Goal: Task Accomplishment & Management: Manage account settings

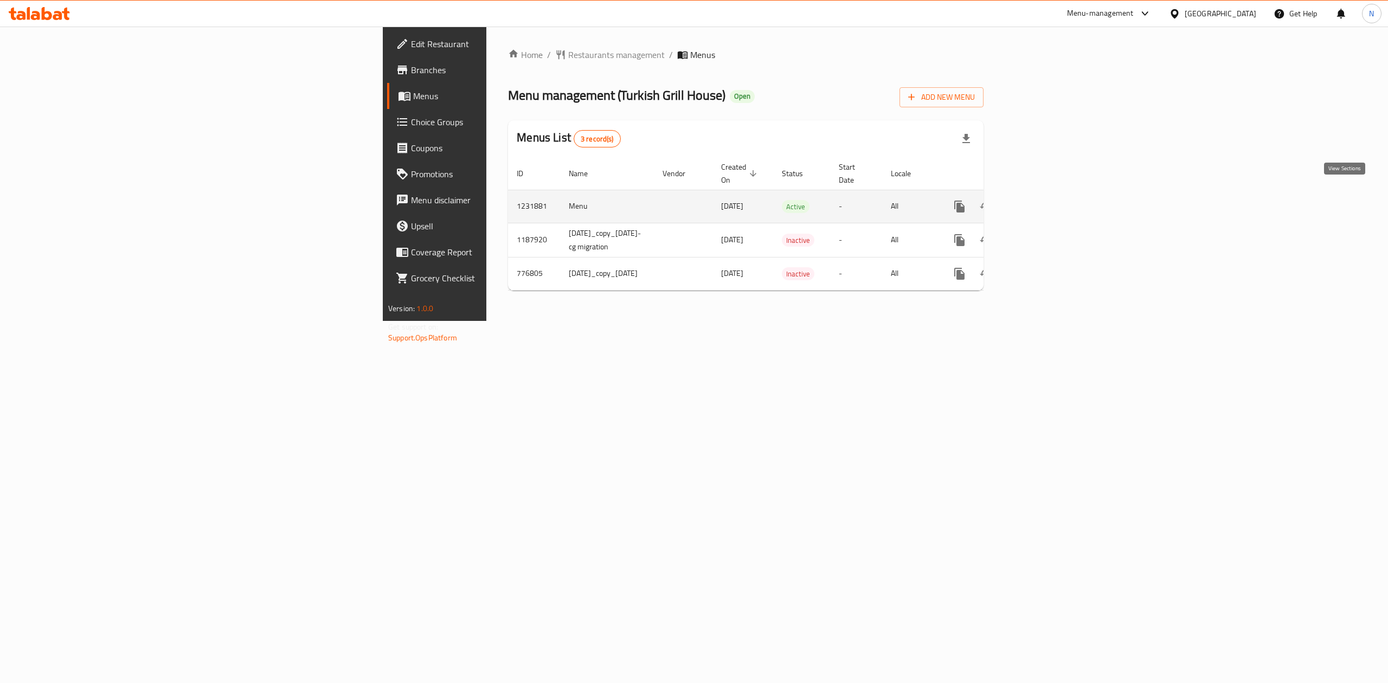
click at [1042, 202] on icon "enhanced table" at bounding box center [1038, 207] width 10 height 10
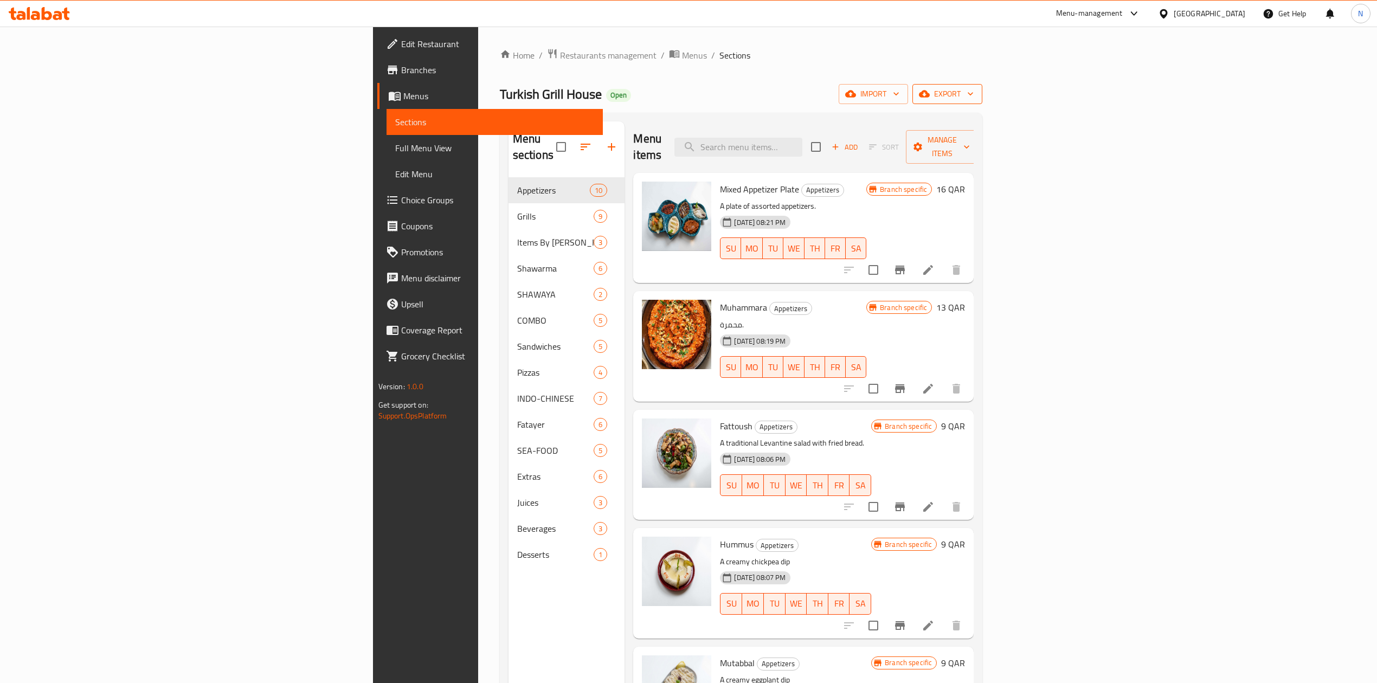
click at [974, 92] on span "export" at bounding box center [947, 94] width 53 height 14
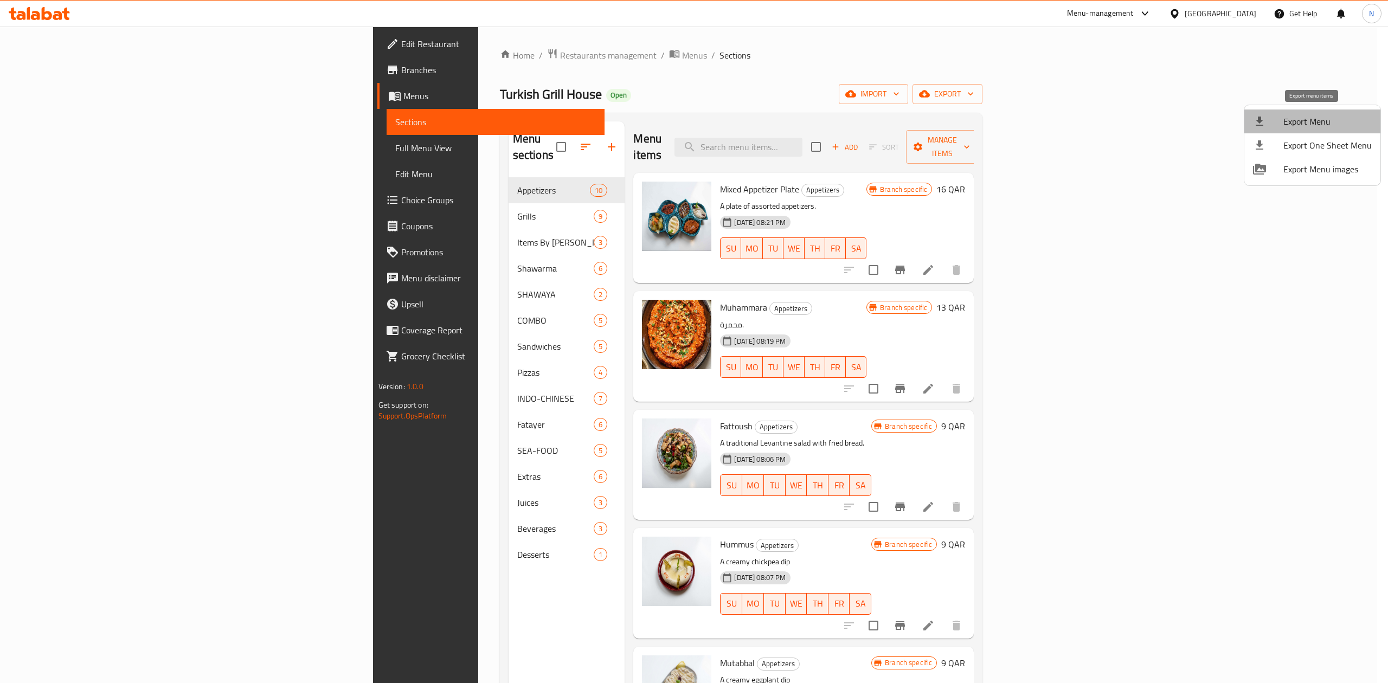
click at [1317, 115] on span "Export Menu" at bounding box center [1327, 121] width 88 height 13
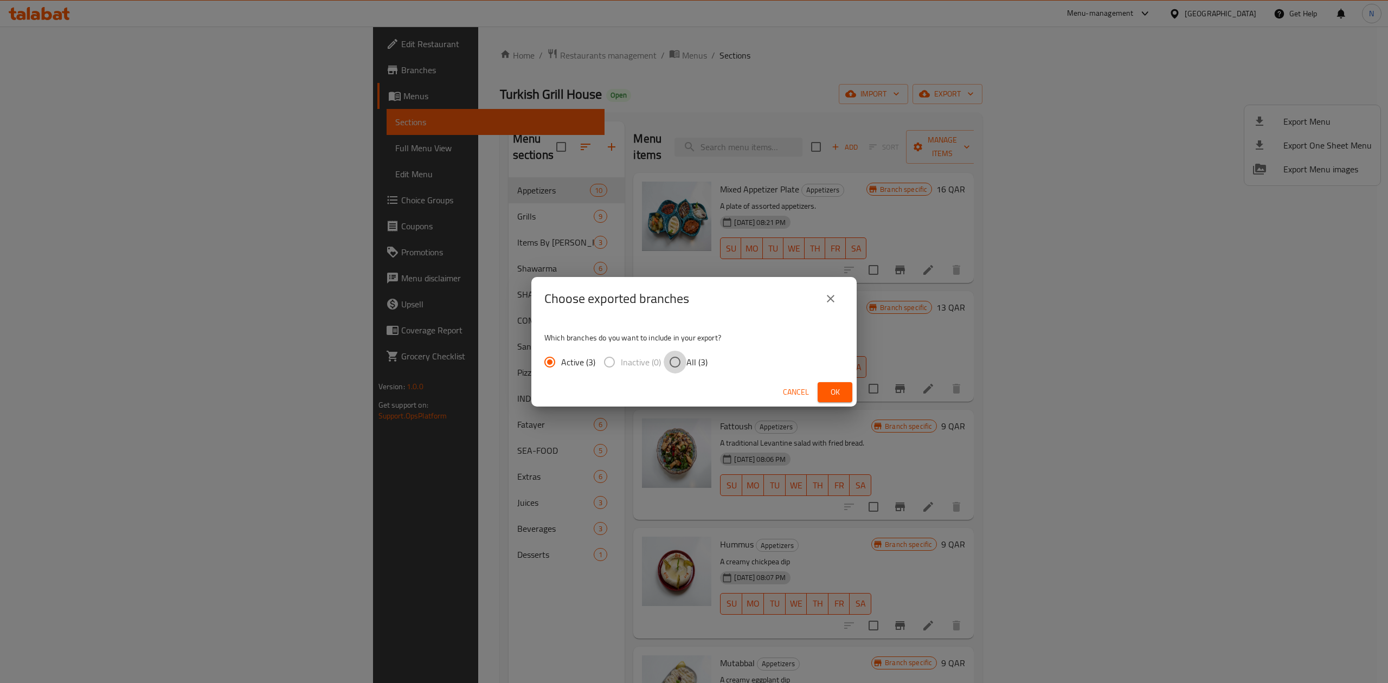
click at [672, 361] on input "All (3)" at bounding box center [675, 362] width 23 height 23
radio input "true"
click at [826, 389] on span "Ok" at bounding box center [834, 392] width 17 height 14
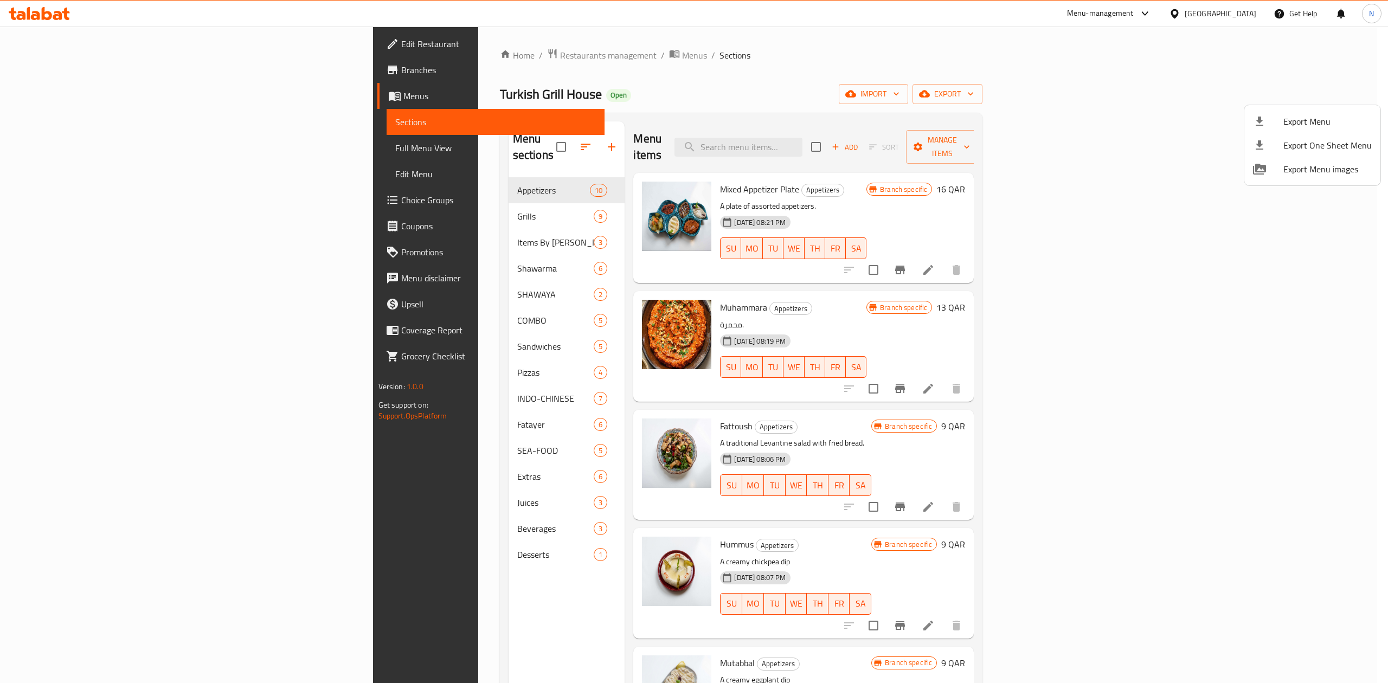
click at [1145, 85] on div at bounding box center [694, 341] width 1388 height 683
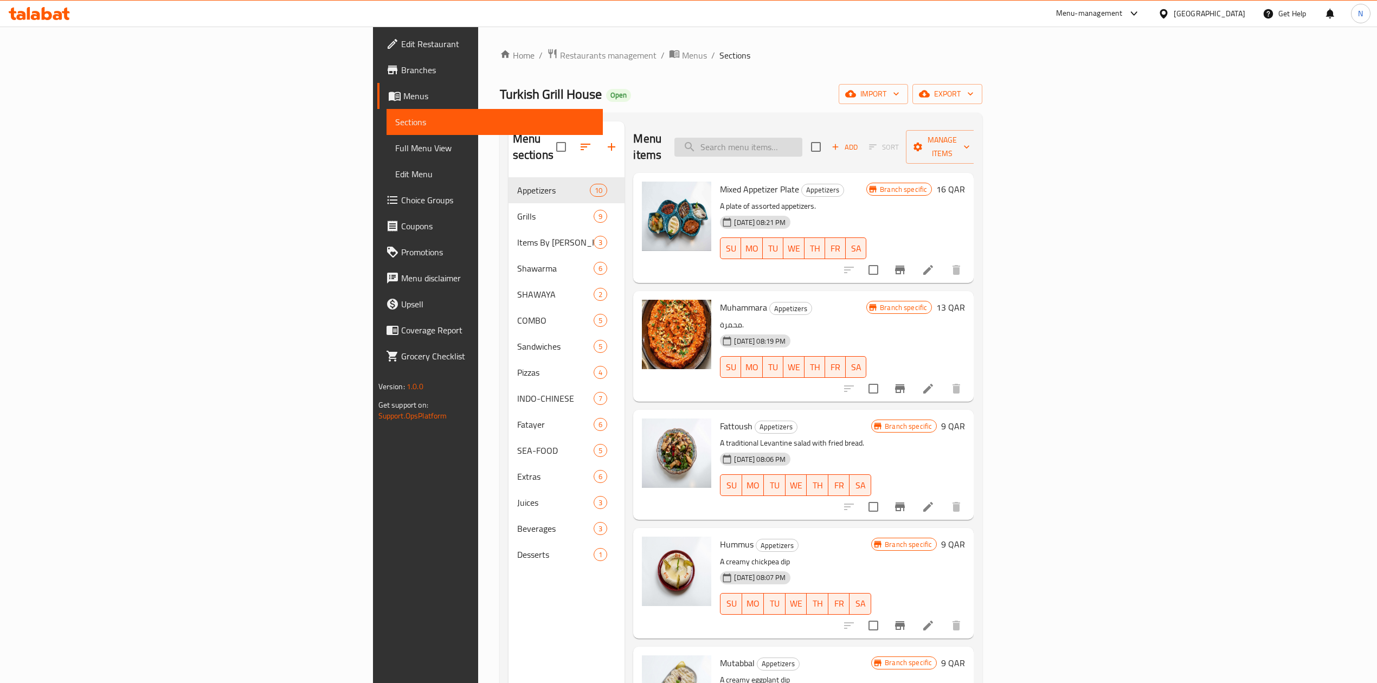
click at [802, 142] on input "search" at bounding box center [738, 147] width 128 height 19
paste input "Shawarma Plates"
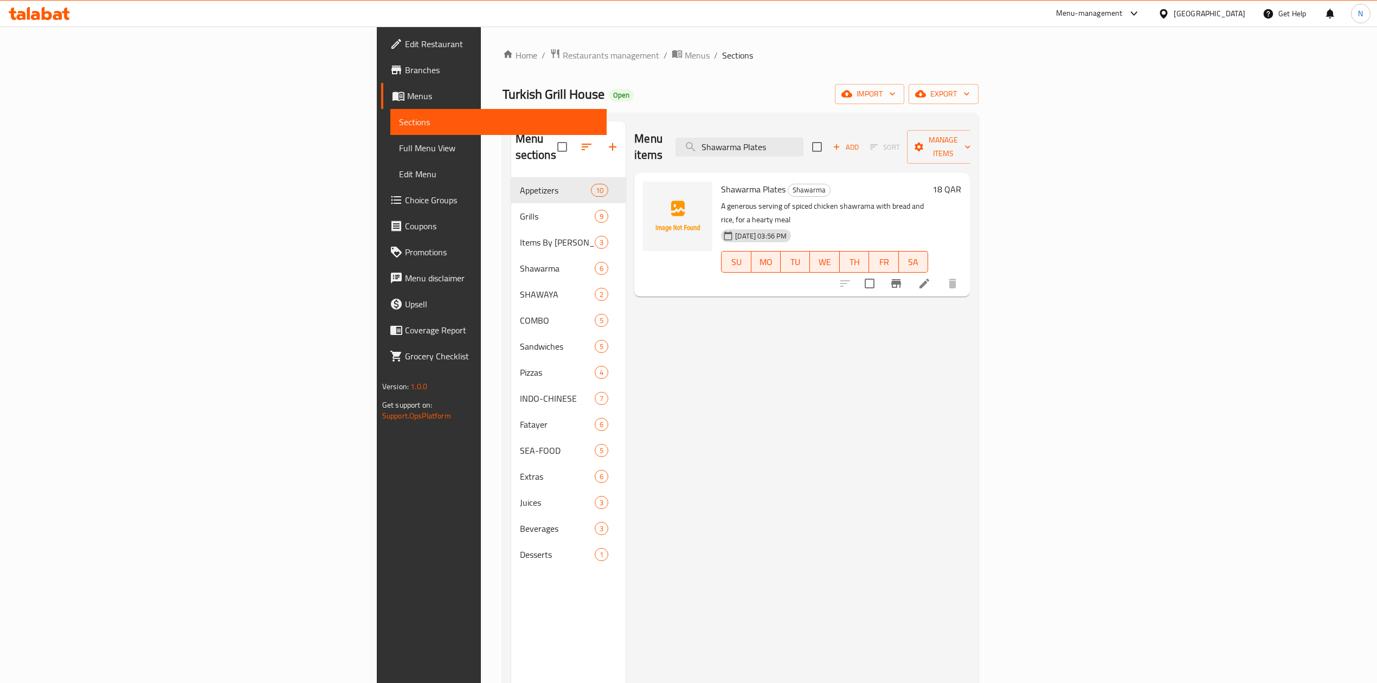
click at [970, 324] on div "Menu items Shawarma Plates Add Sort Manage items Shawarma Plates Shawarma A gen…" at bounding box center [798, 462] width 344 height 683
click at [721, 199] on p "A generous serving of spiced chicken shawrama with bread and rice, for a hearty…" at bounding box center [824, 212] width 207 height 27
drag, startPoint x: 662, startPoint y: 185, endPoint x: 660, endPoint y: 170, distance: 14.7
click at [717, 177] on div "Shawarma Plates Shawarma A generous serving of spiced chicken shawrama with bre…" at bounding box center [825, 234] width 216 height 115
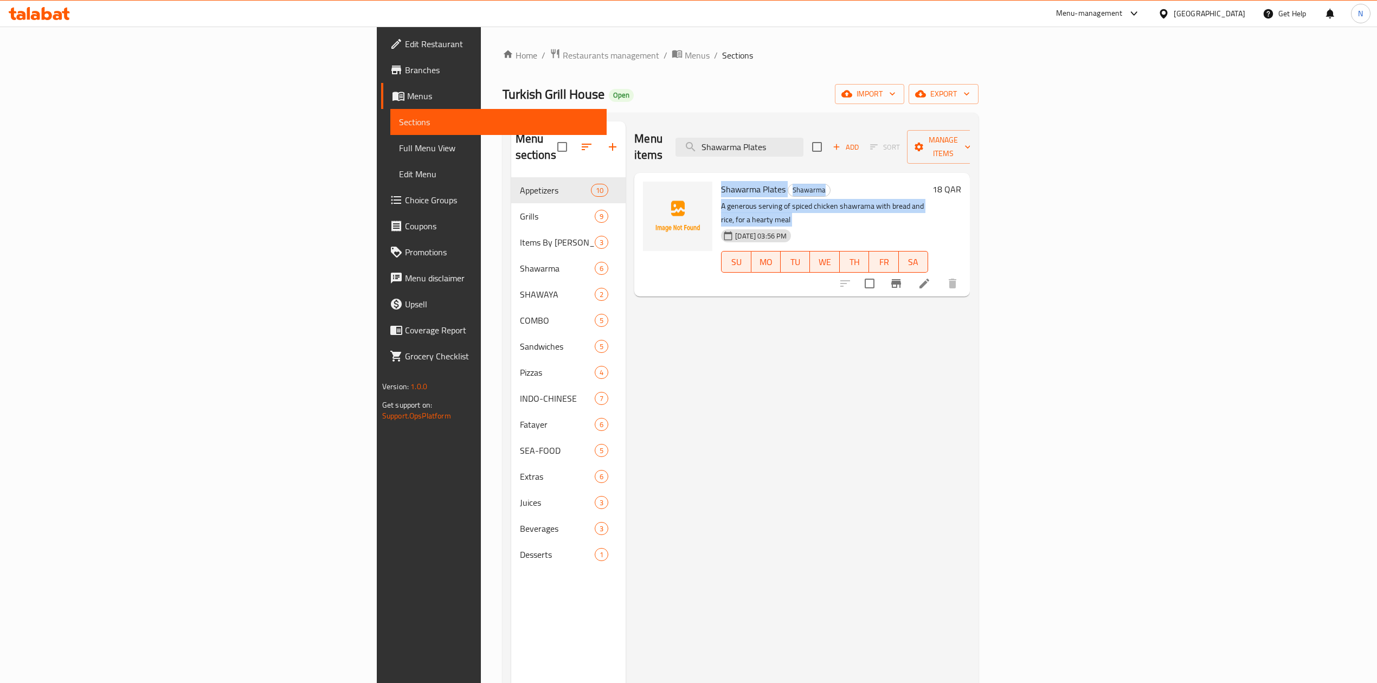
click at [721, 181] on span "Shawarma Plates" at bounding box center [753, 189] width 65 height 16
click at [880, 120] on div "Menu sections Appetizers 10 Grills 9 Items By Kilo 3 Shawarma 6 SHAWAYA 2 COMBO…" at bounding box center [741, 463] width 477 height 700
click at [803, 140] on input "Shawarma Plates" at bounding box center [739, 147] width 128 height 19
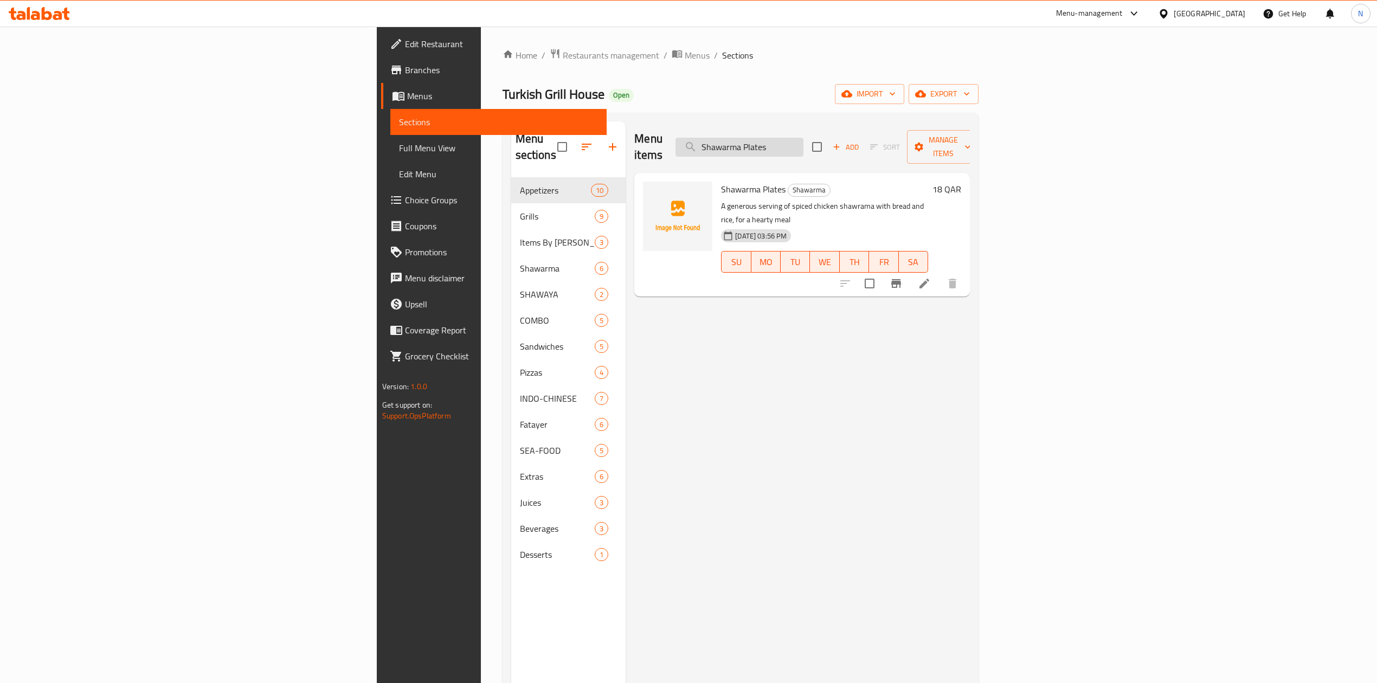
click at [803, 140] on input "Shawarma Plates" at bounding box center [739, 147] width 128 height 19
paste input "TURKISH COBAN SALAD"
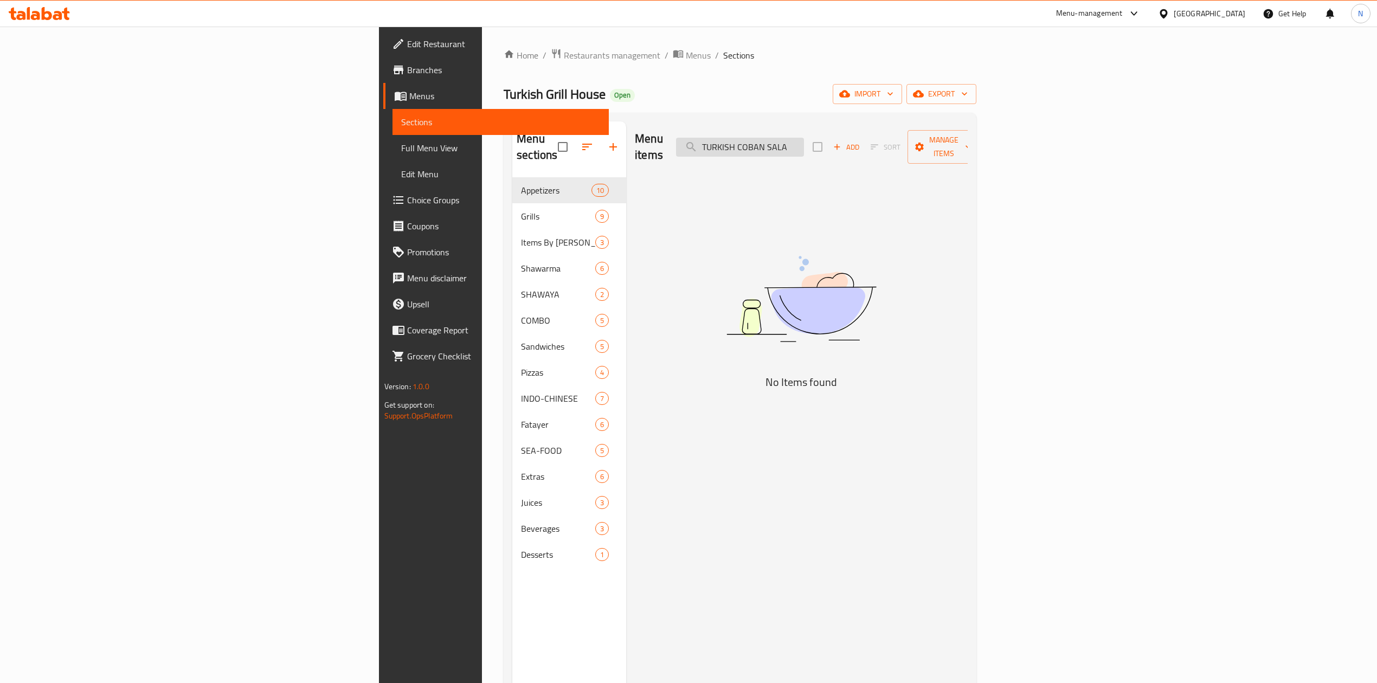
click at [804, 140] on input "TURKISH COBAN SALA" at bounding box center [740, 147] width 128 height 19
click at [804, 138] on input "TURKISH COBAN" at bounding box center [740, 147] width 128 height 19
paste input "YOUGURT WITH CUCUMBER"
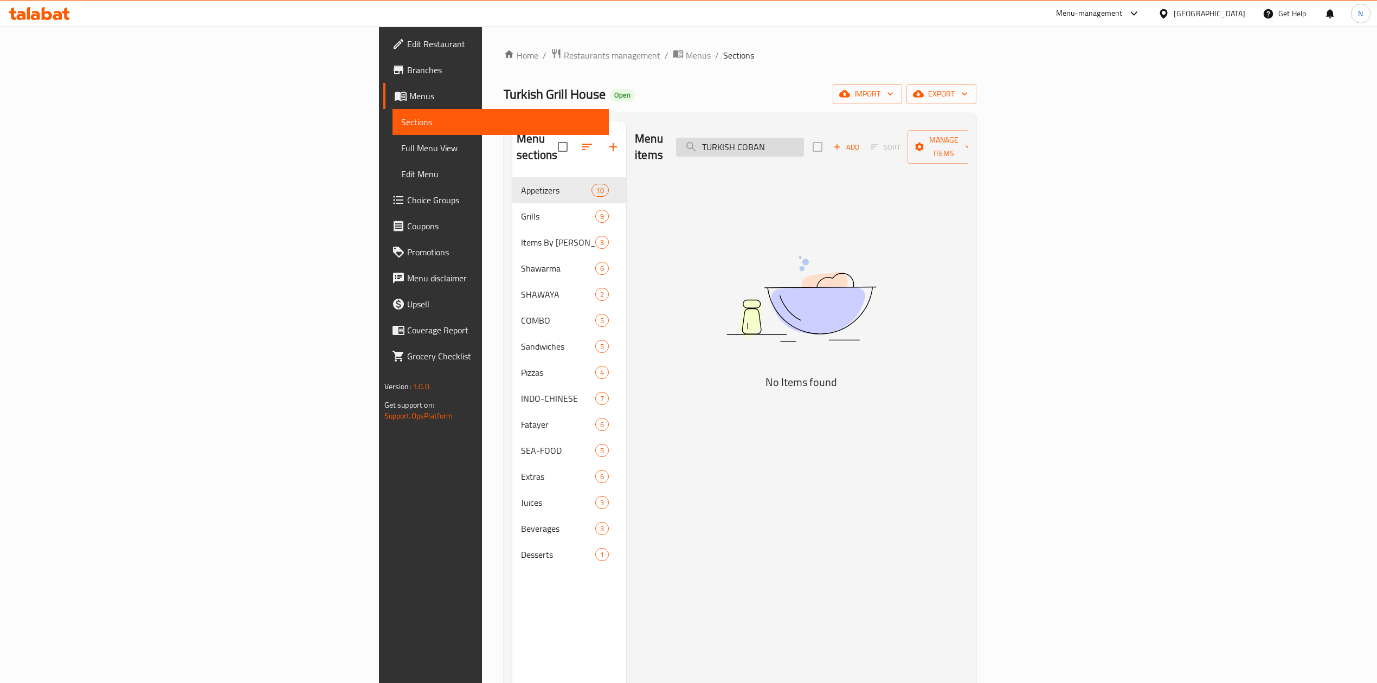
click at [804, 138] on input "TURKISH COBAN" at bounding box center [740, 147] width 128 height 19
click at [804, 141] on input "YOUGURT WITH CUCUMBER" at bounding box center [740, 147] width 128 height 19
drag, startPoint x: 890, startPoint y: 141, endPoint x: 931, endPoint y: 141, distance: 41.2
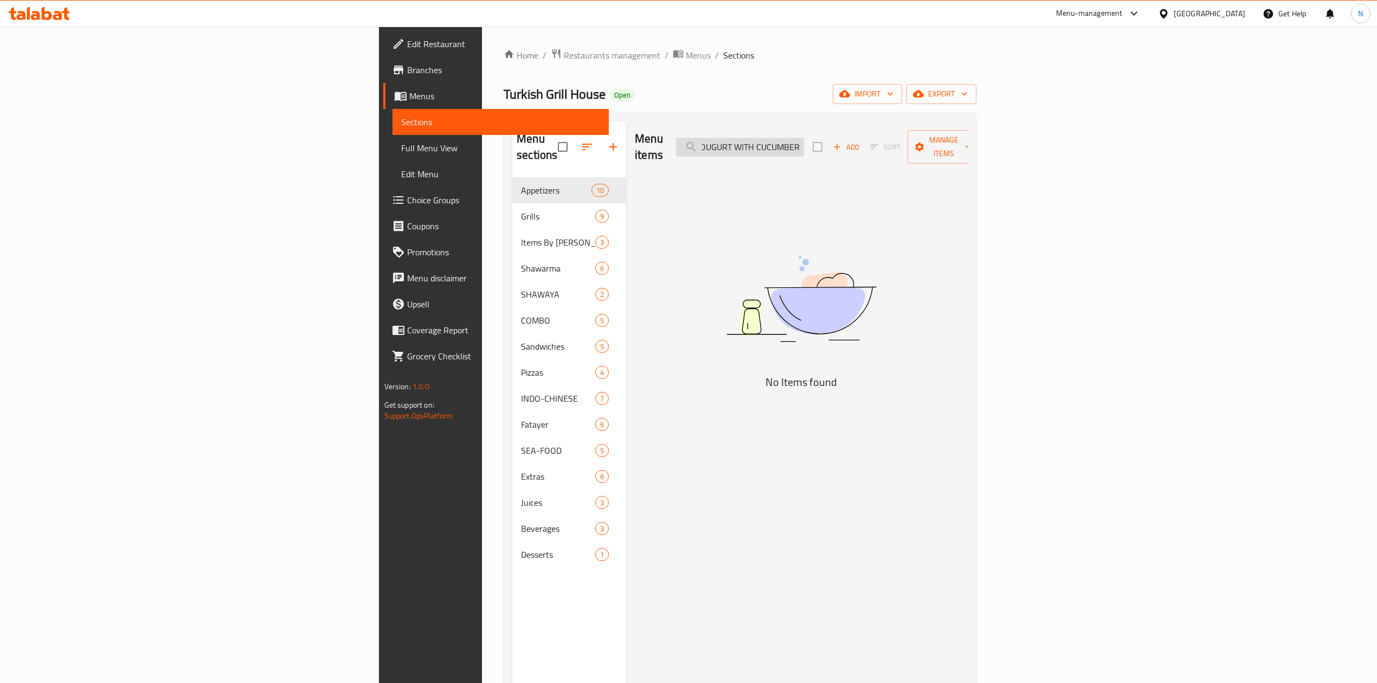
click at [804, 141] on input "YOUGURT WITH CUCUMBER" at bounding box center [740, 147] width 128 height 19
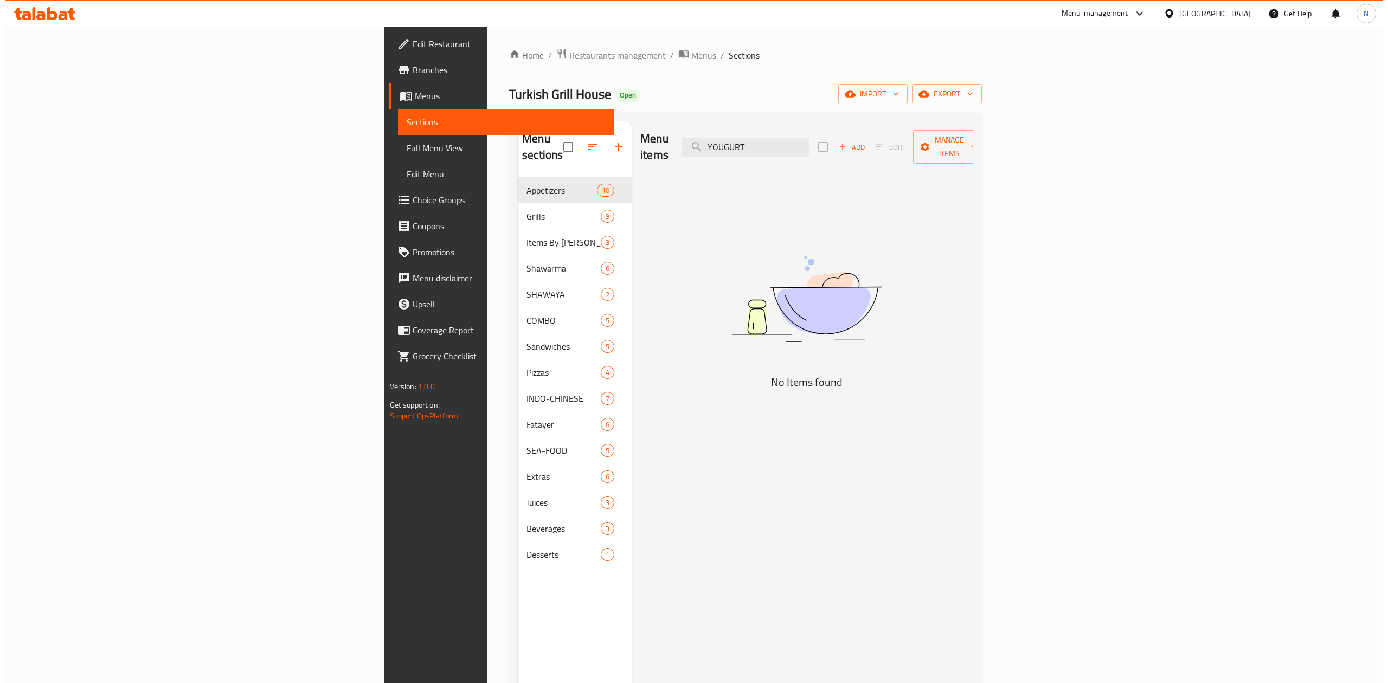
scroll to position [0, 0]
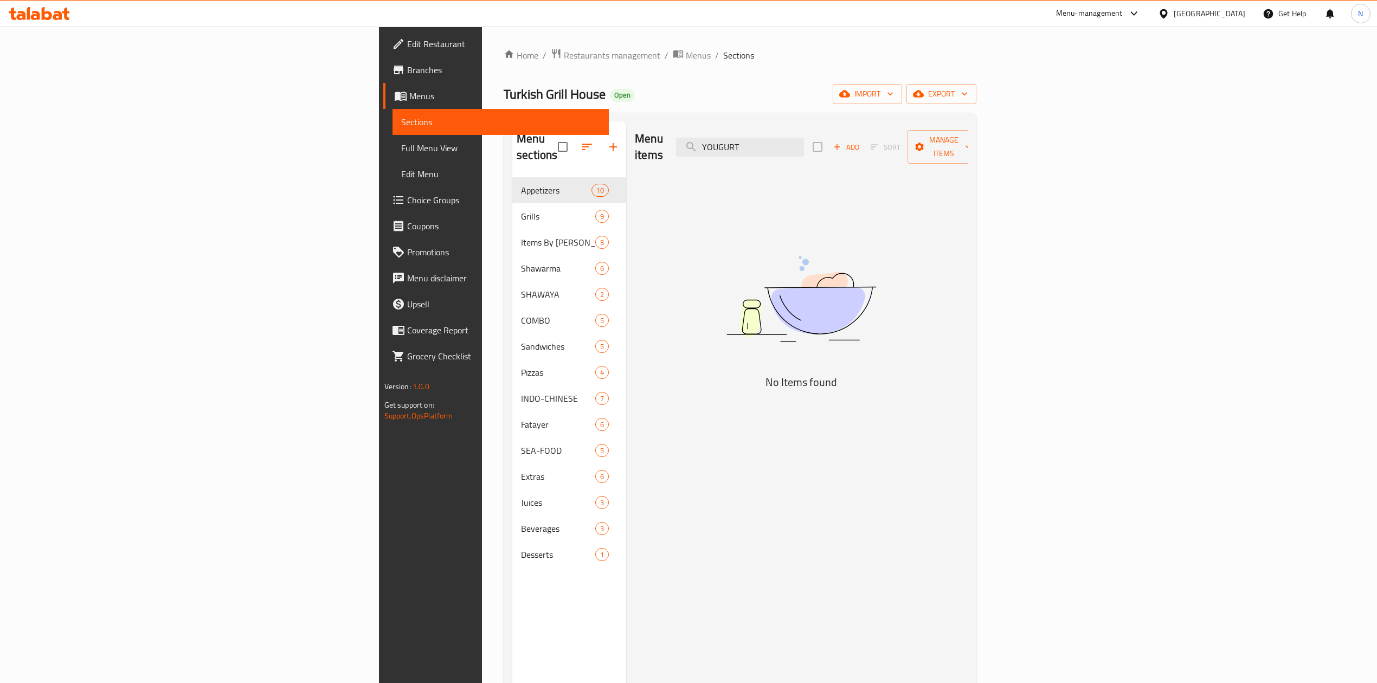
type input "YOUGURT"
click at [804, 146] on input "YOUGURT" at bounding box center [740, 147] width 128 height 19
click at [877, 150] on div "Menu items YOUGURT Add Sort Manage items" at bounding box center [801, 147] width 333 height 52
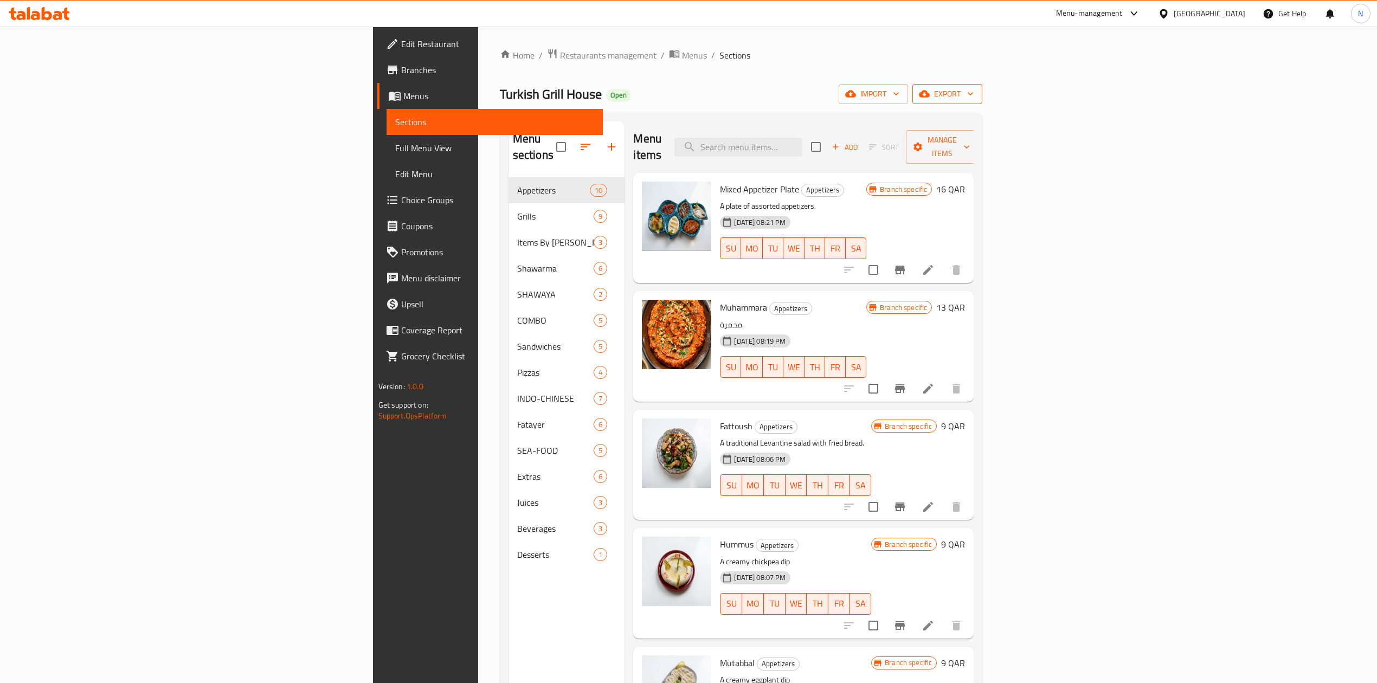
click at [974, 96] on span "export" at bounding box center [947, 94] width 53 height 14
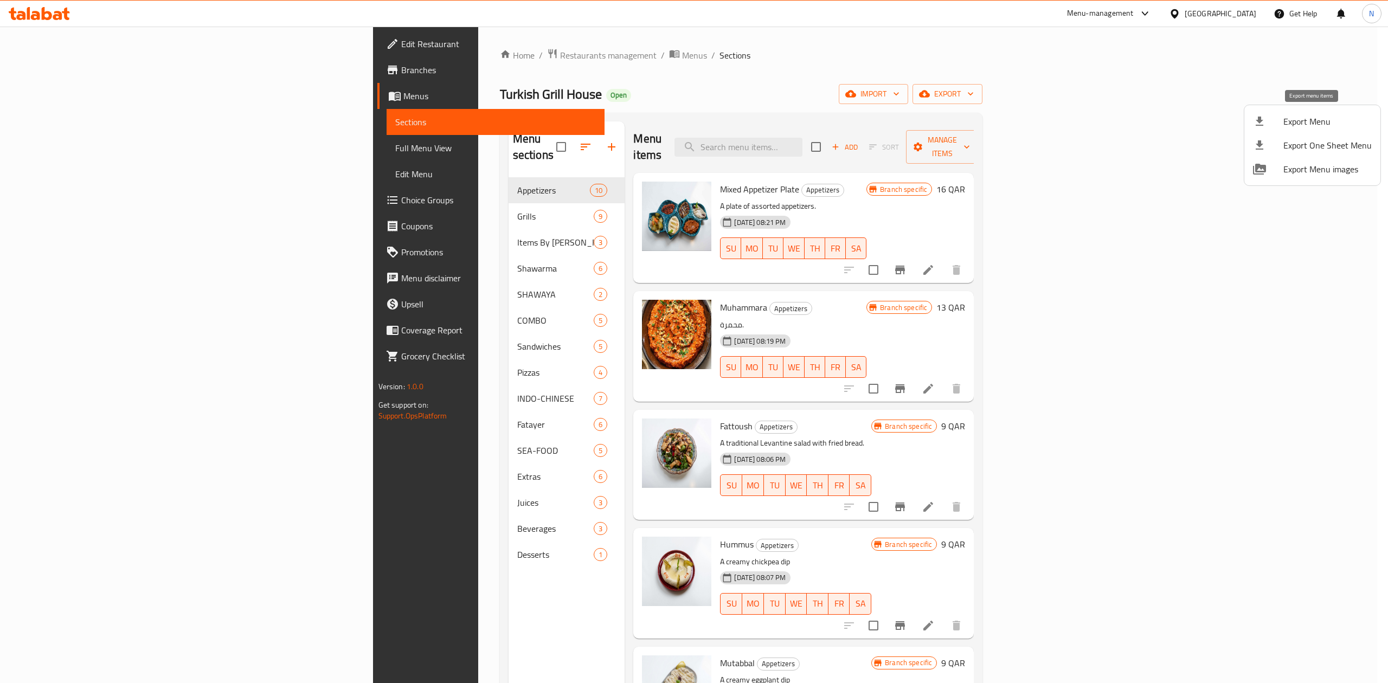
click at [1300, 116] on span "Export Menu" at bounding box center [1327, 121] width 88 height 13
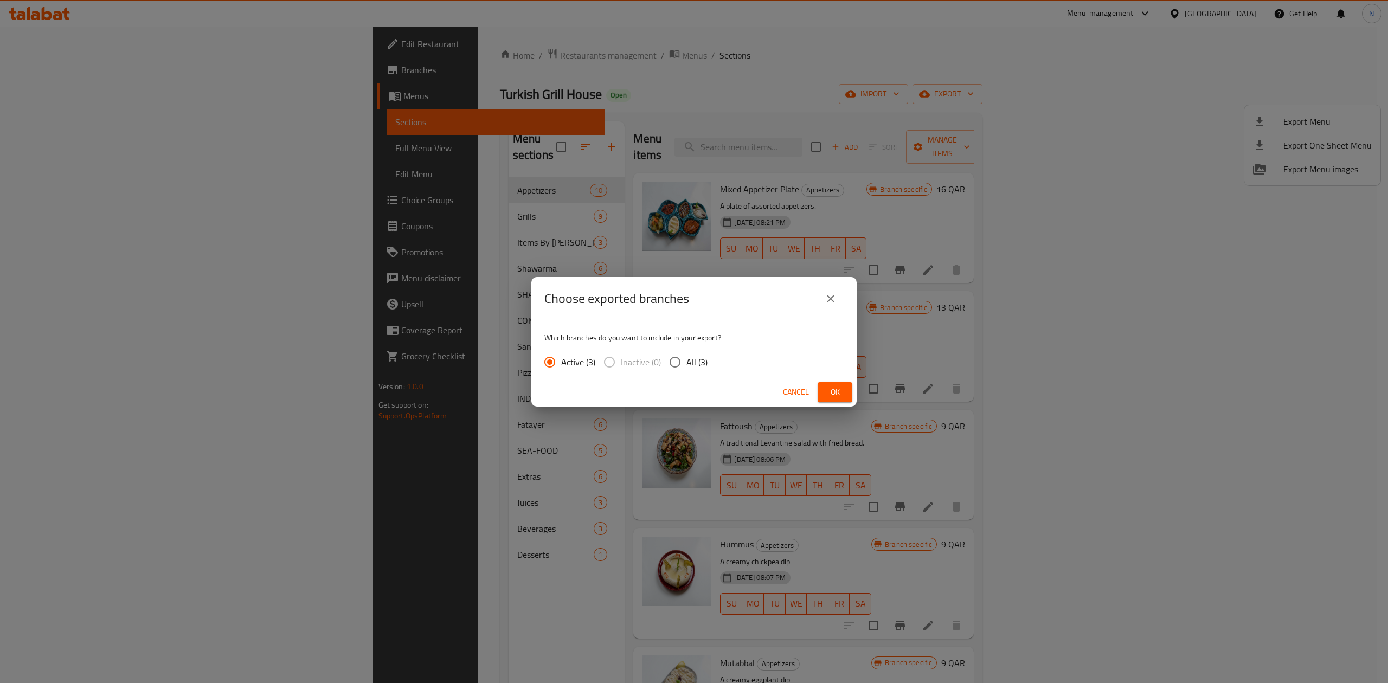
click at [693, 361] on span "All (3)" at bounding box center [696, 362] width 21 height 13
click at [686, 361] on input "All (3)" at bounding box center [675, 362] width 23 height 23
radio input "true"
click at [898, 330] on div "Choose exported branches Which branches do you want to include in your export? …" at bounding box center [694, 341] width 1388 height 683
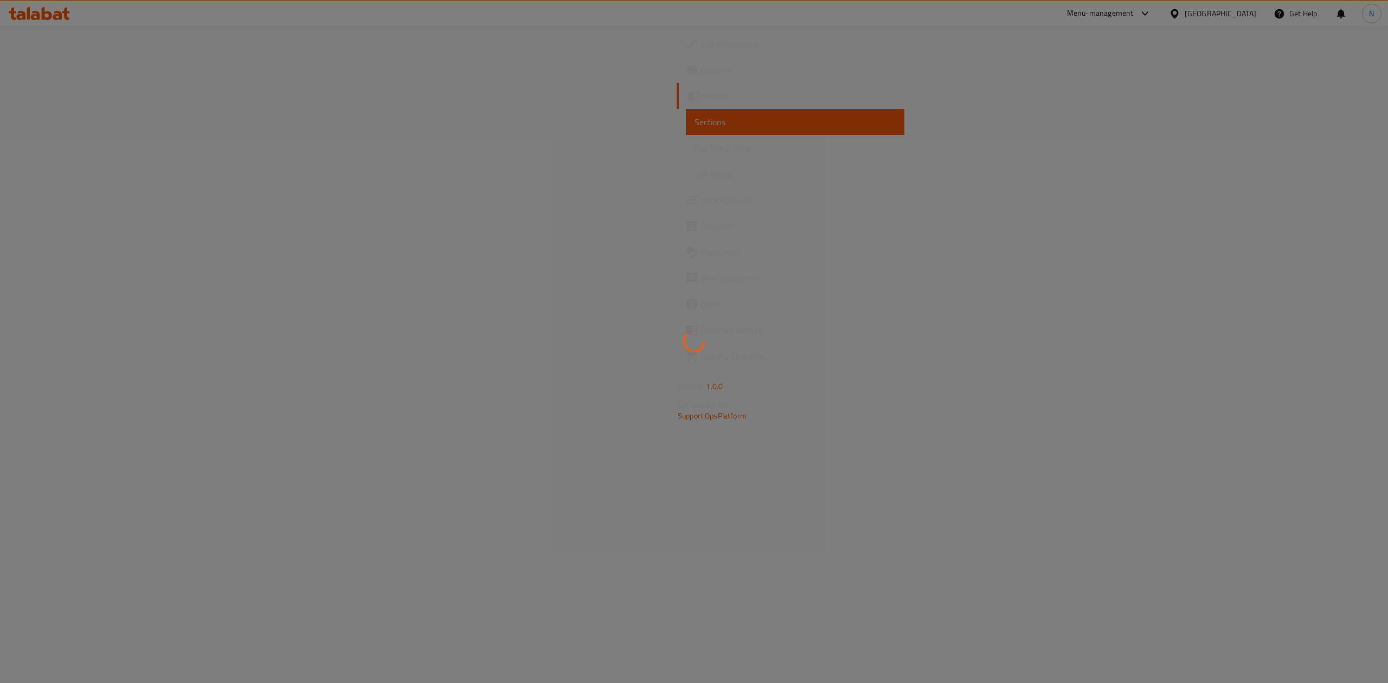
click at [779, 681] on div at bounding box center [694, 341] width 1388 height 683
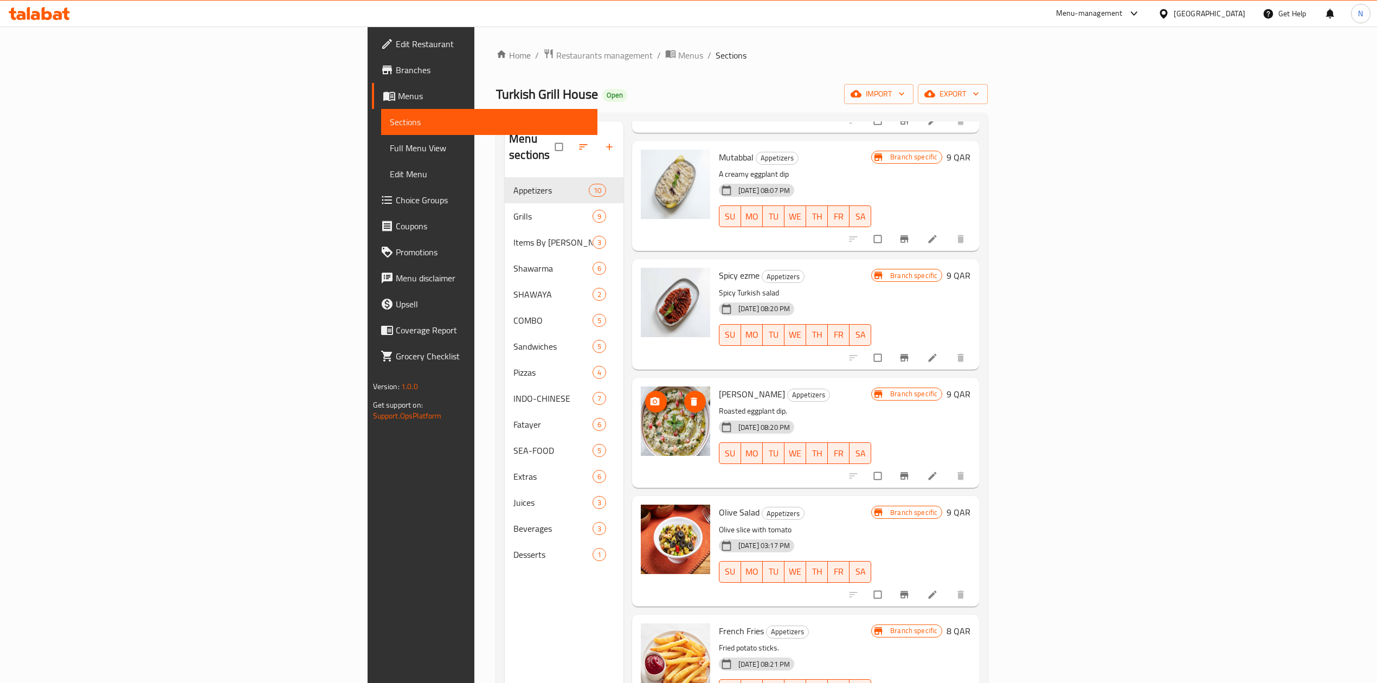
scroll to position [528, 0]
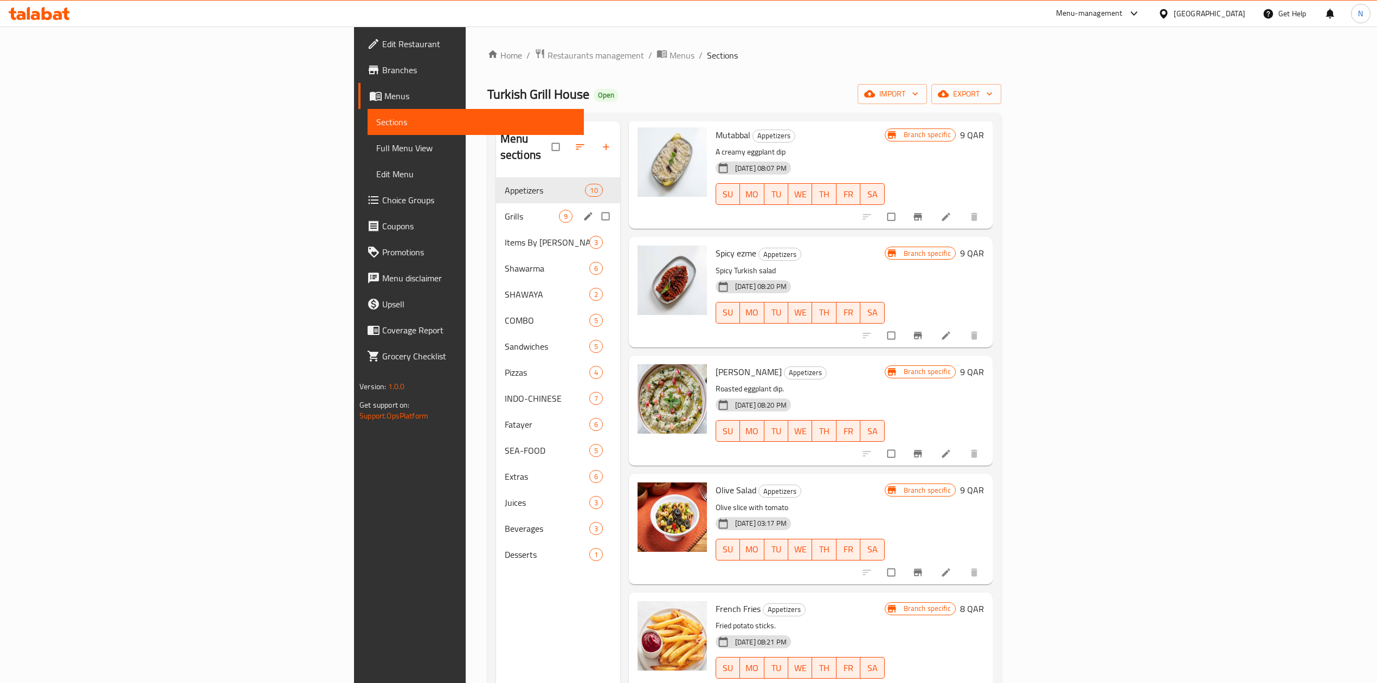
click at [496, 203] on div "Grills 9" at bounding box center [558, 216] width 124 height 26
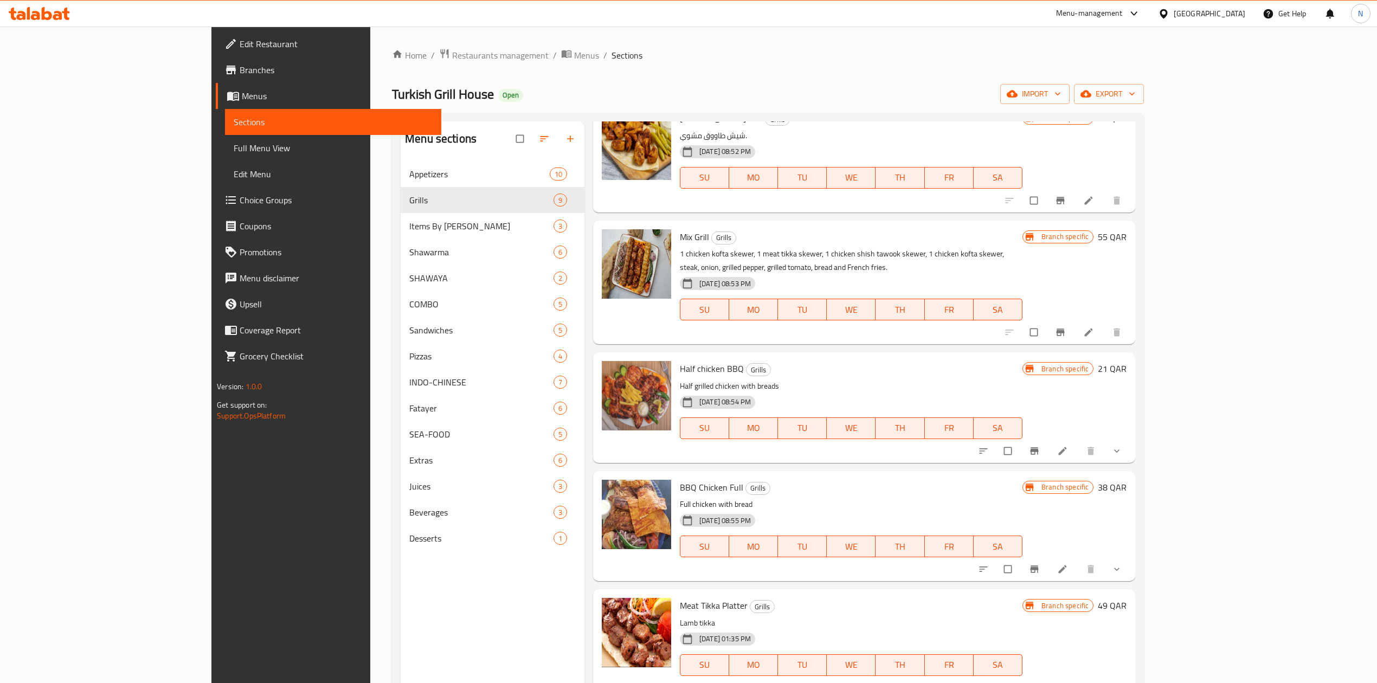
scroll to position [152, 0]
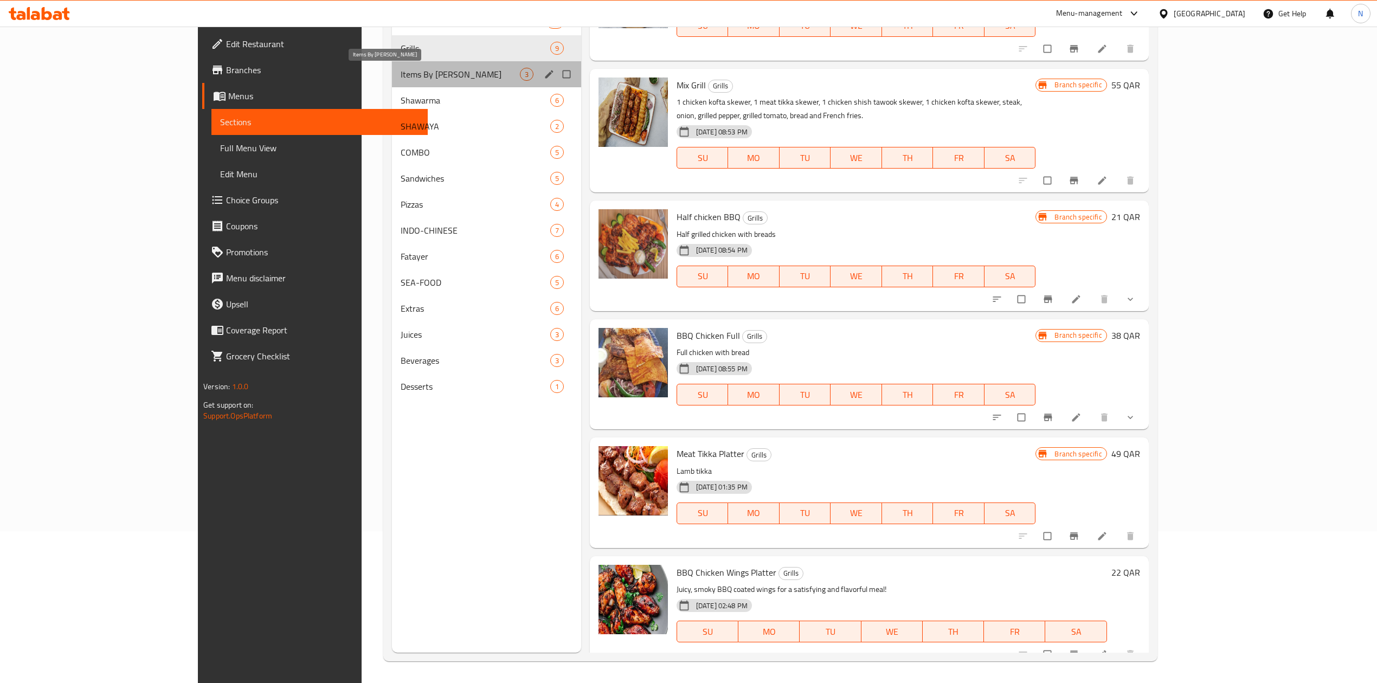
click at [401, 73] on span "Items By Kilo" at bounding box center [460, 74] width 119 height 13
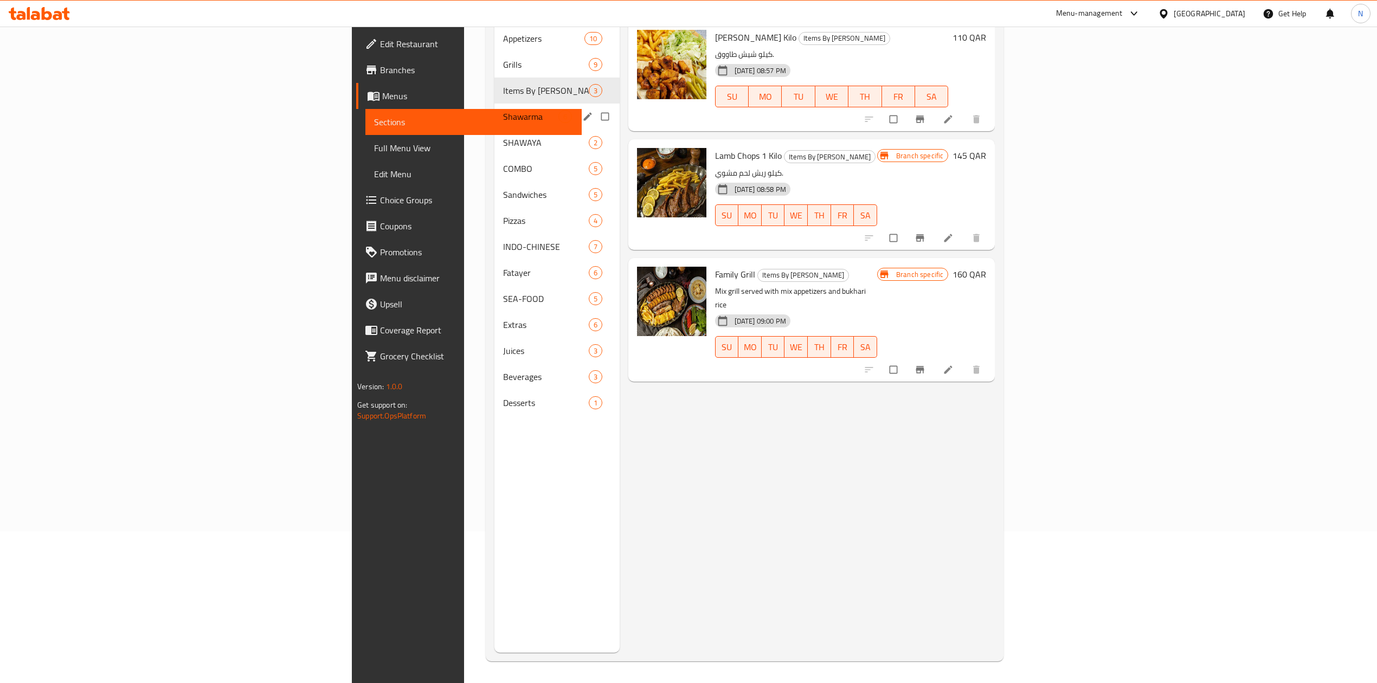
click at [503, 110] on span "Shawarma" at bounding box center [530, 116] width 55 height 13
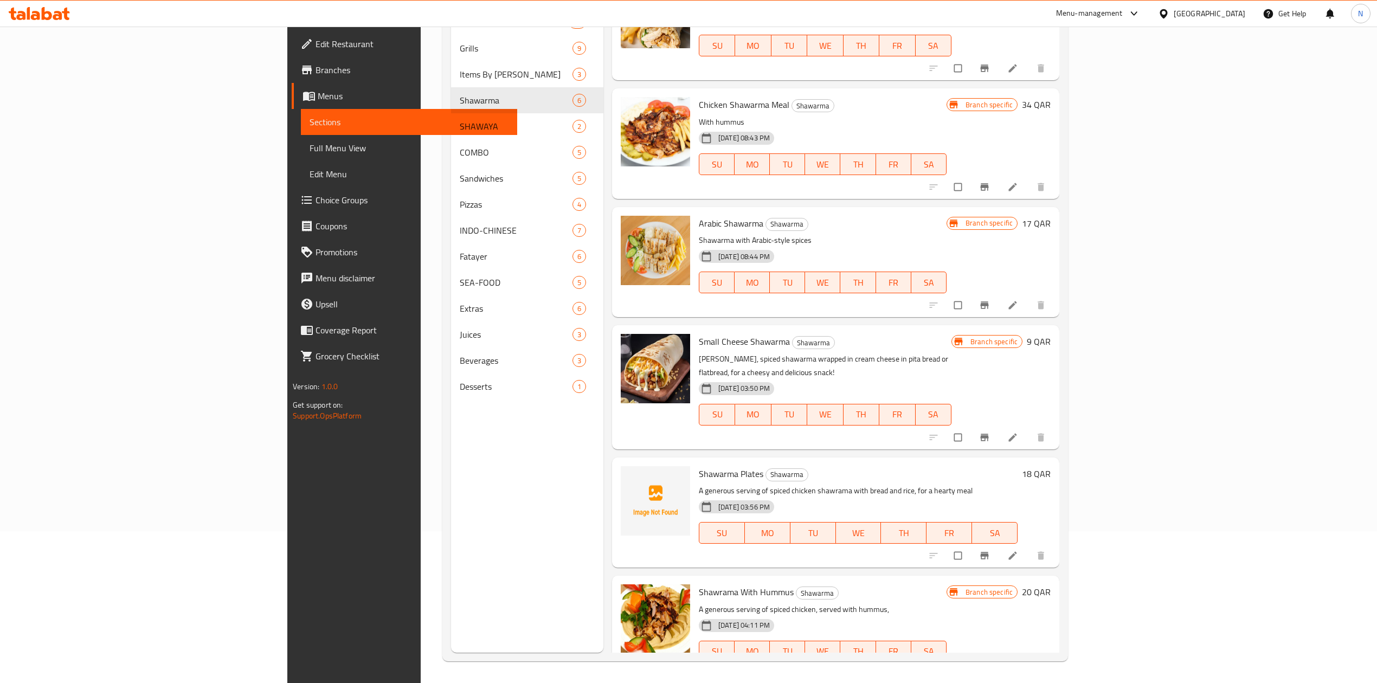
scroll to position [54, 0]
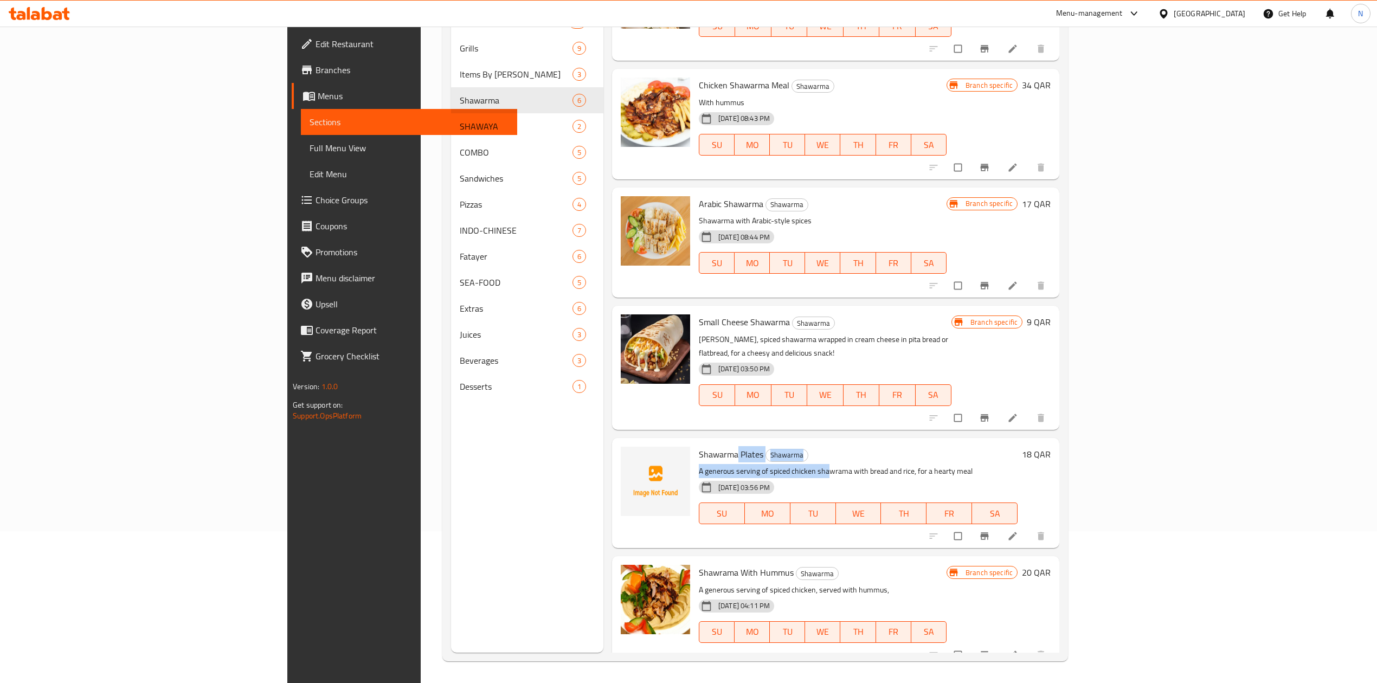
drag, startPoint x: 666, startPoint y: 433, endPoint x: 799, endPoint y: 460, distance: 135.1
click at [768, 458] on div "Shawarma Plates Shawarma A generous serving of spiced chicken shawrama with bre…" at bounding box center [857, 492] width 327 height 101
click at [799, 465] on p "A generous serving of spiced chicken shawrama with bread and rice, for a hearty…" at bounding box center [858, 472] width 319 height 14
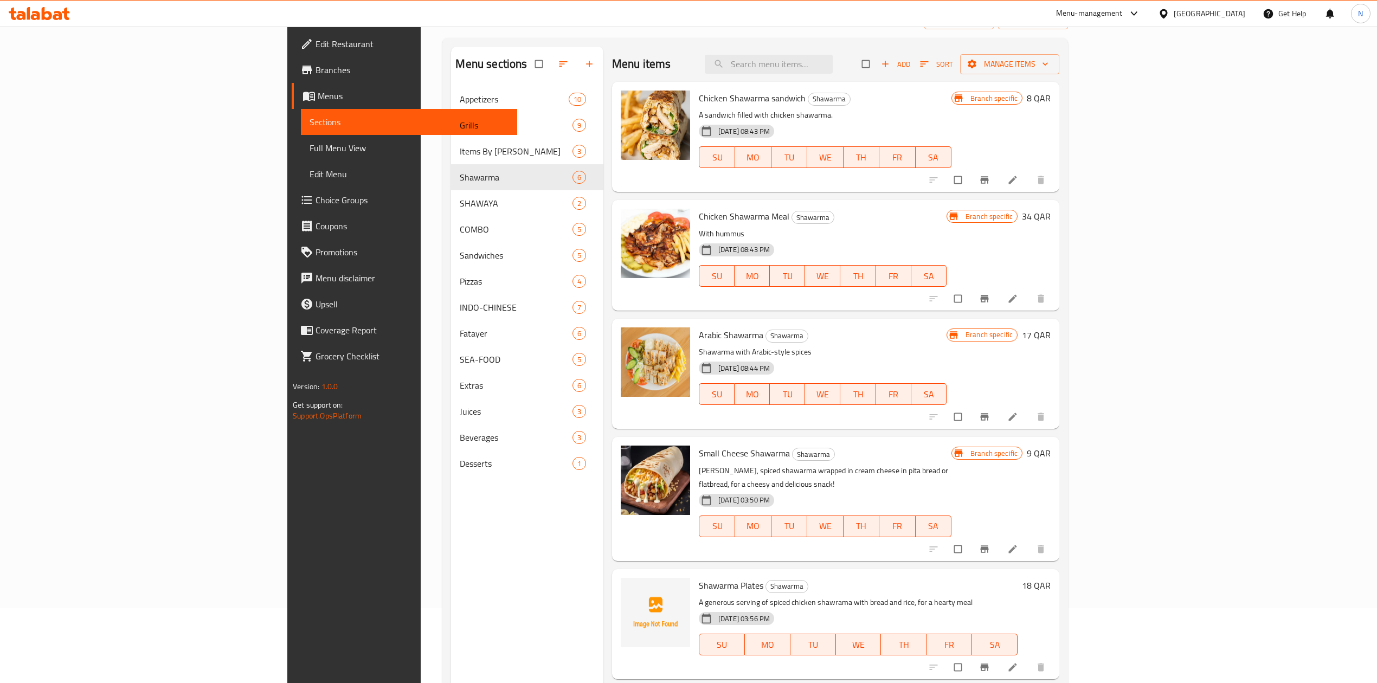
scroll to position [0, 0]
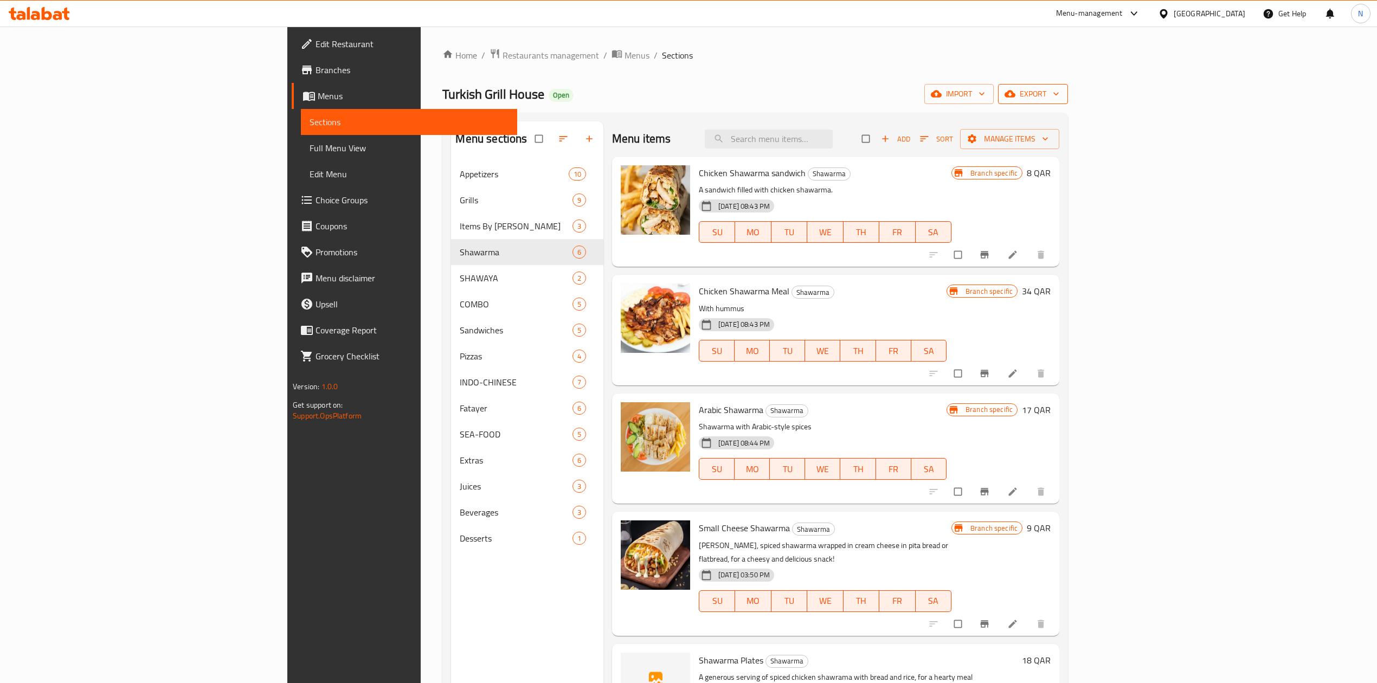
click at [1059, 90] on span "export" at bounding box center [1033, 94] width 53 height 14
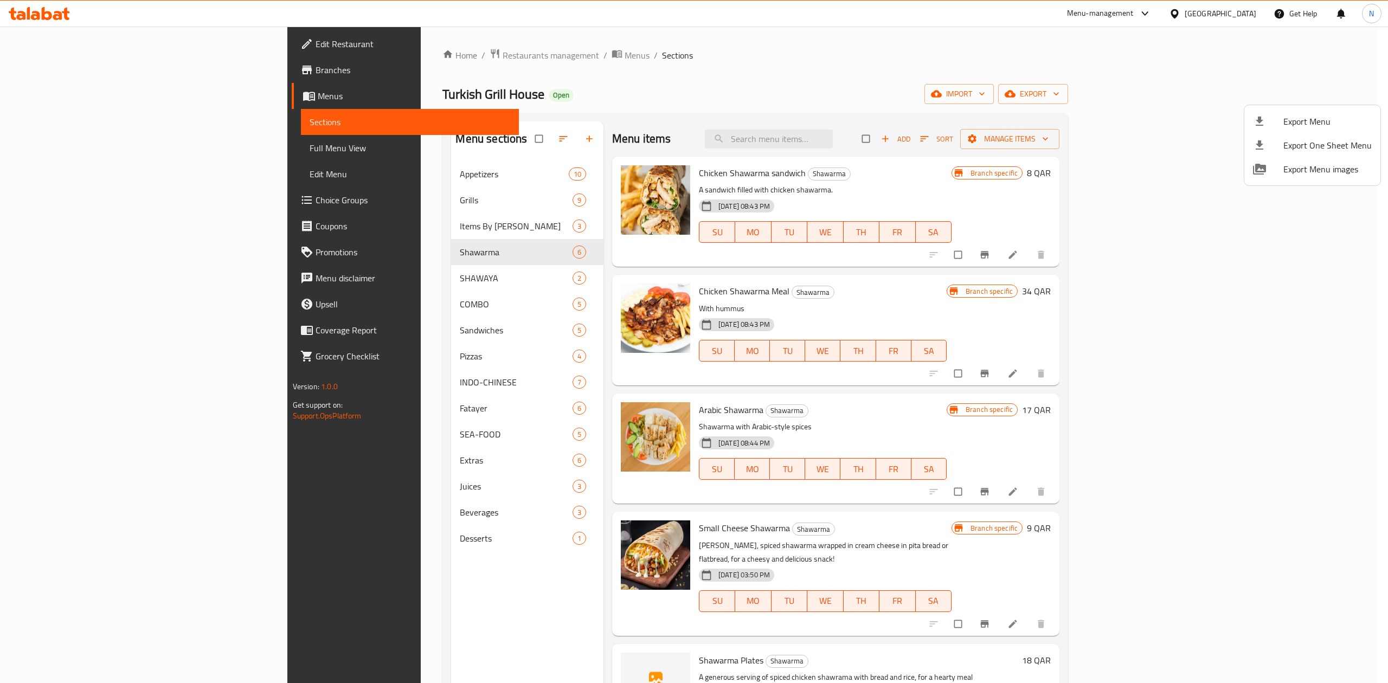
click at [1316, 124] on span "Export Menu" at bounding box center [1327, 121] width 88 height 13
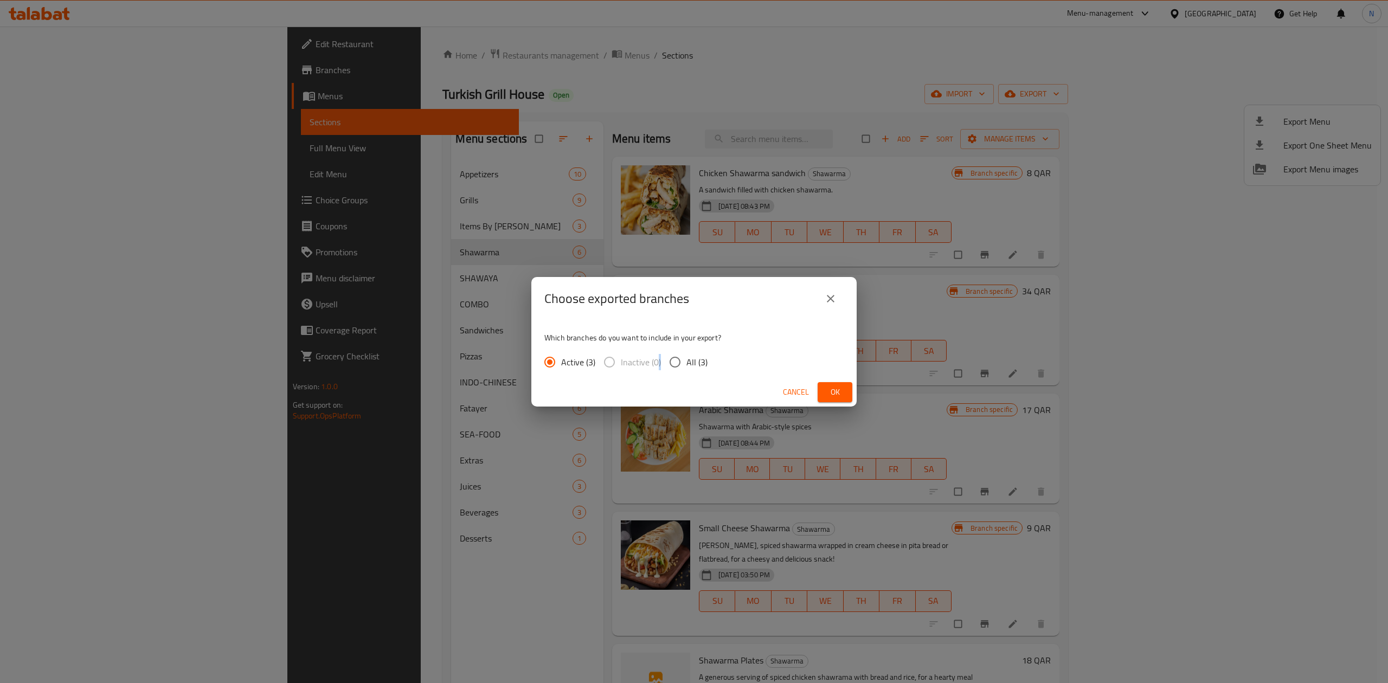
drag, startPoint x: 657, startPoint y: 350, endPoint x: 669, endPoint y: 359, distance: 15.1
click at [662, 357] on div "Active (3) Inactive (0) All (3)" at bounding box center [630, 362] width 172 height 23
click at [670, 359] on input "All (3)" at bounding box center [675, 362] width 23 height 23
radio input "true"
click at [832, 300] on icon "close" at bounding box center [830, 298] width 13 height 13
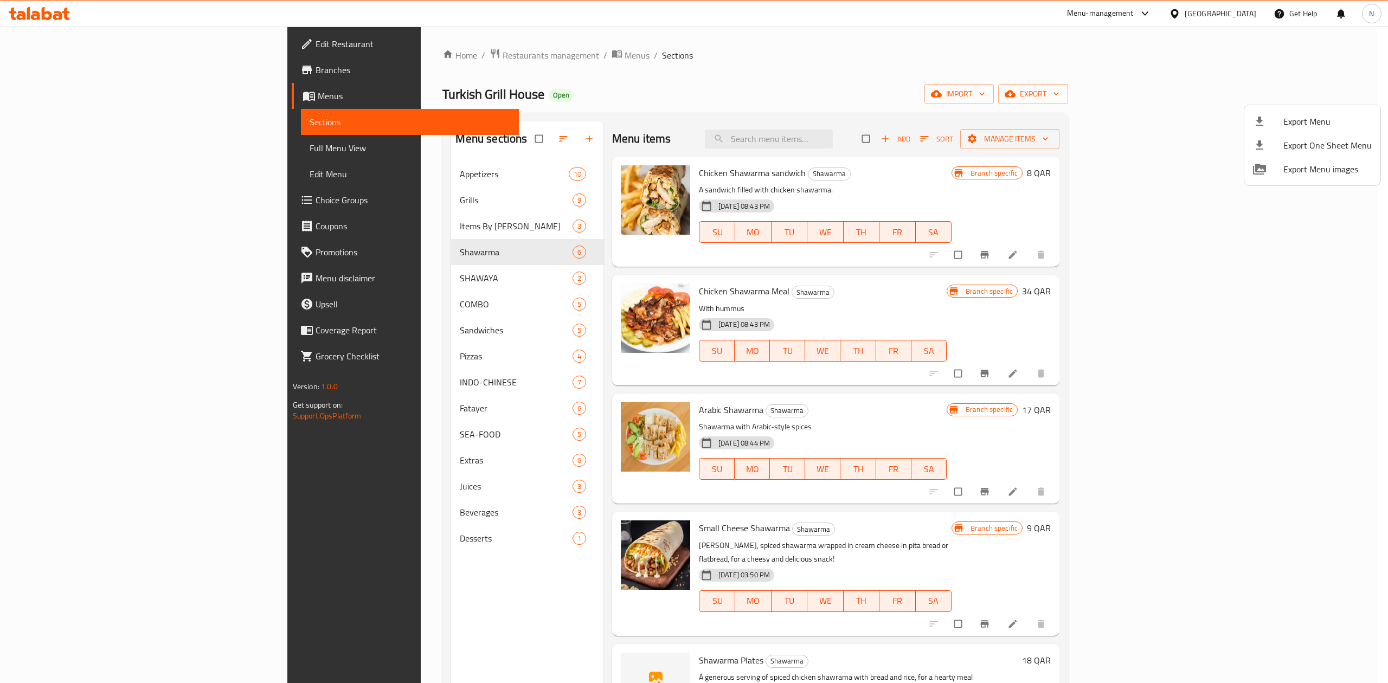
click at [723, 519] on div at bounding box center [694, 341] width 1388 height 683
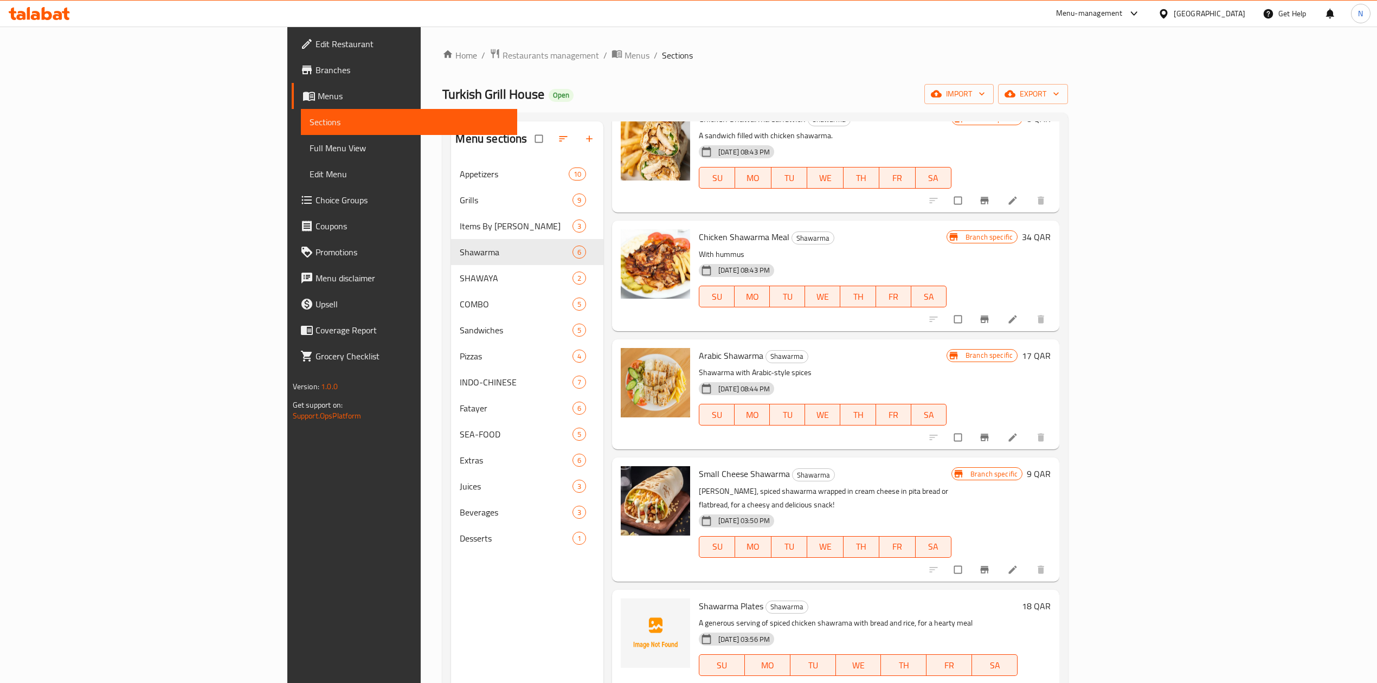
scroll to position [152, 0]
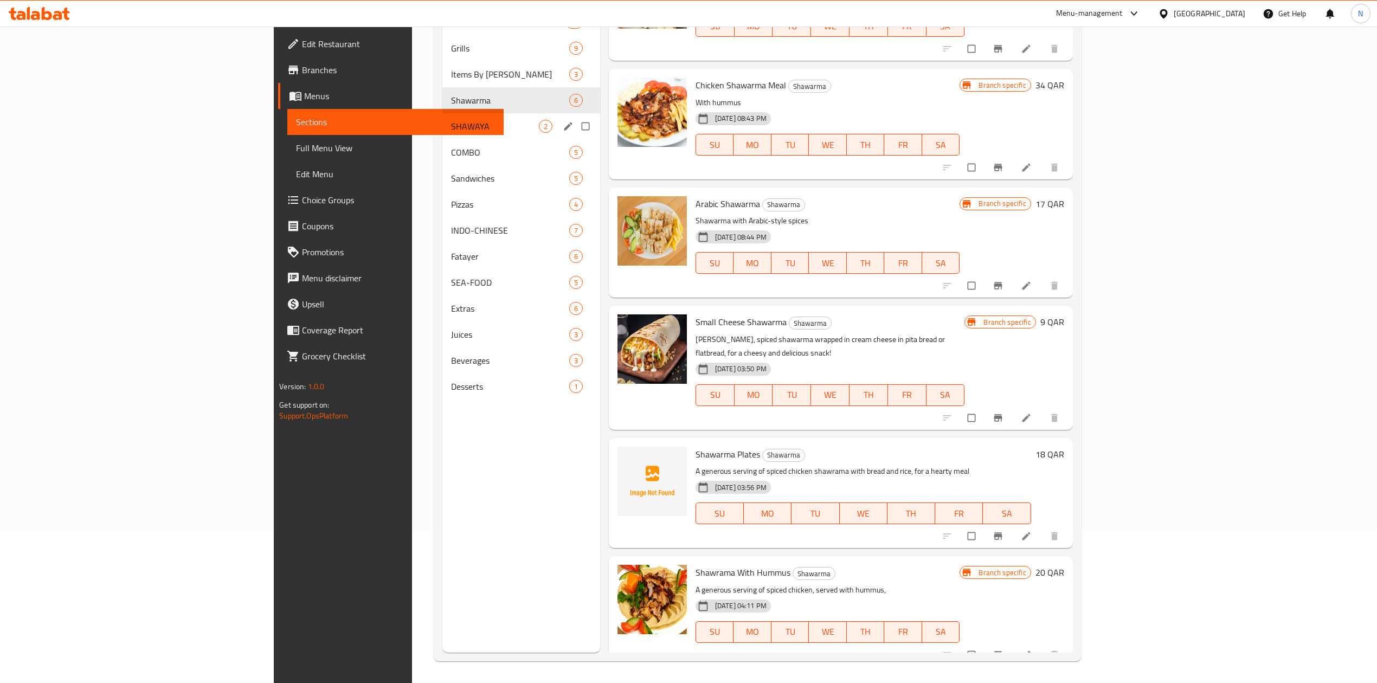
click at [442, 117] on div "SHAWAYA 2" at bounding box center [521, 126] width 158 height 26
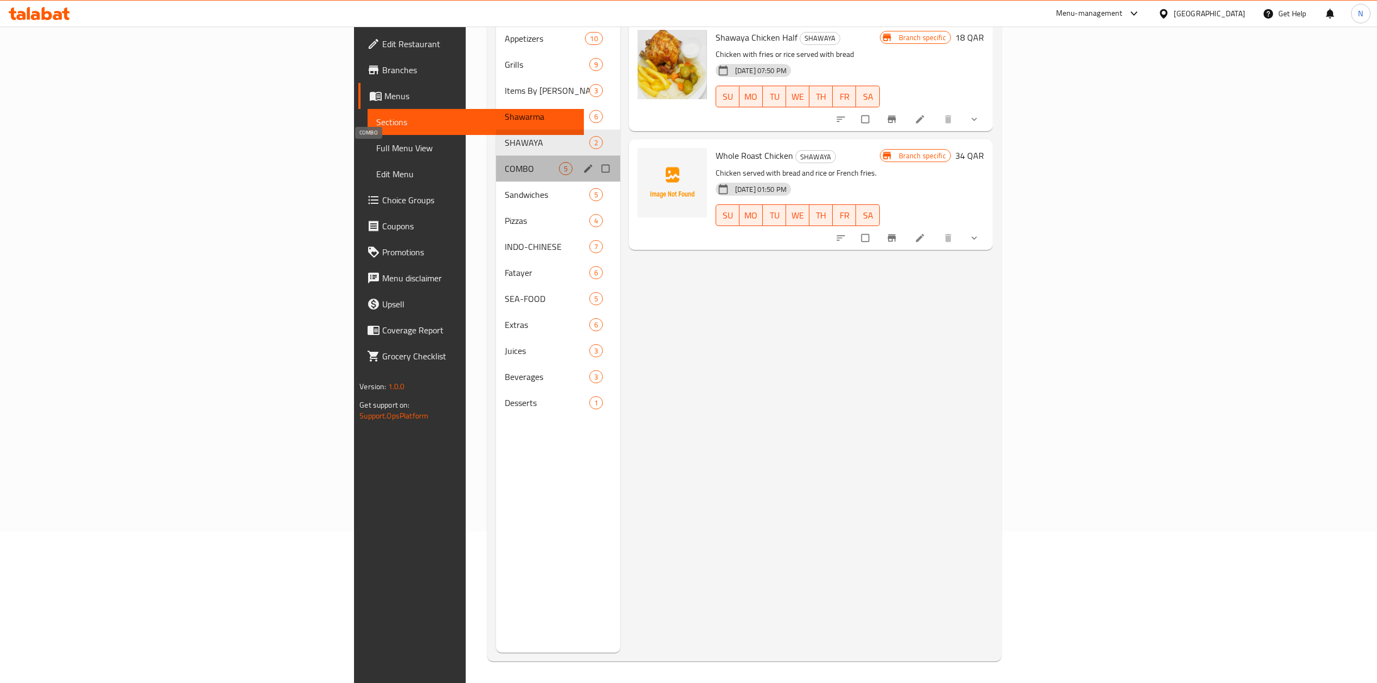
click at [505, 162] on span "COMBO" at bounding box center [532, 168] width 54 height 13
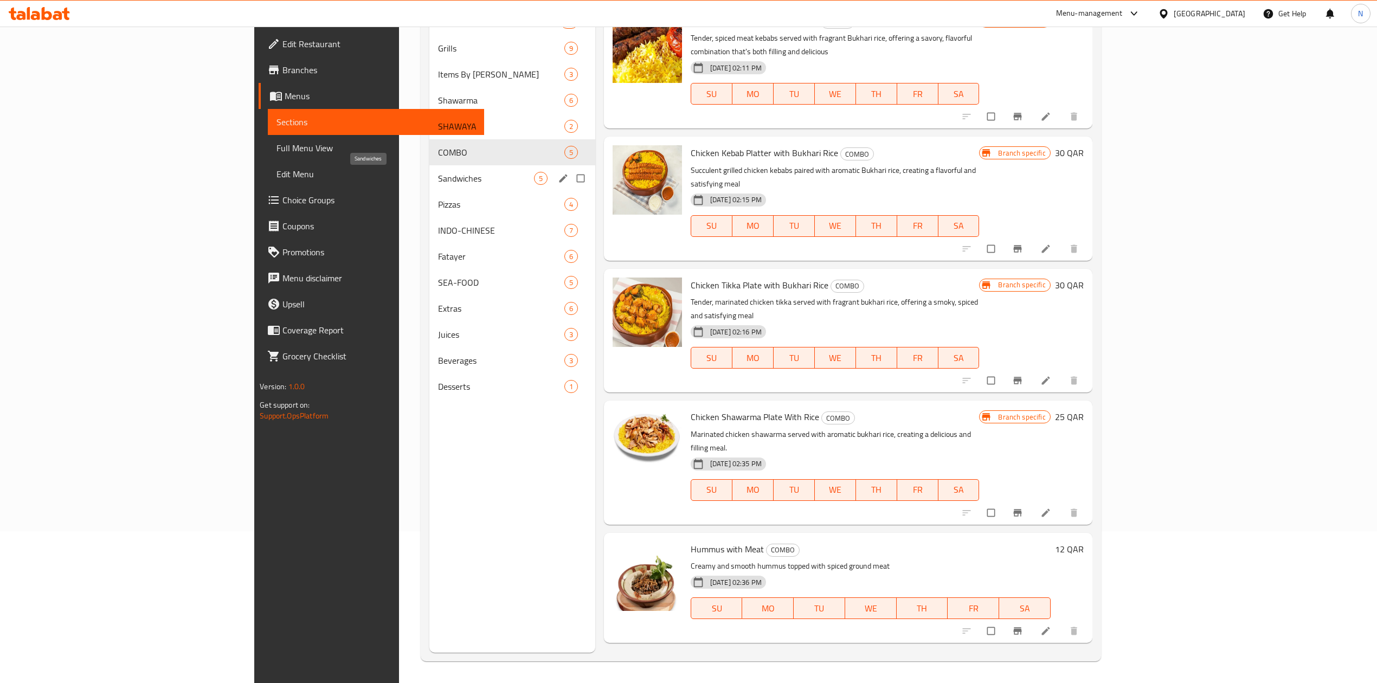
click at [438, 172] on span "Sandwiches" at bounding box center [485, 178] width 95 height 13
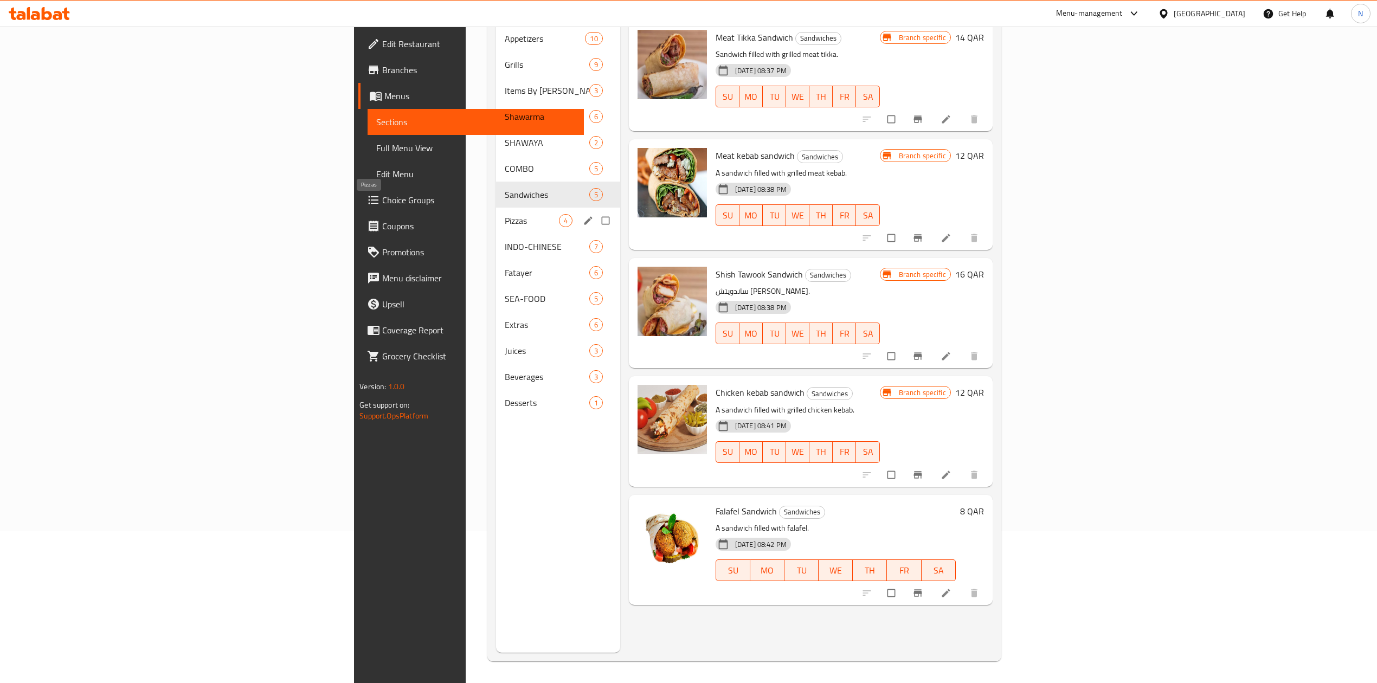
click at [505, 214] on span "Pizzas" at bounding box center [532, 220] width 54 height 13
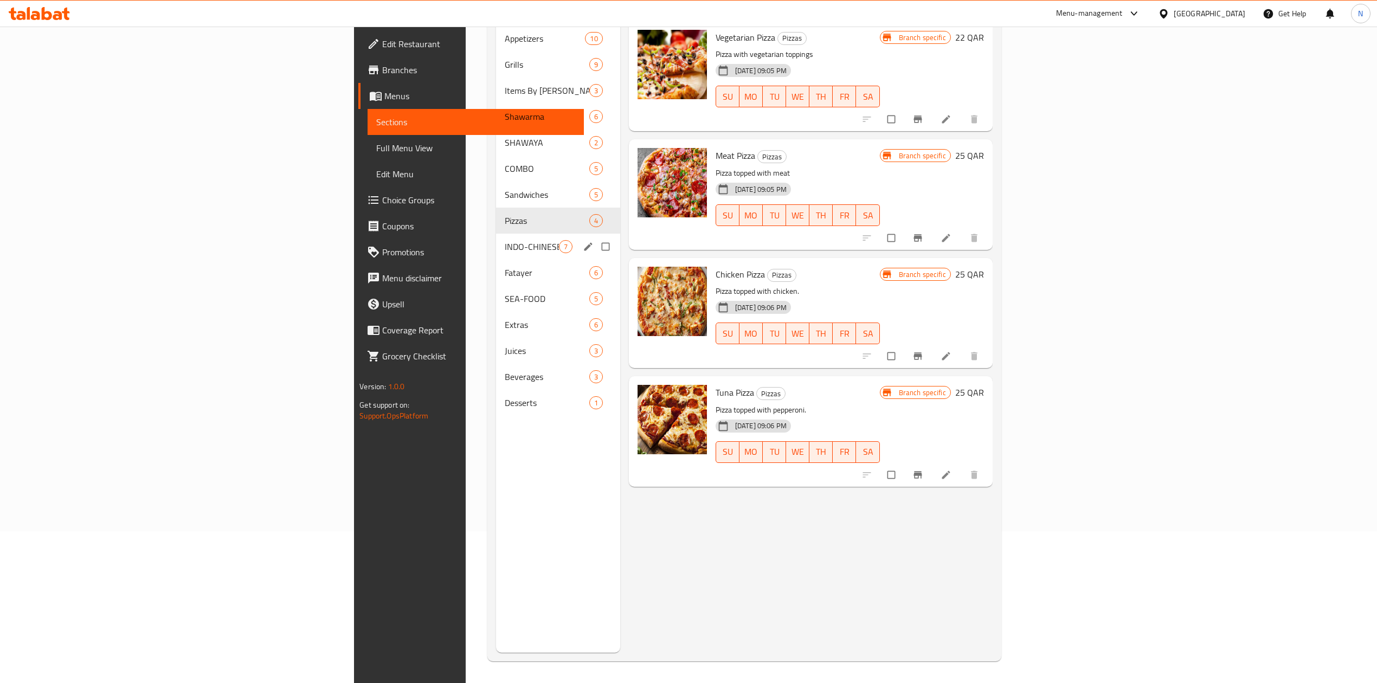
click at [496, 234] on div "INDO-CHINESE 7" at bounding box center [558, 247] width 124 height 26
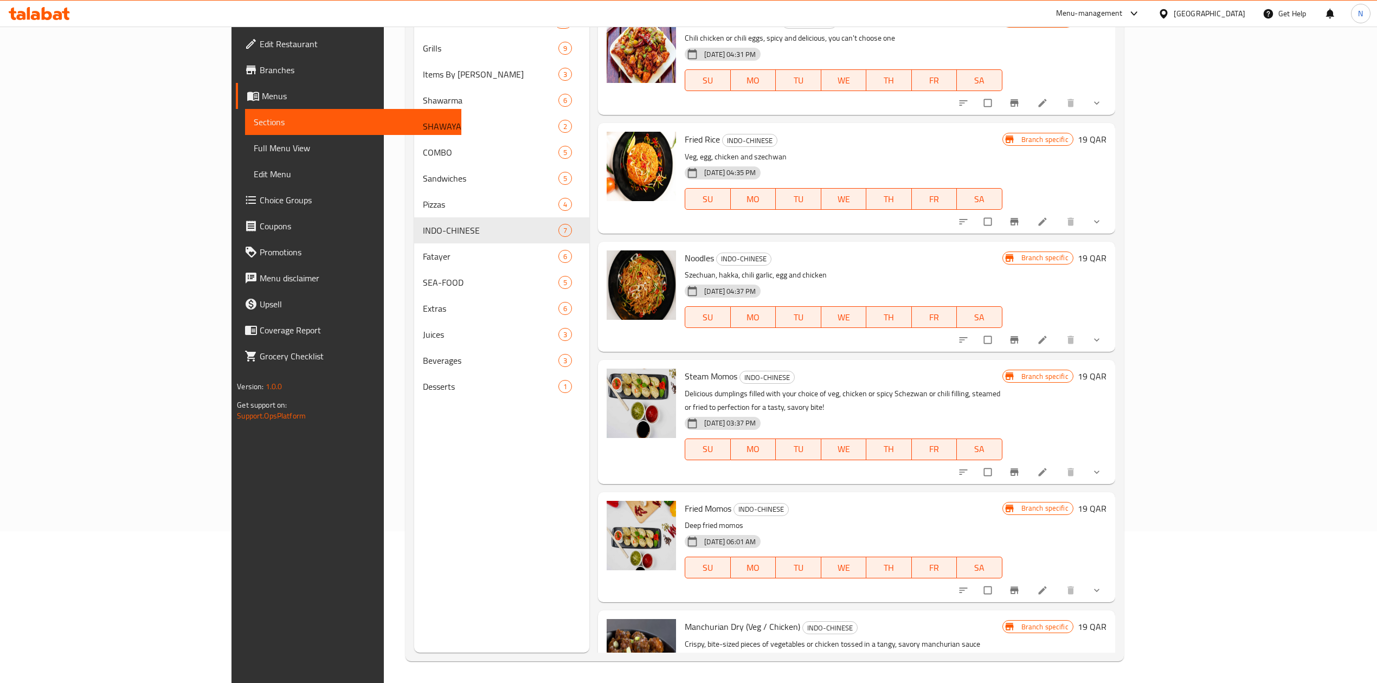
scroll to position [172, 0]
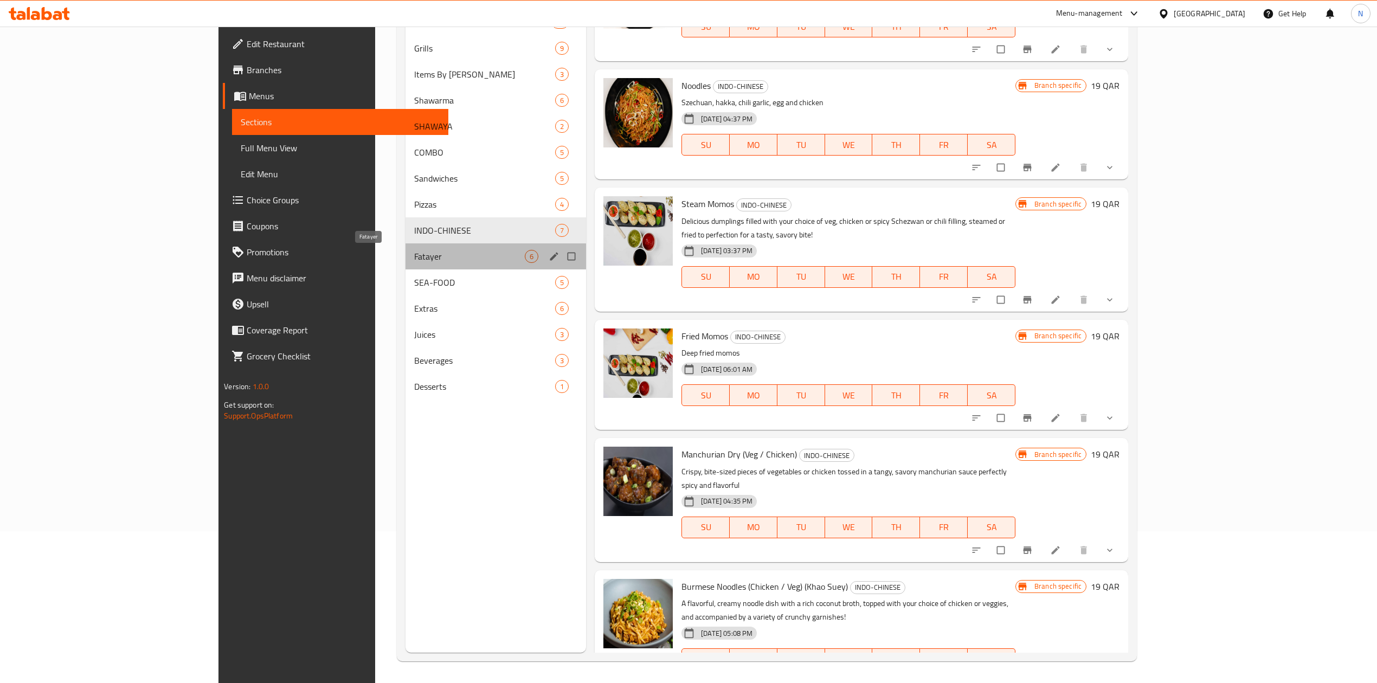
click at [437, 252] on span "Fatayer" at bounding box center [469, 256] width 111 height 13
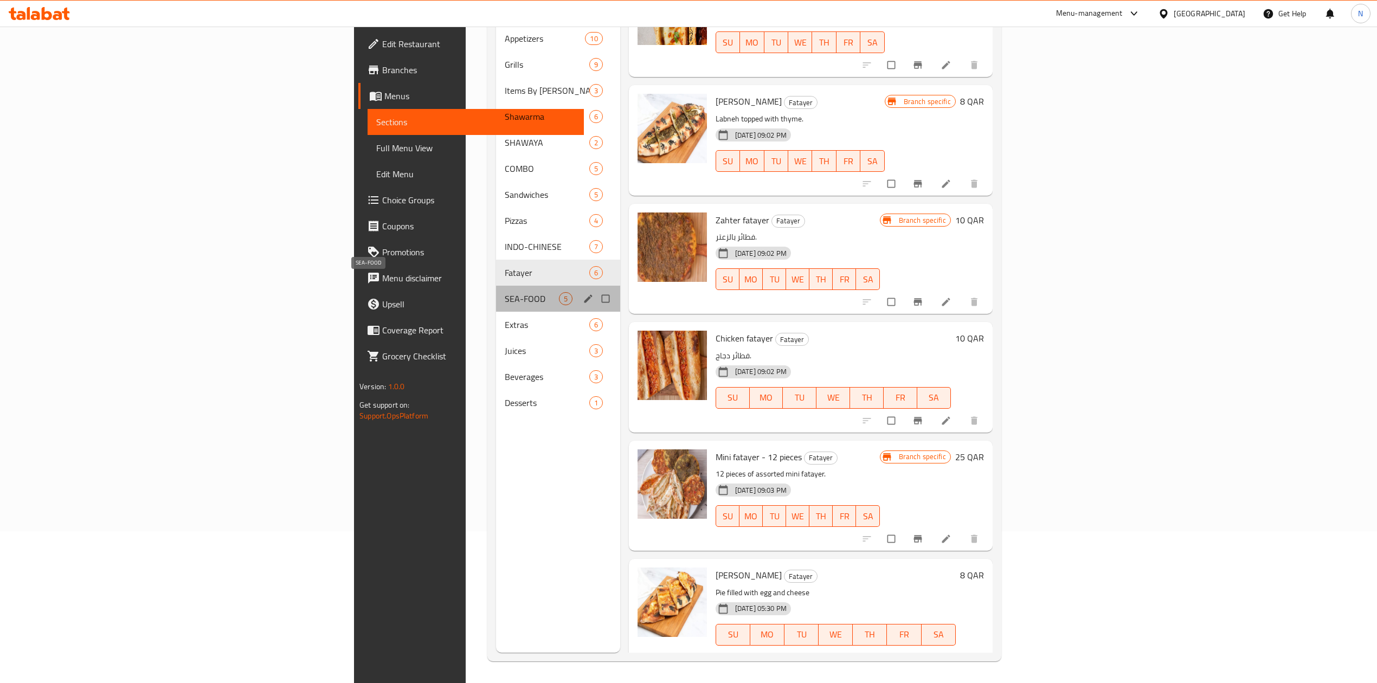
click at [505, 292] on span "SEA-FOOD" at bounding box center [532, 298] width 54 height 13
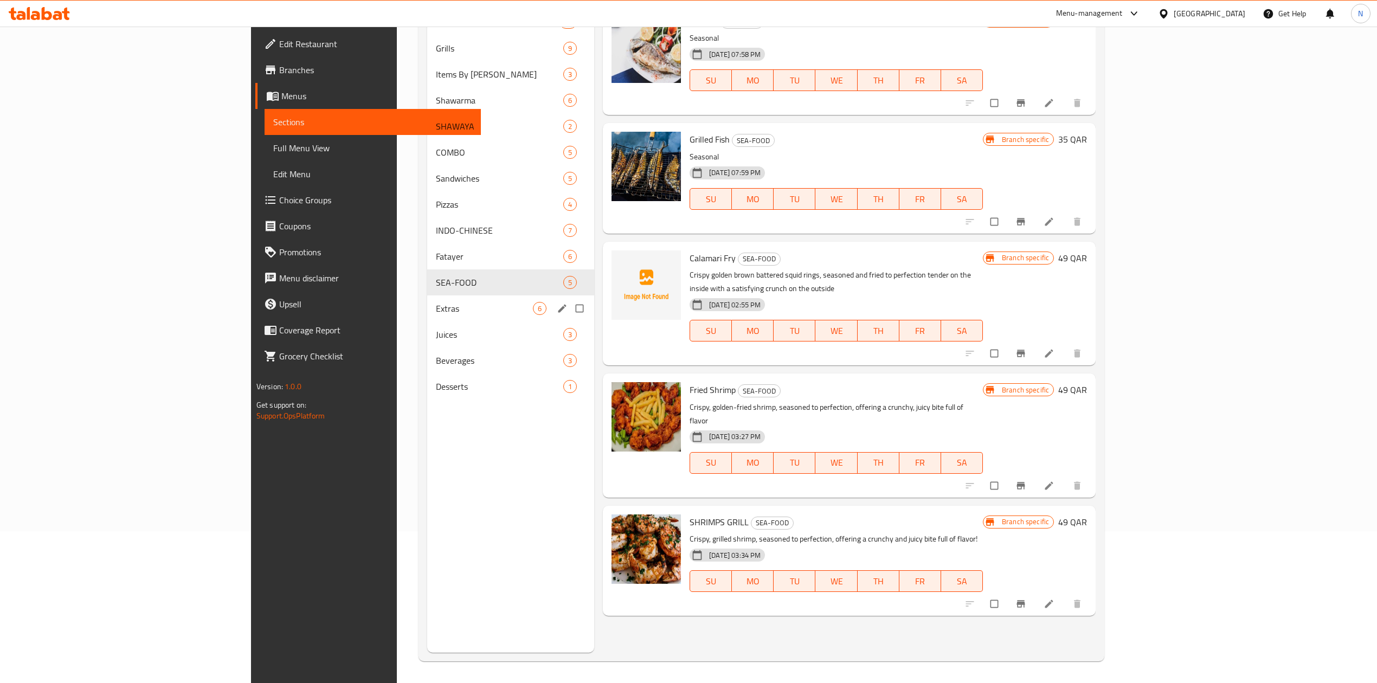
click at [436, 304] on span "Extras" at bounding box center [484, 308] width 97 height 13
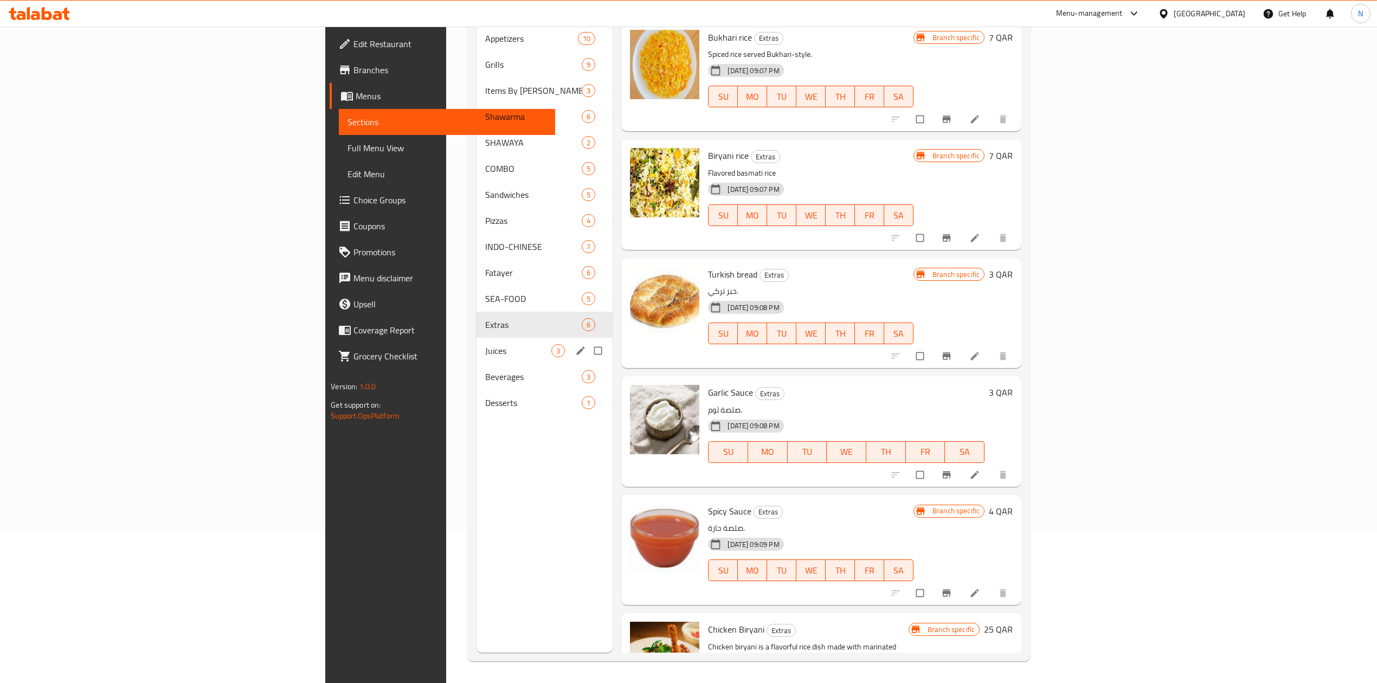
click at [485, 344] on span "Juices" at bounding box center [518, 350] width 66 height 13
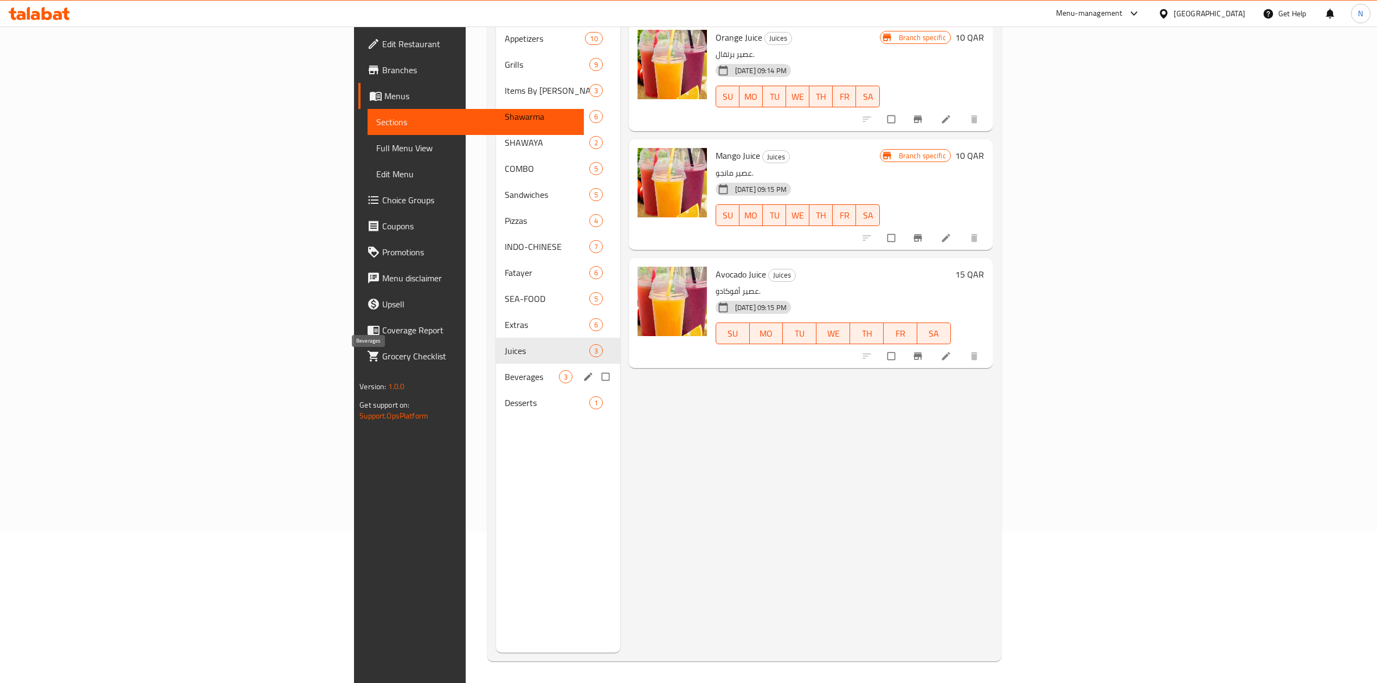
click at [505, 370] on span "Beverages" at bounding box center [532, 376] width 54 height 13
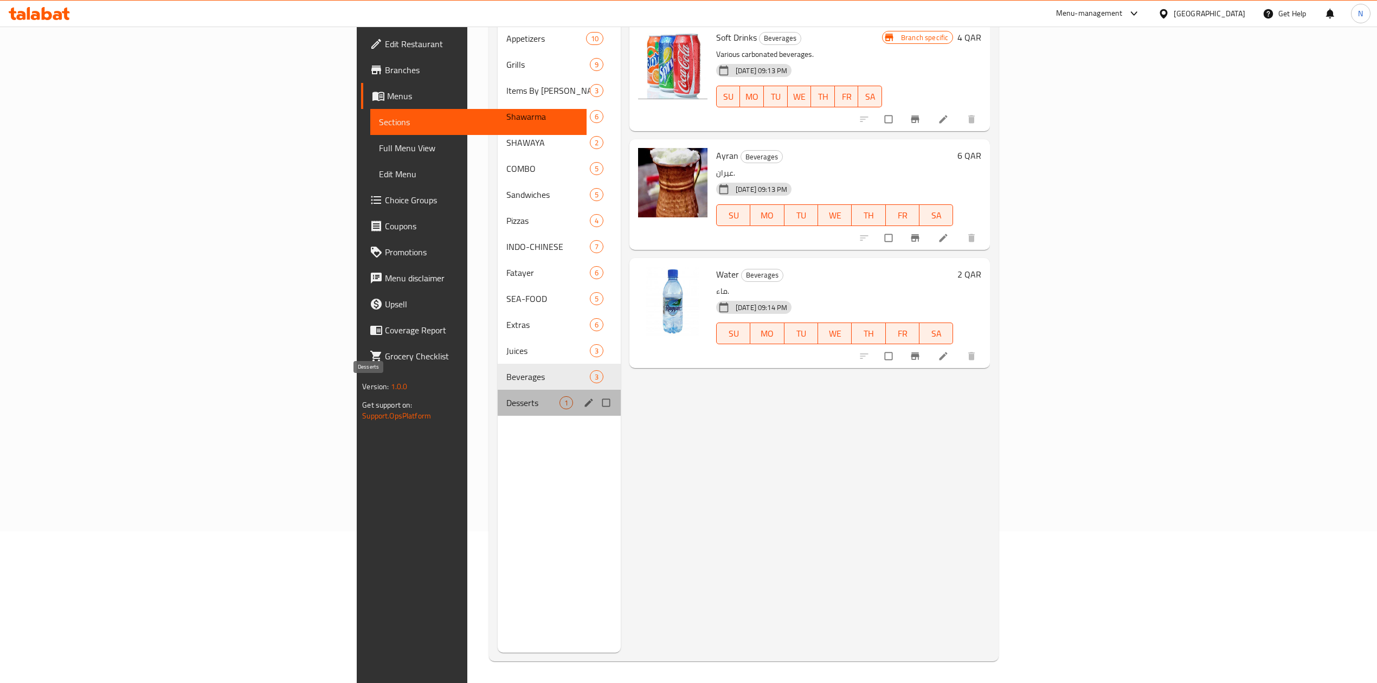
click at [506, 396] on span "Desserts" at bounding box center [532, 402] width 53 height 13
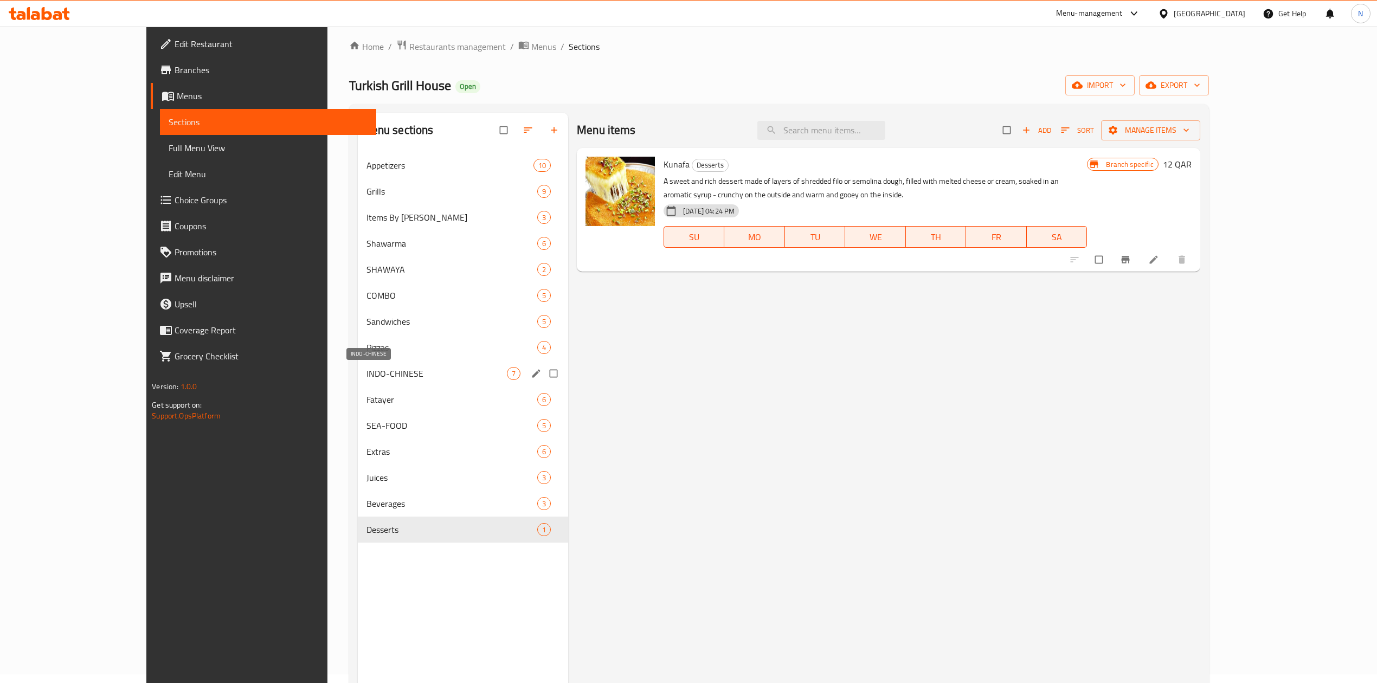
scroll to position [8, 0]
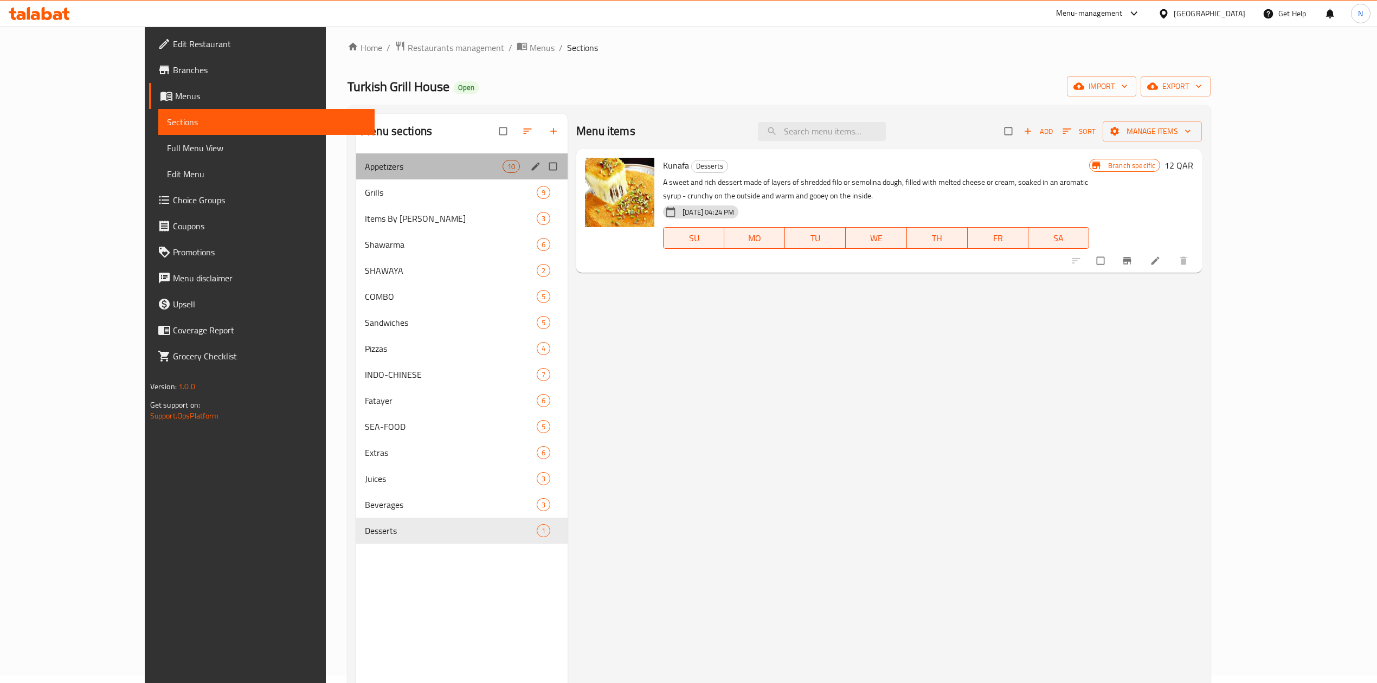
click at [375, 159] on div "Appetizers 10" at bounding box center [461, 166] width 211 height 26
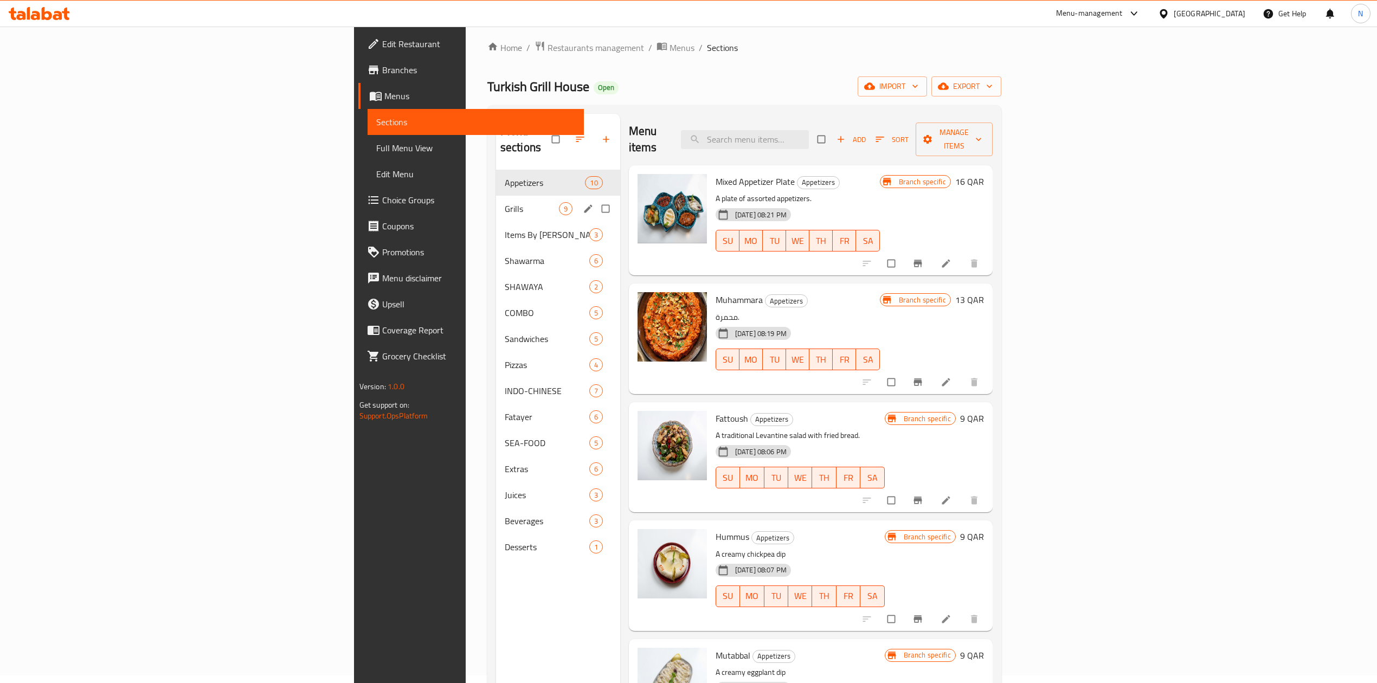
click at [496, 196] on div "Grills 9" at bounding box center [558, 209] width 124 height 26
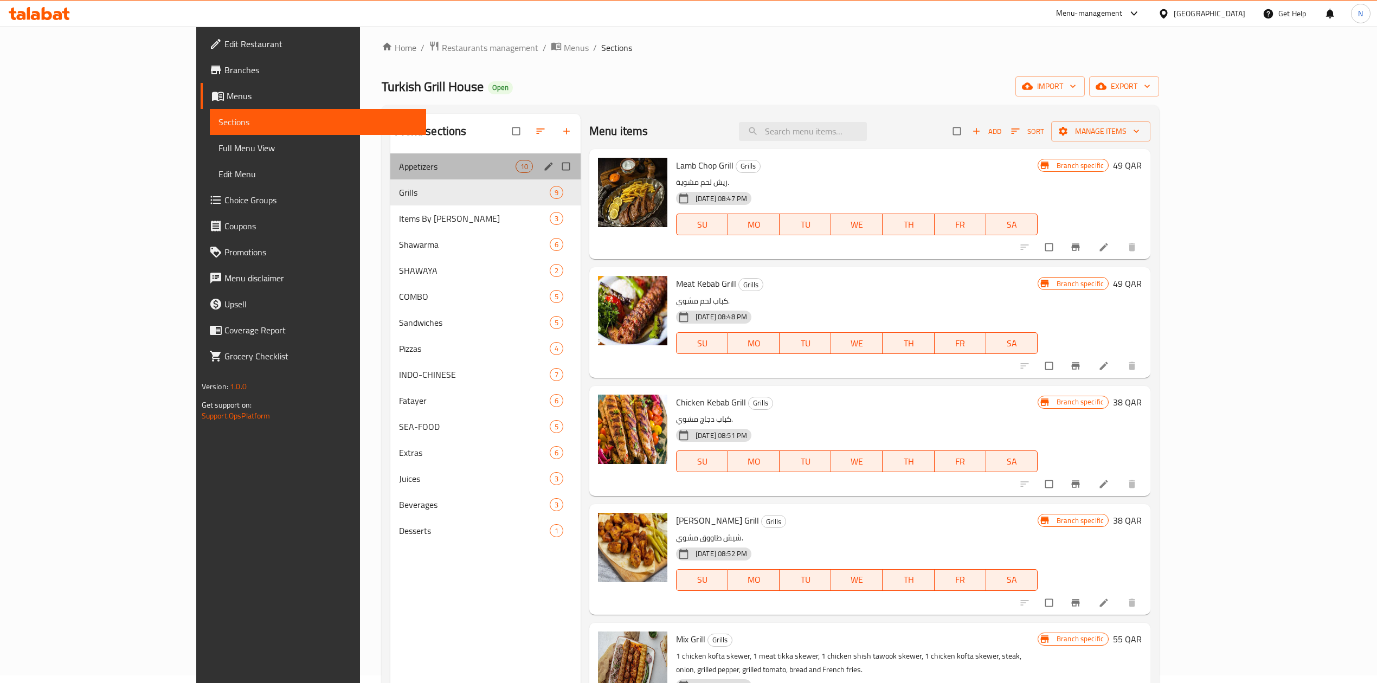
click at [399, 166] on span "Appetizers" at bounding box center [457, 166] width 116 height 13
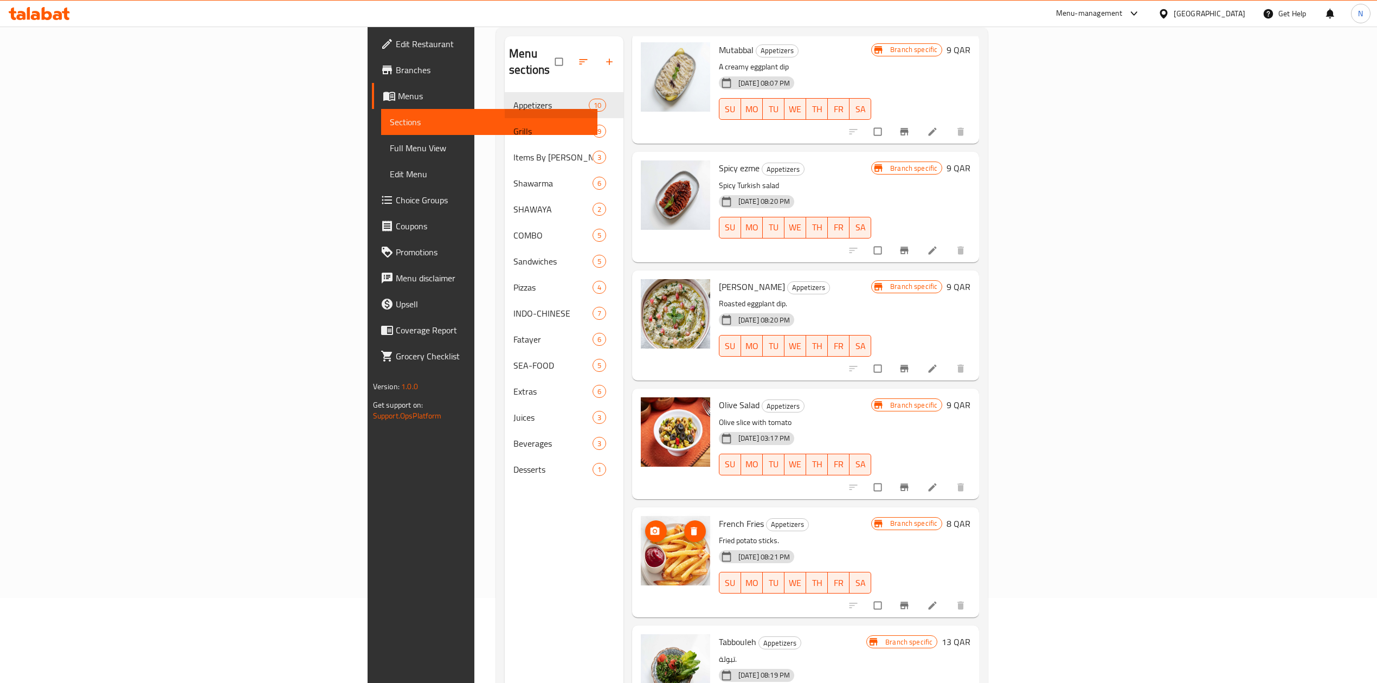
scroll to position [152, 0]
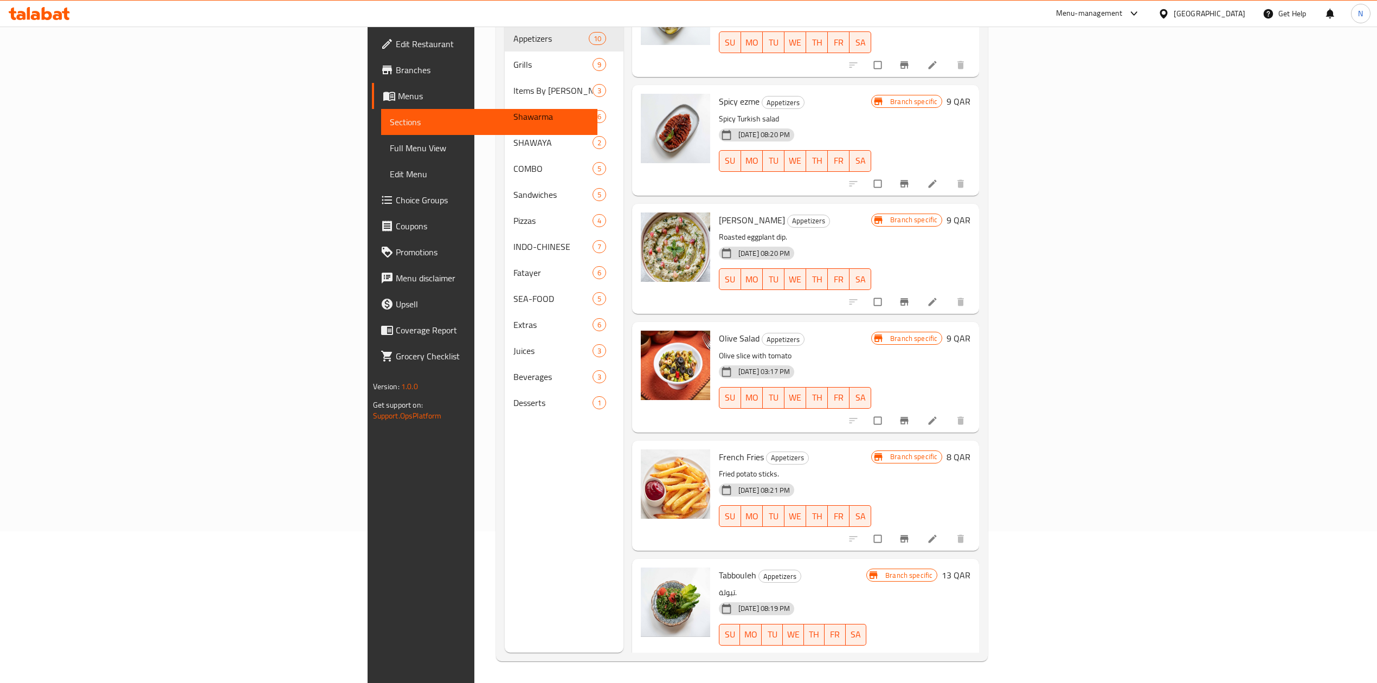
click at [719, 586] on p "تبولة." at bounding box center [792, 593] width 147 height 14
drag, startPoint x: 642, startPoint y: 568, endPoint x: 643, endPoint y: 561, distance: 7.7
click at [714, 563] on div "Tabbouleh Appetizers تبولة. 01-05-2024 08:19 PM SU MO TU WE TH FR SA" at bounding box center [792, 613] width 156 height 101
click at [505, 478] on div "Menu sections Appetizers 10 Grills 9 Items By Kilo 3 Shawarma 6 SHAWAYA 2 COMBO…" at bounding box center [564, 311] width 119 height 683
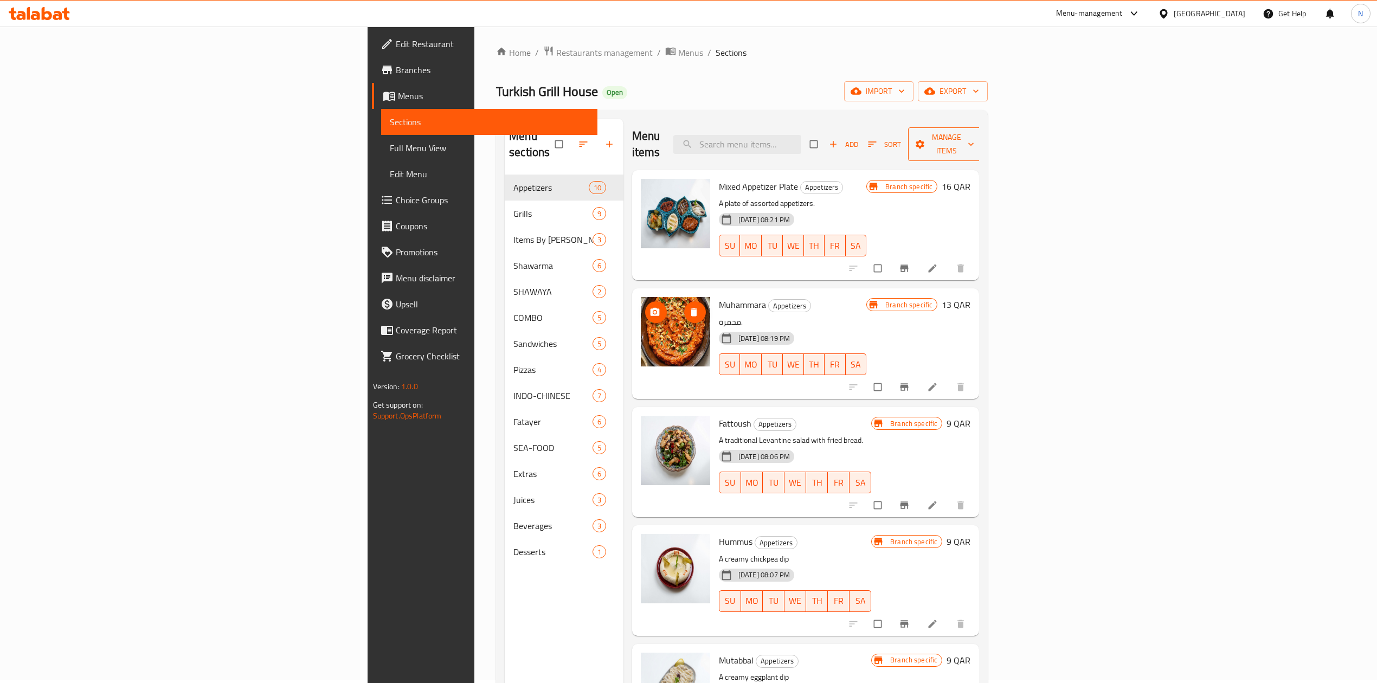
scroll to position [0, 0]
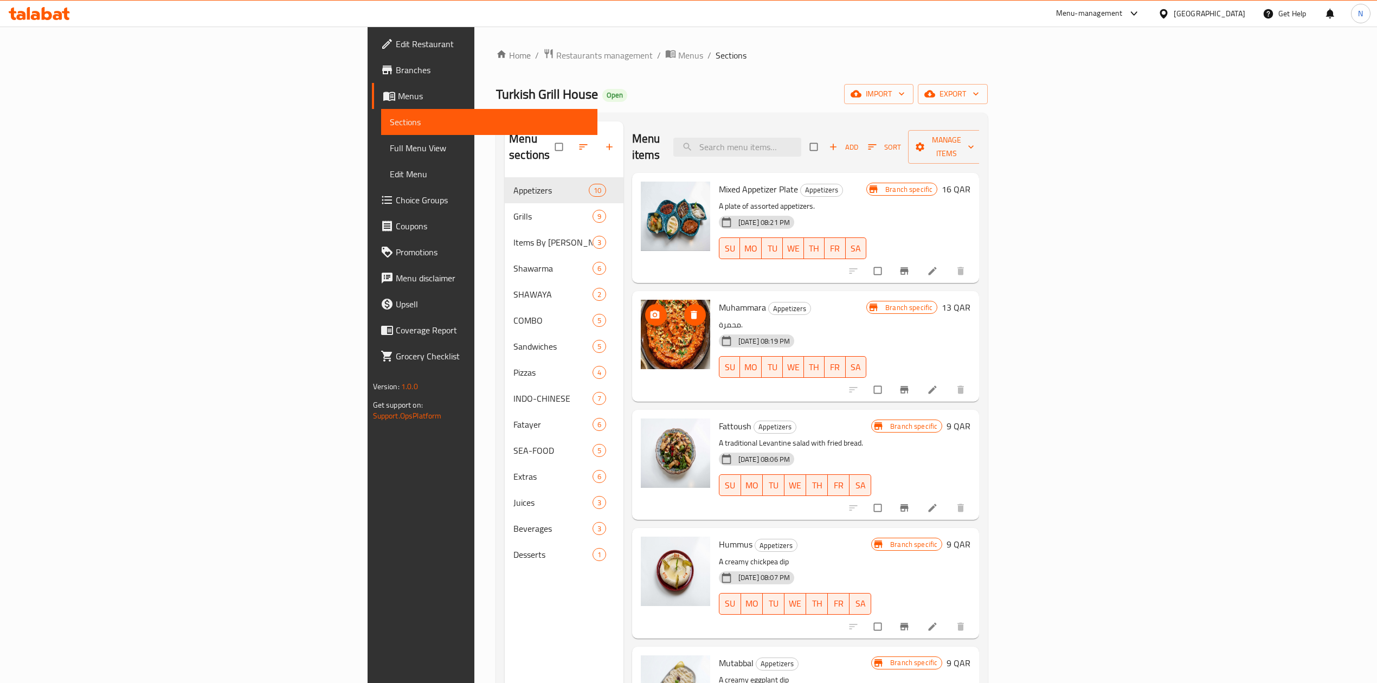
click at [988, 109] on div "Home / Restaurants management / Menus / Sections Turkish Grill House Open impor…" at bounding box center [742, 430] width 492 height 765
click at [979, 93] on span "export" at bounding box center [952, 94] width 53 height 14
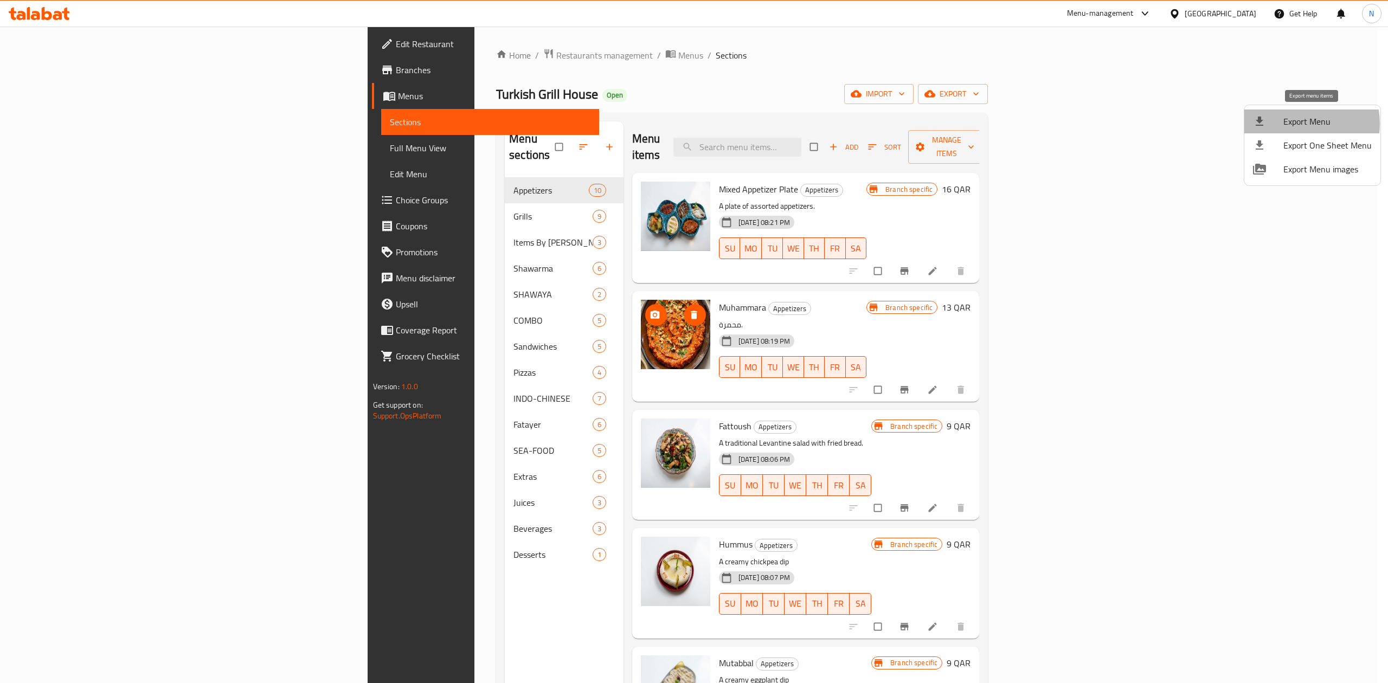
click at [1295, 124] on span "Export Menu" at bounding box center [1327, 121] width 88 height 13
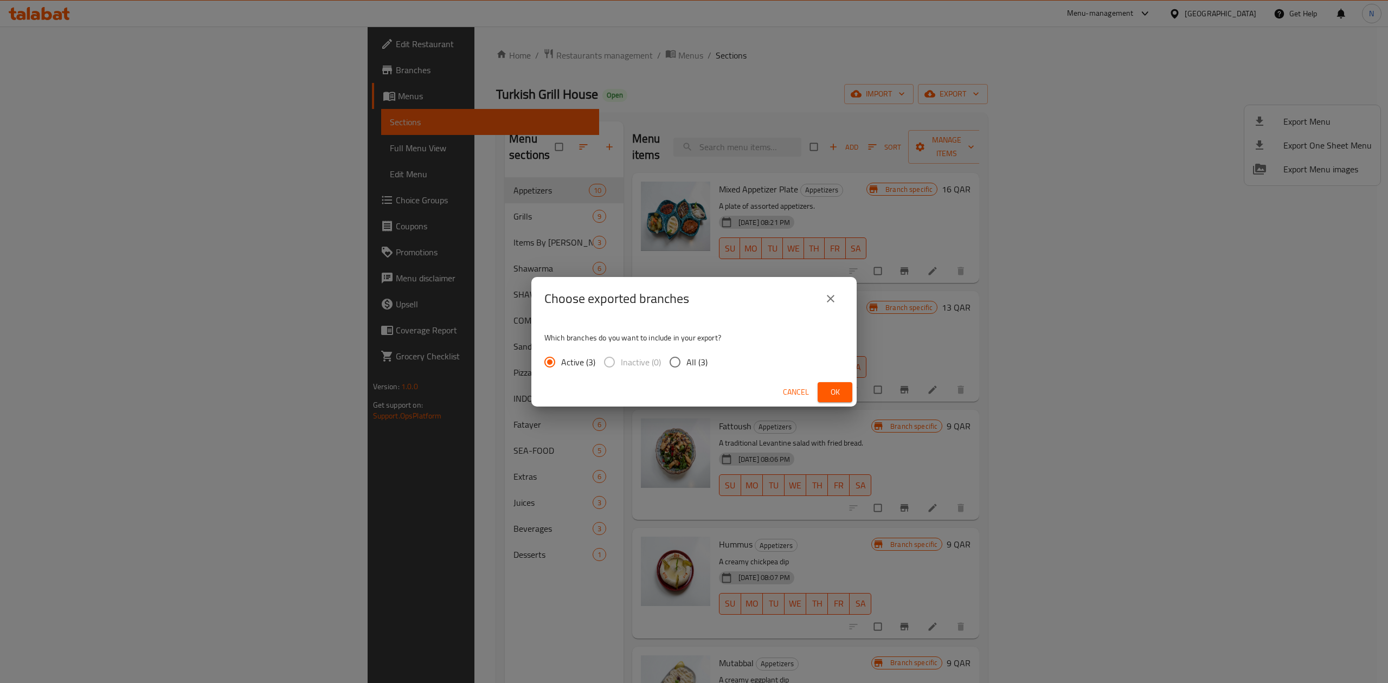
click at [694, 365] on span "All (3)" at bounding box center [696, 362] width 21 height 13
click at [686, 365] on input "All (3)" at bounding box center [675, 362] width 23 height 23
radio input "true"
click at [826, 391] on span "Ok" at bounding box center [834, 392] width 17 height 14
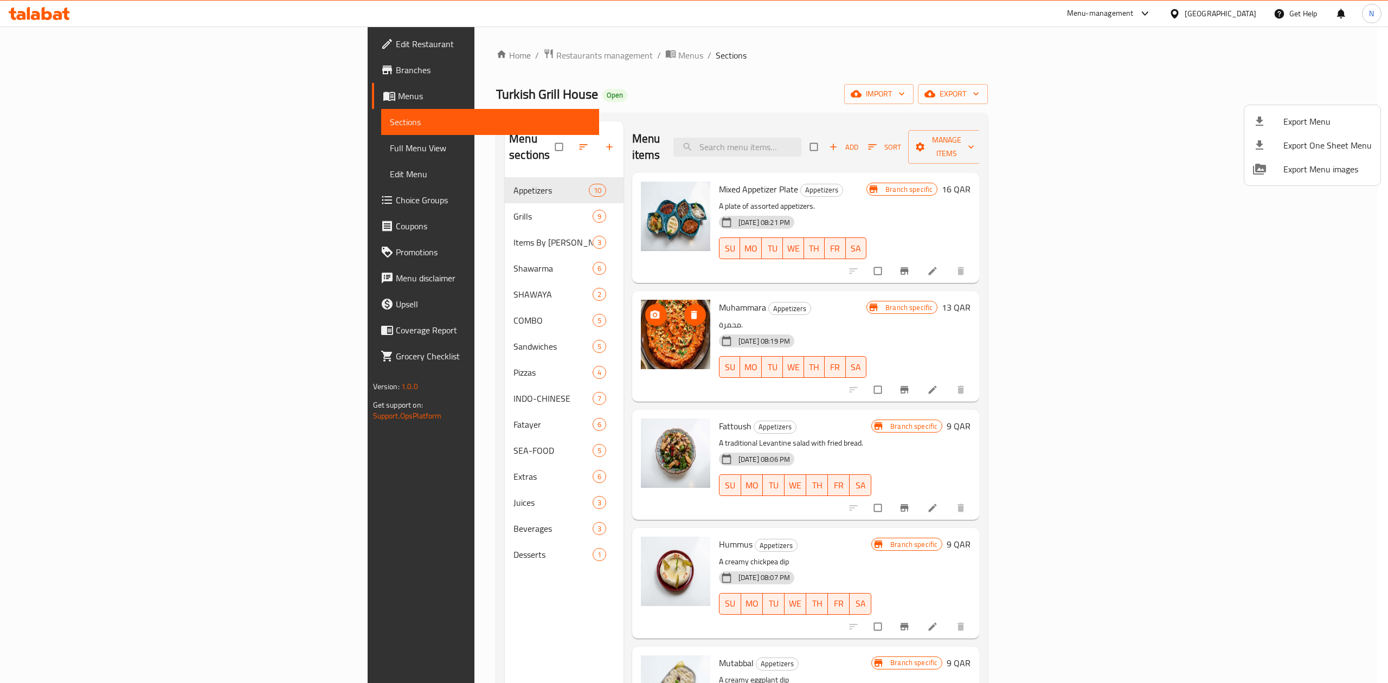
click at [798, 285] on div at bounding box center [694, 341] width 1388 height 683
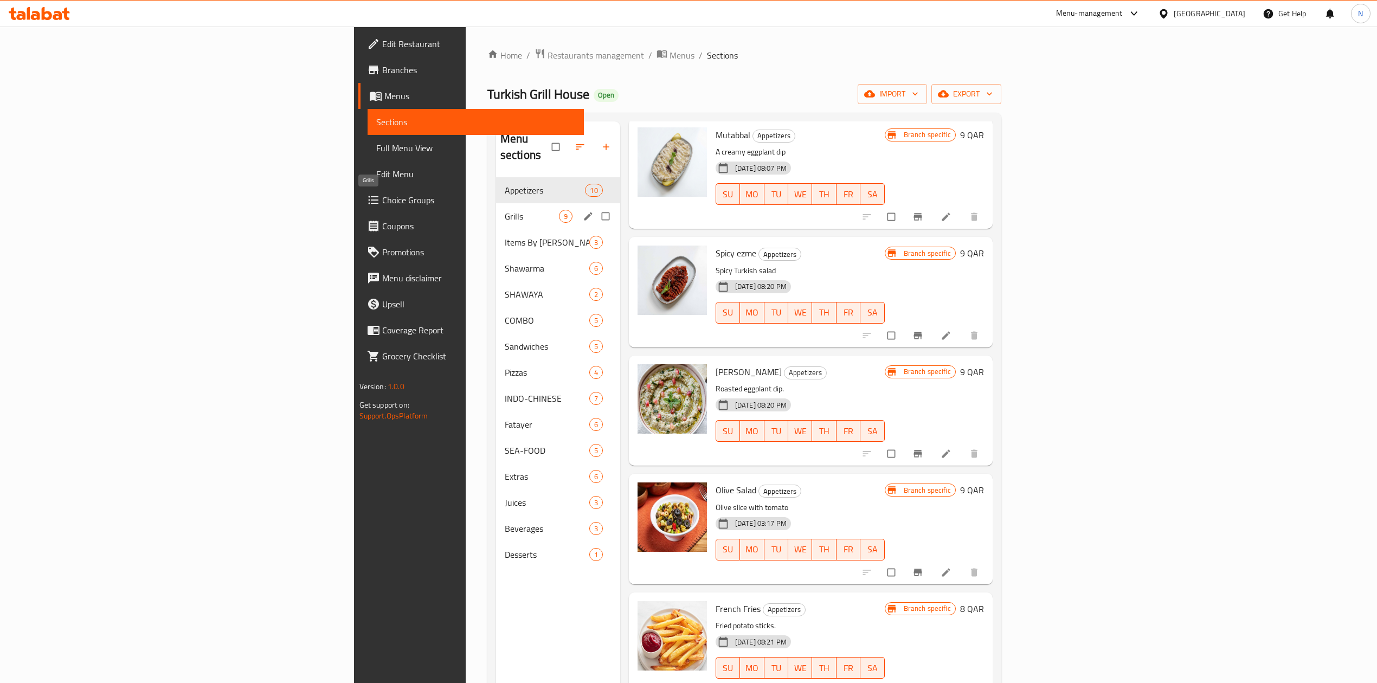
click at [505, 210] on span "Grills" at bounding box center [532, 216] width 54 height 13
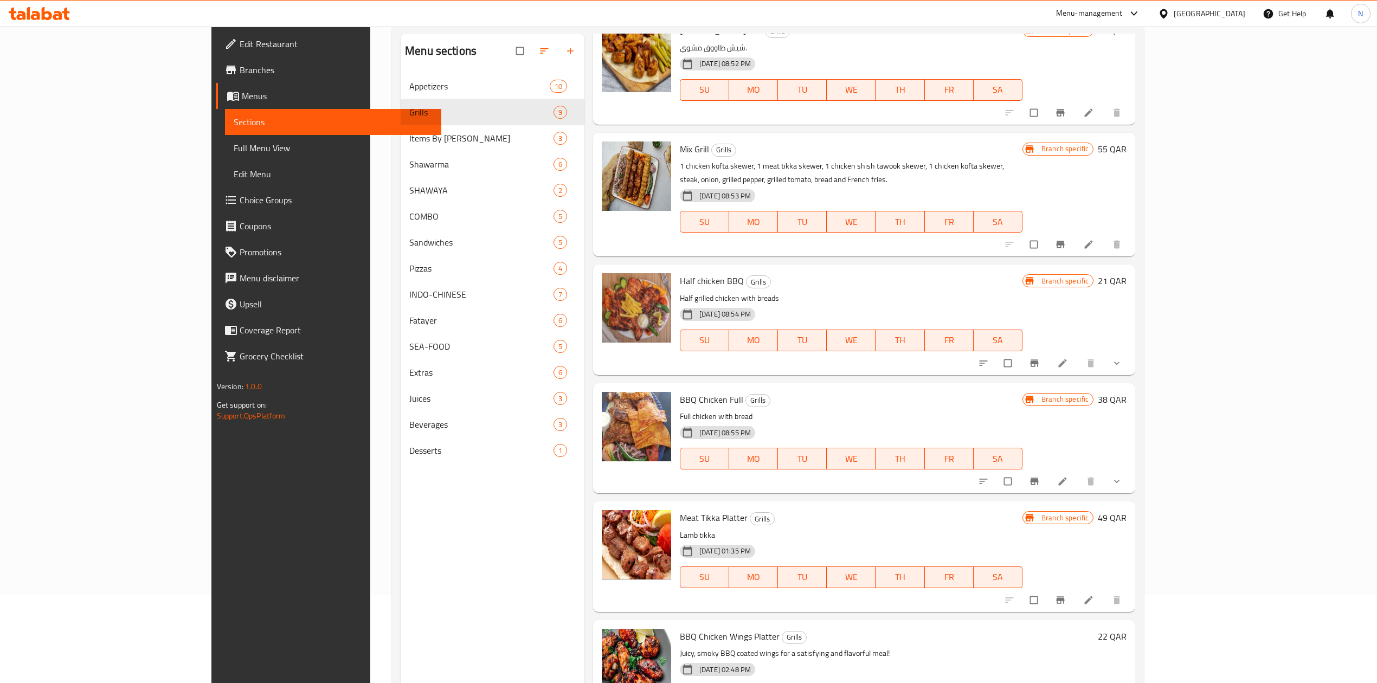
scroll to position [152, 0]
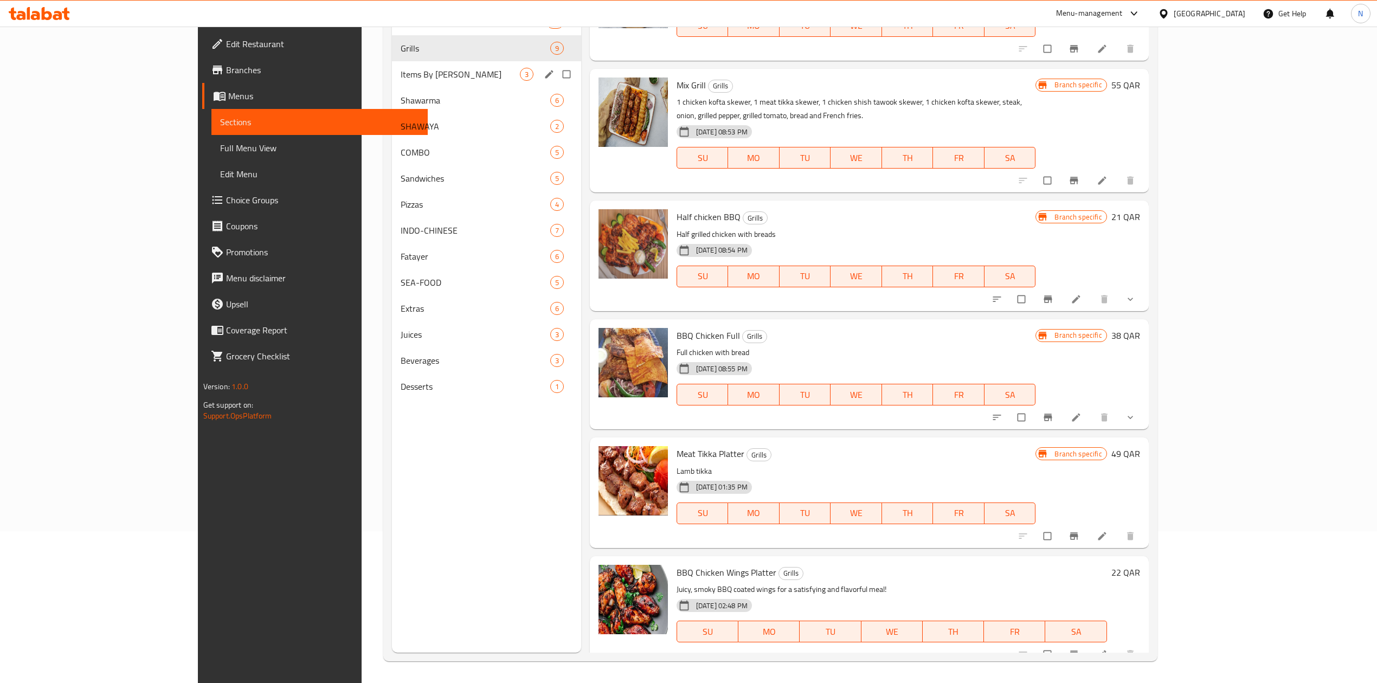
click at [401, 70] on span "Items By Kilo" at bounding box center [460, 74] width 119 height 13
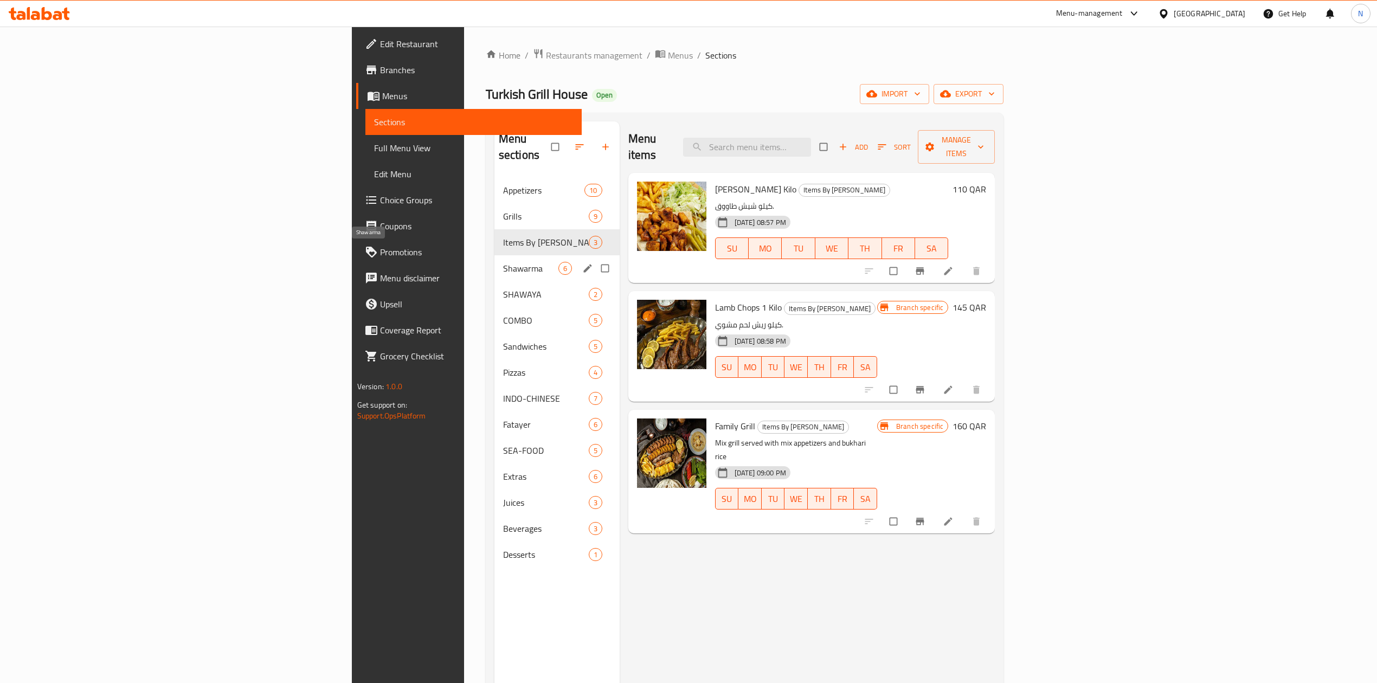
click at [503, 262] on span "Shawarma" at bounding box center [530, 268] width 55 height 13
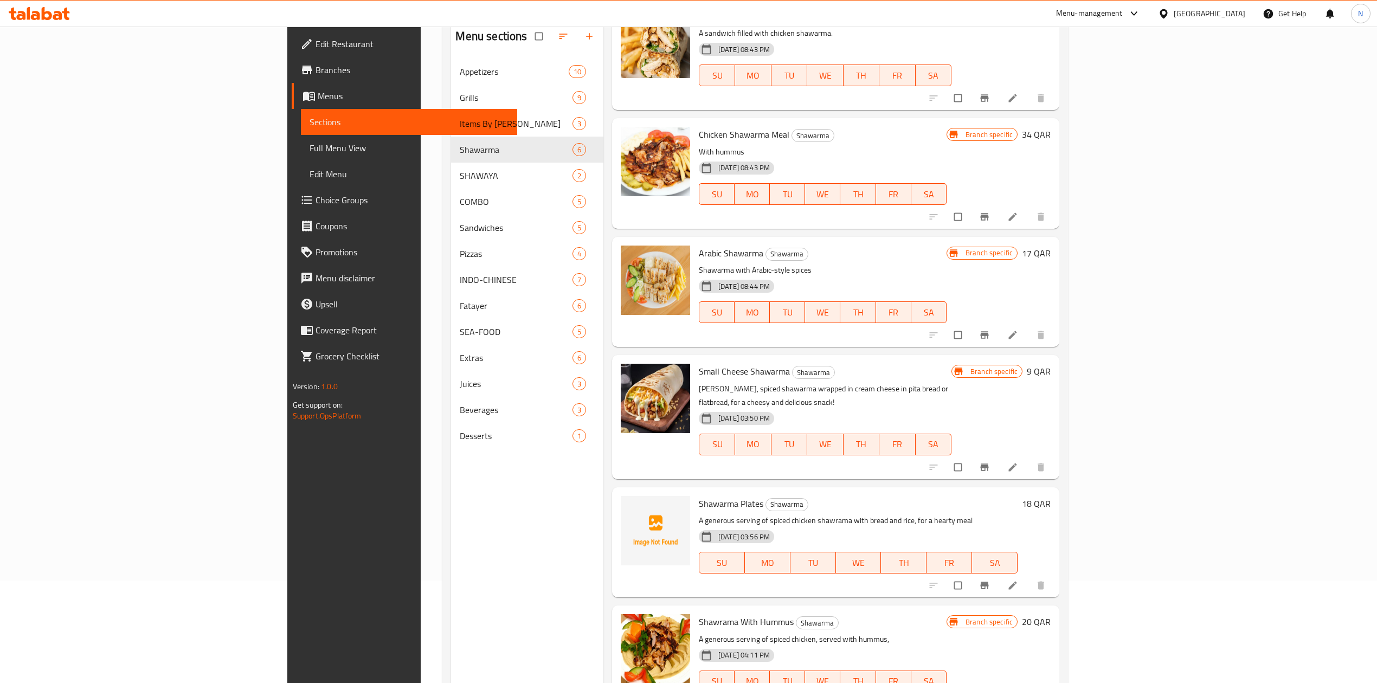
scroll to position [152, 0]
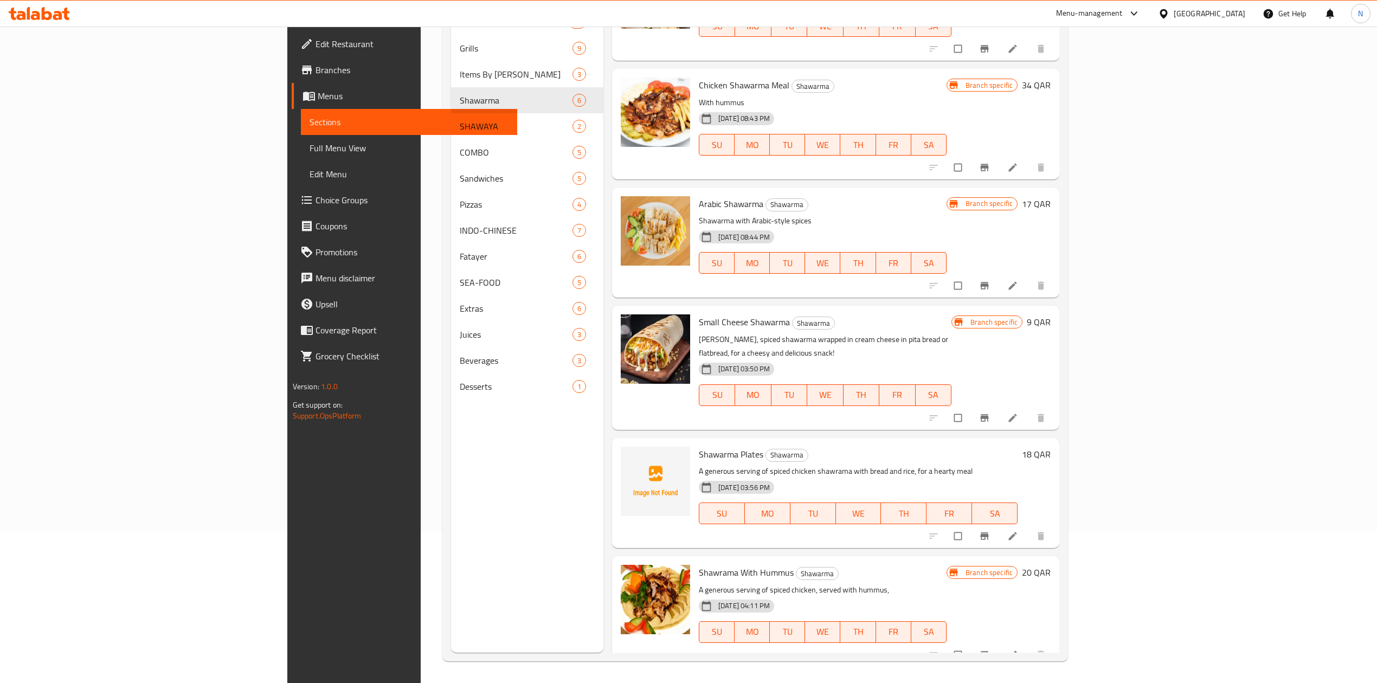
click at [1029, 527] on li at bounding box center [1014, 535] width 30 height 17
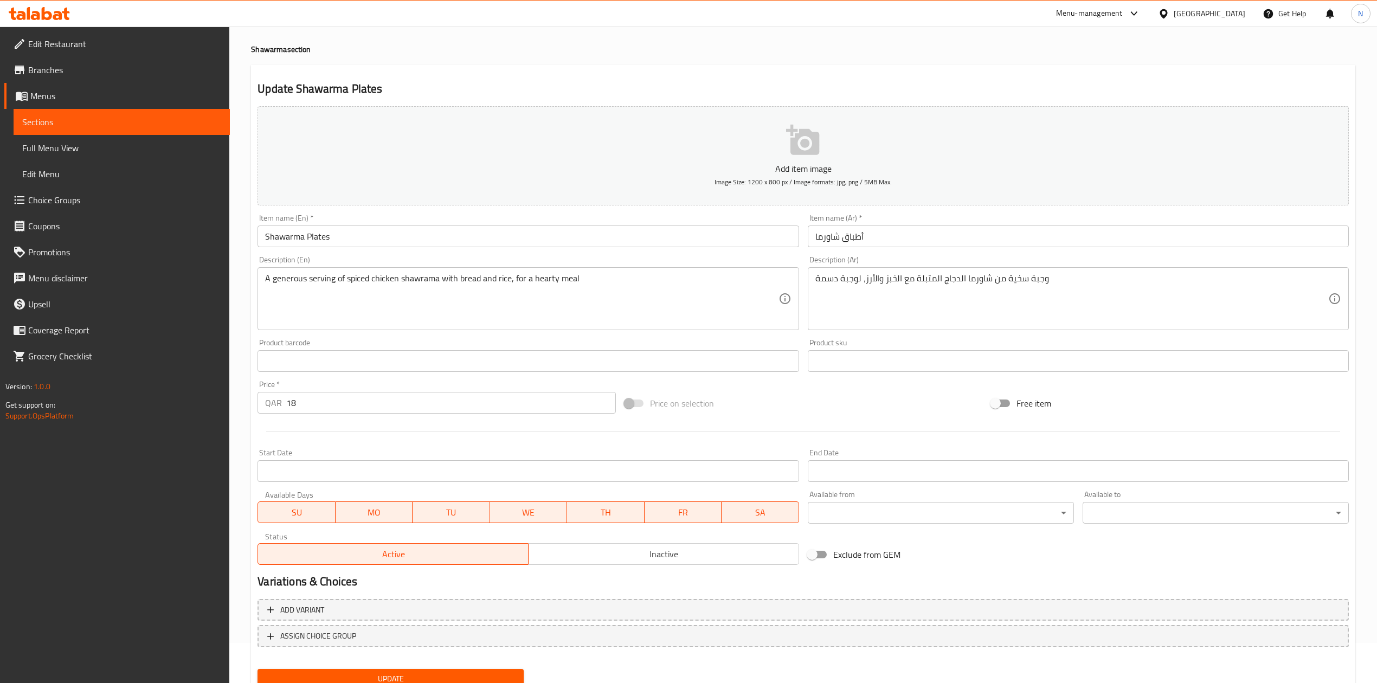
scroll to position [82, 0]
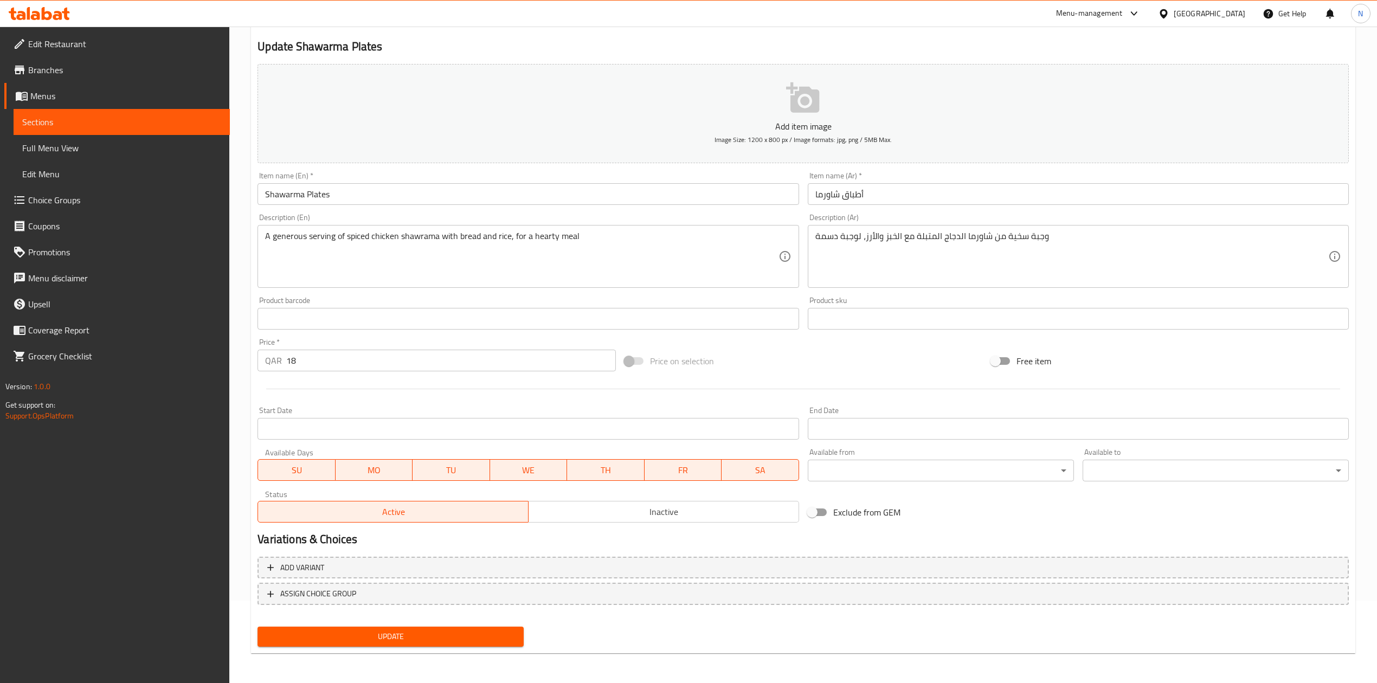
click at [678, 518] on span "Inactive" at bounding box center [664, 512] width 262 height 16
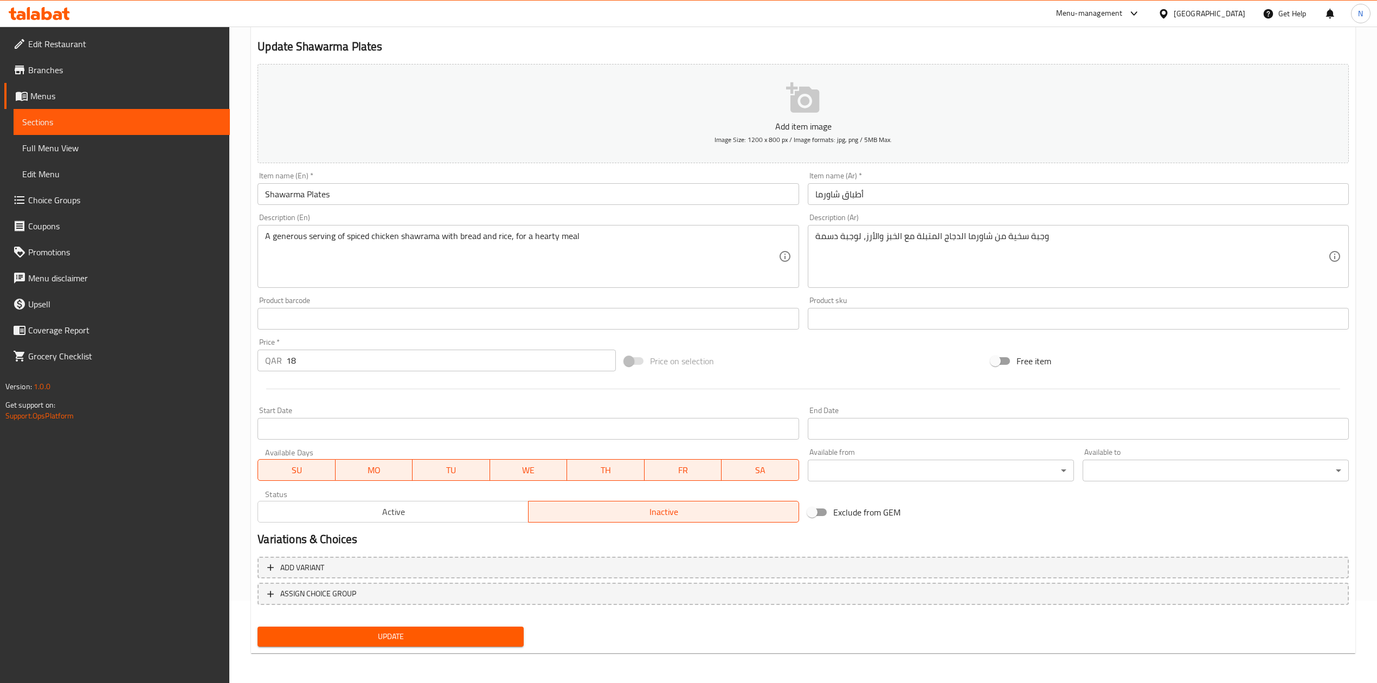
click at [484, 639] on span "Update" at bounding box center [390, 637] width 249 height 14
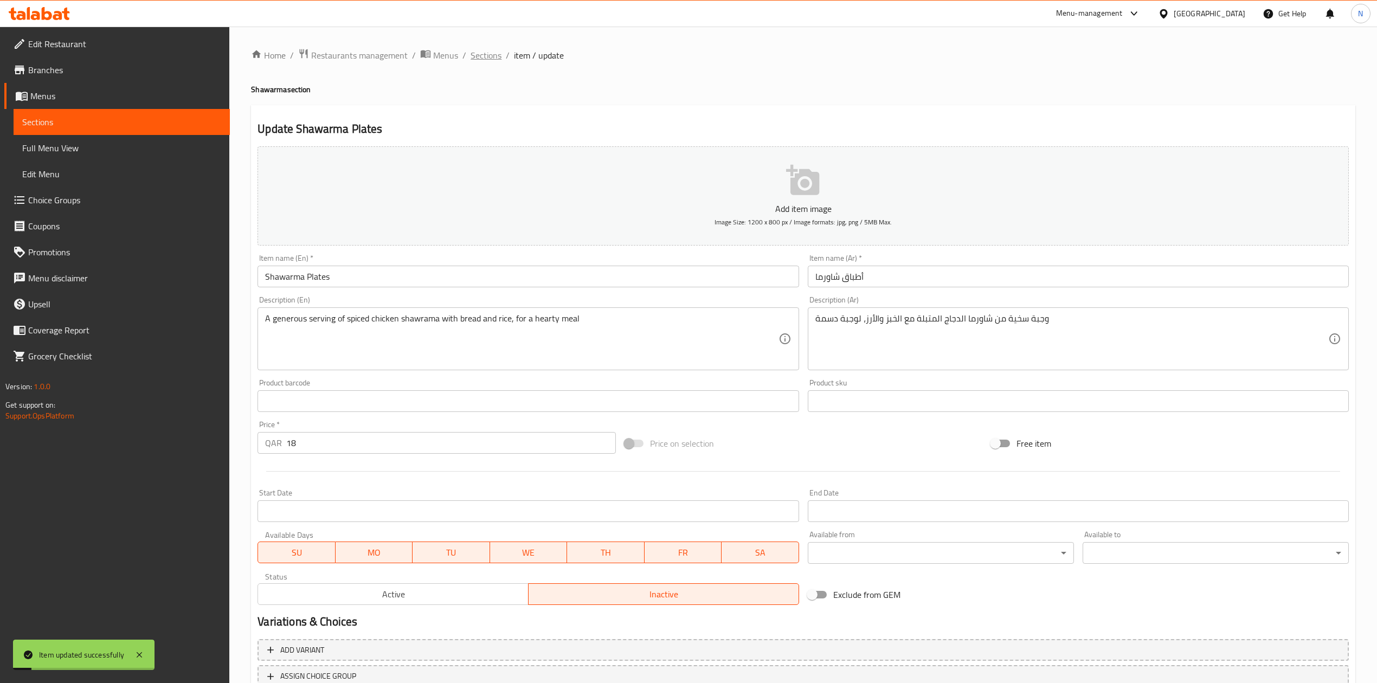
click at [489, 50] on span "Sections" at bounding box center [486, 55] width 31 height 13
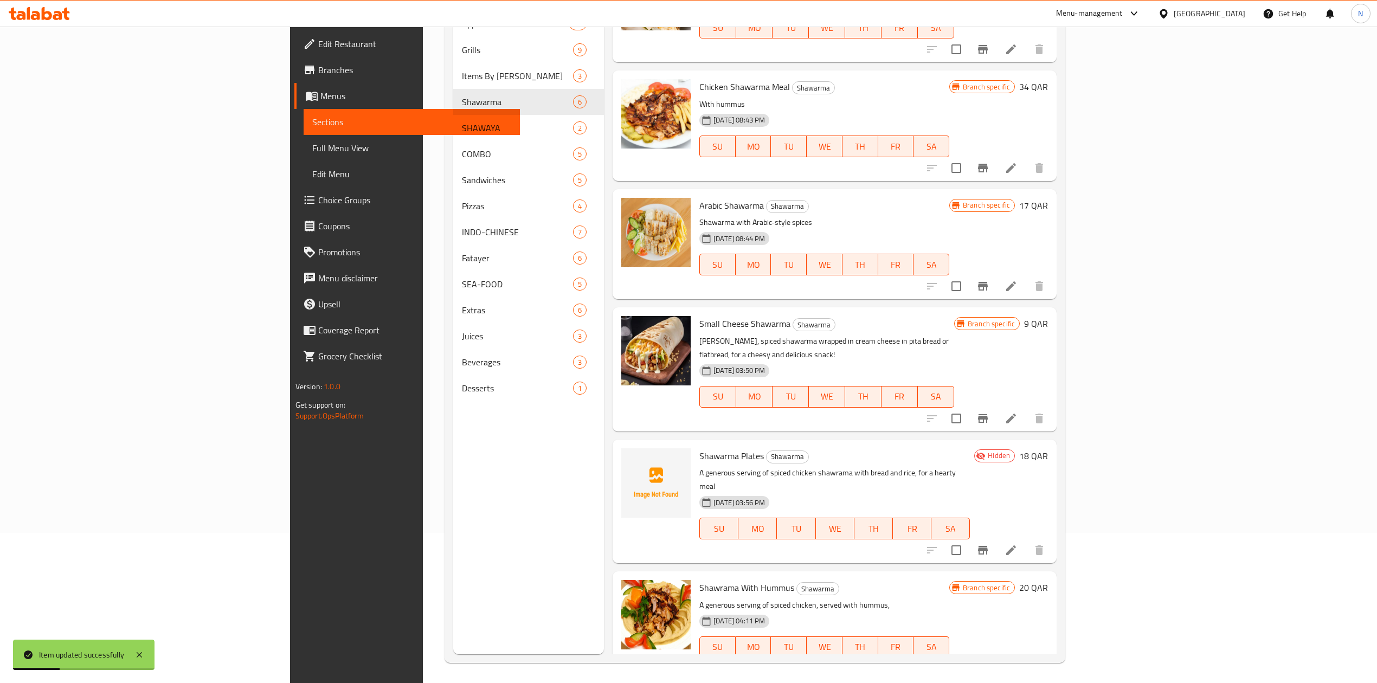
scroll to position [152, 0]
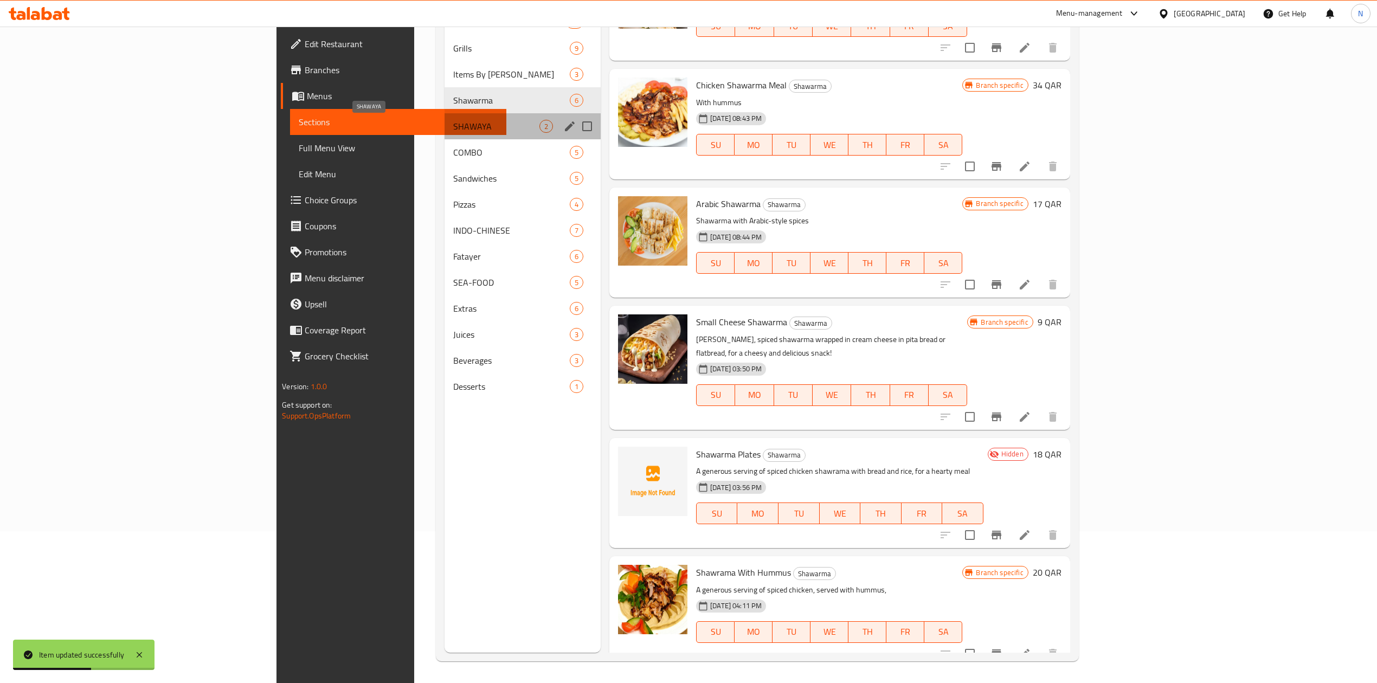
click at [453, 126] on span "SHAWAYA" at bounding box center [496, 126] width 86 height 13
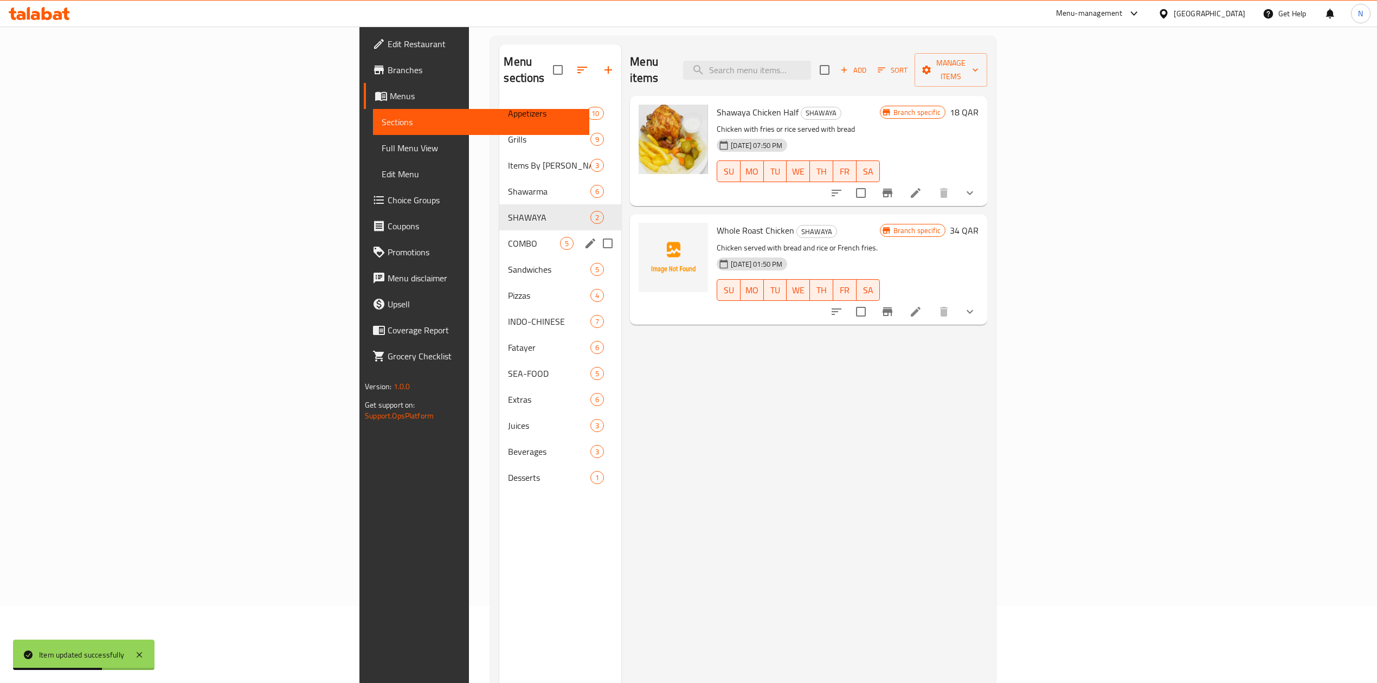
scroll to position [8, 0]
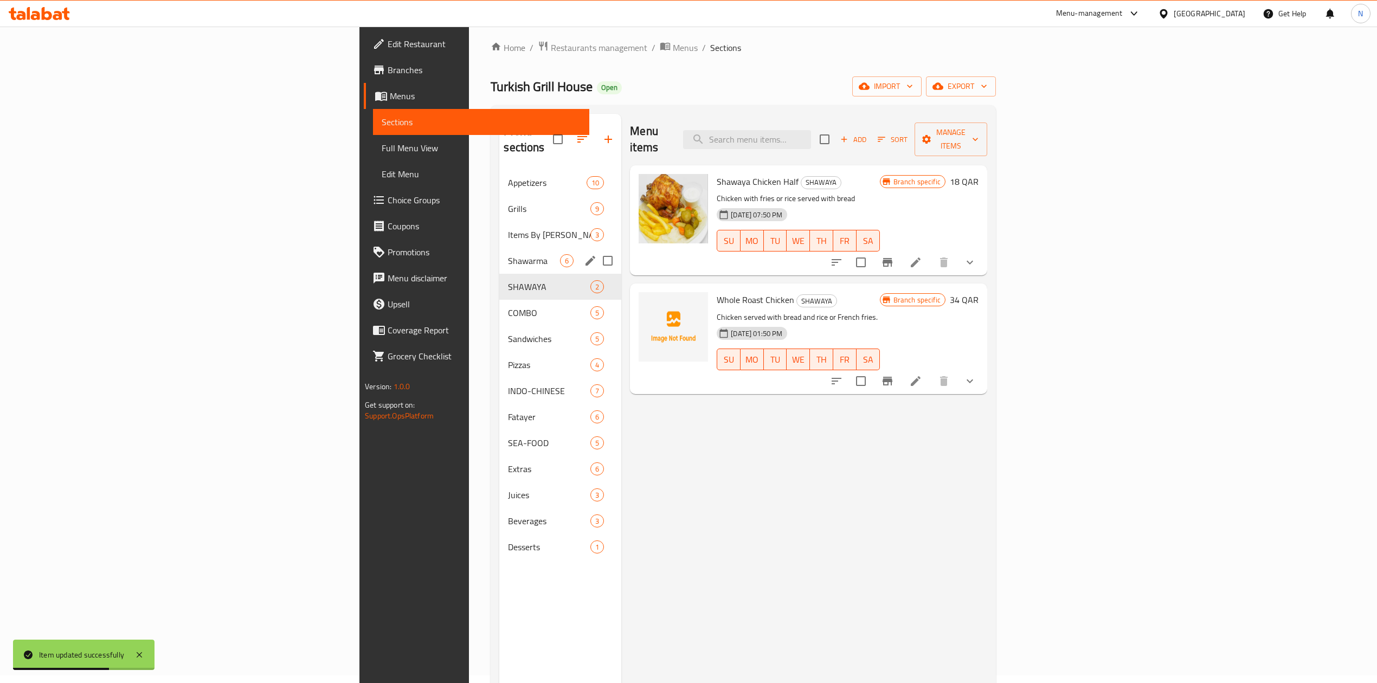
click at [508, 254] on span "Shawarma" at bounding box center [534, 260] width 52 height 13
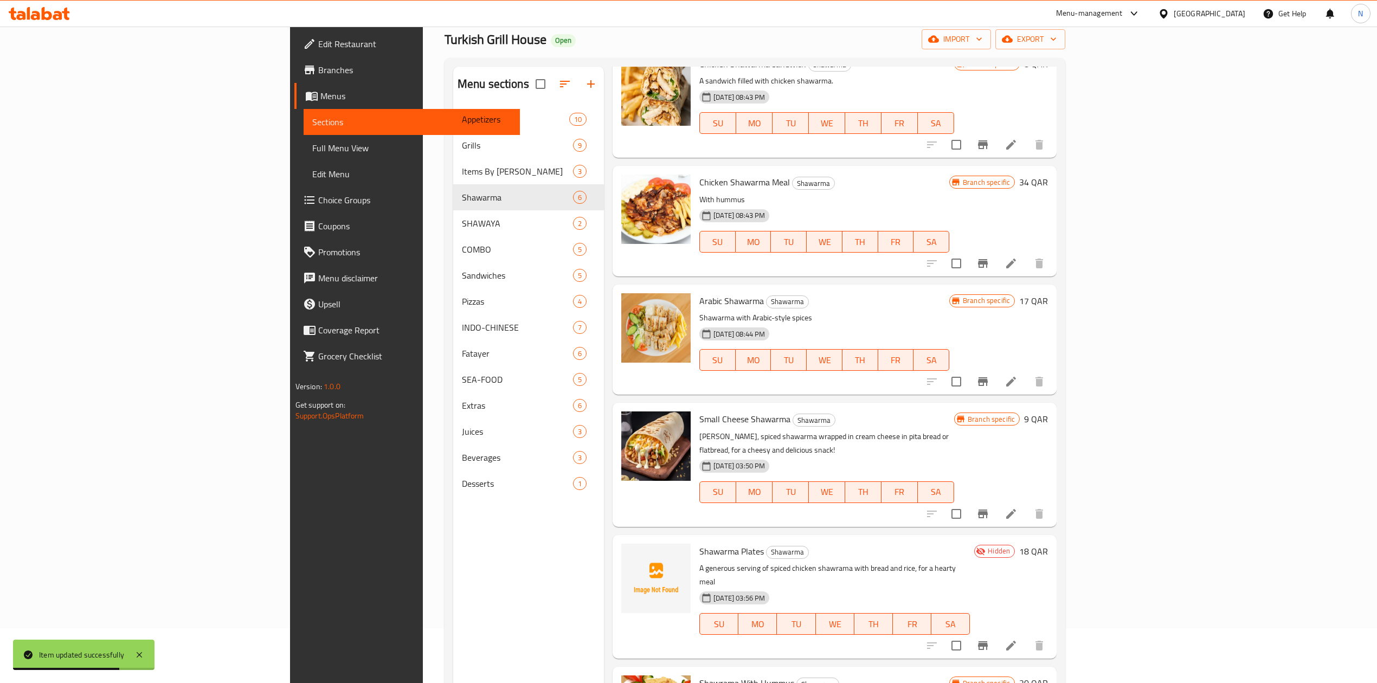
scroll to position [152, 0]
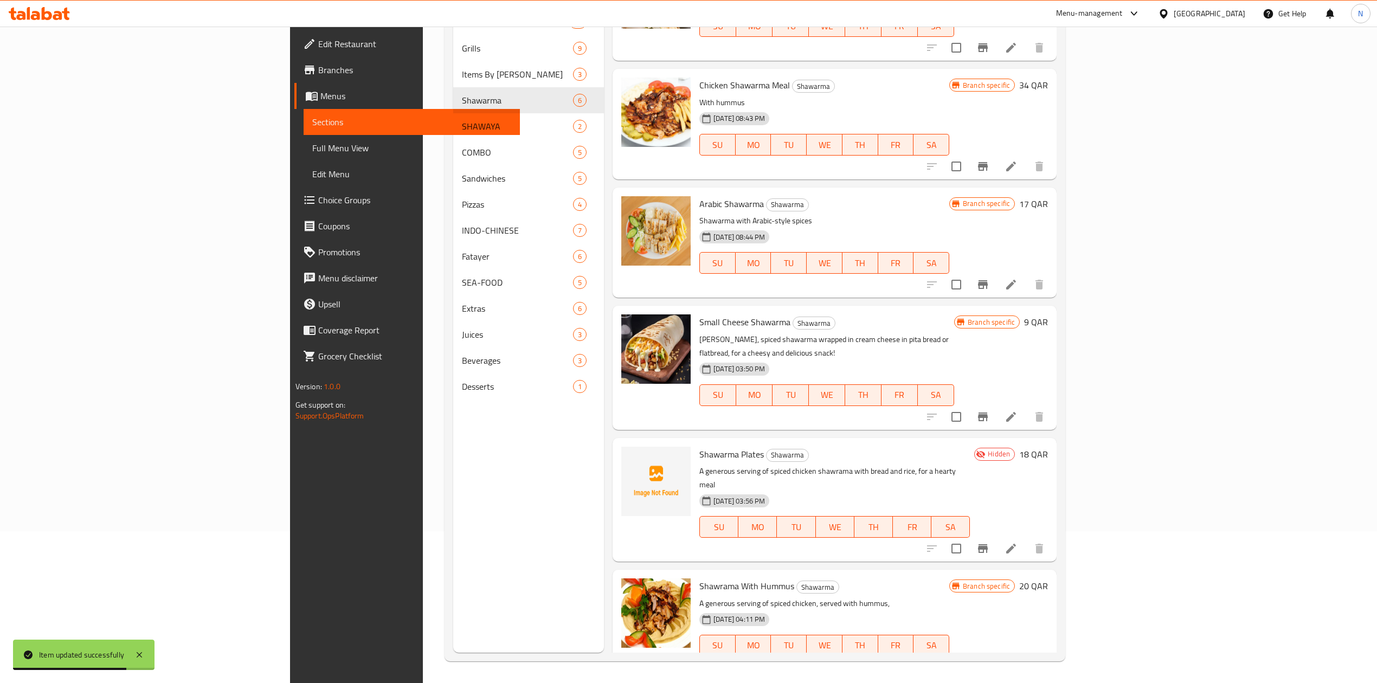
click at [699, 446] on span "Shawarma Plates" at bounding box center [731, 454] width 65 height 16
copy h6 "Shawarma Plates"
drag, startPoint x: 389, startPoint y: 627, endPoint x: 395, endPoint y: 616, distance: 12.9
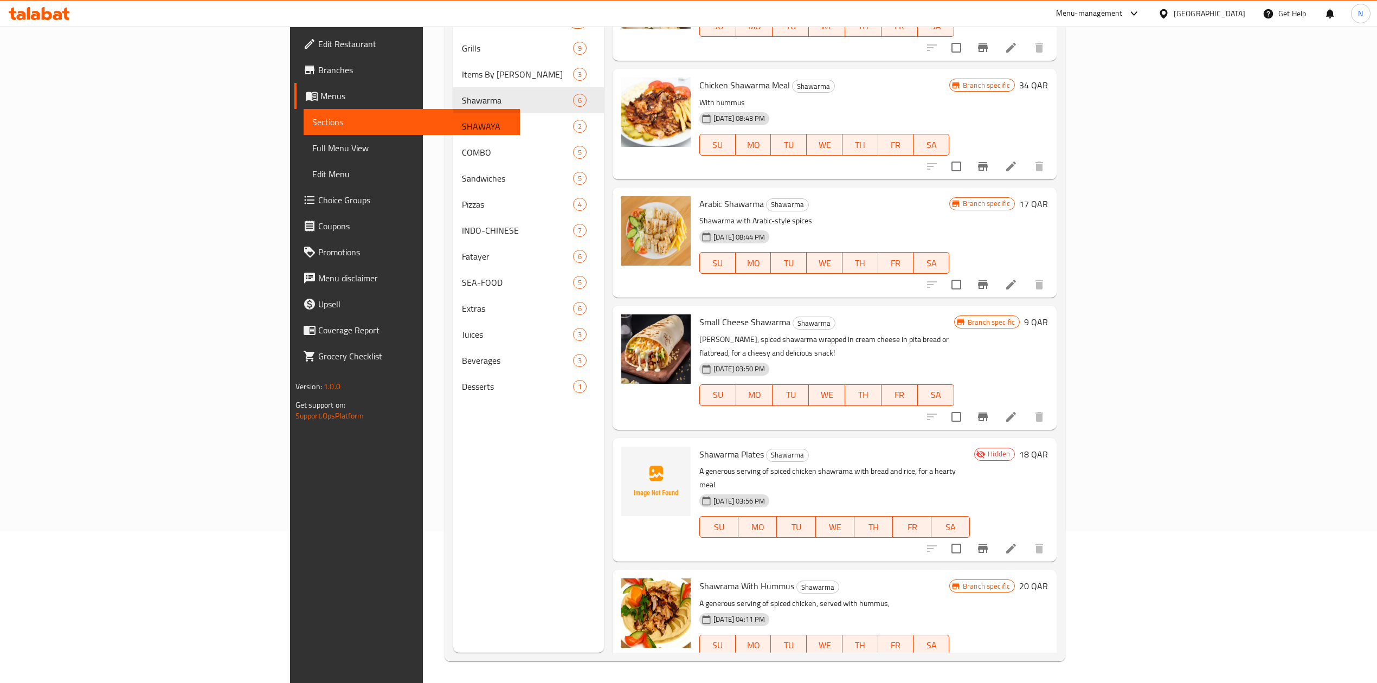
click at [453, 625] on div "Menu sections Appetizers 10 Grills 9 Items By Kilo 3 Shawarma 6 SHAWAYA 2 COMBO…" at bounding box center [528, 311] width 151 height 683
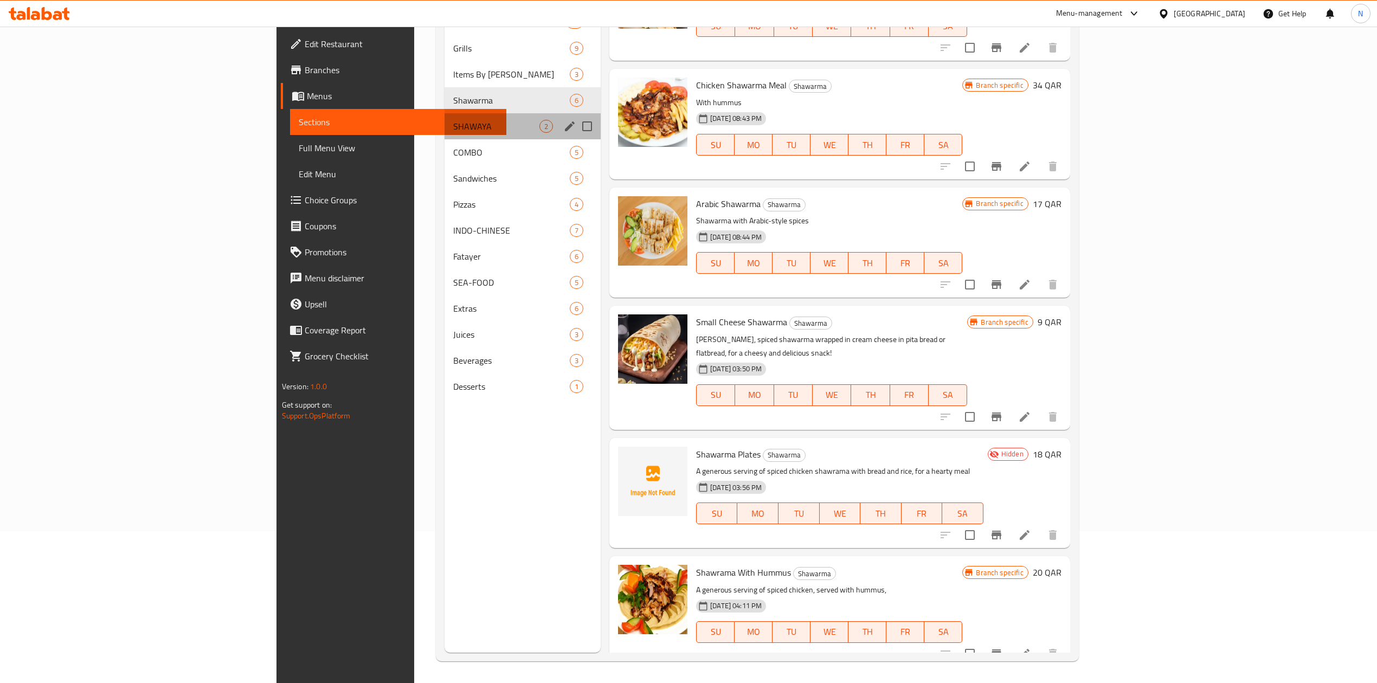
click at [445, 133] on div "SHAWAYA 2" at bounding box center [523, 126] width 157 height 26
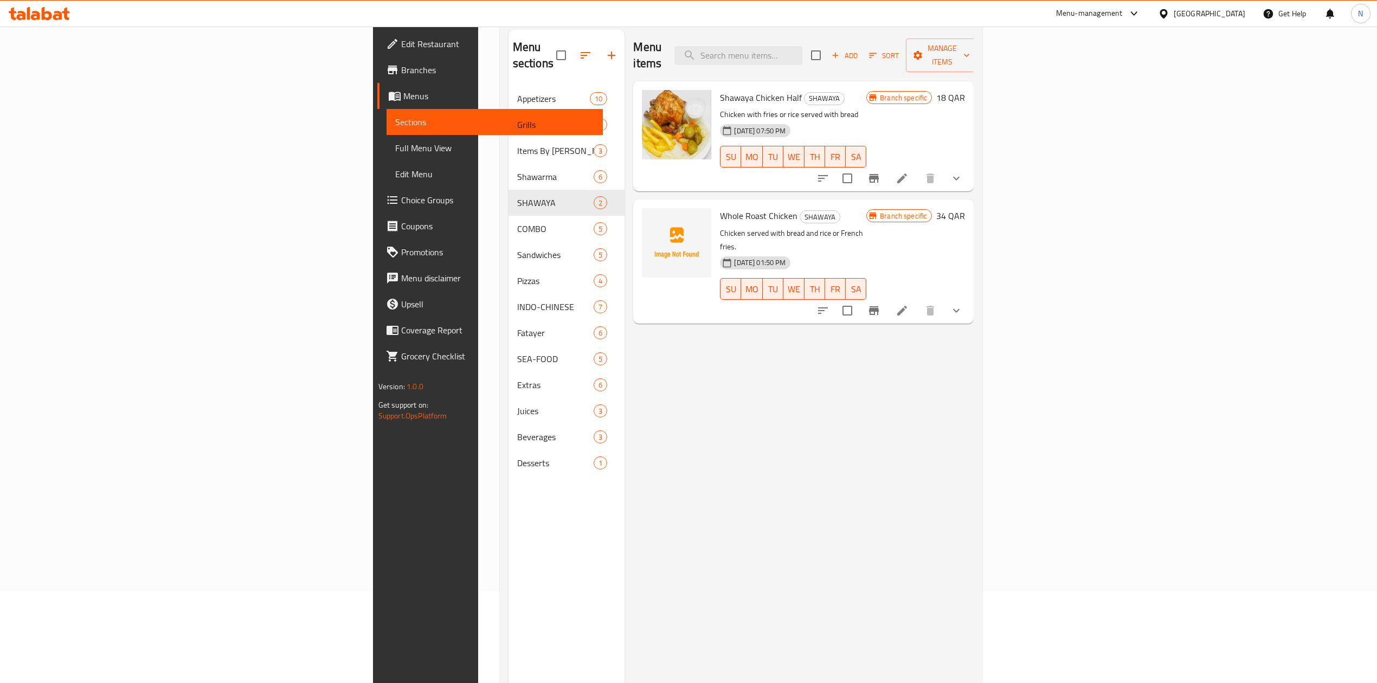
scroll to position [8, 0]
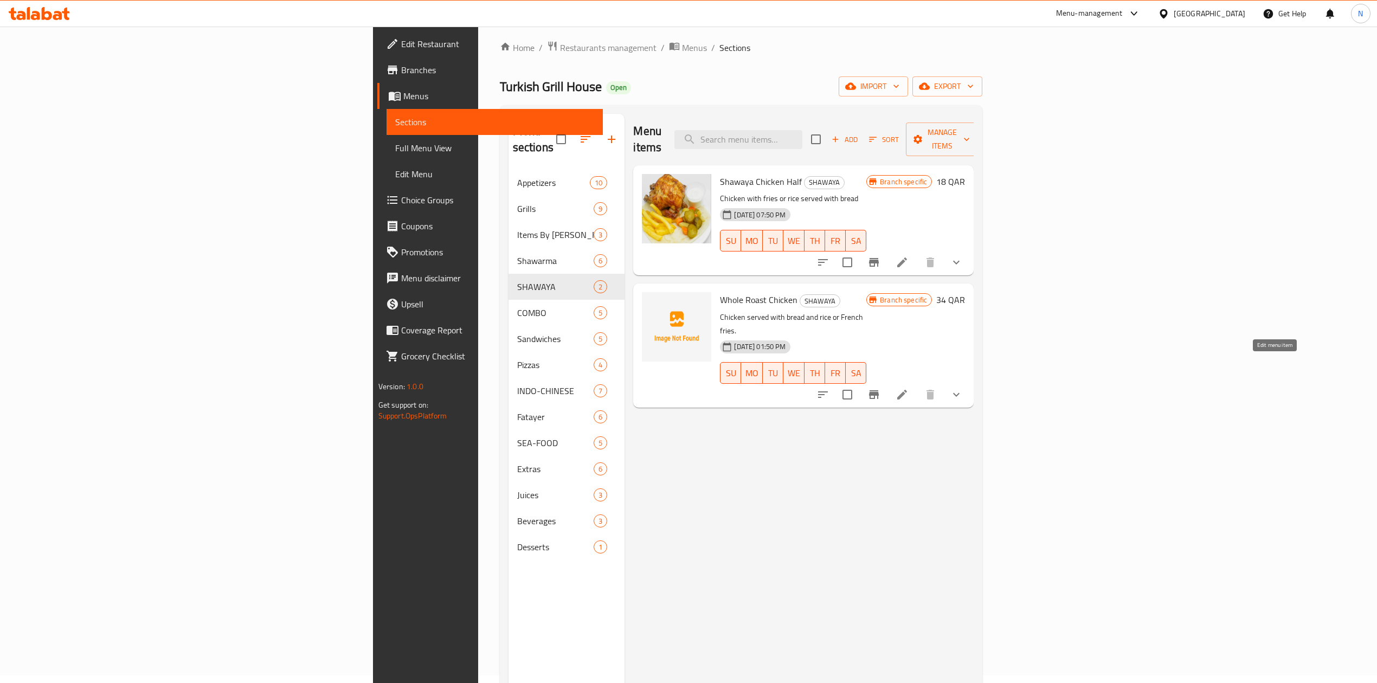
click at [909, 388] on icon at bounding box center [902, 394] width 13 height 13
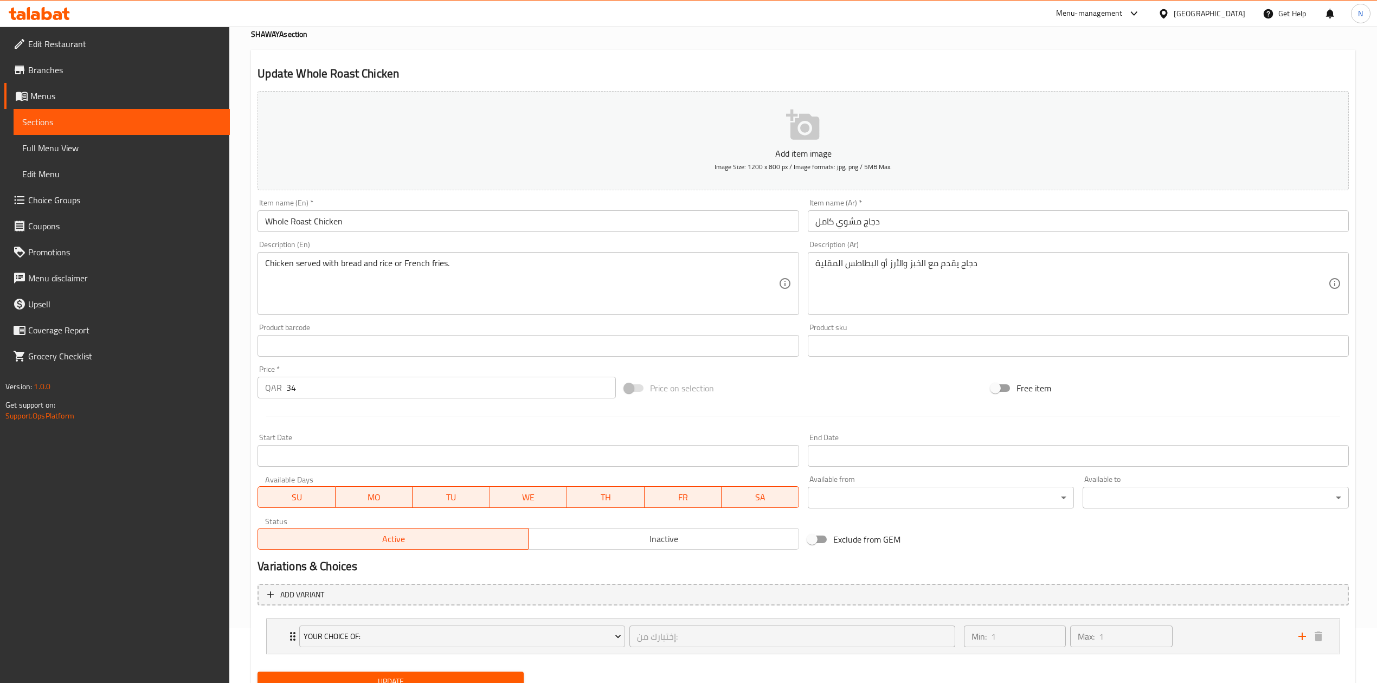
scroll to position [102, 0]
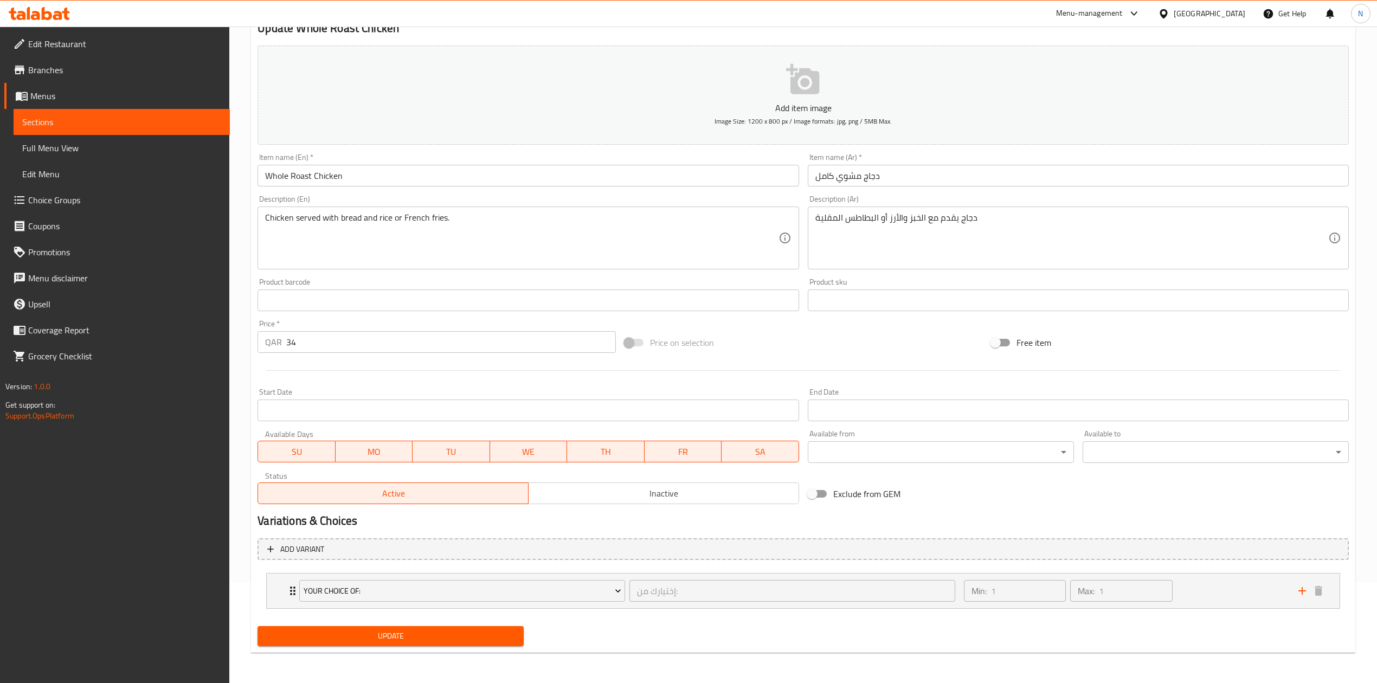
click at [721, 514] on h2 "Variations & Choices" at bounding box center [803, 521] width 1091 height 16
click at [712, 501] on button "Inactive" at bounding box center [663, 493] width 271 height 22
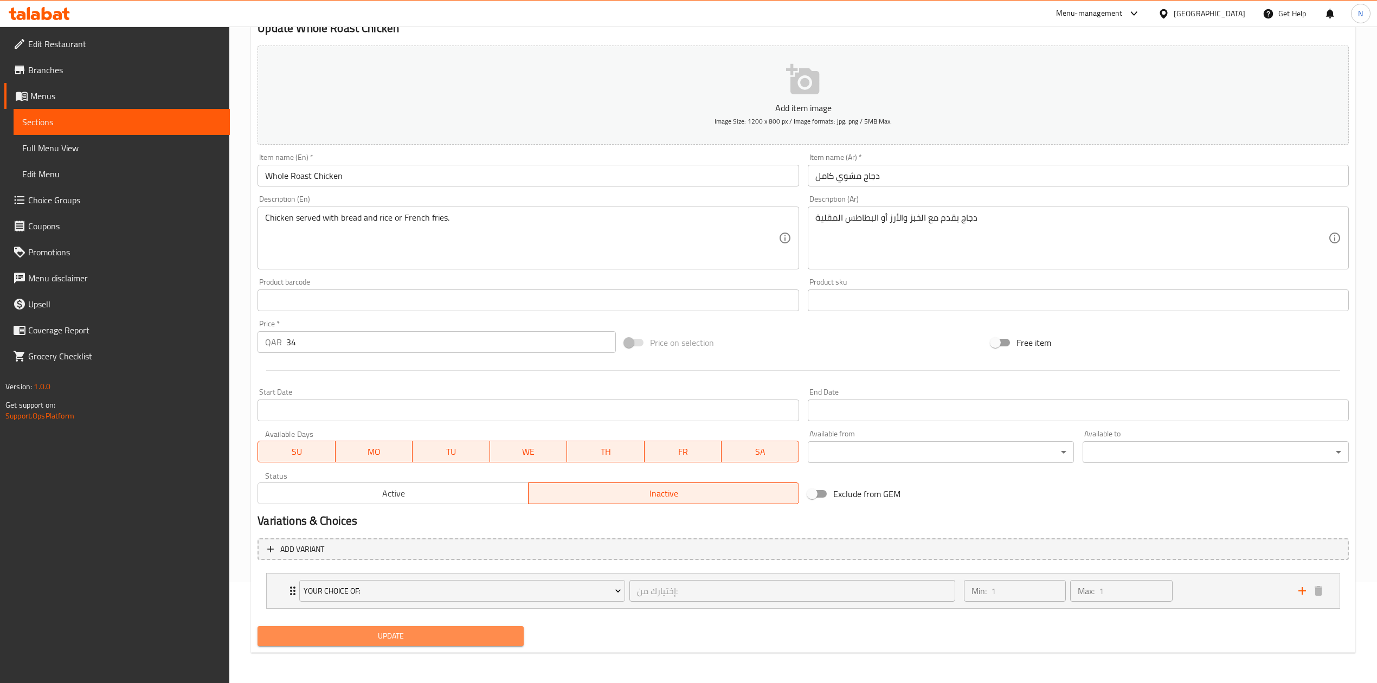
click at [447, 632] on span "Update" at bounding box center [390, 636] width 249 height 14
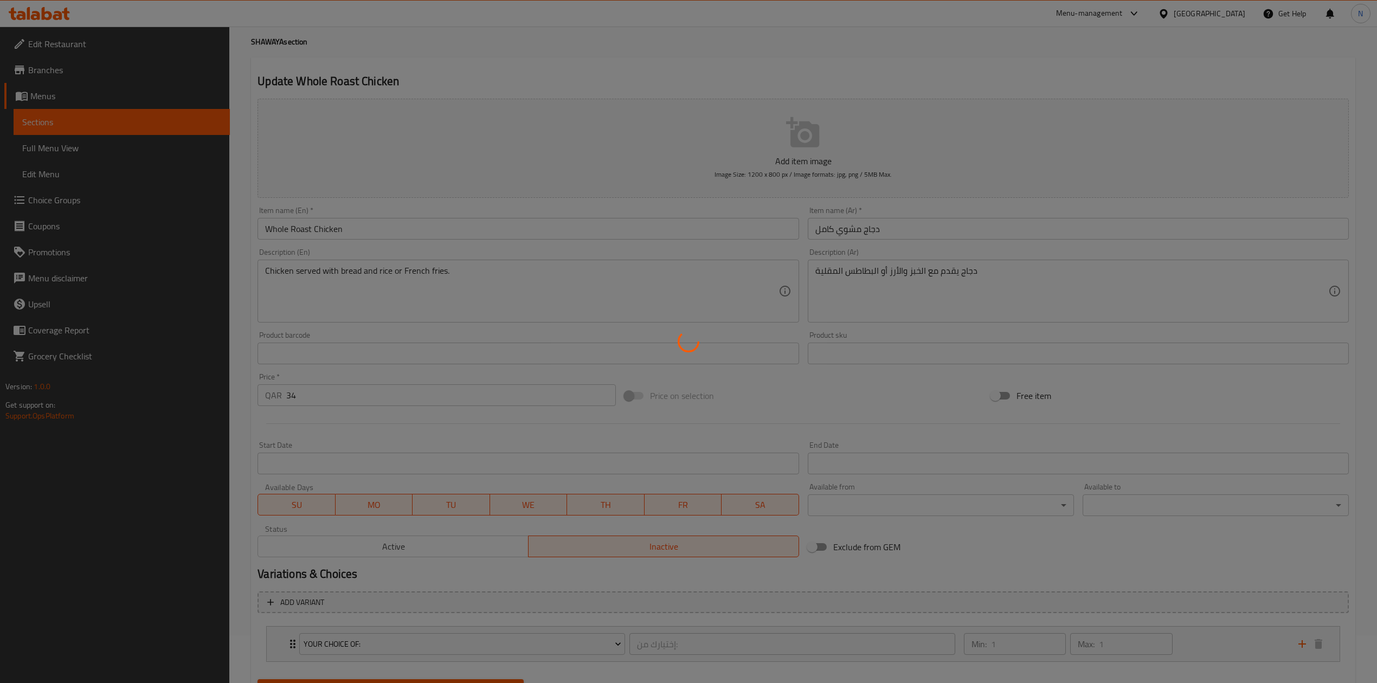
scroll to position [0, 0]
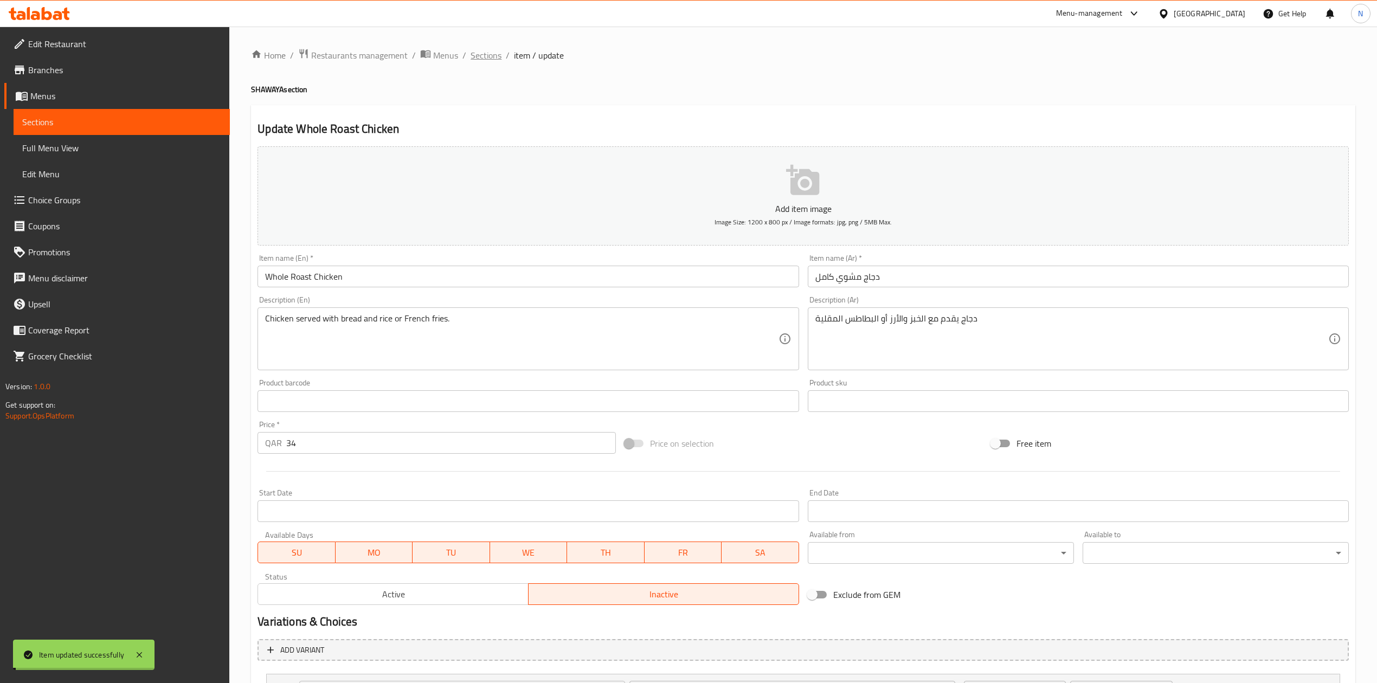
click at [492, 55] on span "Sections" at bounding box center [486, 55] width 31 height 13
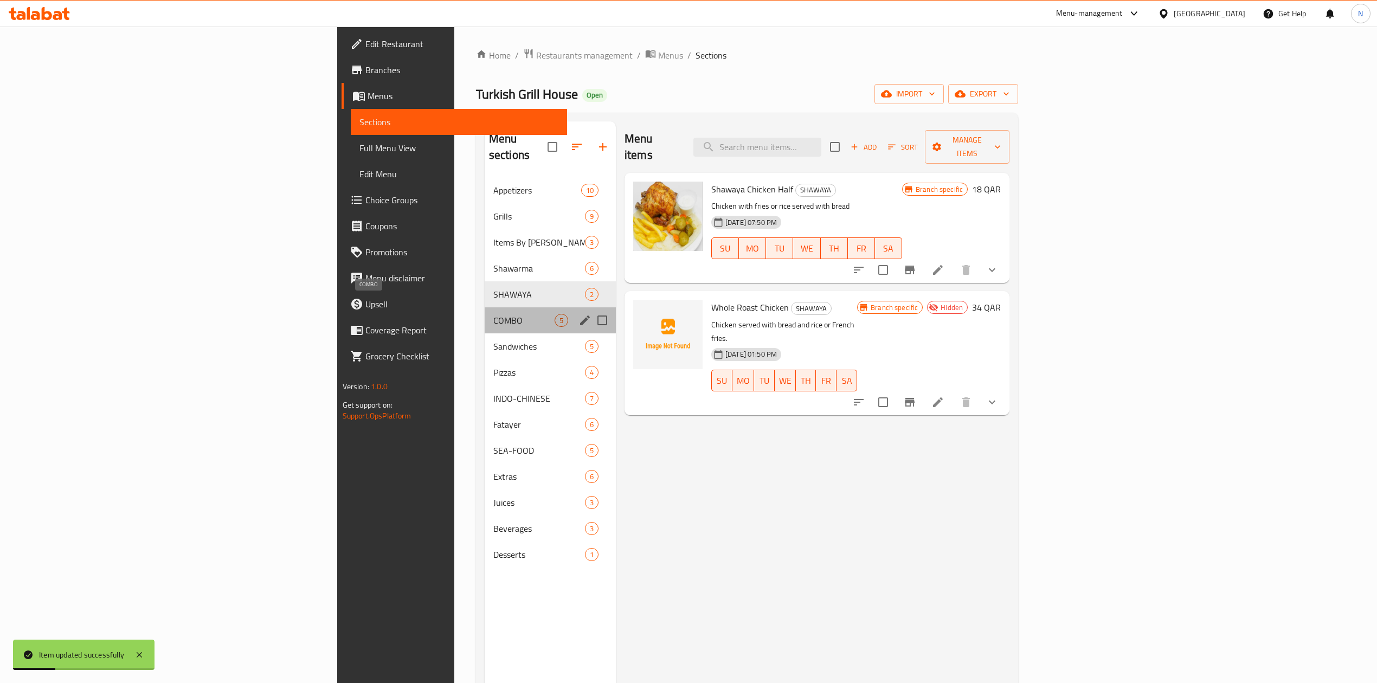
click at [493, 314] on span "COMBO" at bounding box center [523, 320] width 61 height 13
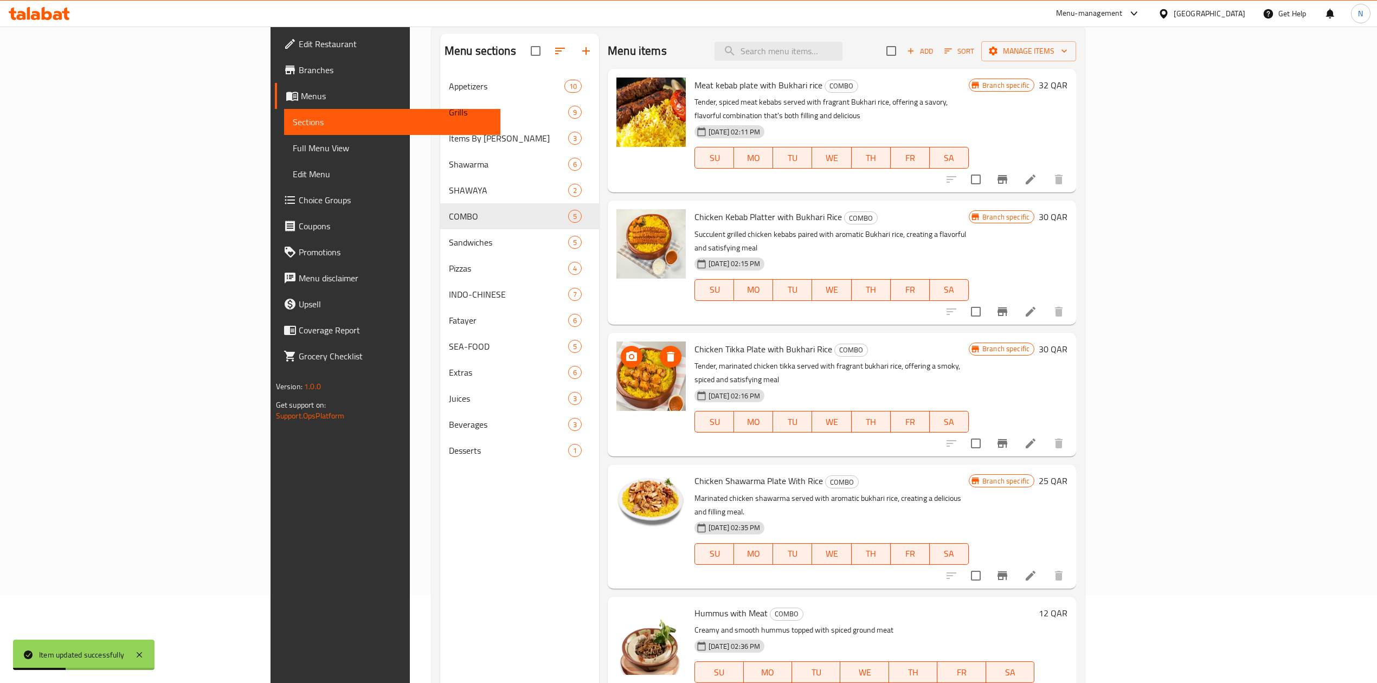
scroll to position [152, 0]
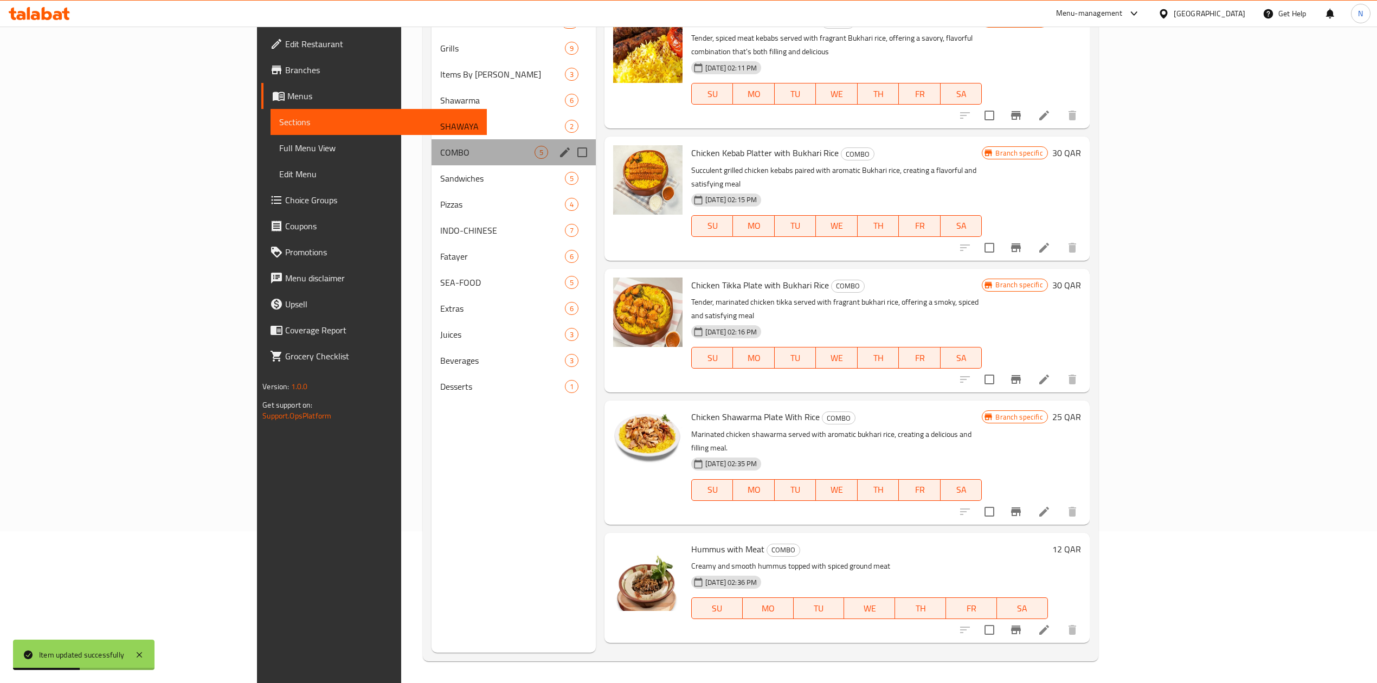
click at [432, 163] on div "COMBO 5" at bounding box center [514, 152] width 165 height 26
click at [440, 178] on span "Sandwiches" at bounding box center [487, 178] width 94 height 13
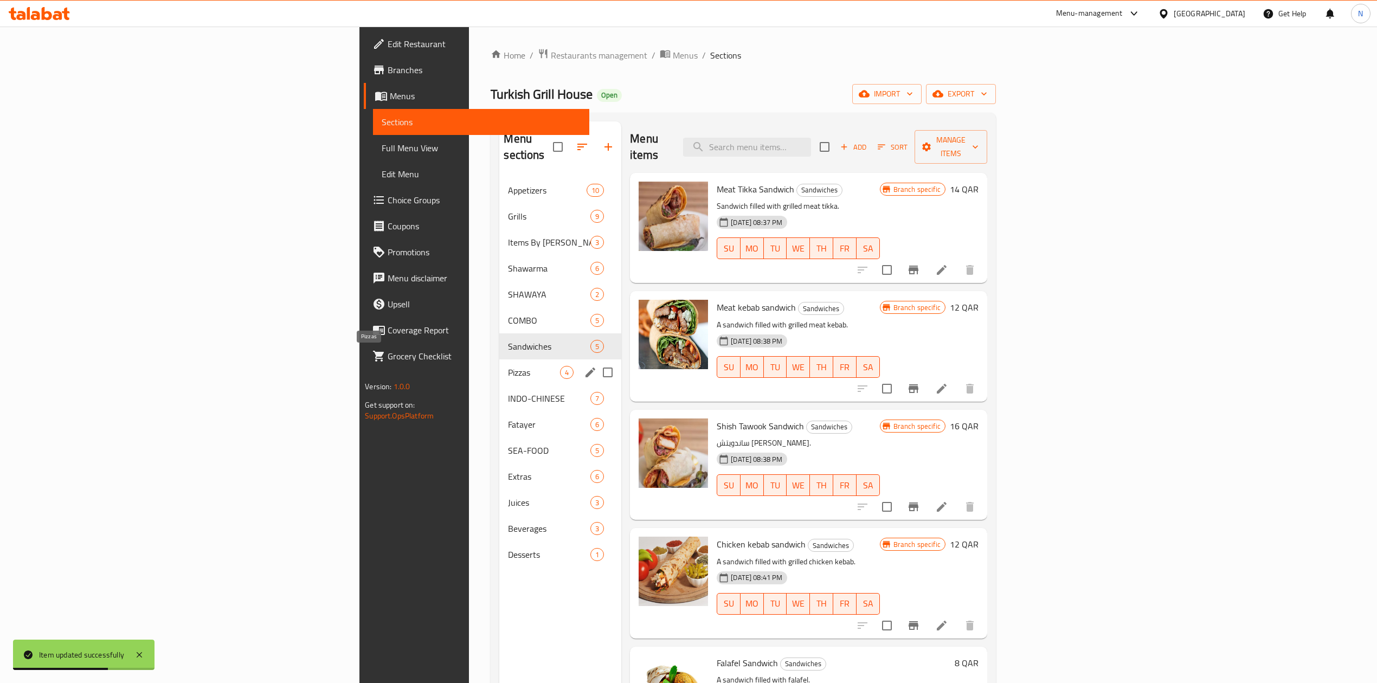
click at [508, 366] on span "Pizzas" at bounding box center [534, 372] width 52 height 13
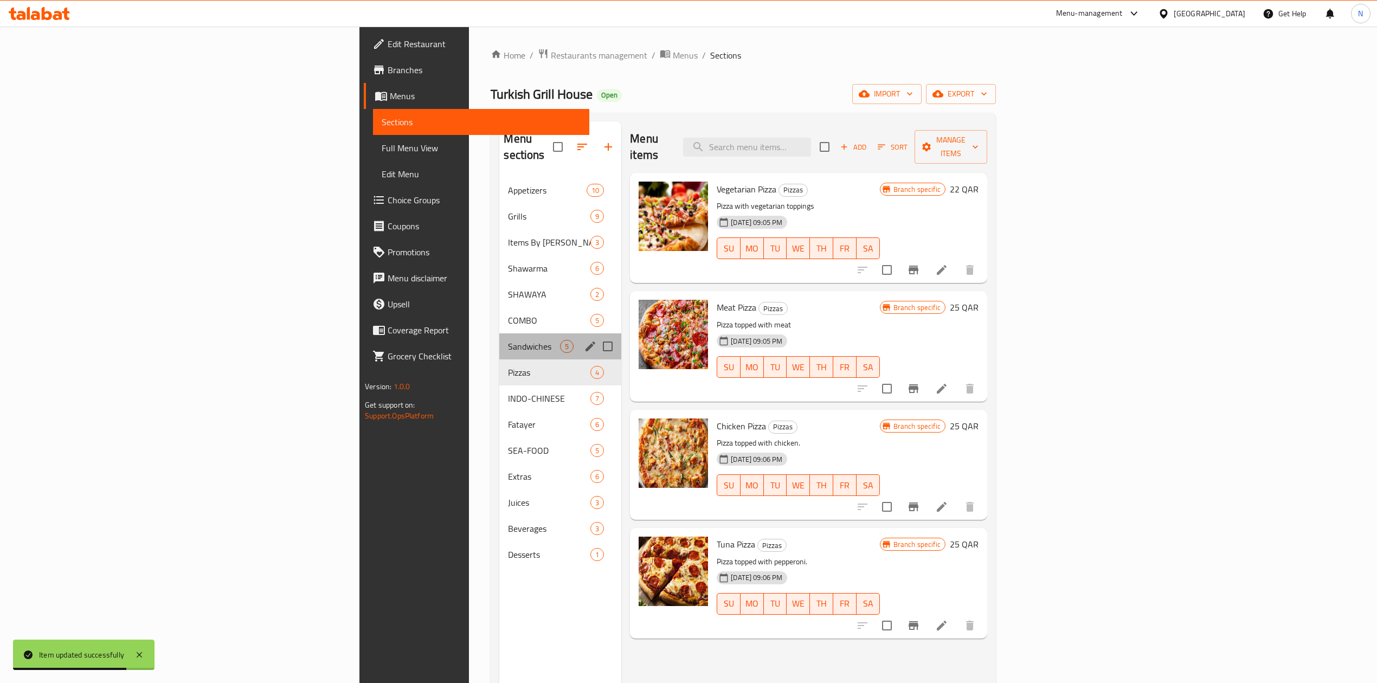
click at [499, 333] on div "Sandwiches 5" at bounding box center [560, 346] width 122 height 26
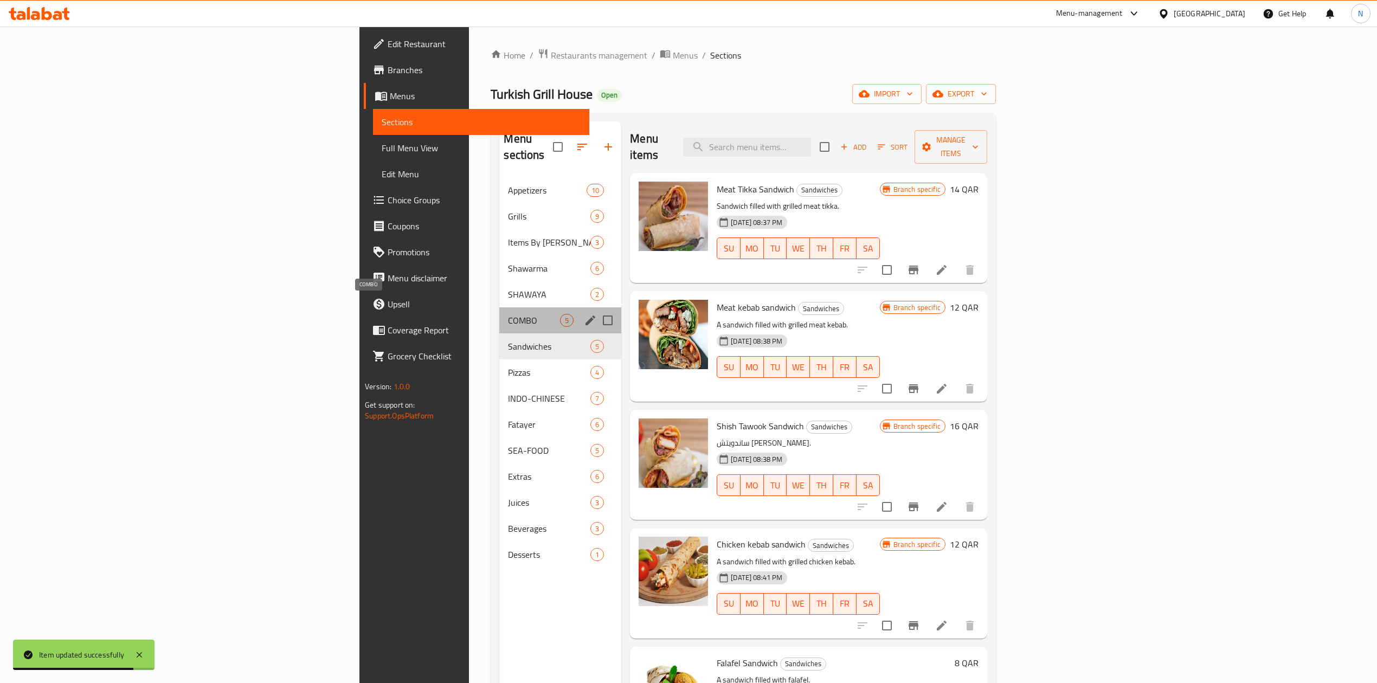
click at [508, 314] on span "COMBO" at bounding box center [534, 320] width 52 height 13
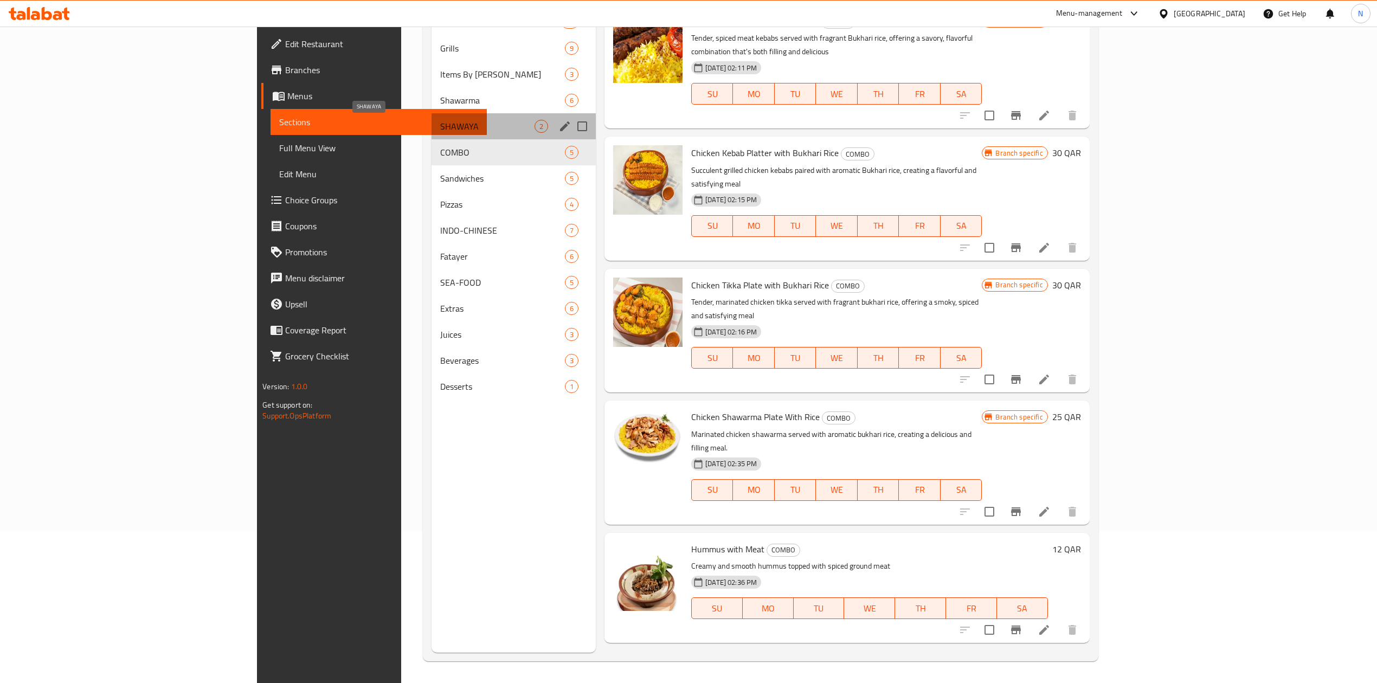
click at [440, 131] on span "SHAWAYA" at bounding box center [487, 126] width 94 height 13
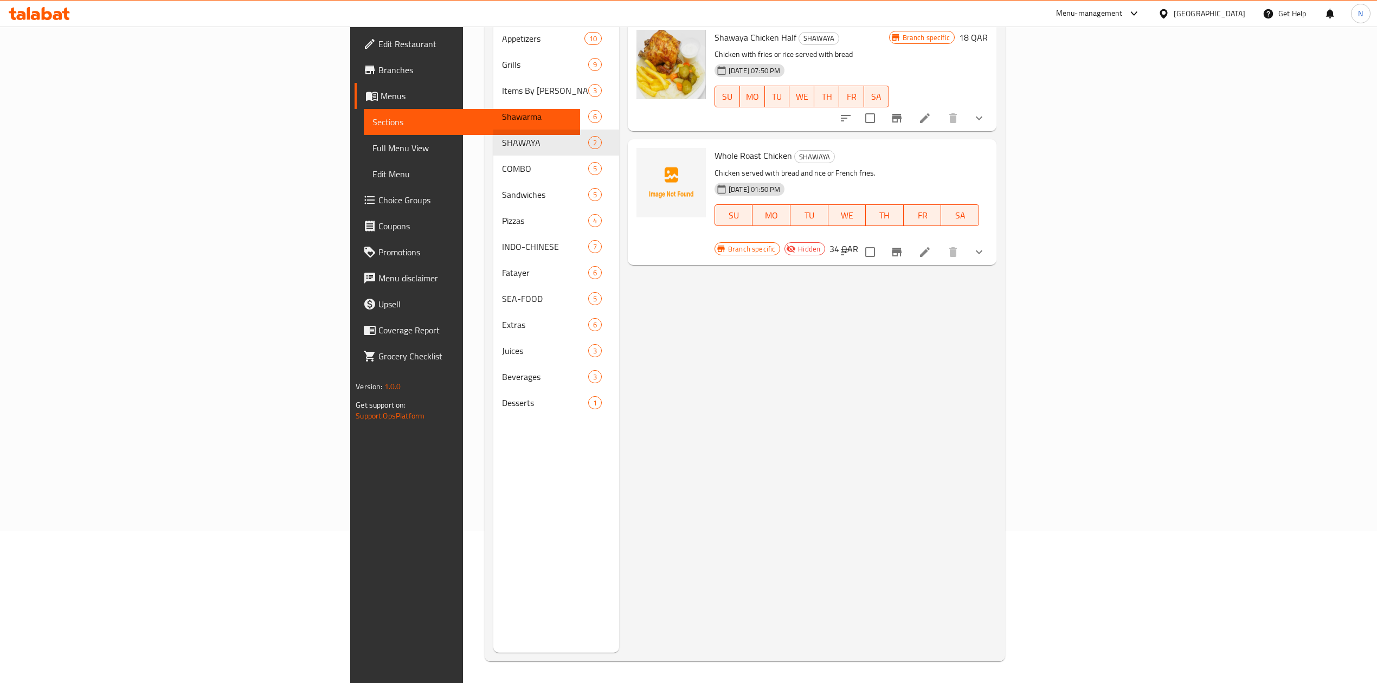
click at [714, 147] on span "Whole Roast Chicken" at bounding box center [753, 155] width 78 height 16
copy h6 "Whole Roast Chicken"
click at [861, 409] on div "Menu items Add Sort Manage items Shawaya Chicken Half SHAWAYA Chicken with frie…" at bounding box center [807, 311] width 377 height 683
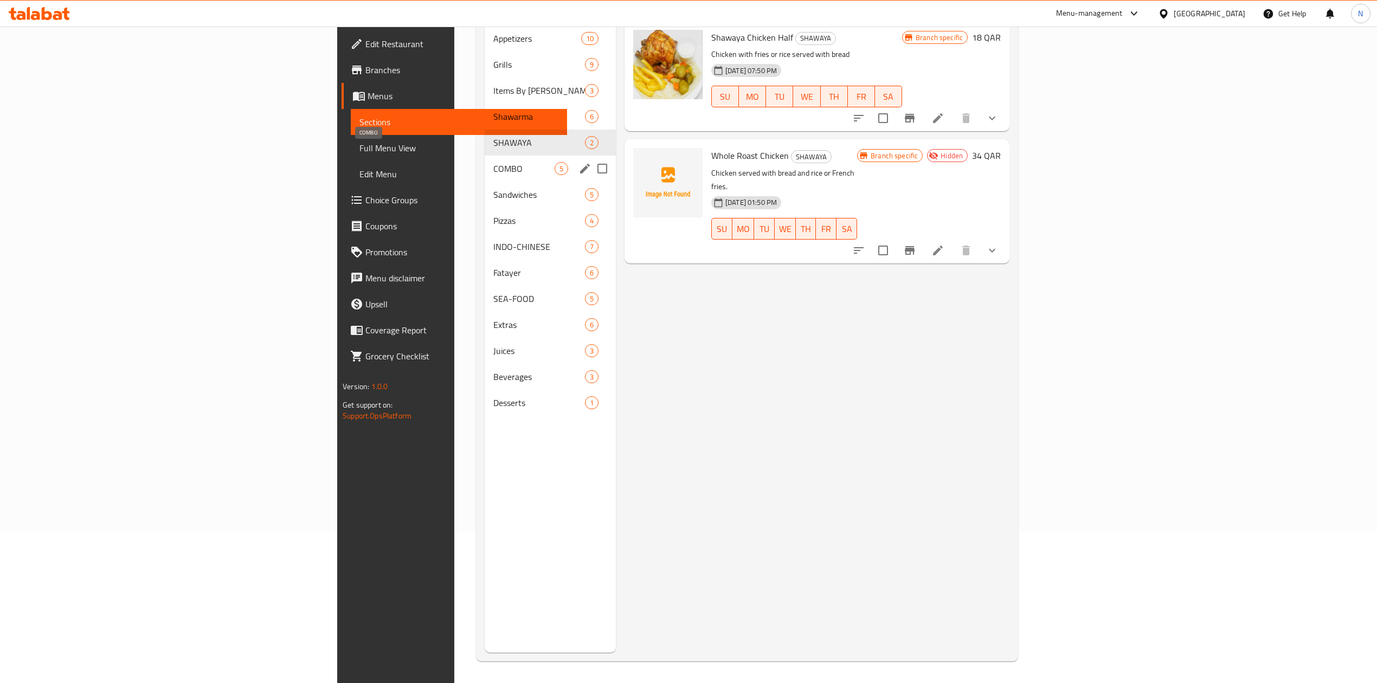
click at [493, 162] on span "COMBO" at bounding box center [523, 168] width 61 height 13
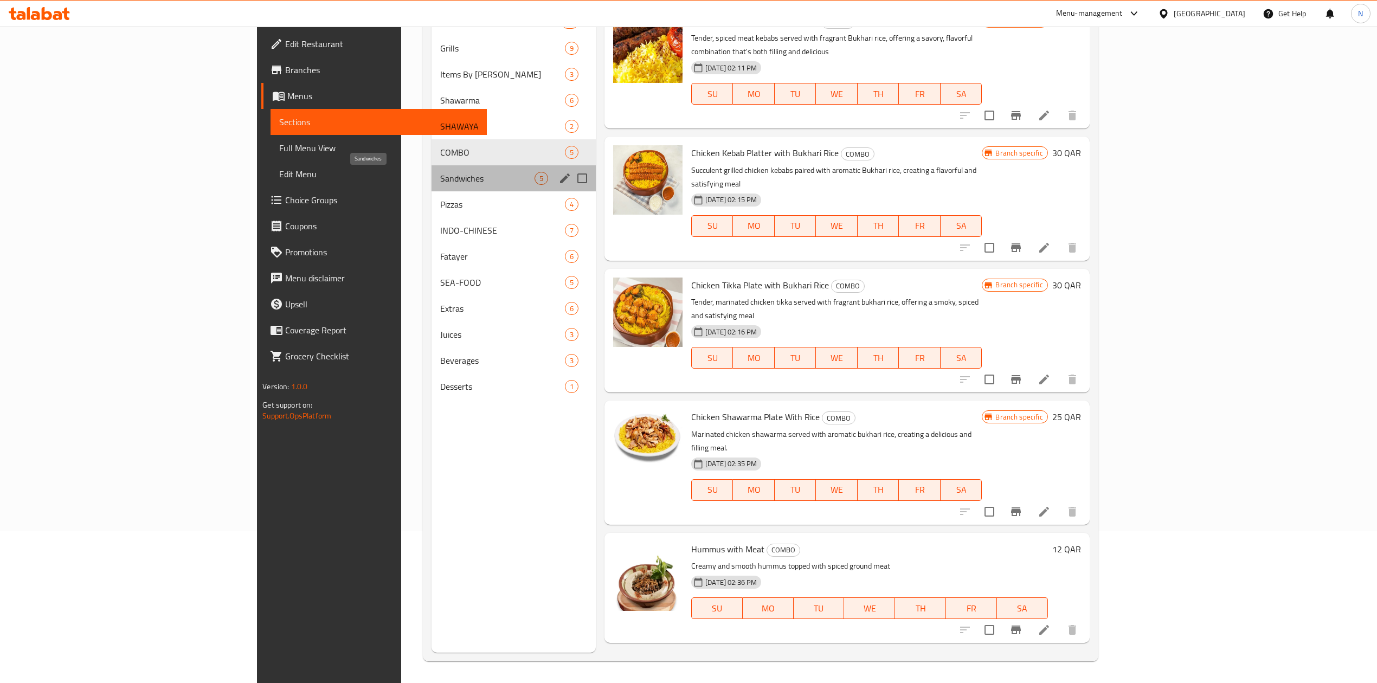
click at [440, 178] on span "Sandwiches" at bounding box center [487, 178] width 94 height 13
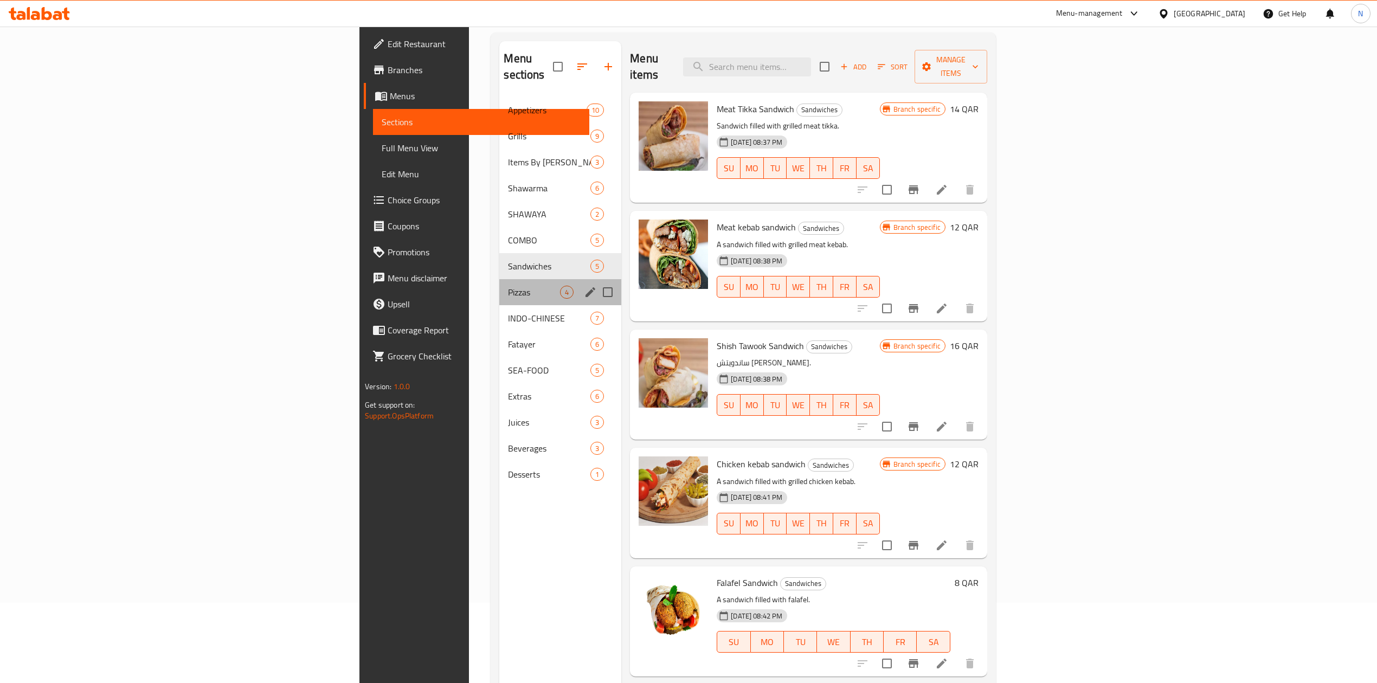
click at [499, 279] on div "Pizzas 4" at bounding box center [560, 292] width 122 height 26
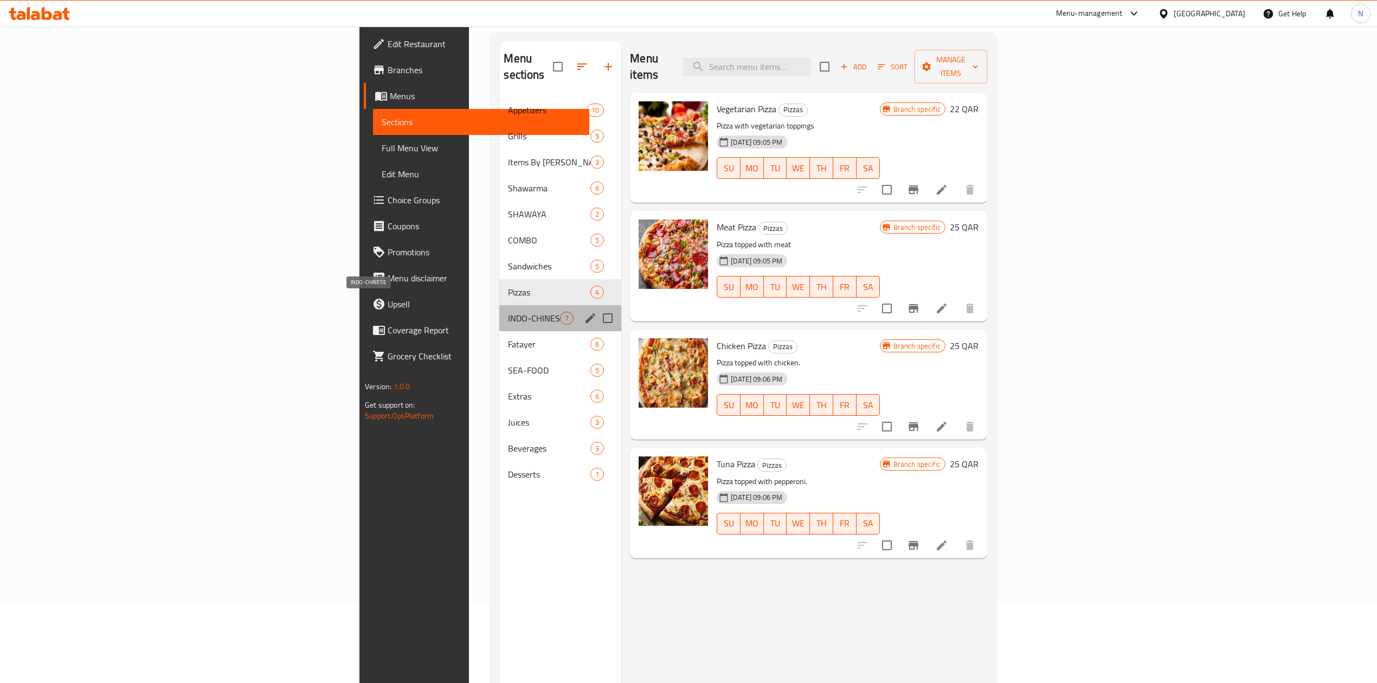
click at [508, 312] on span "INDO-CHINESE" at bounding box center [534, 318] width 52 height 13
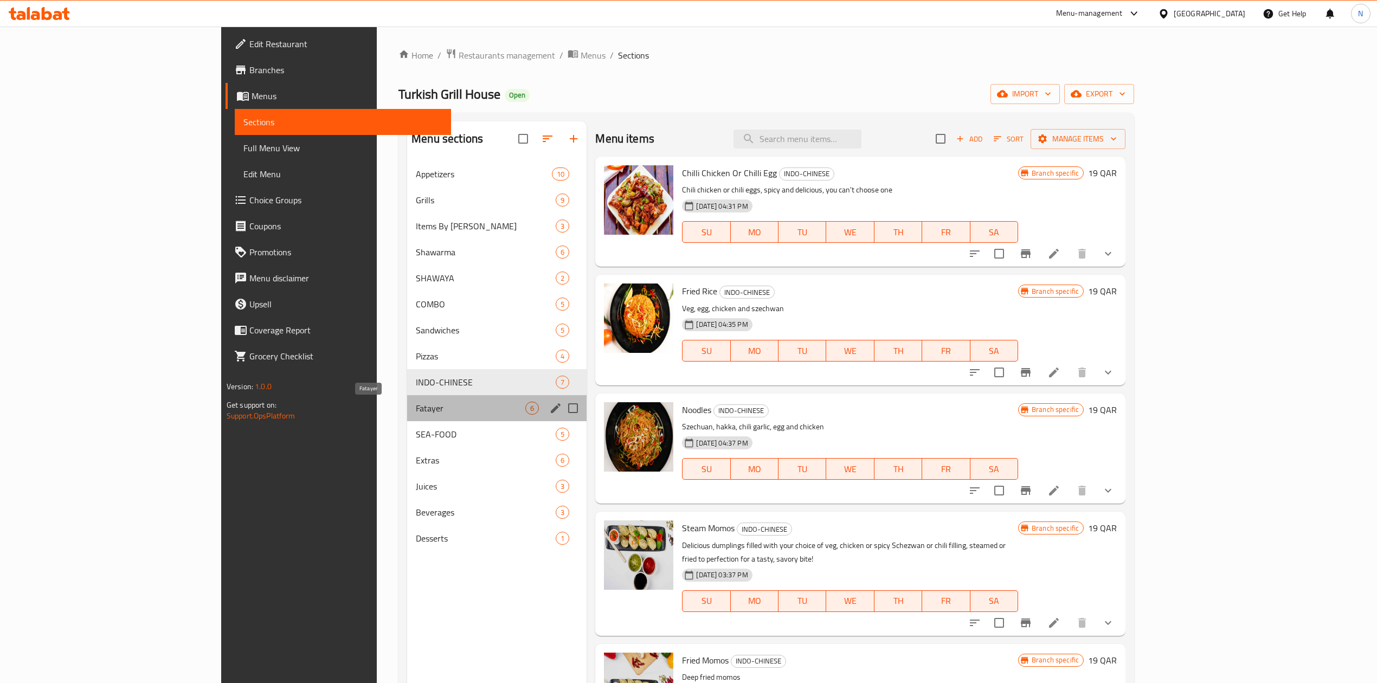
click at [421, 406] on span "Fatayer" at bounding box center [471, 408] width 110 height 13
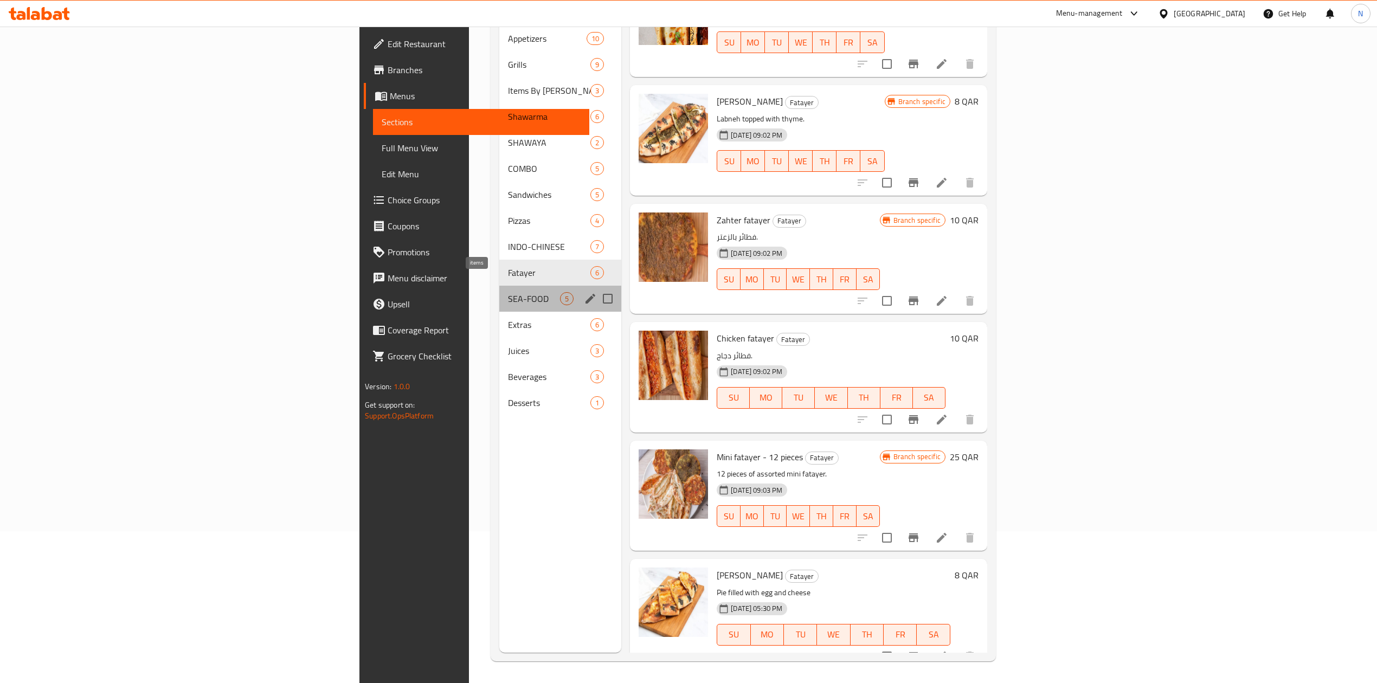
click at [561, 294] on span "5" at bounding box center [567, 299] width 12 height 10
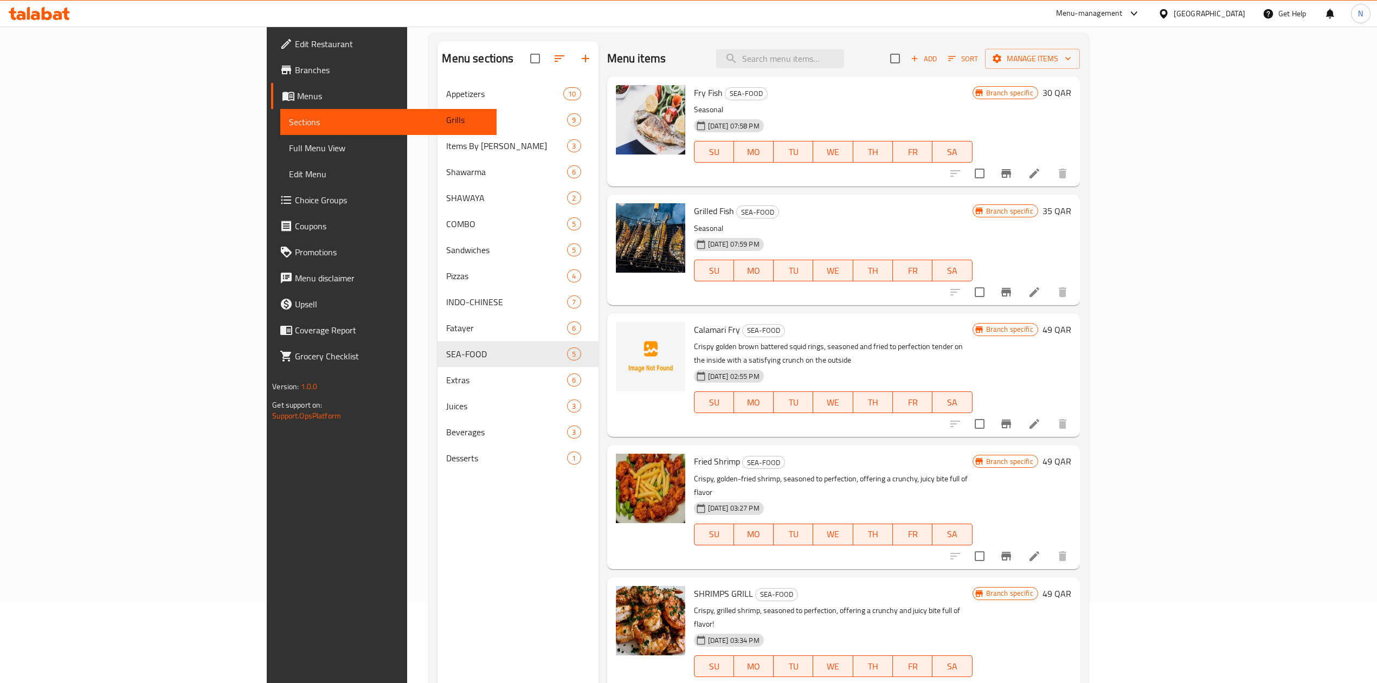
click at [1076, 411] on div at bounding box center [1008, 424] width 133 height 26
click at [1080, 425] on div "Menu items Add Sort Manage items Fry Fish SEA-FOOD Seasonal 27-01-2025 07:58 PM…" at bounding box center [838, 382] width 481 height 683
click at [1050, 421] on li at bounding box center [1034, 424] width 30 height 20
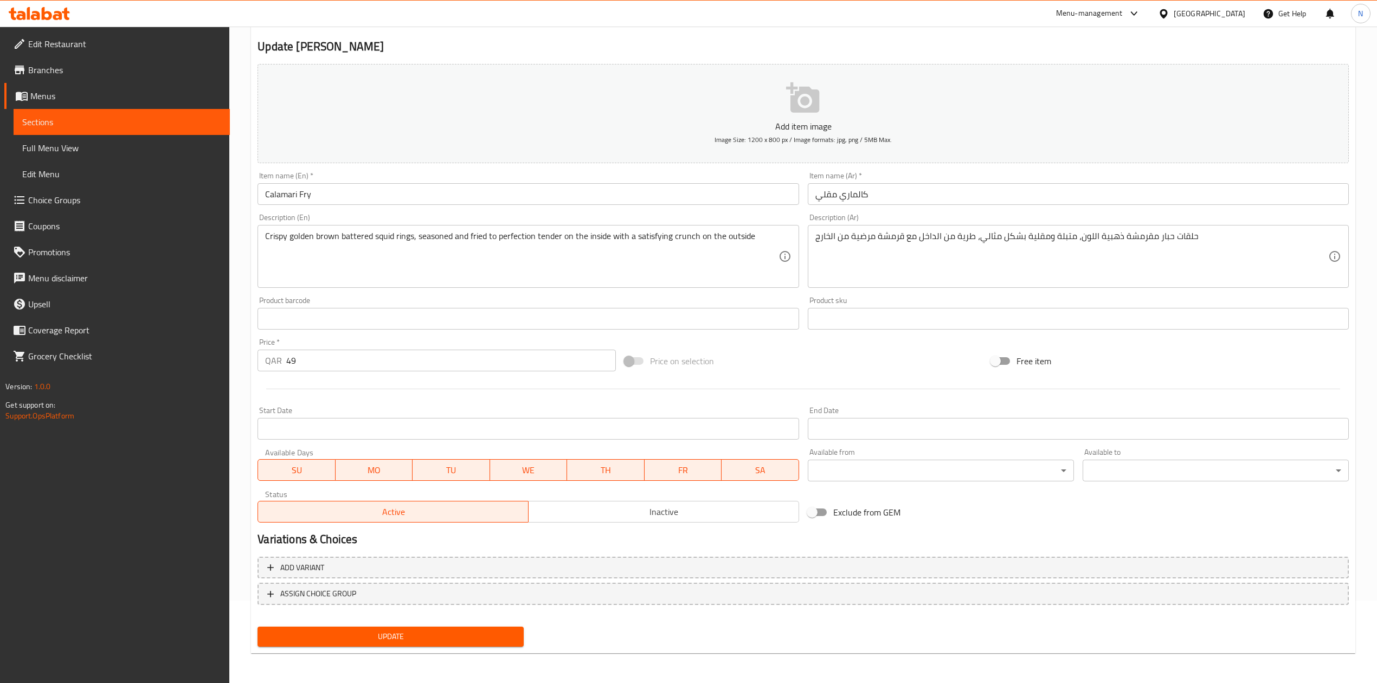
click at [668, 519] on span "Inactive" at bounding box center [664, 512] width 262 height 16
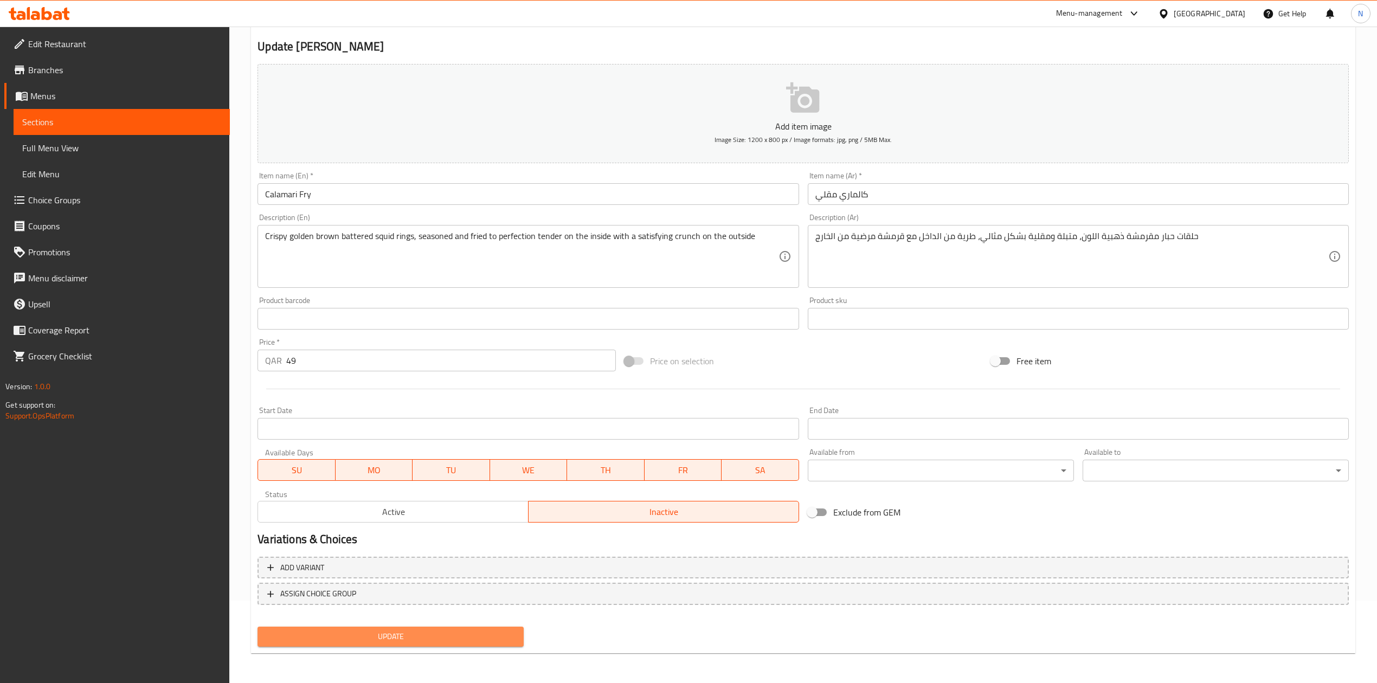
click at [458, 640] on span "Update" at bounding box center [390, 637] width 249 height 14
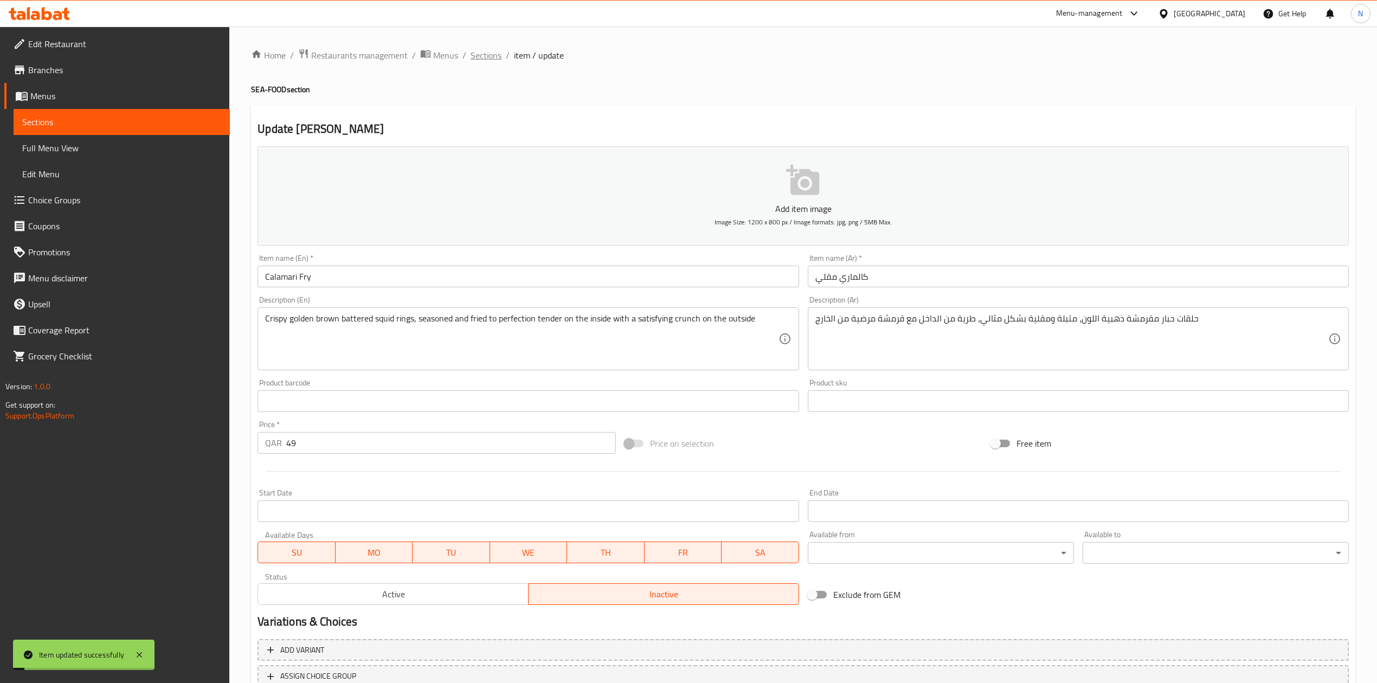
click at [478, 53] on span "Sections" at bounding box center [486, 55] width 31 height 13
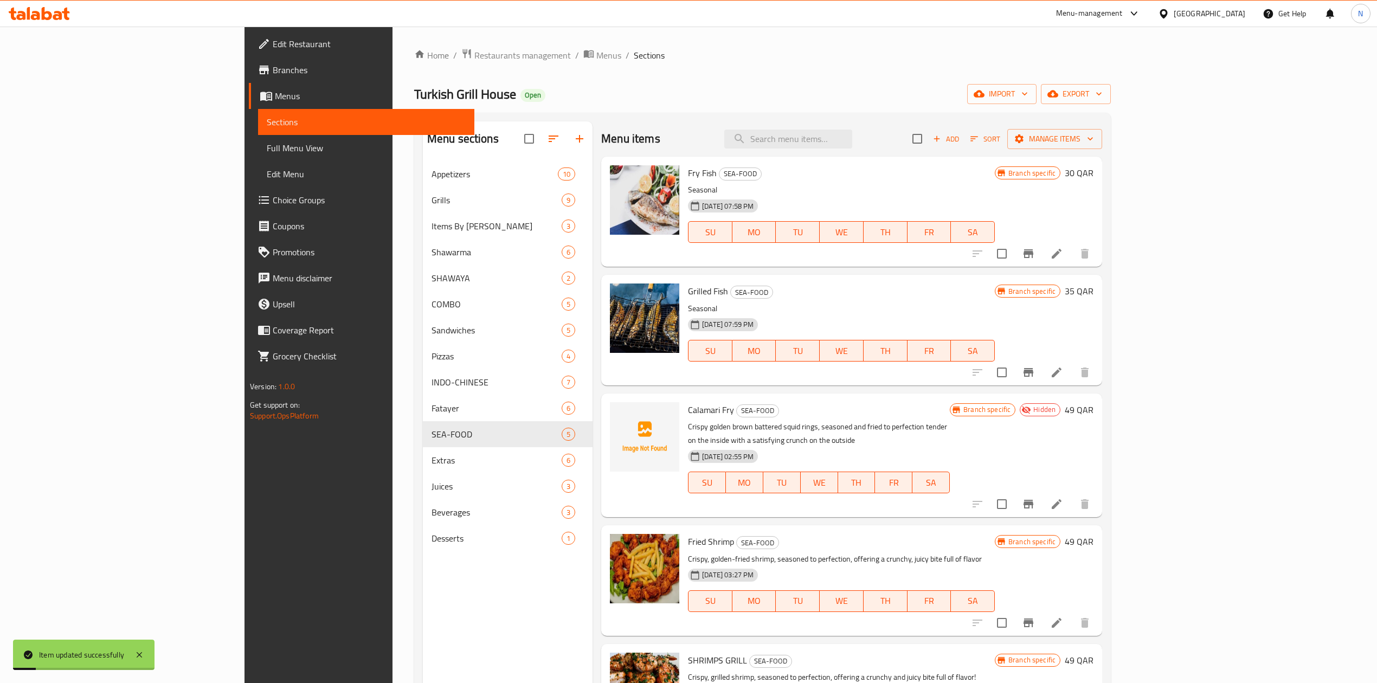
click at [688, 404] on span "Calamari Fry" at bounding box center [711, 410] width 46 height 16
copy h6 "Calamari Fry"
click at [423, 590] on div "Menu sections Appetizers 10 Grills 9 Items By Kilo 3 Shawarma 6 SHAWAYA 2 COMBO…" at bounding box center [508, 462] width 170 height 683
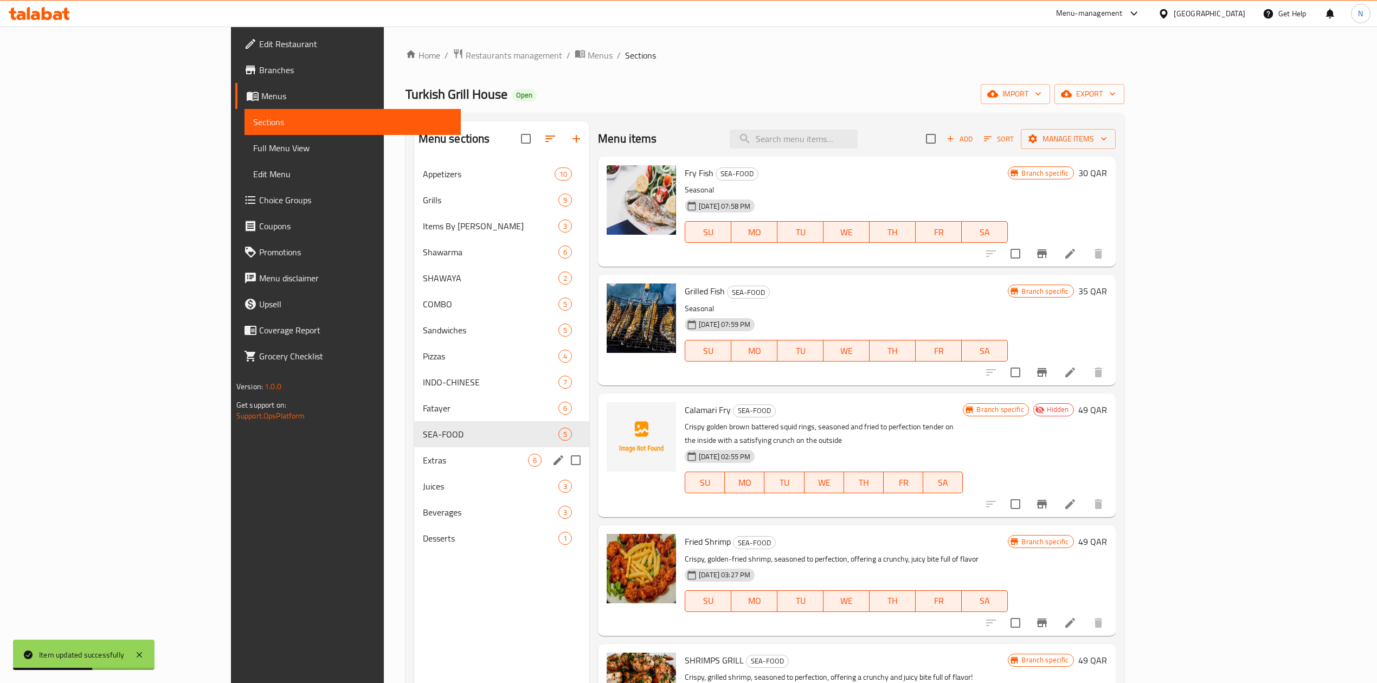
click at [414, 447] on div "Extras 6" at bounding box center [502, 460] width 176 height 26
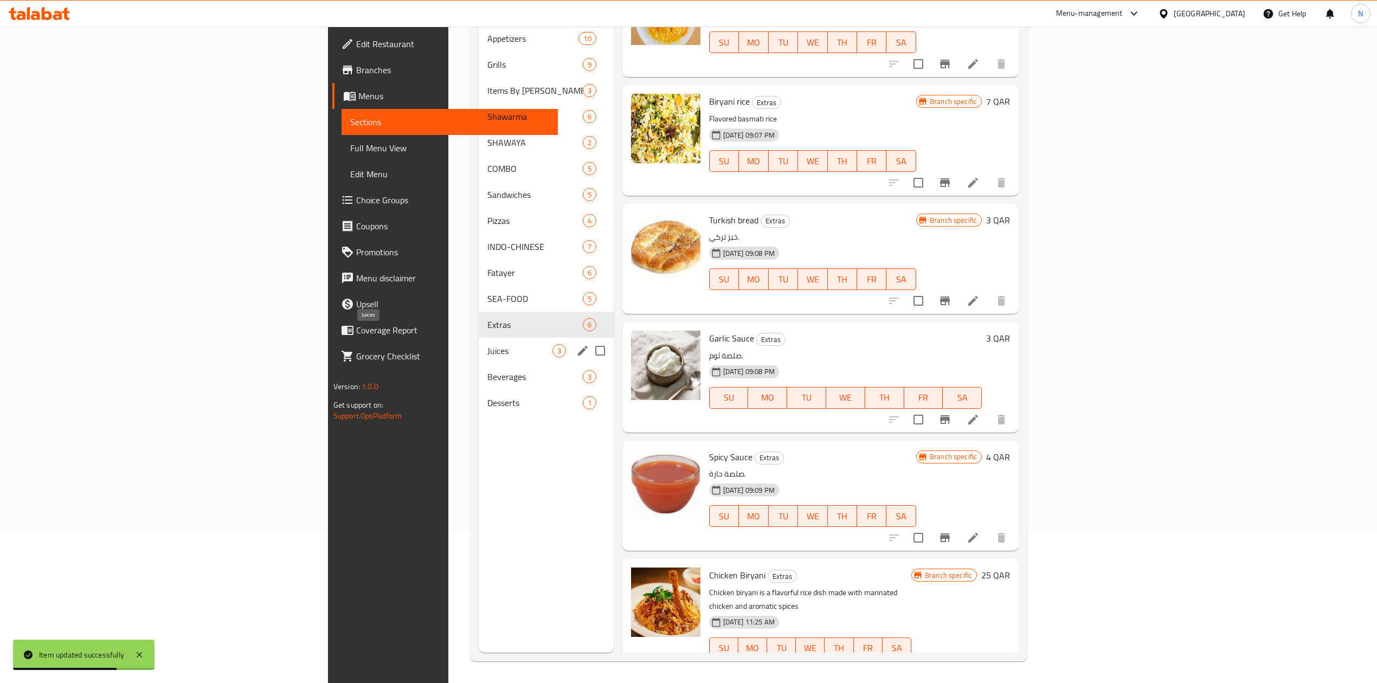
click at [487, 344] on span "Juices" at bounding box center [519, 350] width 65 height 13
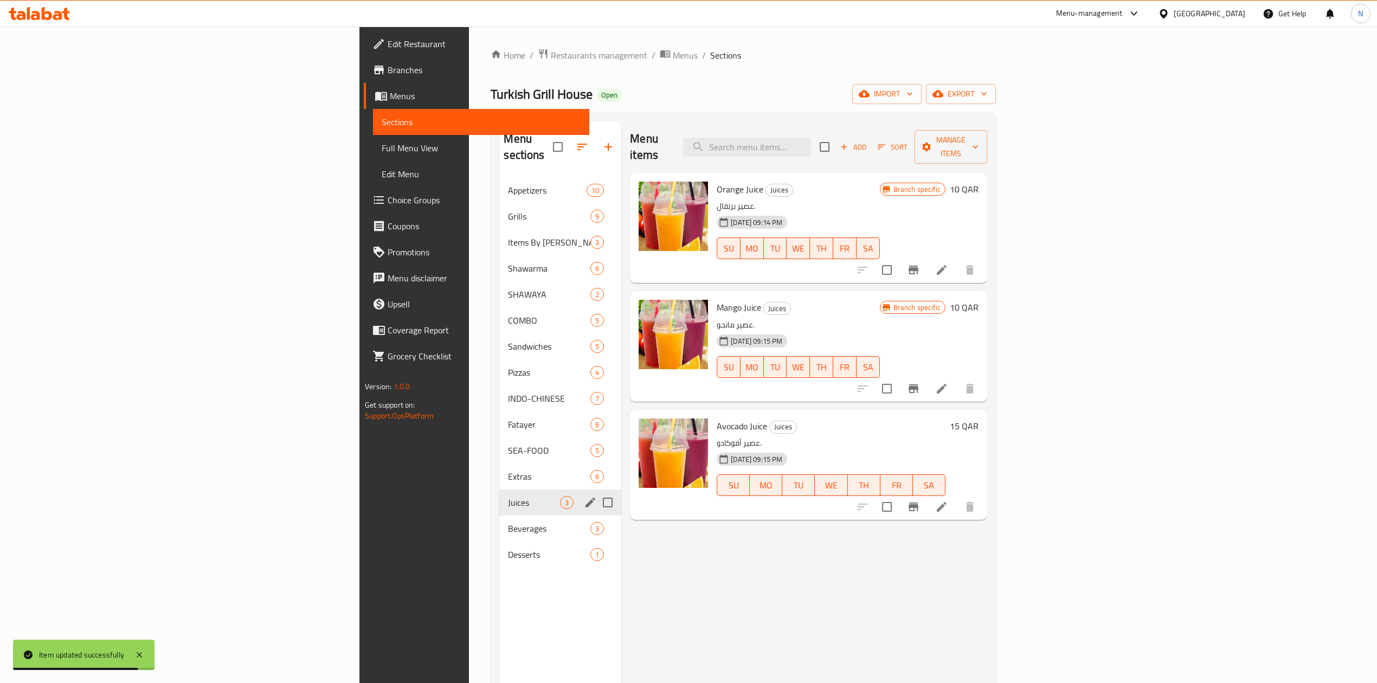
click at [499, 498] on div "Juices 3" at bounding box center [560, 503] width 122 height 26
click at [508, 522] on span "Beverages" at bounding box center [534, 528] width 52 height 13
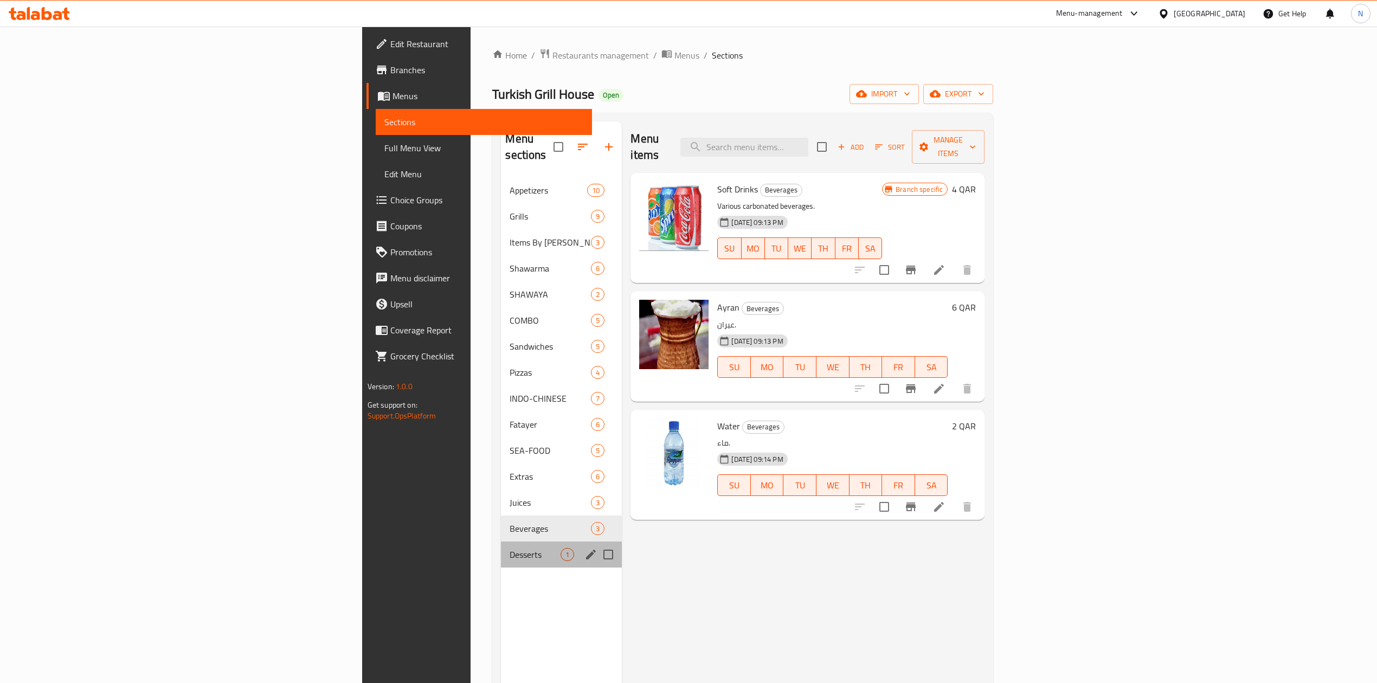
click at [501, 542] on div "Desserts 1" at bounding box center [561, 555] width 121 height 26
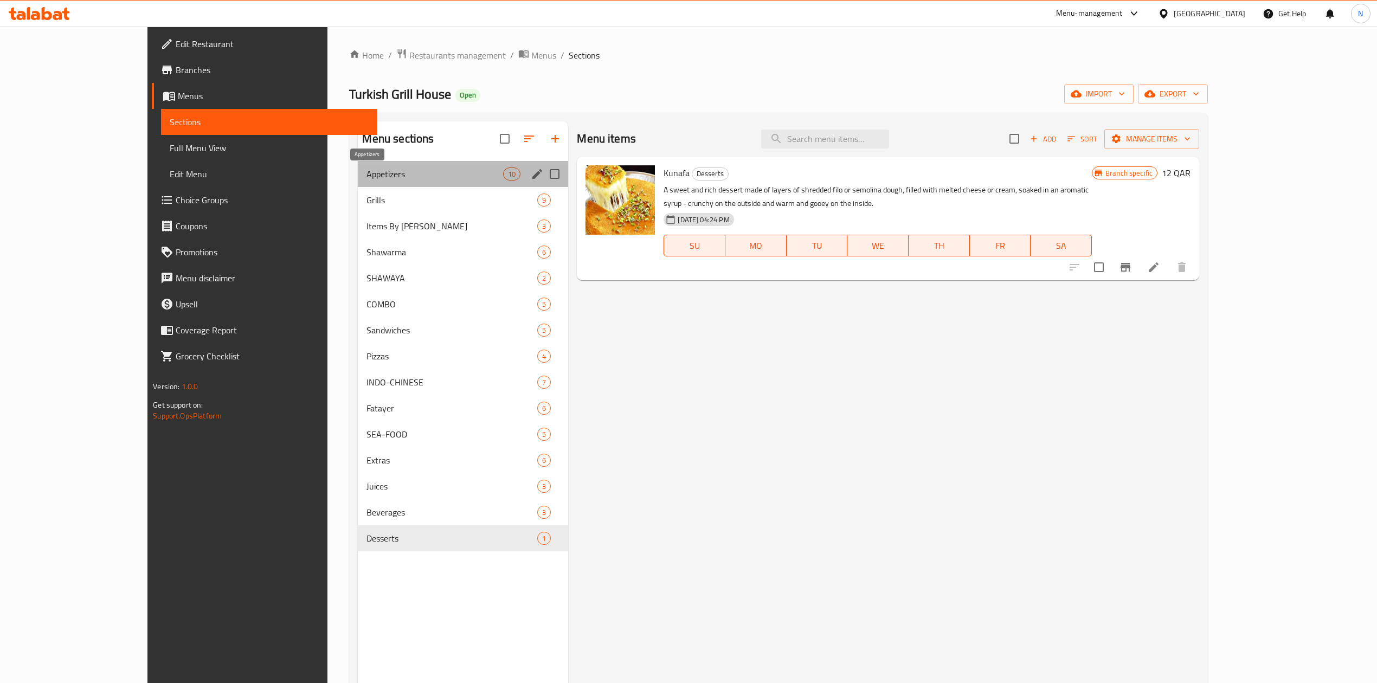
click at [390, 172] on span "Appetizers" at bounding box center [434, 174] width 137 height 13
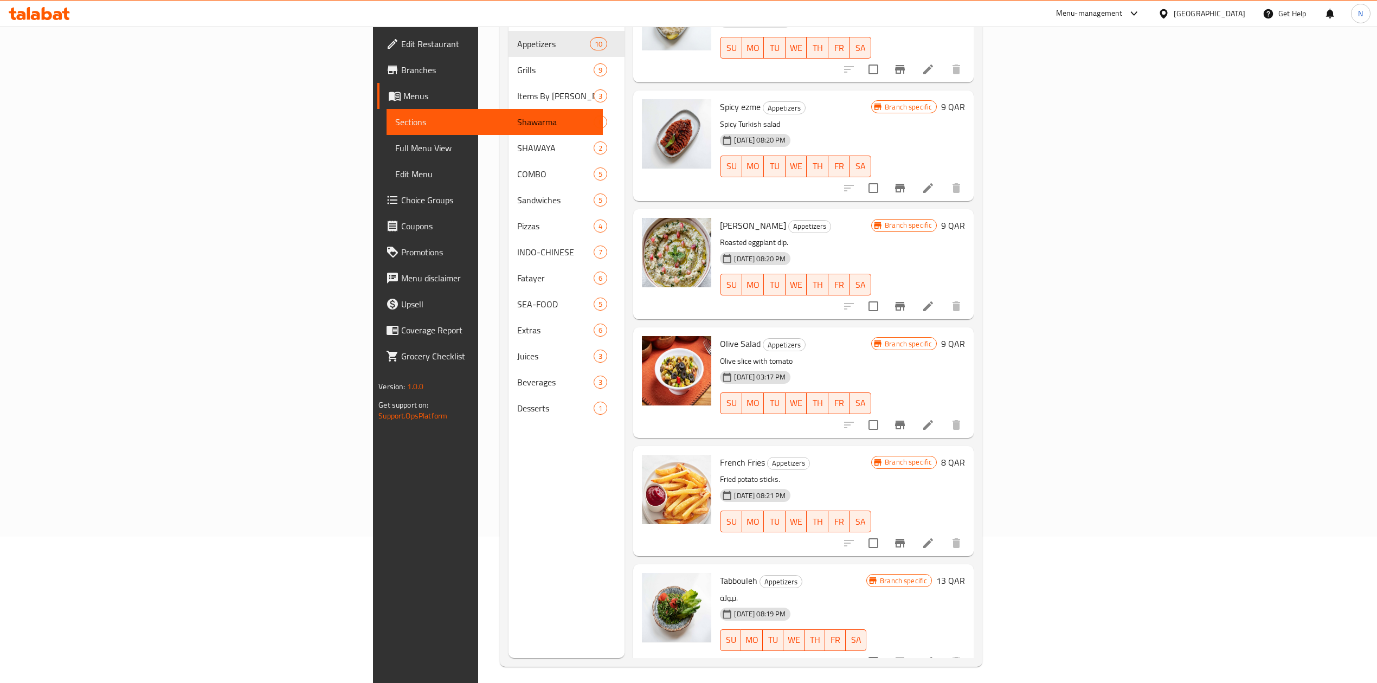
scroll to position [152, 0]
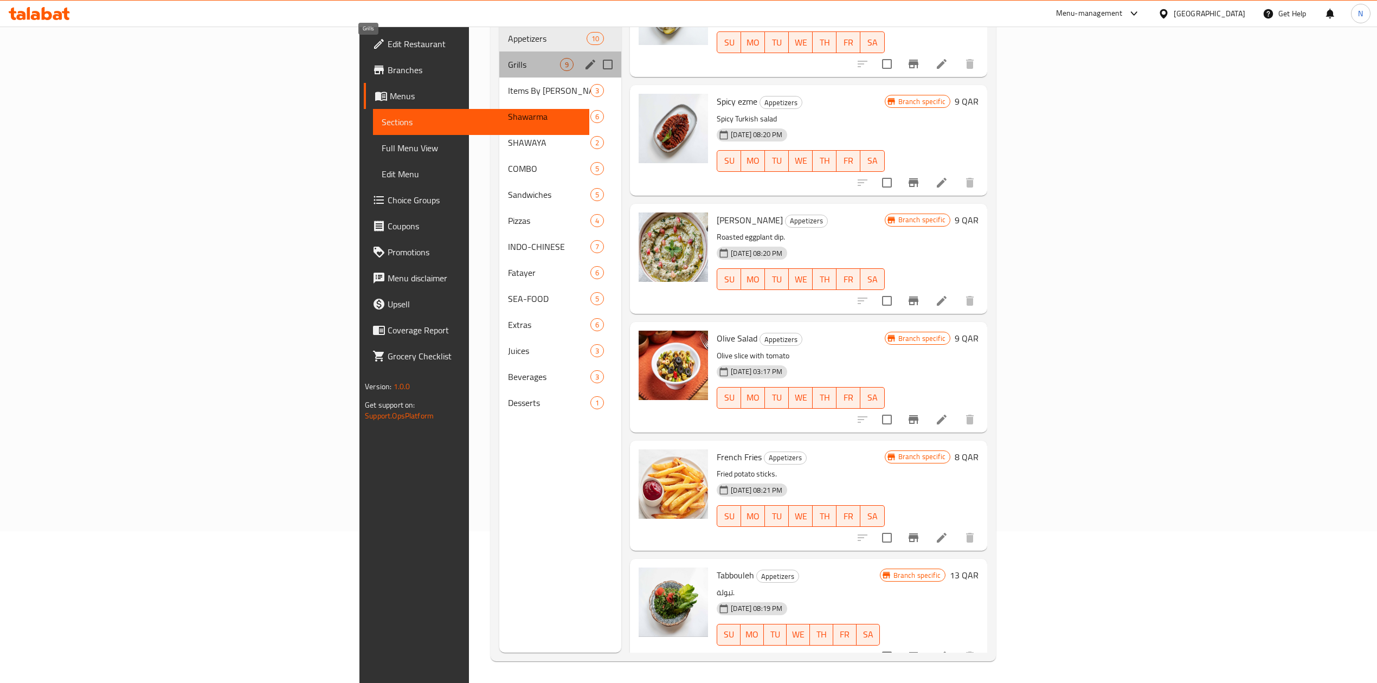
click at [508, 58] on span "Grills" at bounding box center [534, 64] width 52 height 13
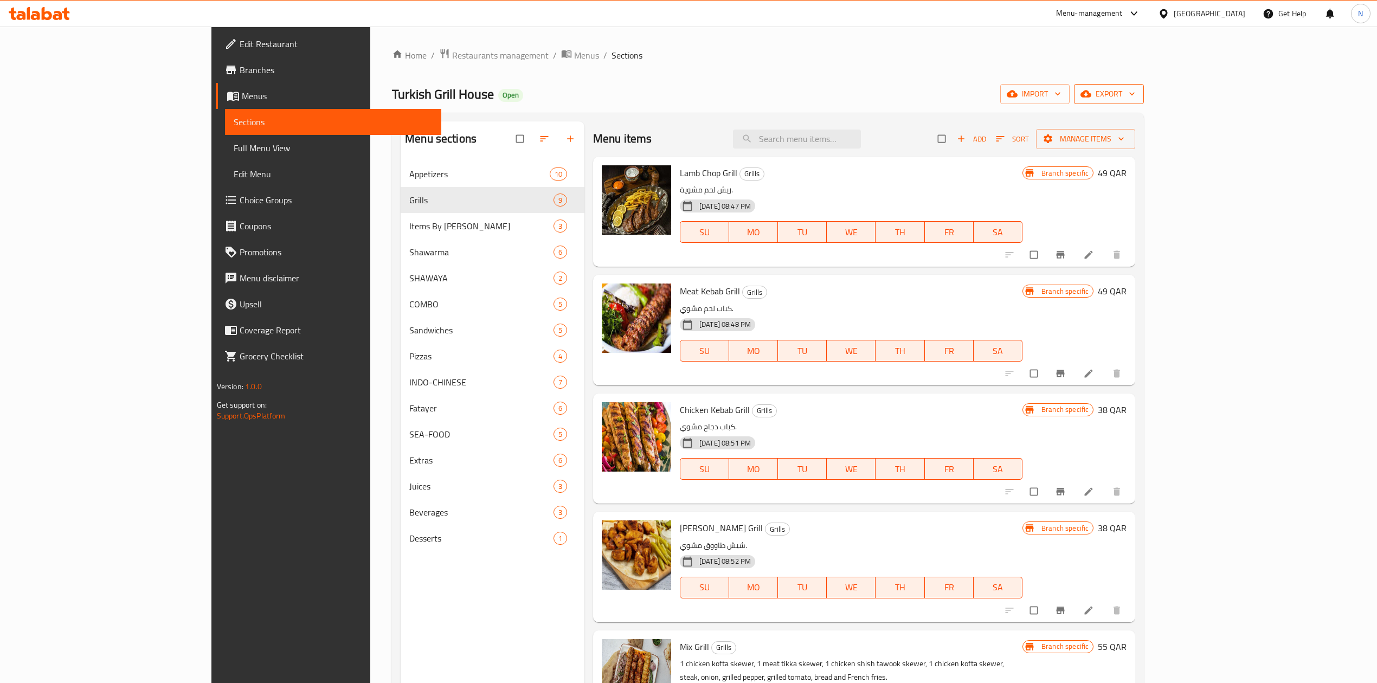
click at [1144, 85] on button "export" at bounding box center [1109, 94] width 70 height 20
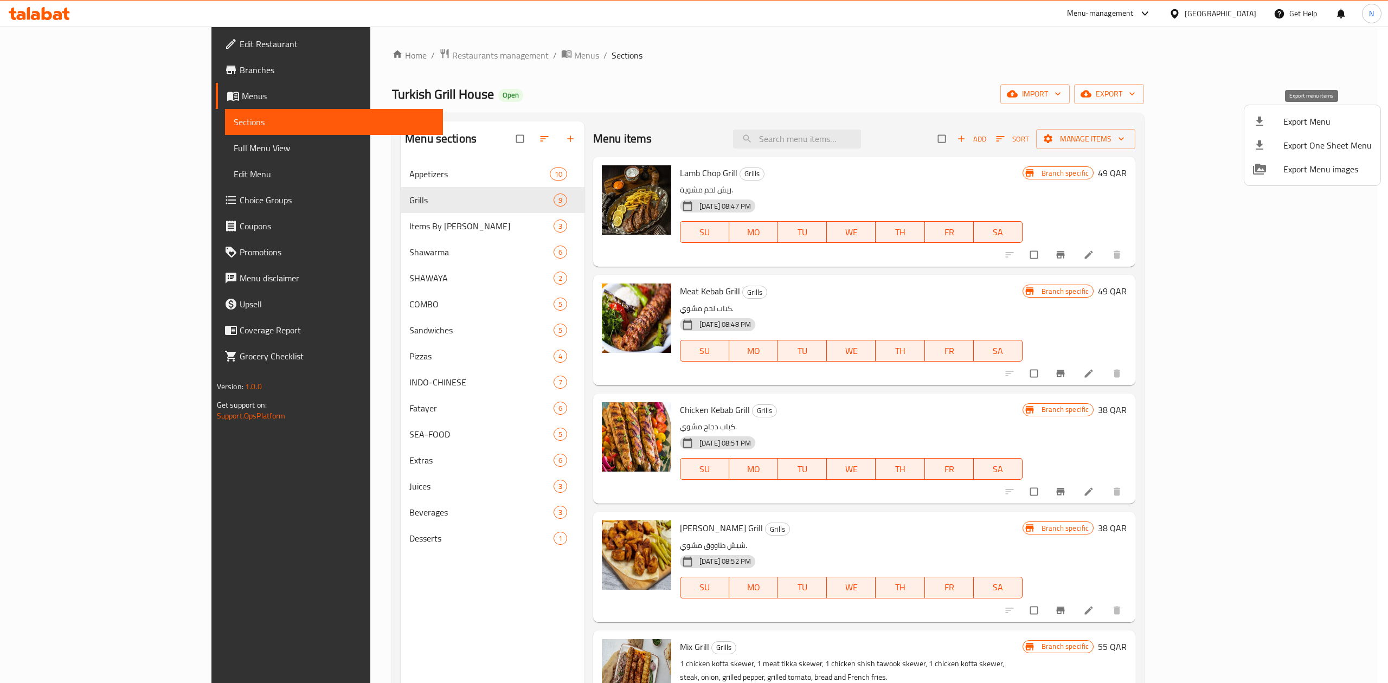
click at [1310, 117] on span "Export Menu" at bounding box center [1327, 121] width 88 height 13
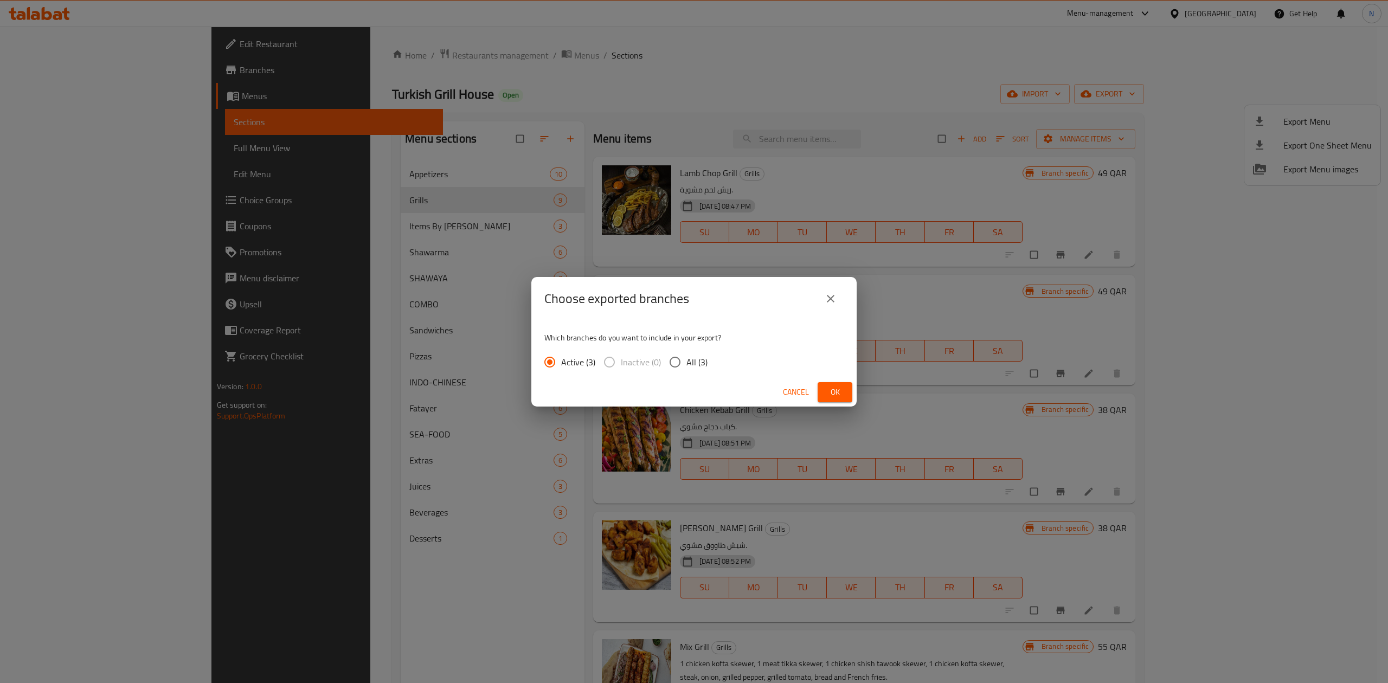
click at [672, 356] on input "All (3)" at bounding box center [675, 362] width 23 height 23
radio input "true"
click at [844, 387] on button "Ok" at bounding box center [834, 392] width 35 height 20
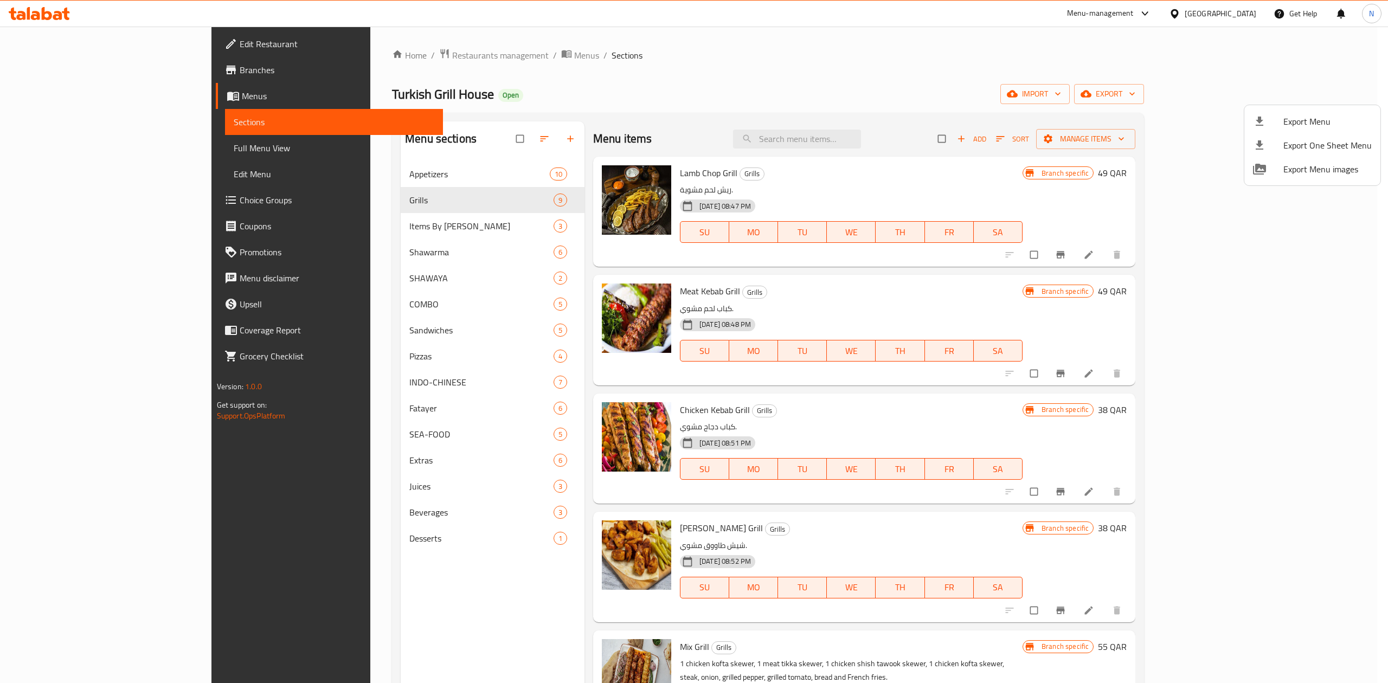
click at [1252, 22] on div at bounding box center [694, 341] width 1388 height 683
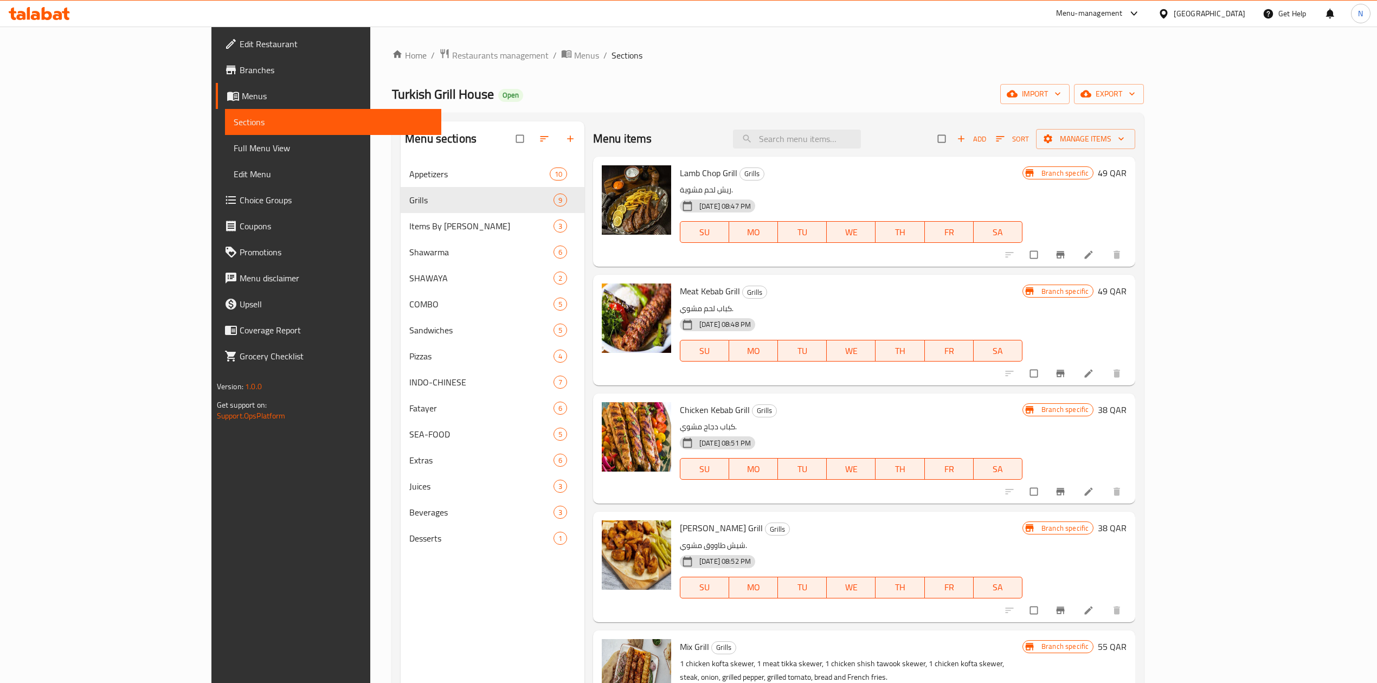
click at [1245, 12] on div "Qatar" at bounding box center [1210, 14] width 72 height 12
click at [1107, 115] on div "[GEOGRAPHIC_DATA]" at bounding box center [1127, 111] width 89 height 25
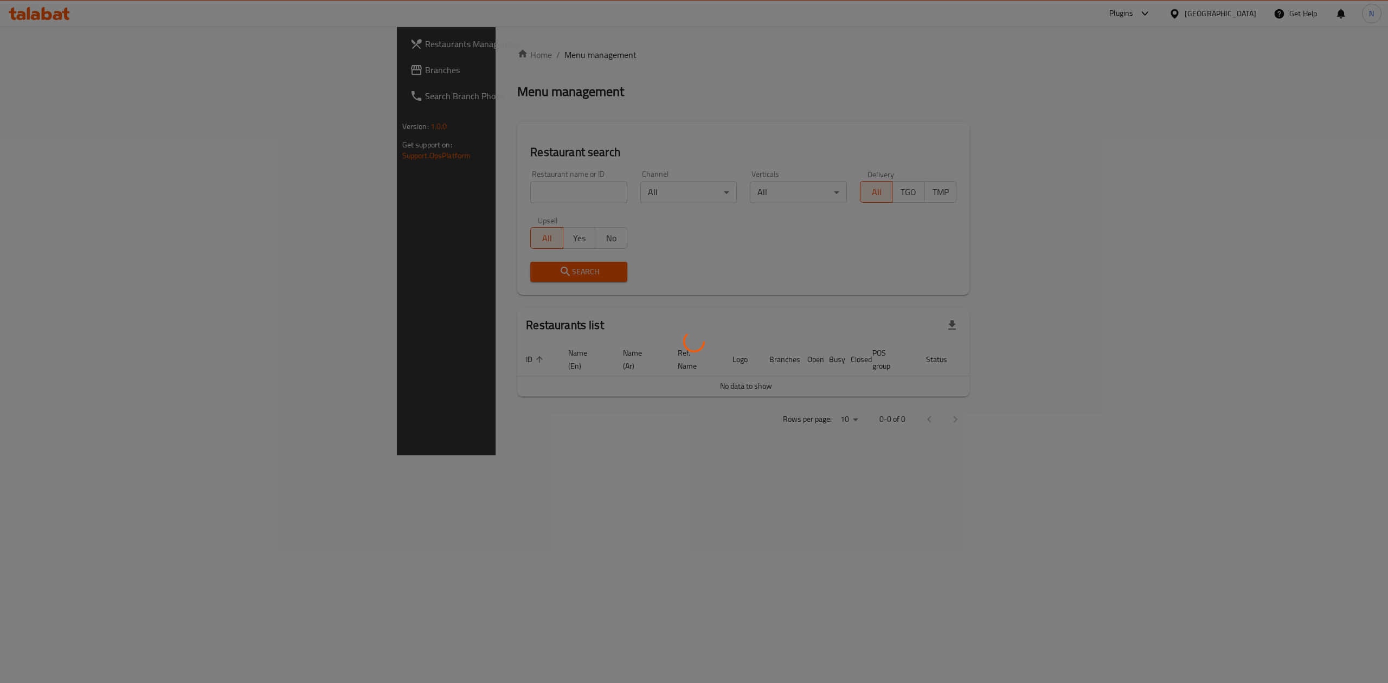
click at [321, 178] on div at bounding box center [694, 341] width 1388 height 683
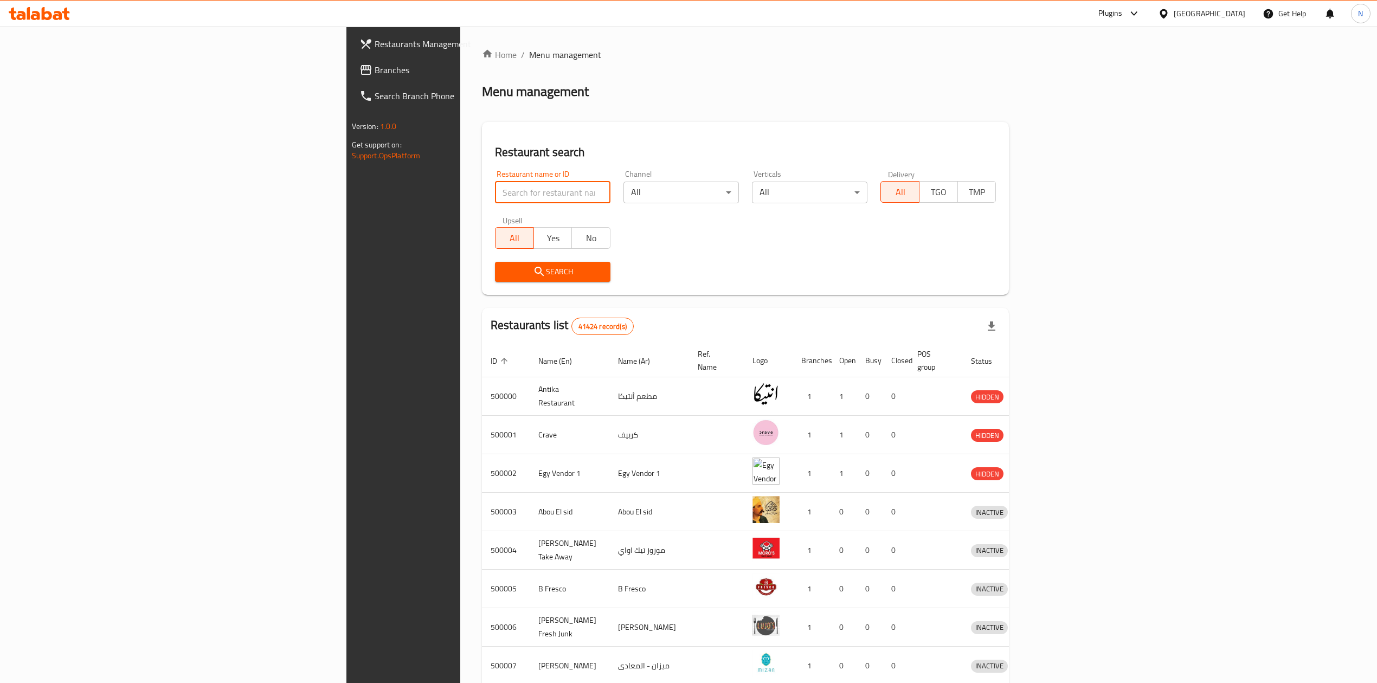
click at [495, 198] on input "search" at bounding box center [552, 193] width 115 height 22
paste input "645906"
type input "645906"
click button "Search" at bounding box center [552, 272] width 115 height 20
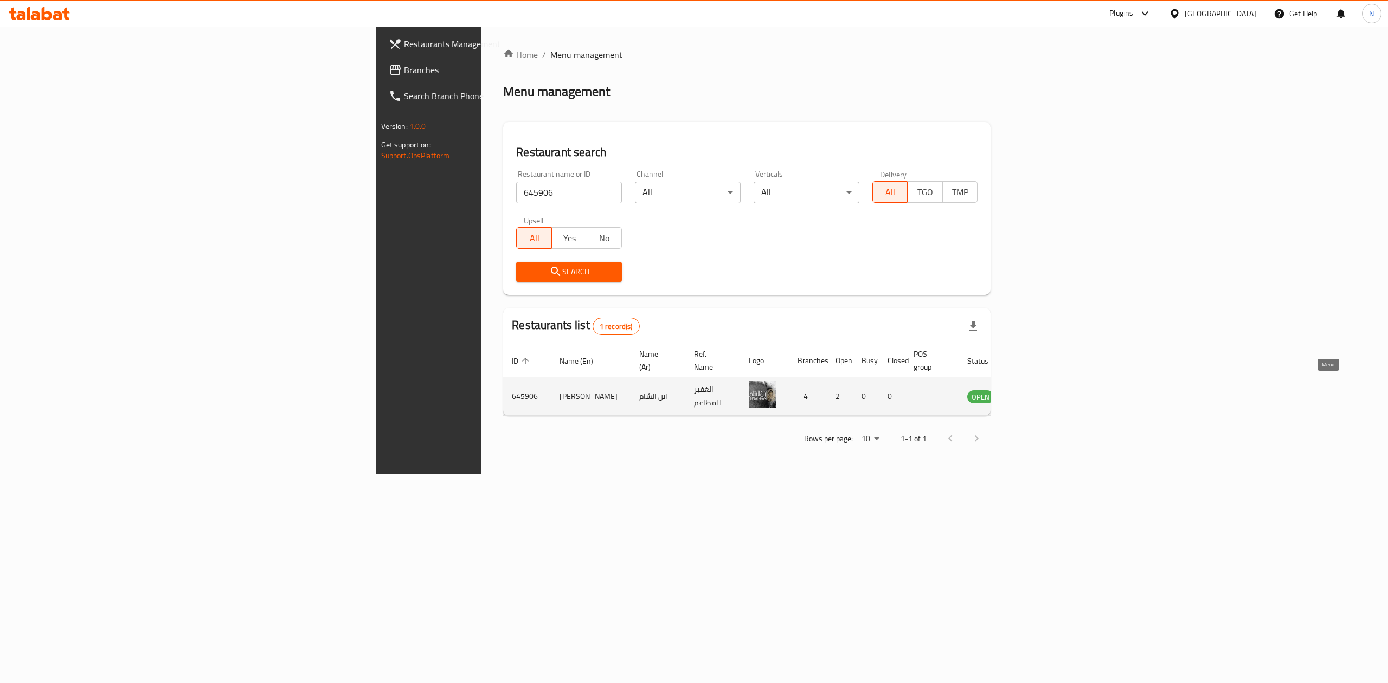
click at [1037, 390] on icon "enhanced table" at bounding box center [1030, 396] width 13 height 13
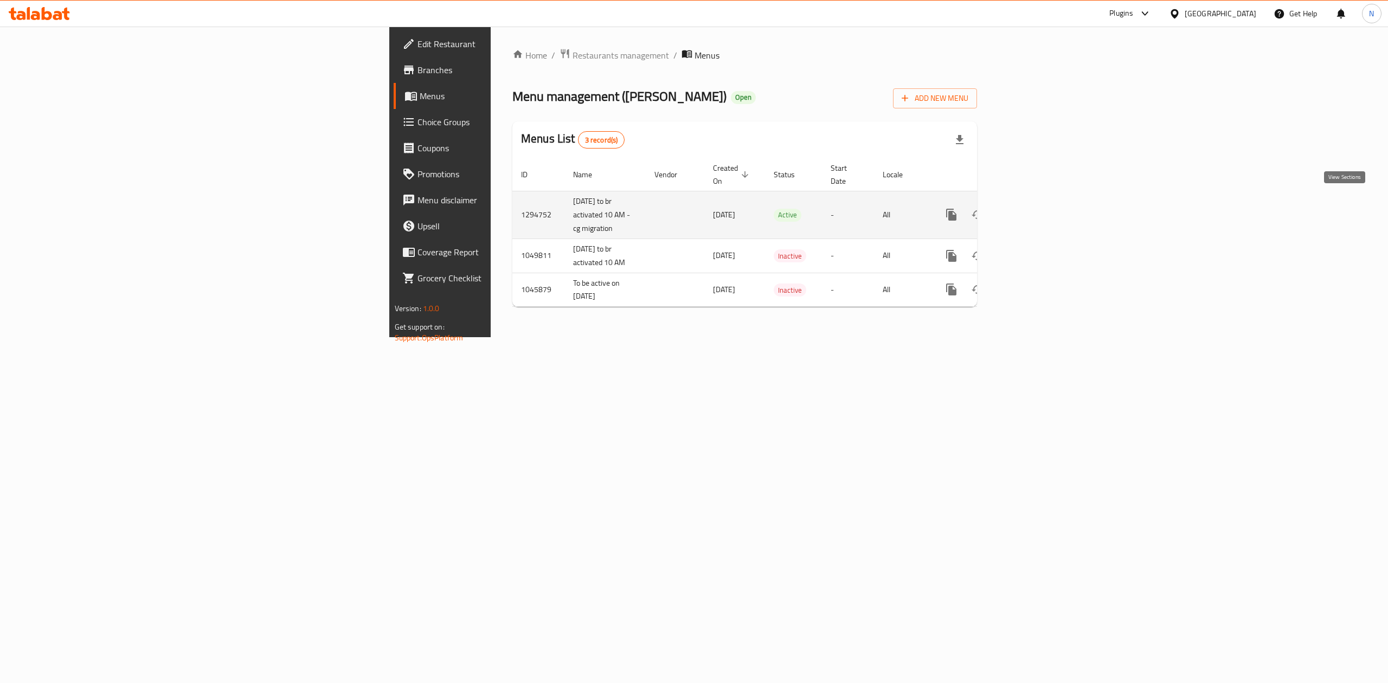
click at [1034, 210] on icon "enhanced table" at bounding box center [1030, 215] width 10 height 10
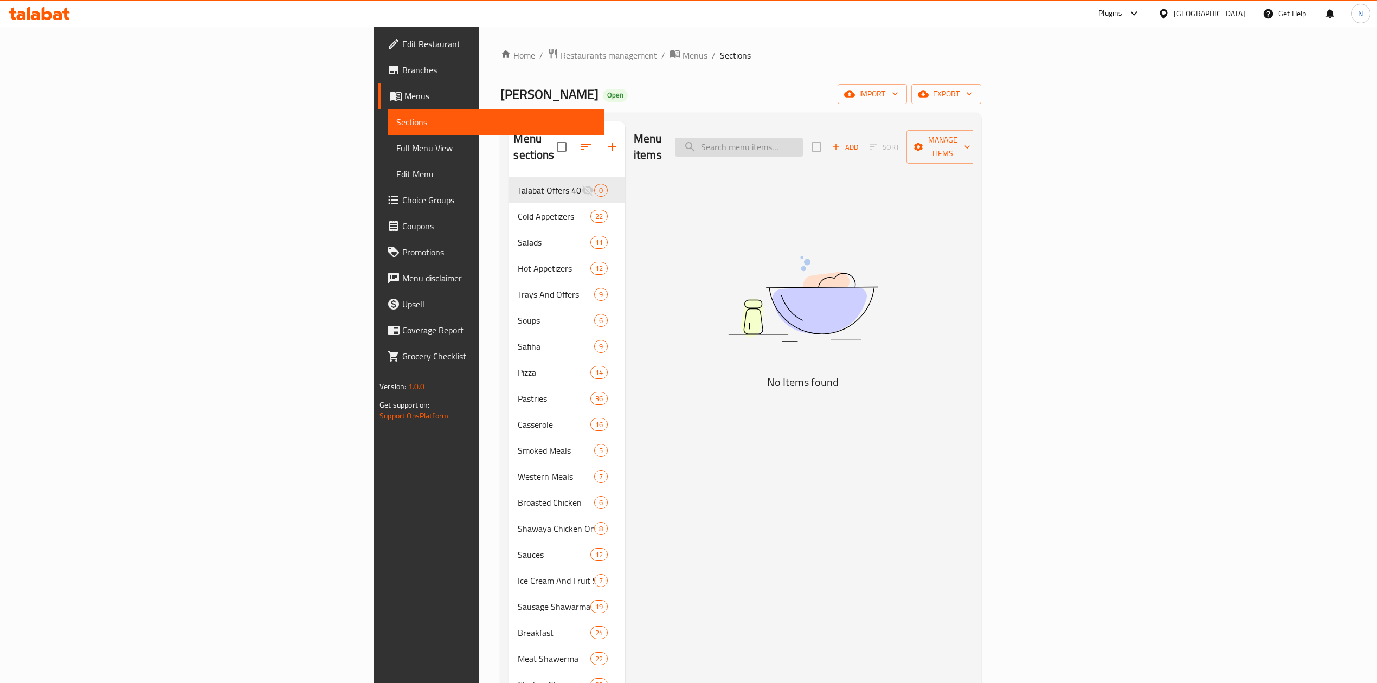
click at [803, 143] on input "search" at bounding box center [739, 147] width 128 height 19
paste input "صفيحة مخاصي وسناسل"
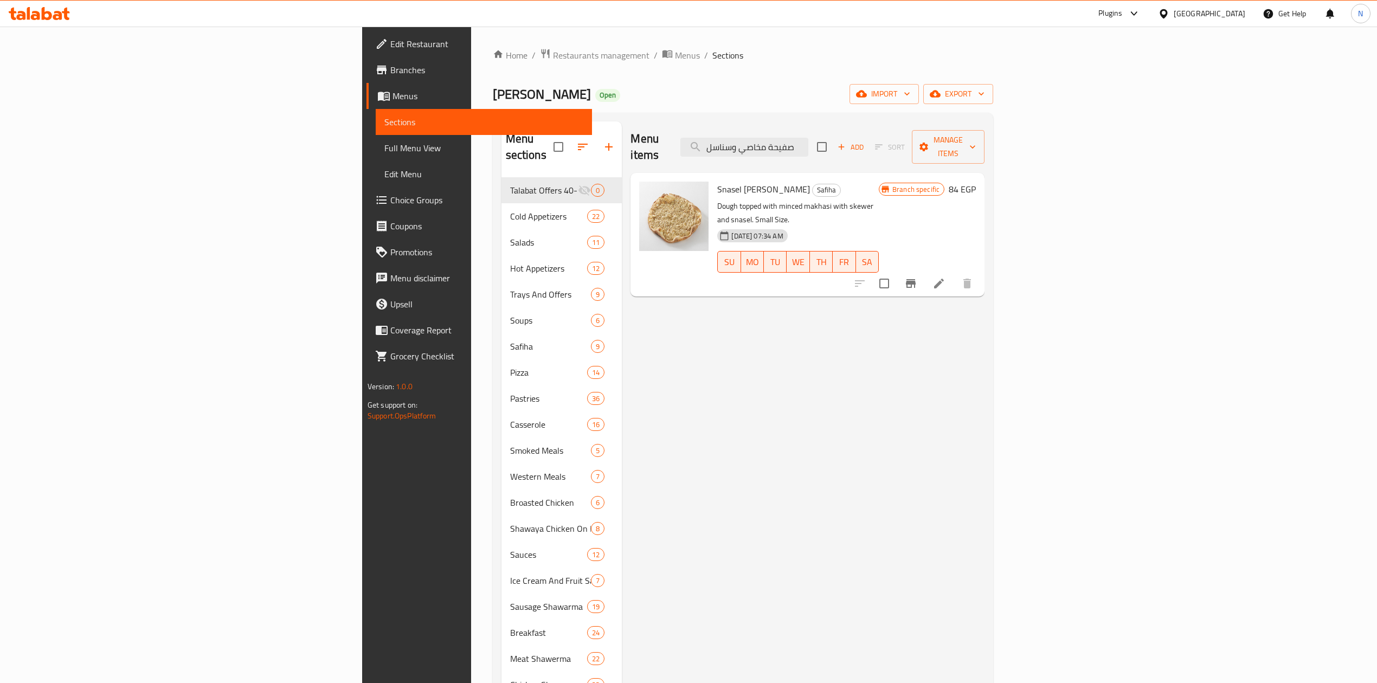
type input "صفيحة مخاصي وسناسل"
click at [717, 181] on span "Snasel [PERSON_NAME]" at bounding box center [763, 189] width 93 height 16
copy h6 "Snasel [PERSON_NAME]"
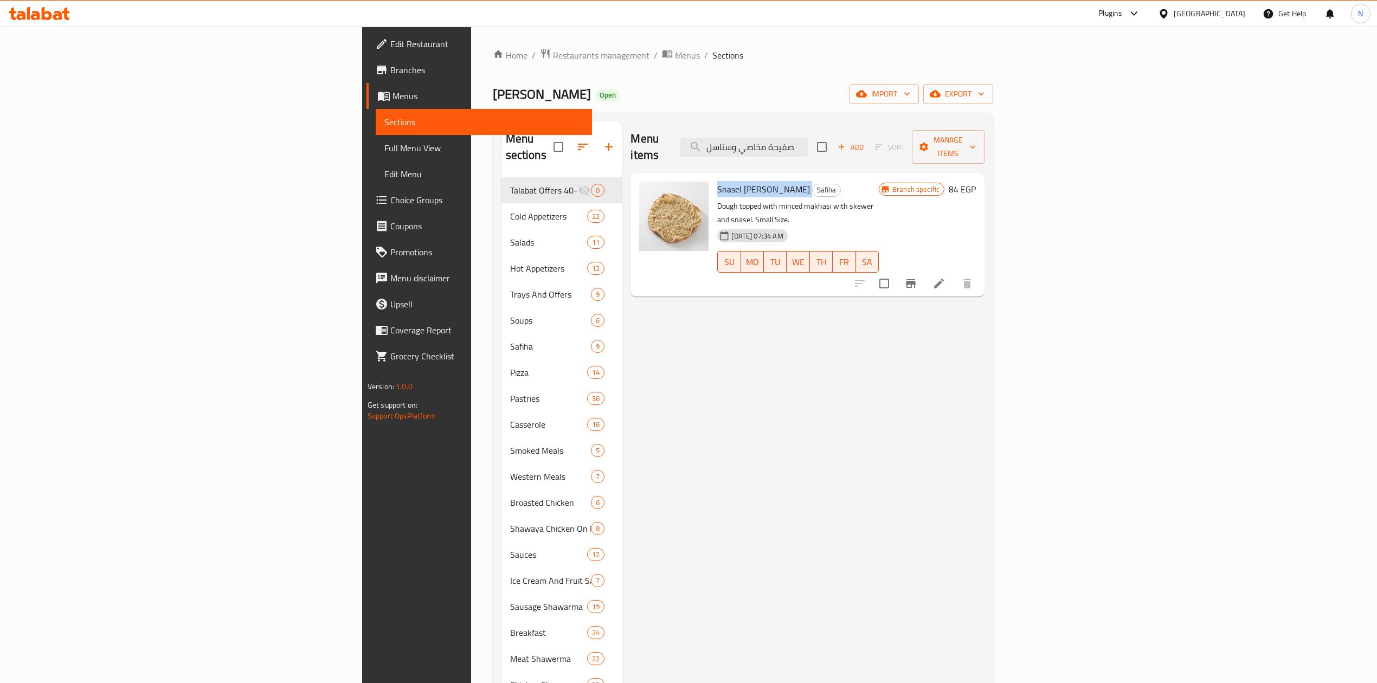
click at [717, 181] on span "Snasel [PERSON_NAME]" at bounding box center [763, 189] width 93 height 16
click at [945, 277] on icon at bounding box center [938, 283] width 13 height 13
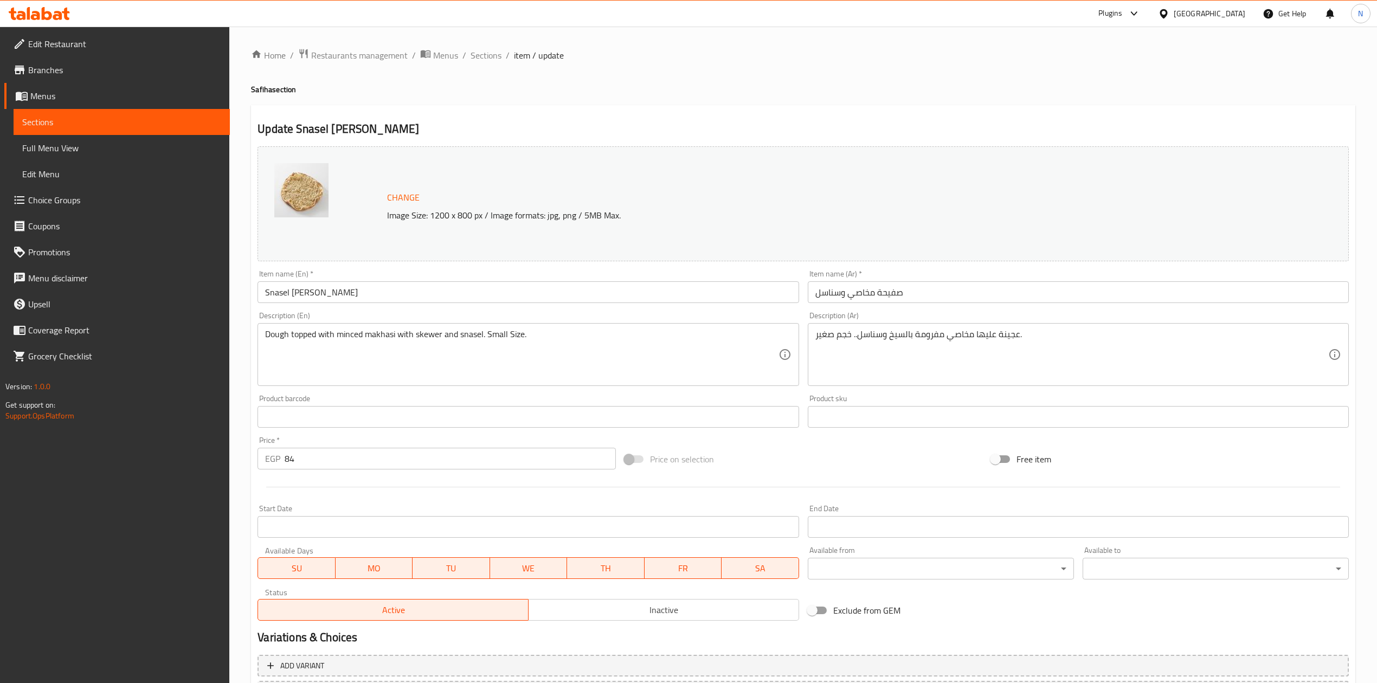
click at [343, 291] on input "Snasel [PERSON_NAME]" at bounding box center [528, 292] width 541 height 22
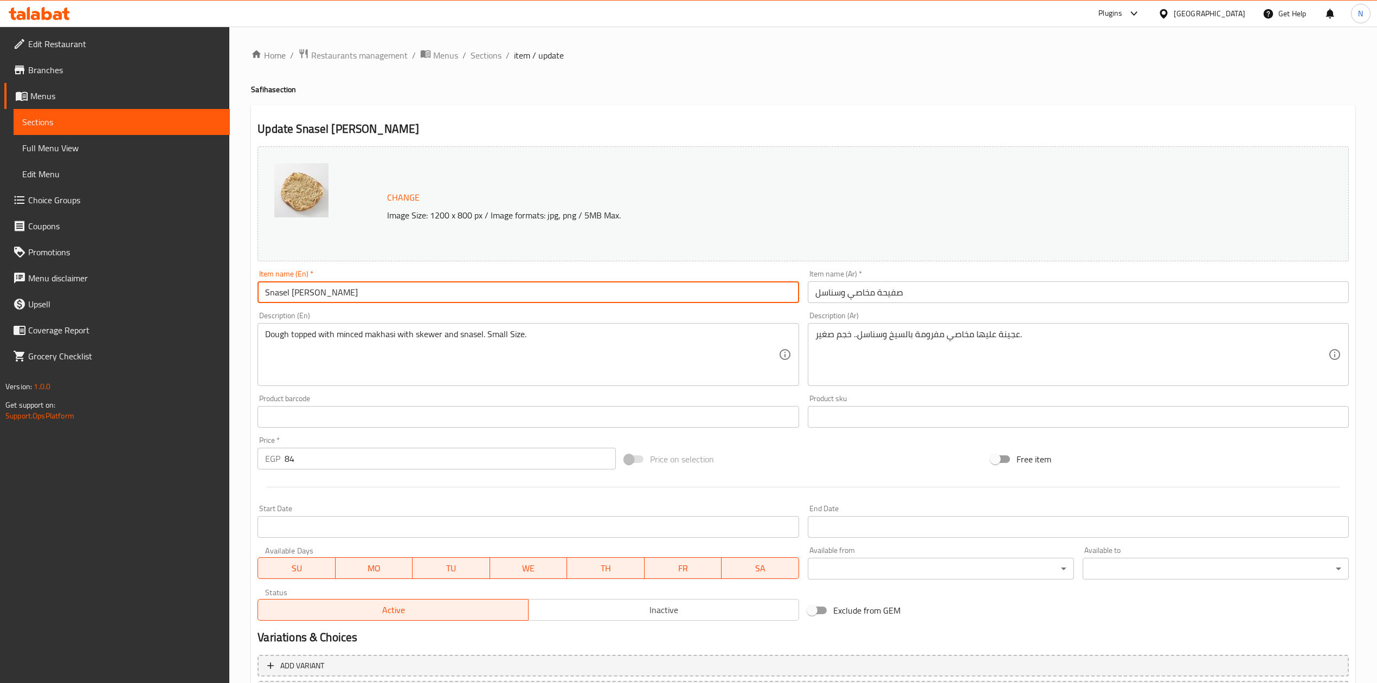
click at [343, 291] on input "Snasel [PERSON_NAME]" at bounding box center [528, 292] width 541 height 22
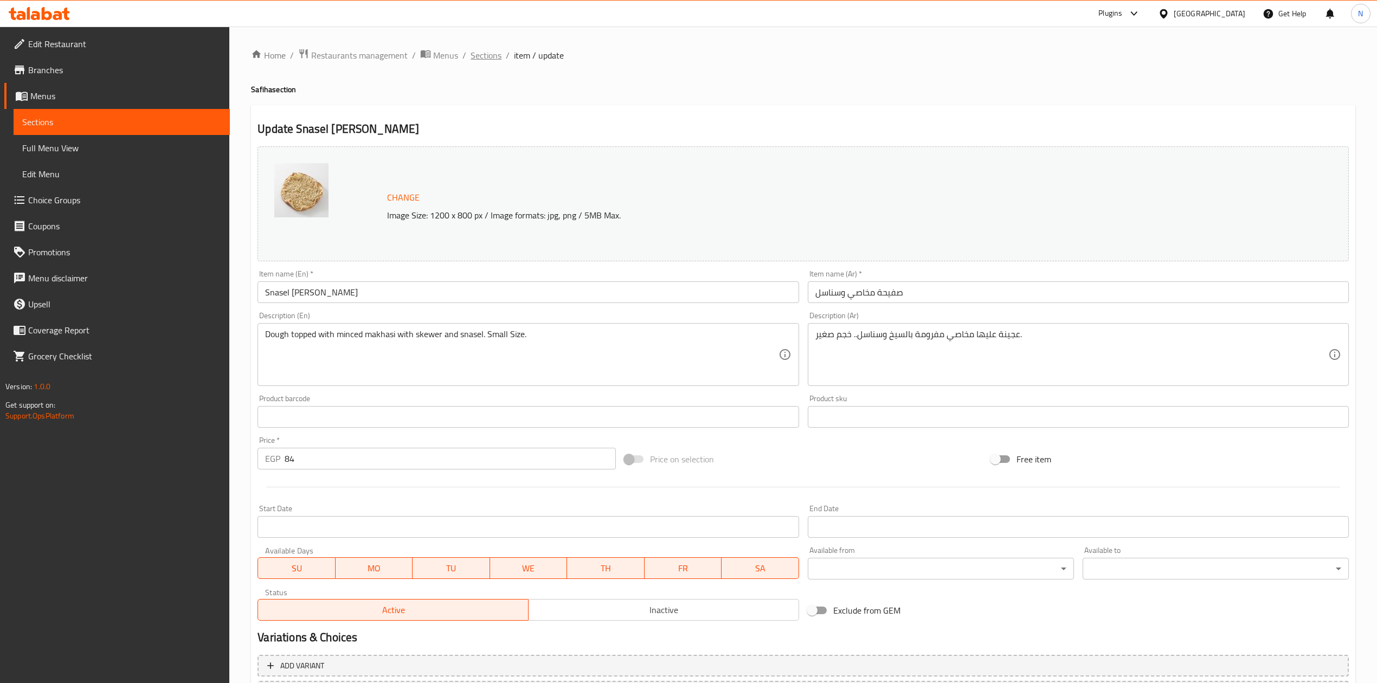
click at [472, 50] on span "Sections" at bounding box center [486, 55] width 31 height 13
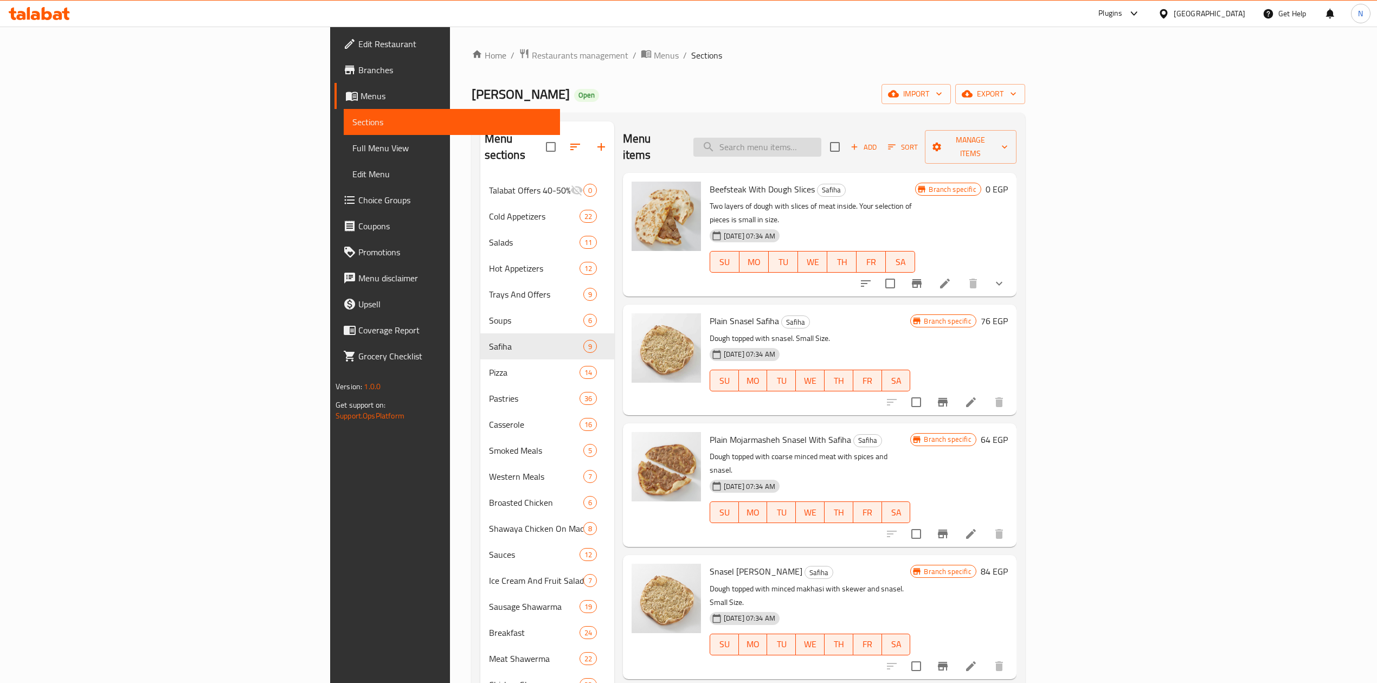
click at [821, 147] on input "search" at bounding box center [757, 147] width 128 height 19
paste input "Plain Snasel Safiha"
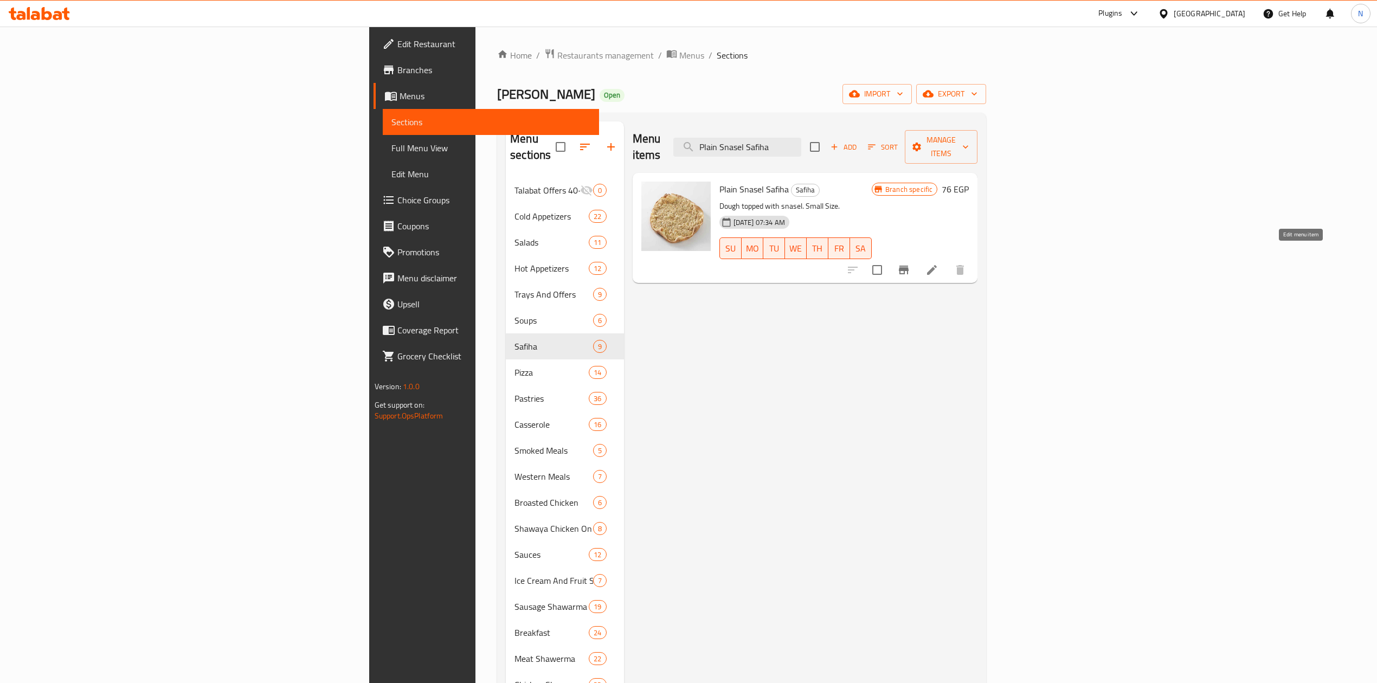
type input "Plain Snasel Safiha"
click at [938, 263] on icon at bounding box center [931, 269] width 13 height 13
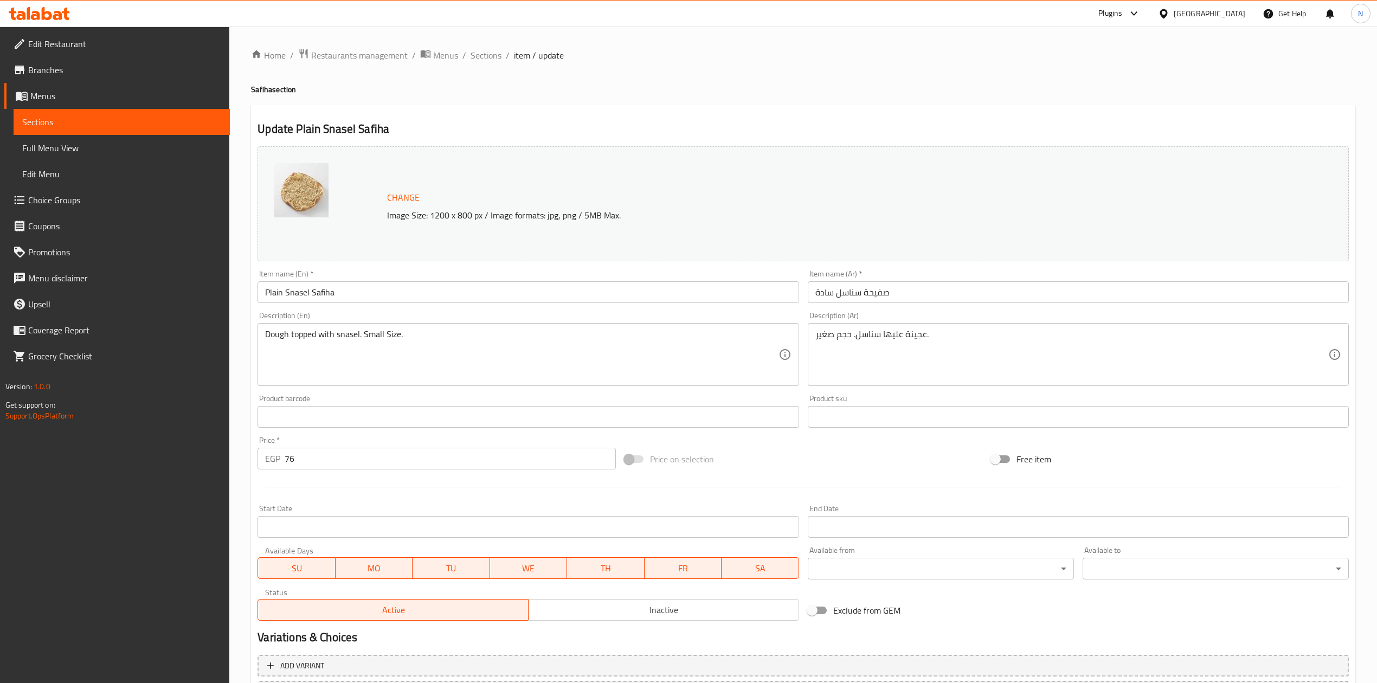
click at [969, 321] on div "Description (Ar) عجينة عليها سناسل. حجم صغير. Description (Ar)" at bounding box center [1078, 349] width 541 height 74
click at [478, 62] on span "Sections" at bounding box center [486, 55] width 31 height 13
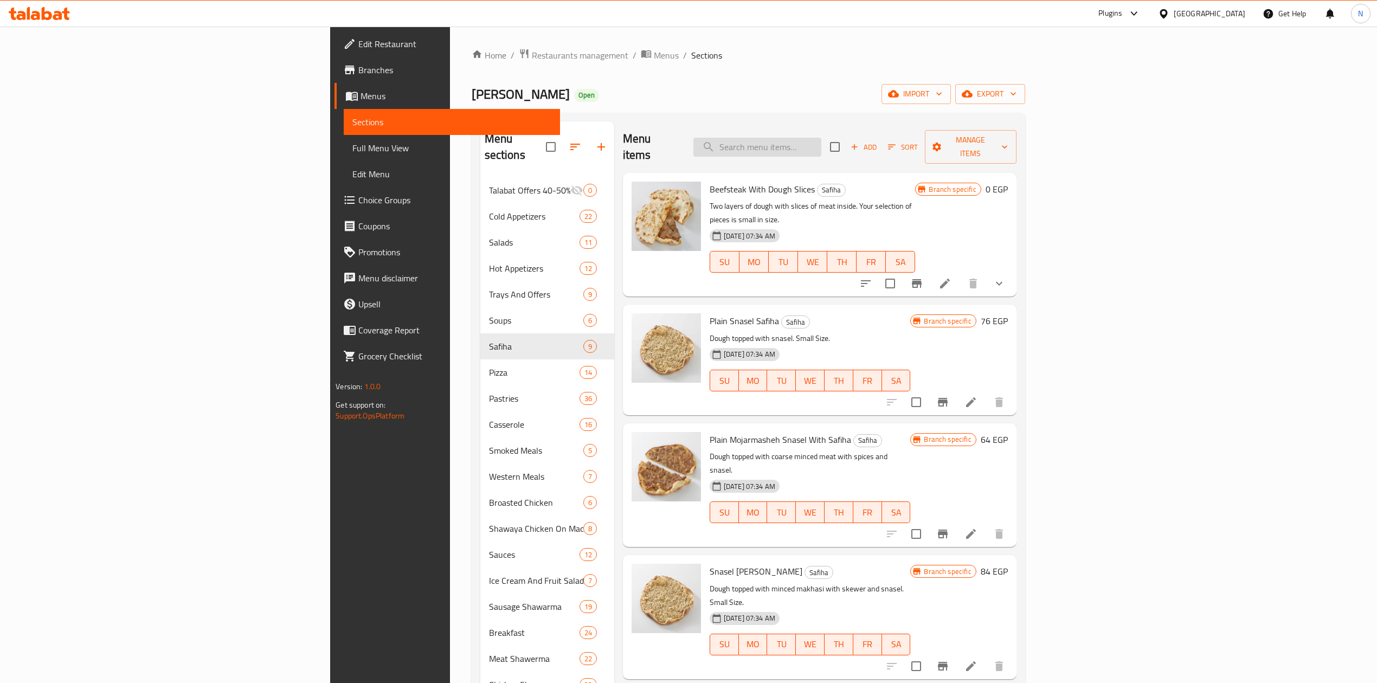
click at [821, 147] on input "search" at bounding box center [757, 147] width 128 height 19
paste input "حشو اطراف جبنة حلوم وسط"
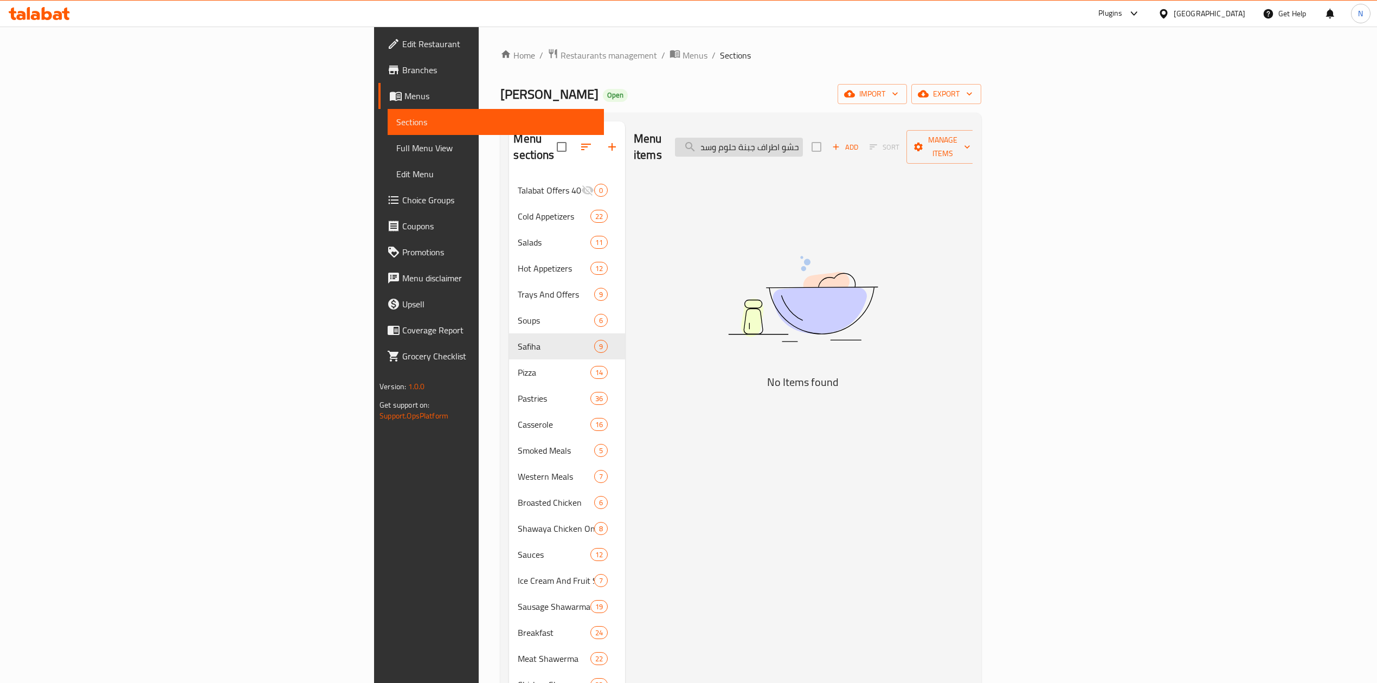
click at [803, 146] on input "حشو اطراف جبنة حلوم وسط" at bounding box center [739, 147] width 128 height 19
drag, startPoint x: 844, startPoint y: 146, endPoint x: 668, endPoint y: 150, distance: 175.7
click at [668, 150] on div "Menu items حشو اطراف جبنة حلوم وسط Add Sort Manage items" at bounding box center [803, 147] width 339 height 52
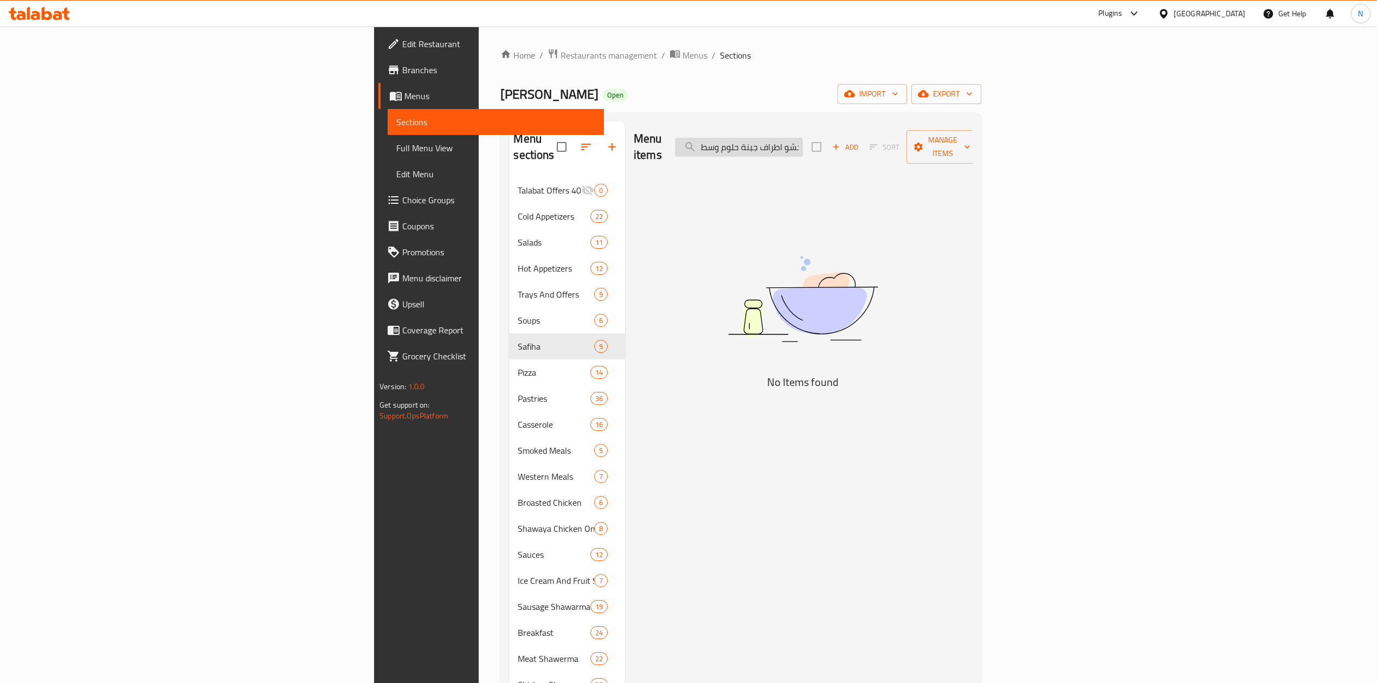
click at [803, 138] on input "حشو اطراف جبنة حلوم وسط" at bounding box center [739, 147] width 128 height 19
click at [803, 145] on input "حشو اطراف جبنة حلوم" at bounding box center [739, 147] width 128 height 19
click at [803, 145] on input "اطراف جبنة حلوم" at bounding box center [739, 147] width 128 height 19
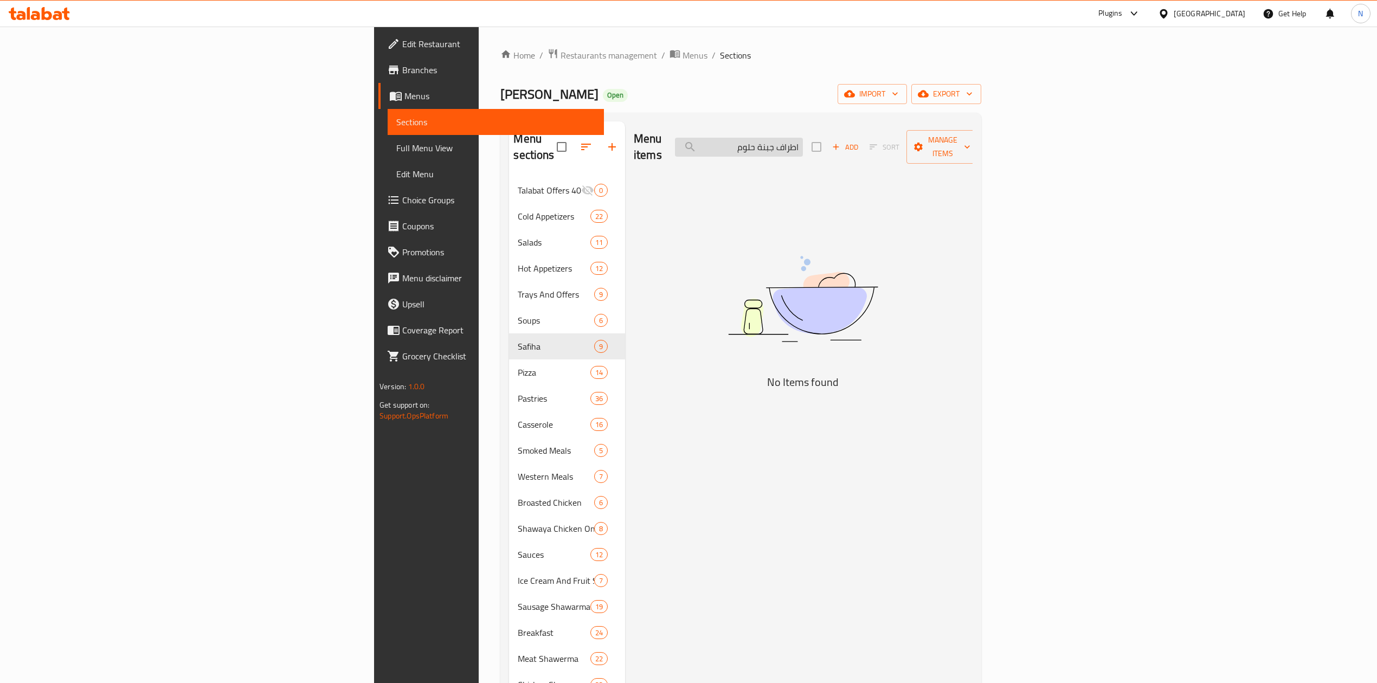
click at [803, 138] on input "اطراف جبنة حلوم" at bounding box center [739, 147] width 128 height 19
click at [803, 149] on input "اطراف جبنة حلوم" at bounding box center [739, 147] width 128 height 19
drag, startPoint x: 916, startPoint y: 149, endPoint x: 997, endPoint y: 155, distance: 81.6
click at [973, 155] on div "Menu items اطراف جبنة حلوم Add Sort Manage items" at bounding box center [803, 147] width 339 height 52
click at [803, 142] on input "جبنة حلوم" at bounding box center [739, 147] width 128 height 19
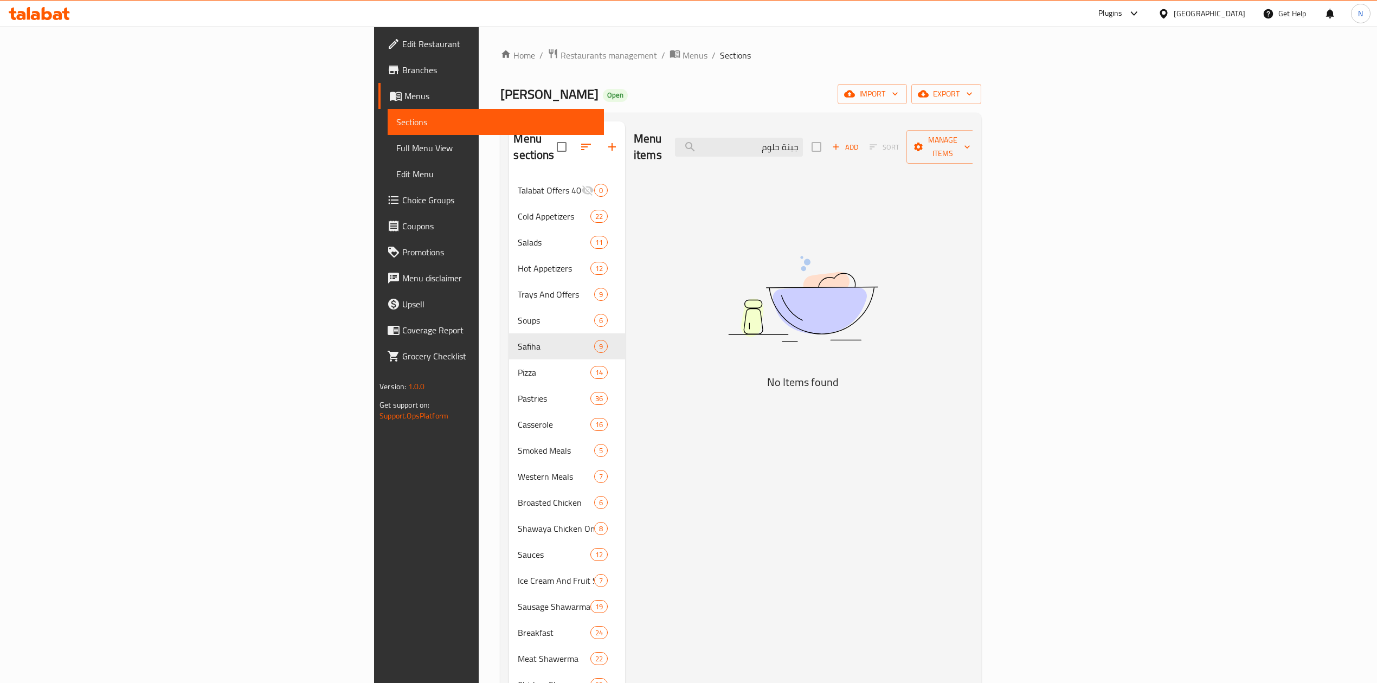
click at [948, 136] on div "Menu items جبنة حلوم Add Sort Manage items" at bounding box center [803, 147] width 339 height 52
click at [803, 138] on input "جبنة حلوم" at bounding box center [739, 147] width 128 height 19
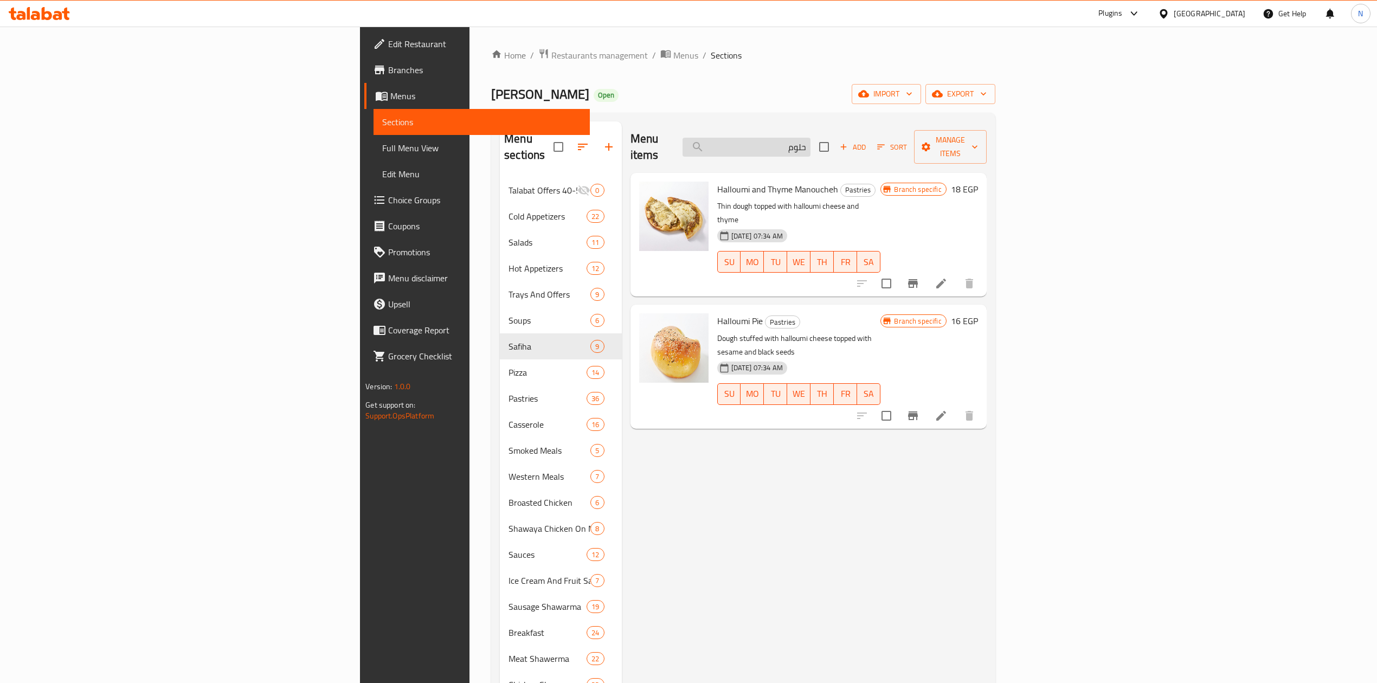
click at [810, 145] on input "حلوم" at bounding box center [747, 147] width 128 height 19
click at [886, 150] on div "Menu items حلوم Add Sort Manage items" at bounding box center [808, 147] width 356 height 52
click at [810, 141] on input "حلوم" at bounding box center [747, 147] width 128 height 19
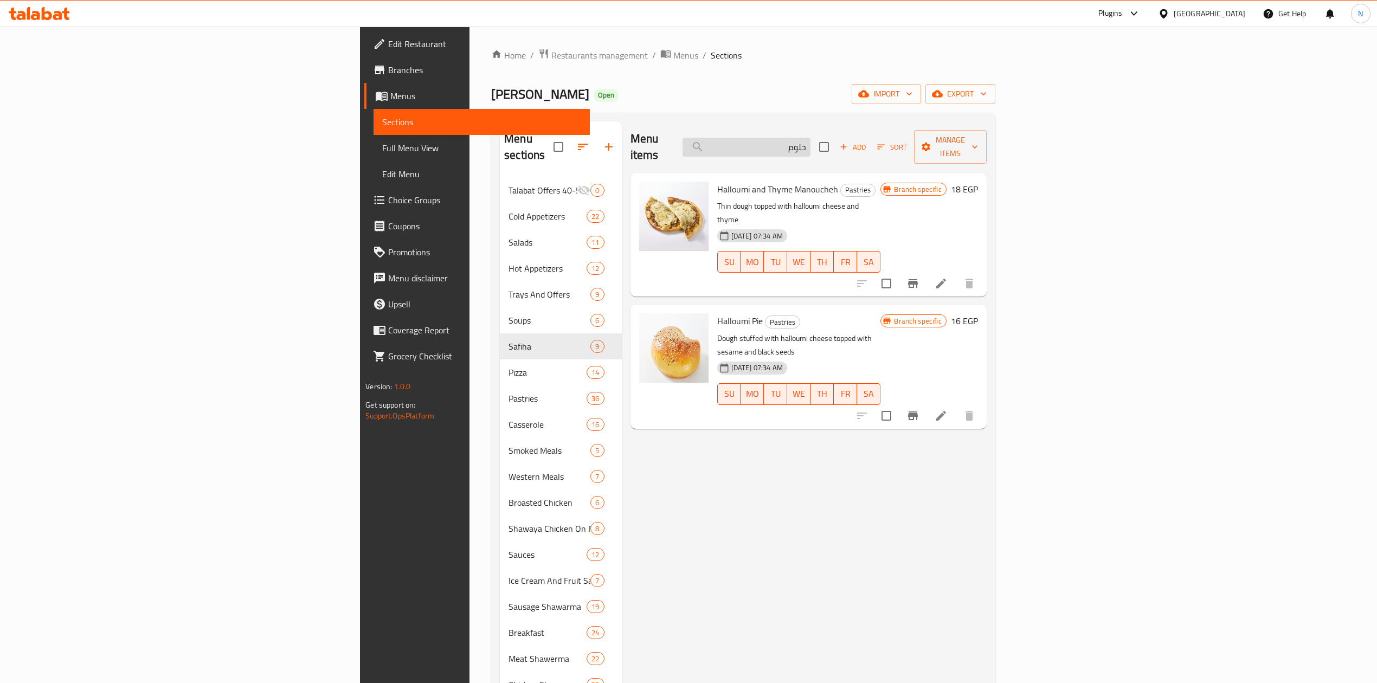
paste input "لبن بالخيار"
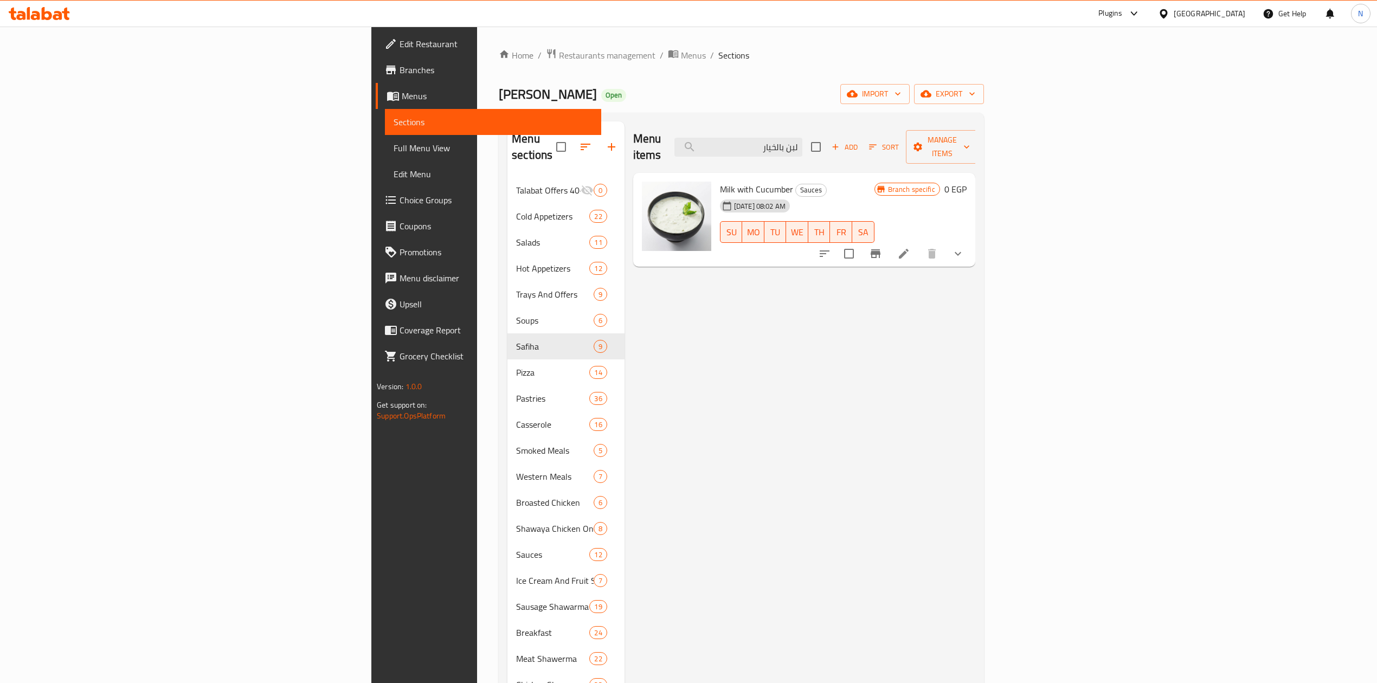
type input "لبن بالخيار"
drag, startPoint x: 794, startPoint y: 270, endPoint x: 814, endPoint y: 278, distance: 21.6
click at [814, 278] on div "Menu items لبن بالخيار Add Sort Manage items Milk with Cucumber Sauces 15-07-20…" at bounding box center [800, 567] width 351 height 893
click at [971, 246] on button "show more" at bounding box center [958, 254] width 26 height 26
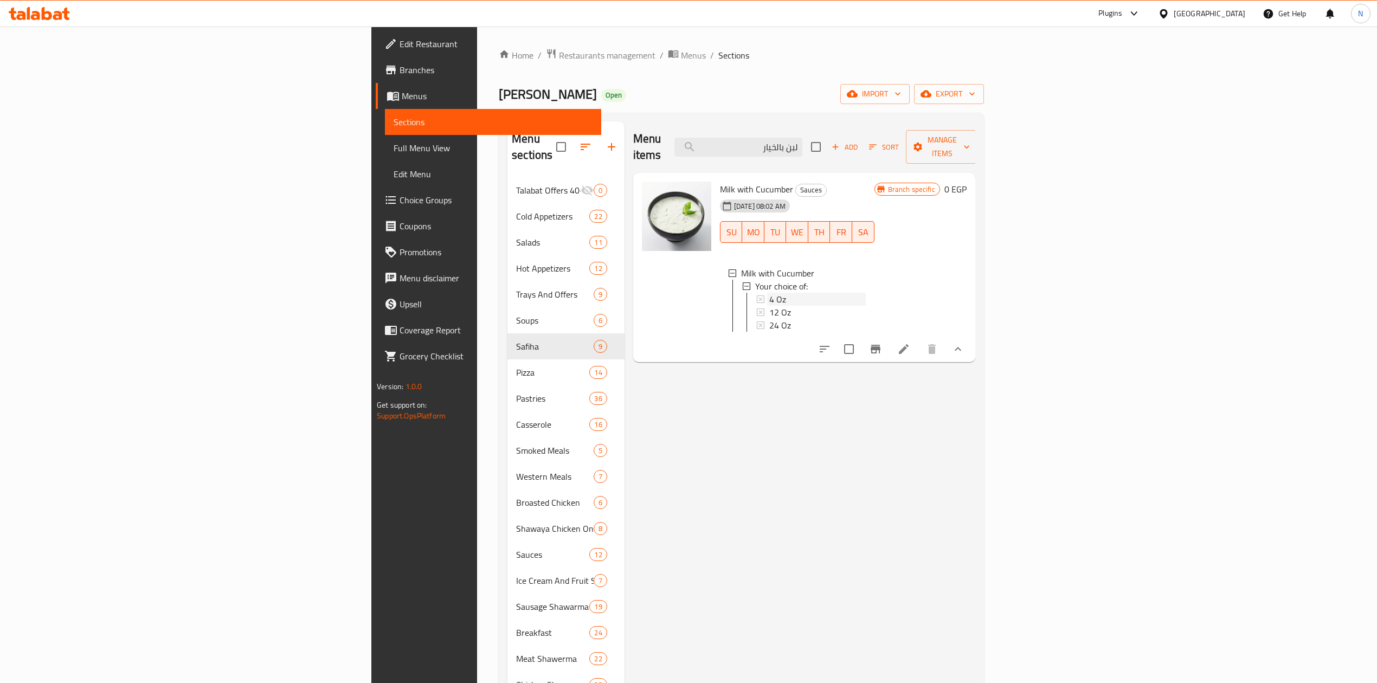
click at [769, 293] on div "4 Oz" at bounding box center [817, 299] width 96 height 13
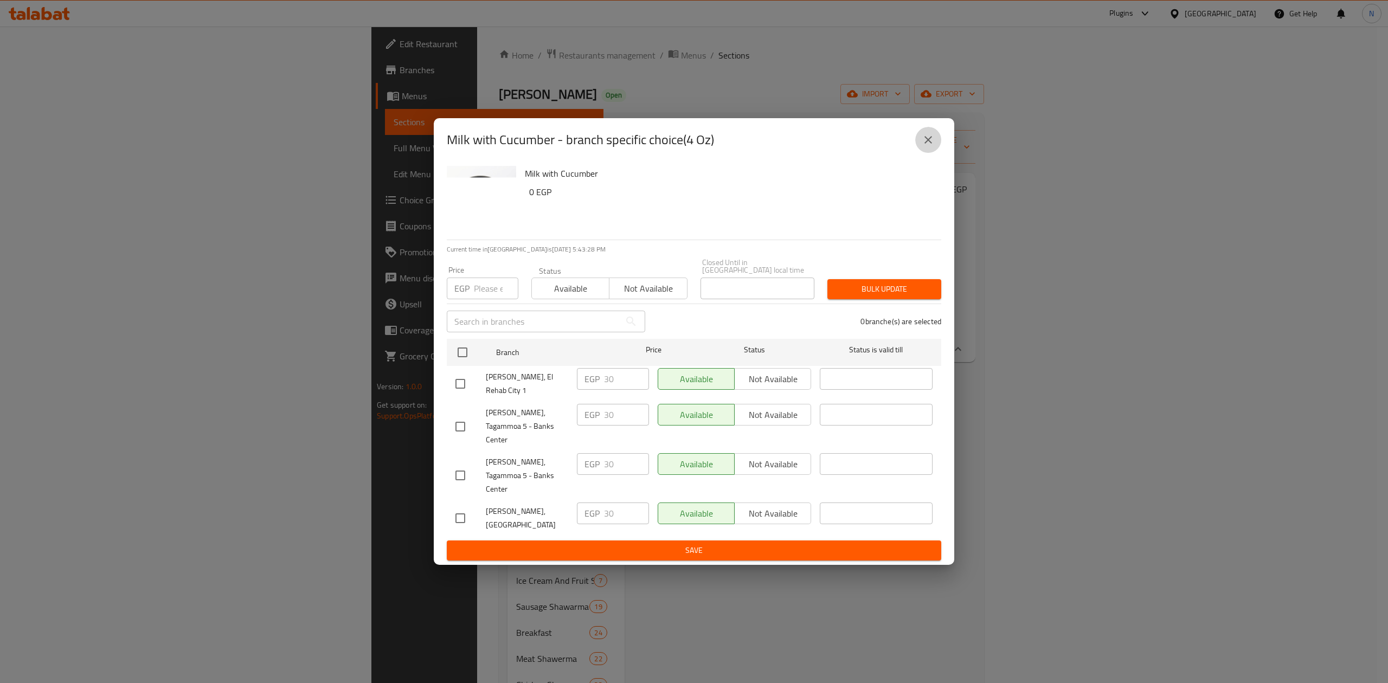
click at [933, 146] on icon "close" at bounding box center [928, 139] width 13 height 13
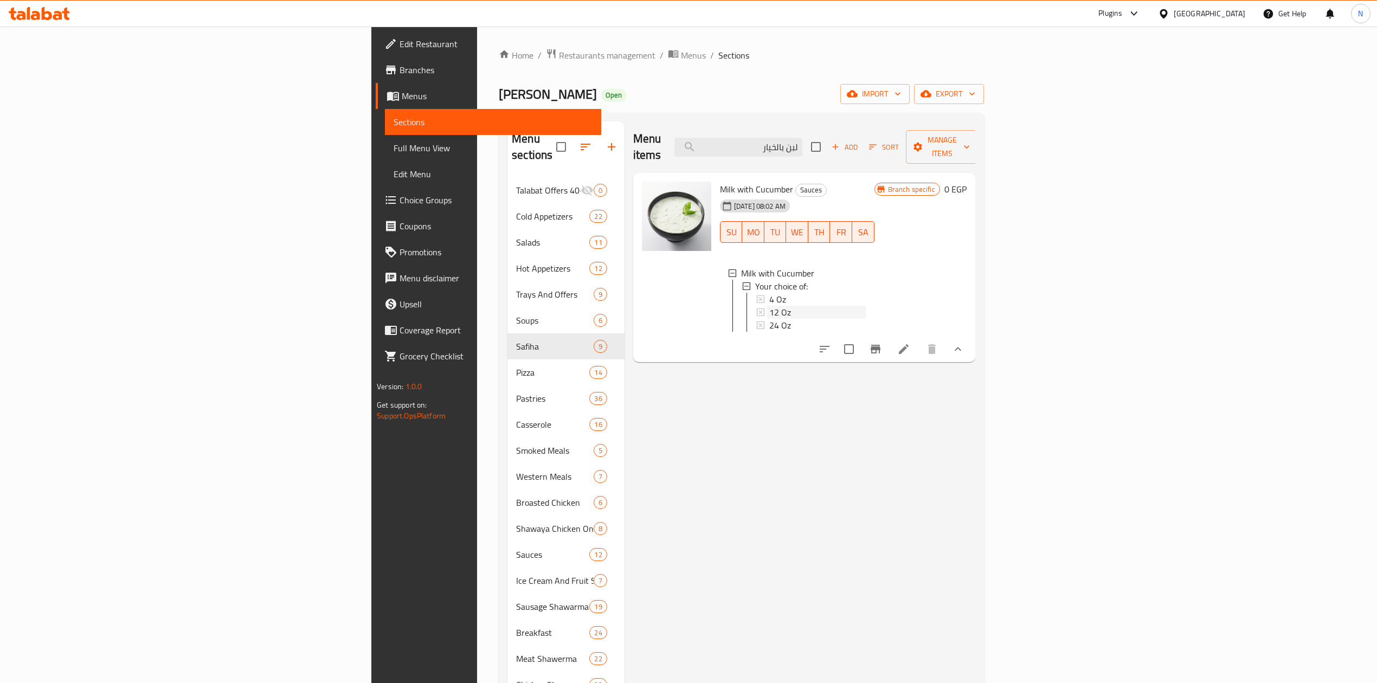
click at [769, 306] on span "12 Oz" at bounding box center [780, 312] width 22 height 13
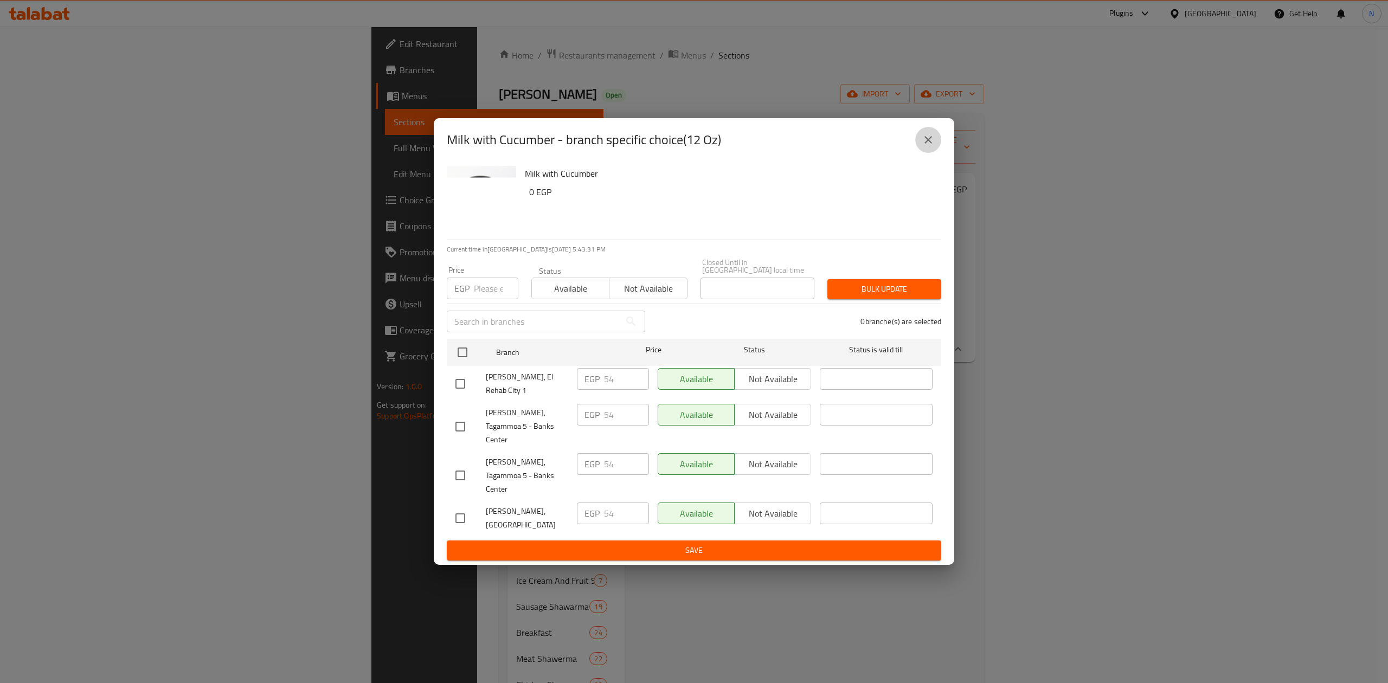
click at [937, 153] on button "close" at bounding box center [928, 140] width 26 height 26
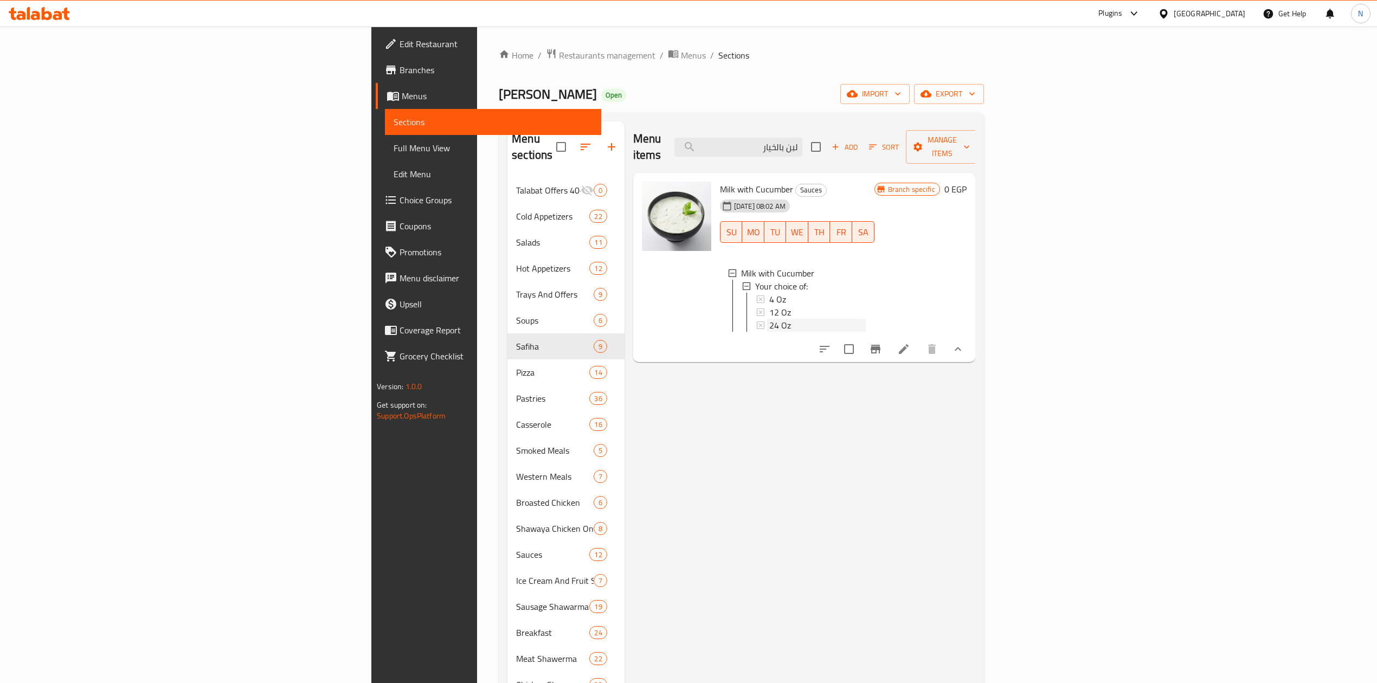
click at [769, 319] on div "24 Oz" at bounding box center [817, 325] width 96 height 13
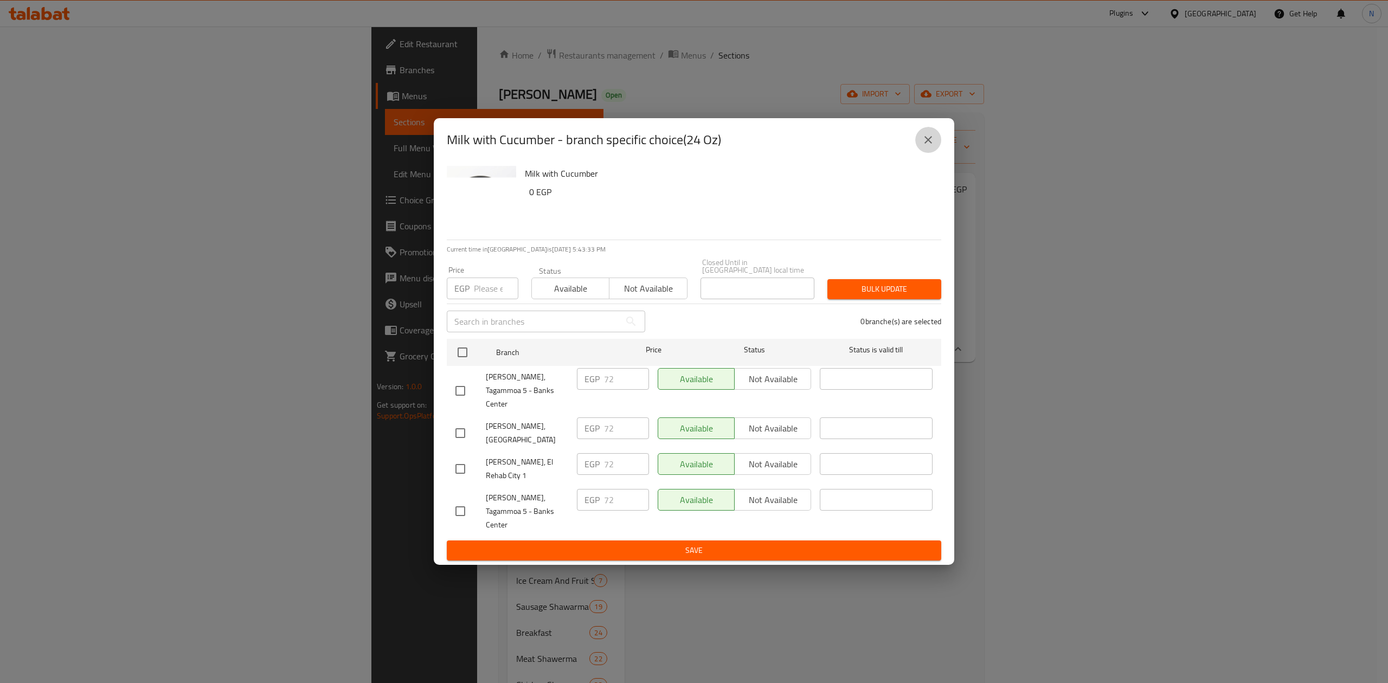
click at [920, 153] on button "close" at bounding box center [928, 140] width 26 height 26
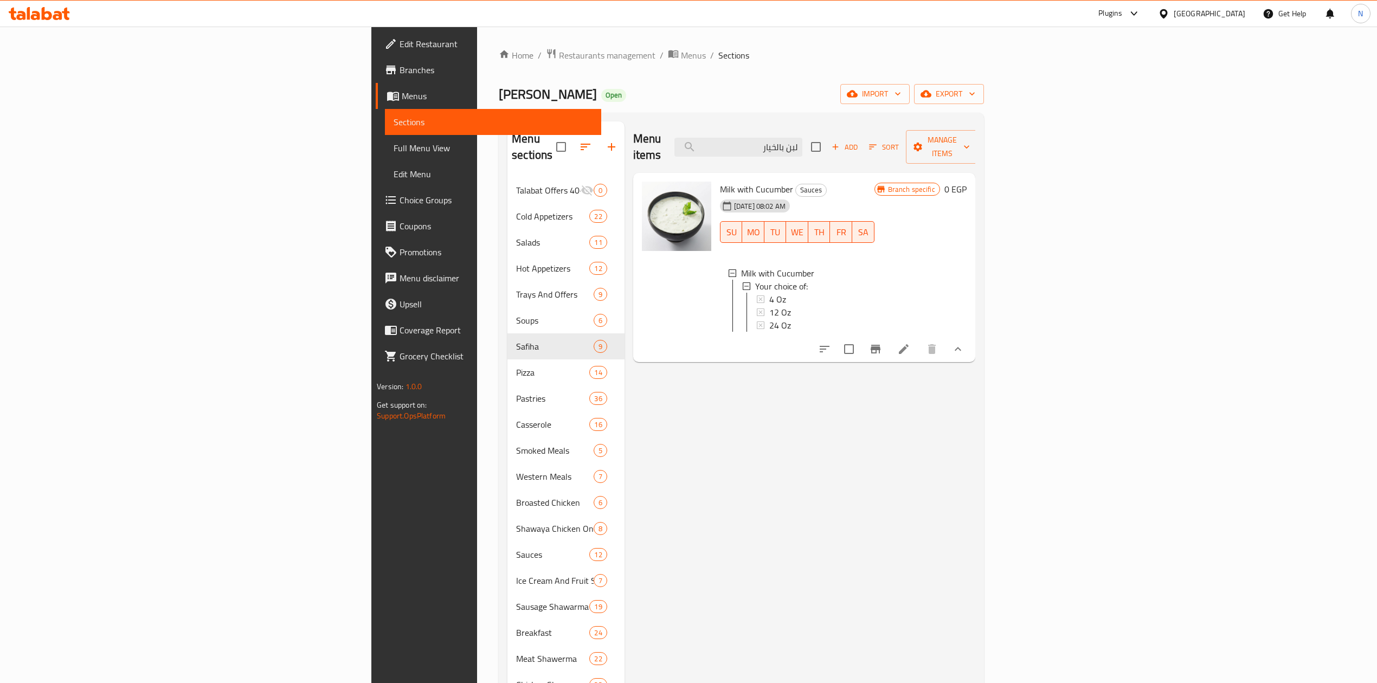
click at [720, 181] on span "Milk with Cucumber" at bounding box center [756, 189] width 73 height 16
copy h6 "Milk with Cucumber"
click at [720, 181] on span "Milk with Cucumber" at bounding box center [756, 189] width 73 height 16
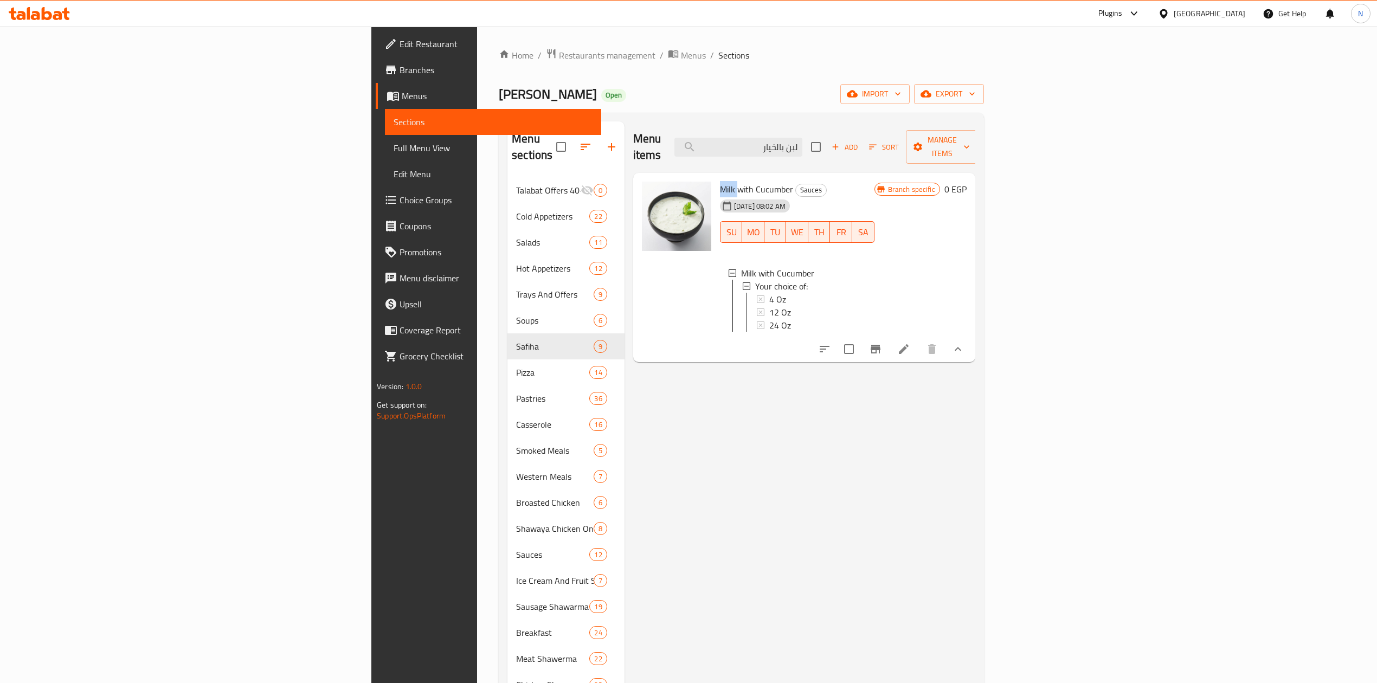
click at [720, 181] on span "Milk with Cucumber" at bounding box center [756, 189] width 73 height 16
click at [638, 267] on div at bounding box center [677, 267] width 78 height 181
click at [720, 181] on span "Milk with Cucumber" at bounding box center [756, 189] width 73 height 16
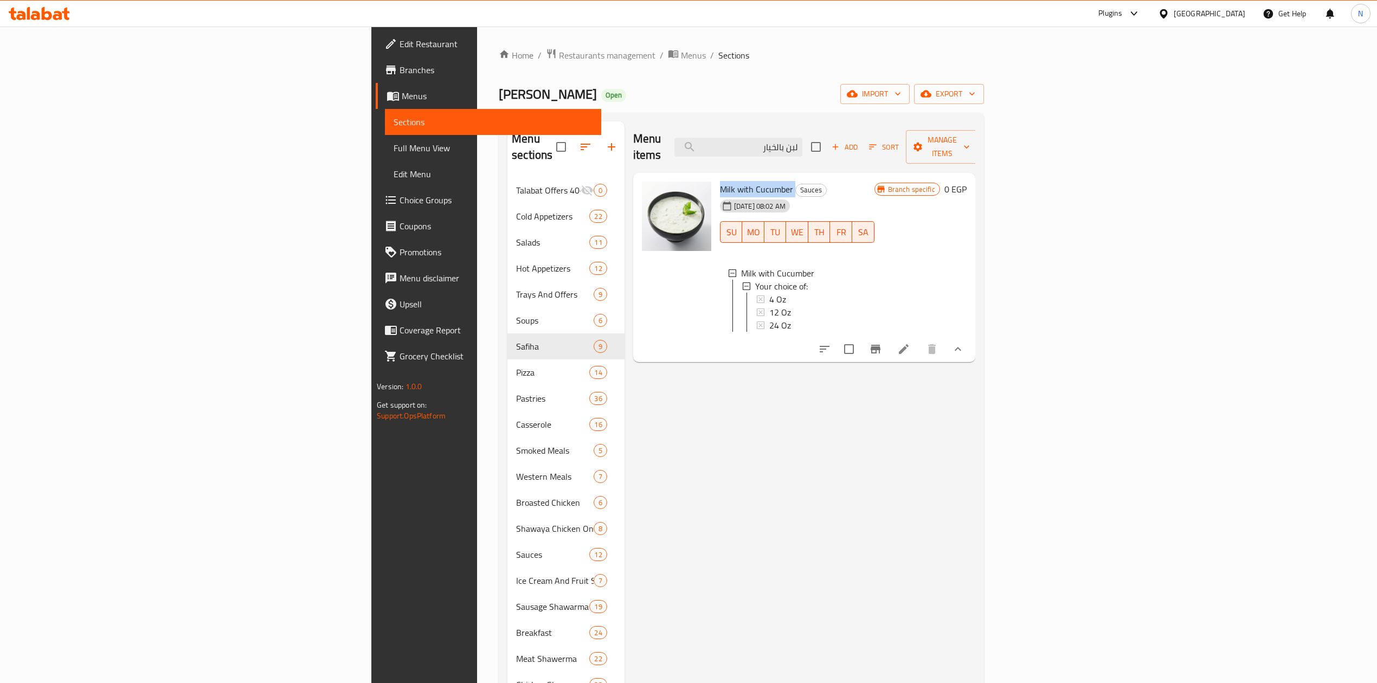
click at [720, 181] on span "Milk with Cucumber" at bounding box center [756, 189] width 73 height 16
click at [638, 271] on div at bounding box center [677, 267] width 78 height 181
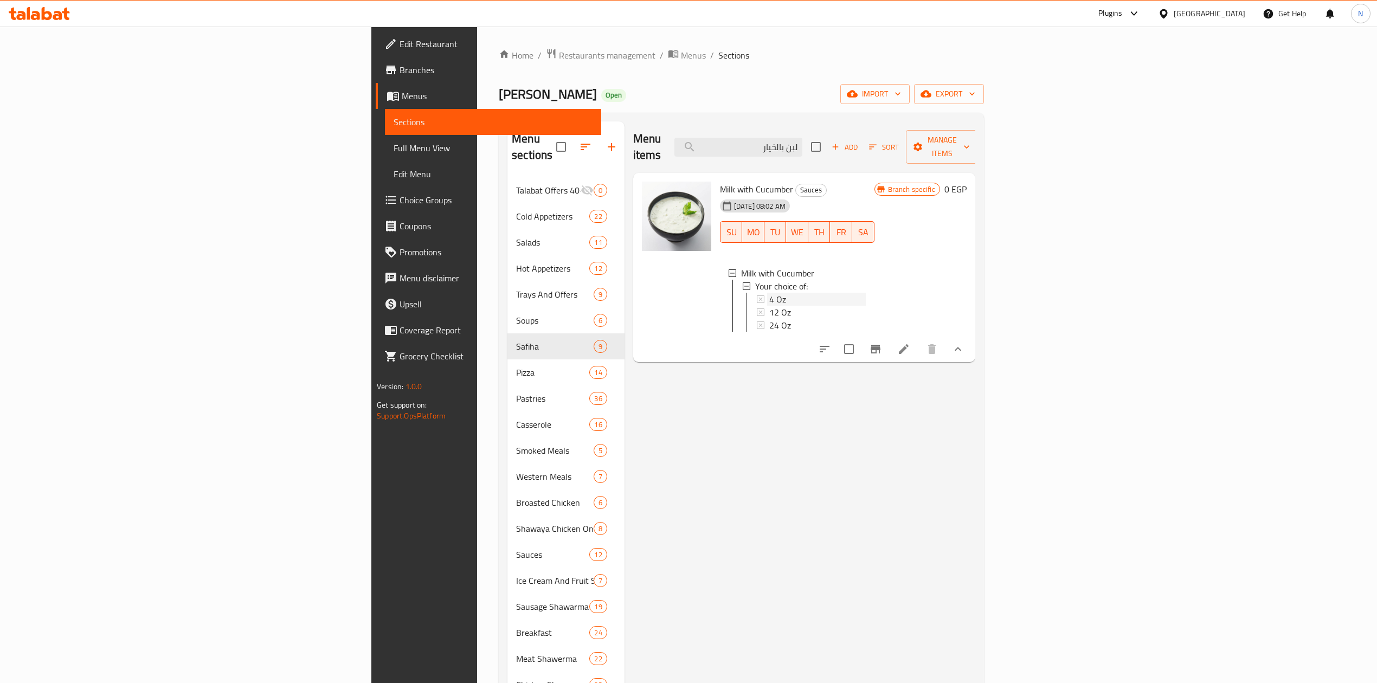
drag, startPoint x: 681, startPoint y: 287, endPoint x: 703, endPoint y: 339, distance: 56.9
click at [720, 339] on div "Milk with Cucumber Your choice of: 4 Oz 12 Oz 24 Oz" at bounding box center [797, 301] width 155 height 87
click at [703, 358] on div "Menu items لبن بالخيار Add Sort Manage items Milk with Cucumber Sauces 15-07-20…" at bounding box center [800, 567] width 351 height 893
click at [720, 181] on span "Milk with Cucumber" at bounding box center [756, 189] width 73 height 16
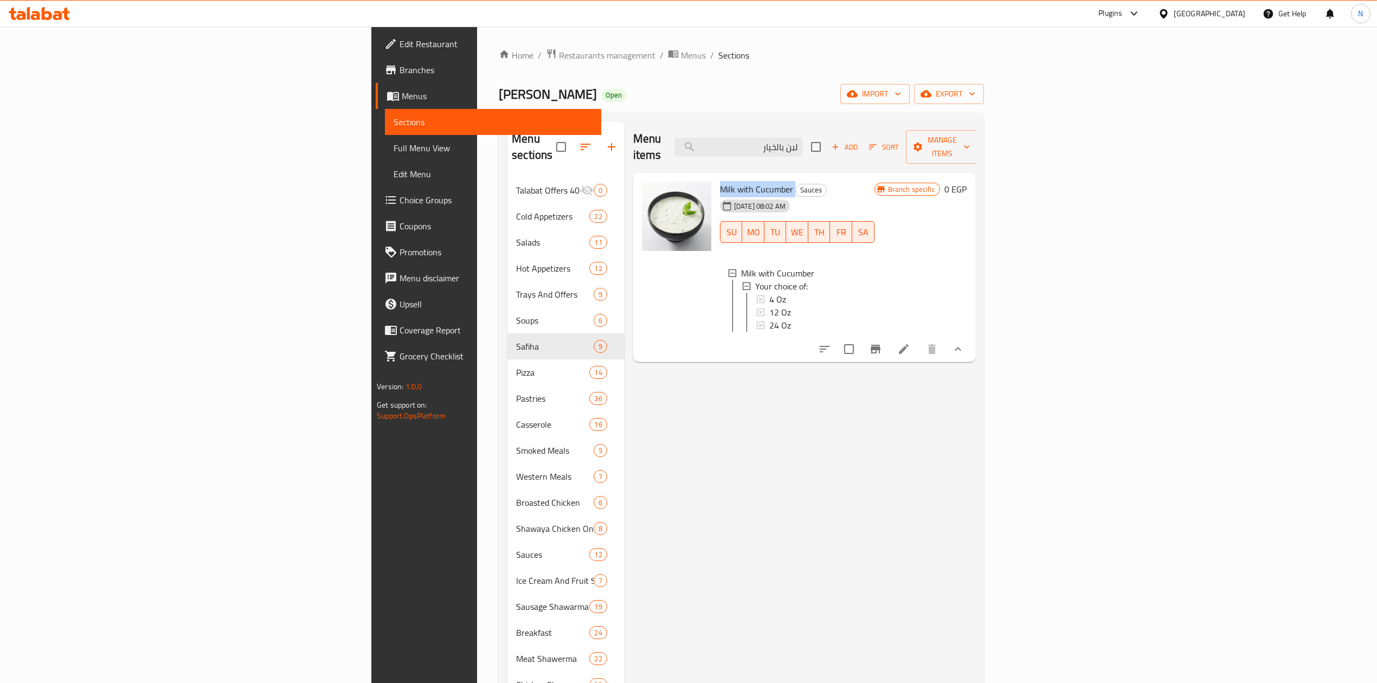
drag, startPoint x: 634, startPoint y: 176, endPoint x: 640, endPoint y: 179, distance: 6.6
click at [720, 181] on span "Milk with Cucumber" at bounding box center [756, 189] width 73 height 16
copy h6 "Milk with Cucumber"
click at [769, 306] on div "12 Oz" at bounding box center [817, 312] width 96 height 13
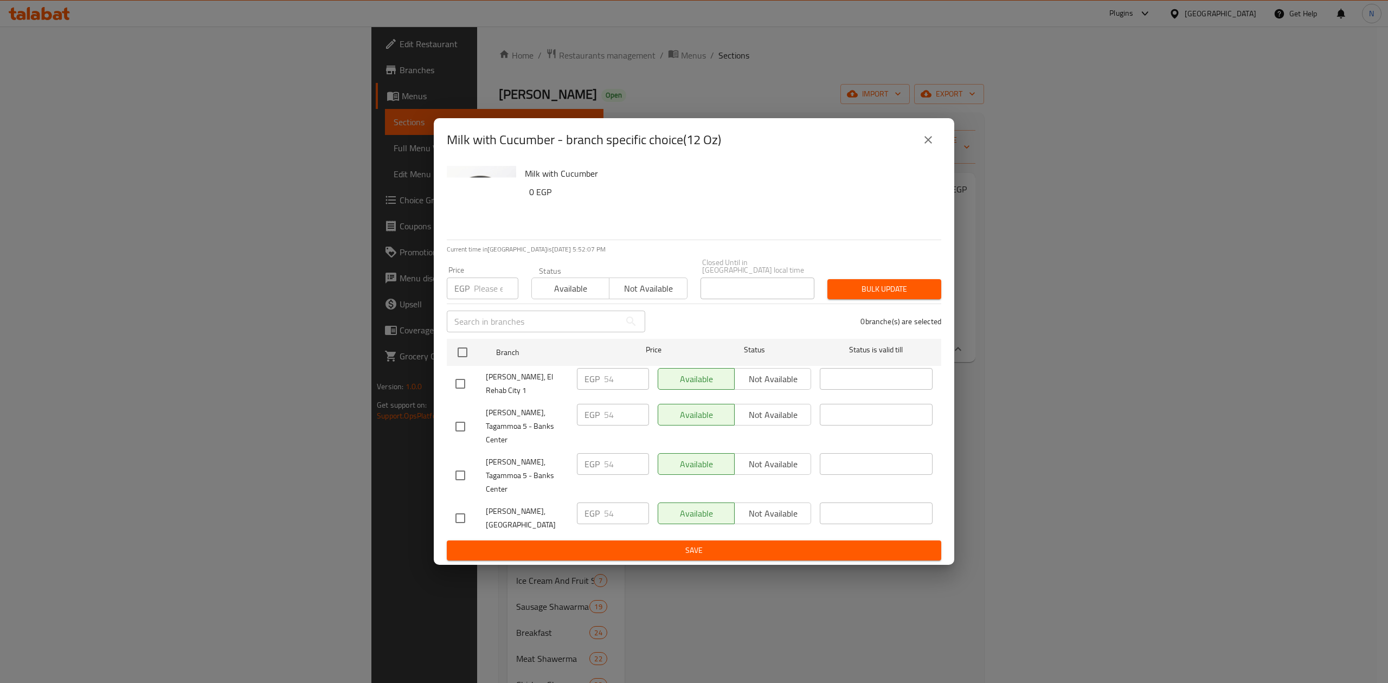
click at [932, 148] on div "Milk with Cucumber - branch specific choice(12 Oz)" at bounding box center [694, 140] width 494 height 26
click at [932, 150] on button "close" at bounding box center [928, 140] width 26 height 26
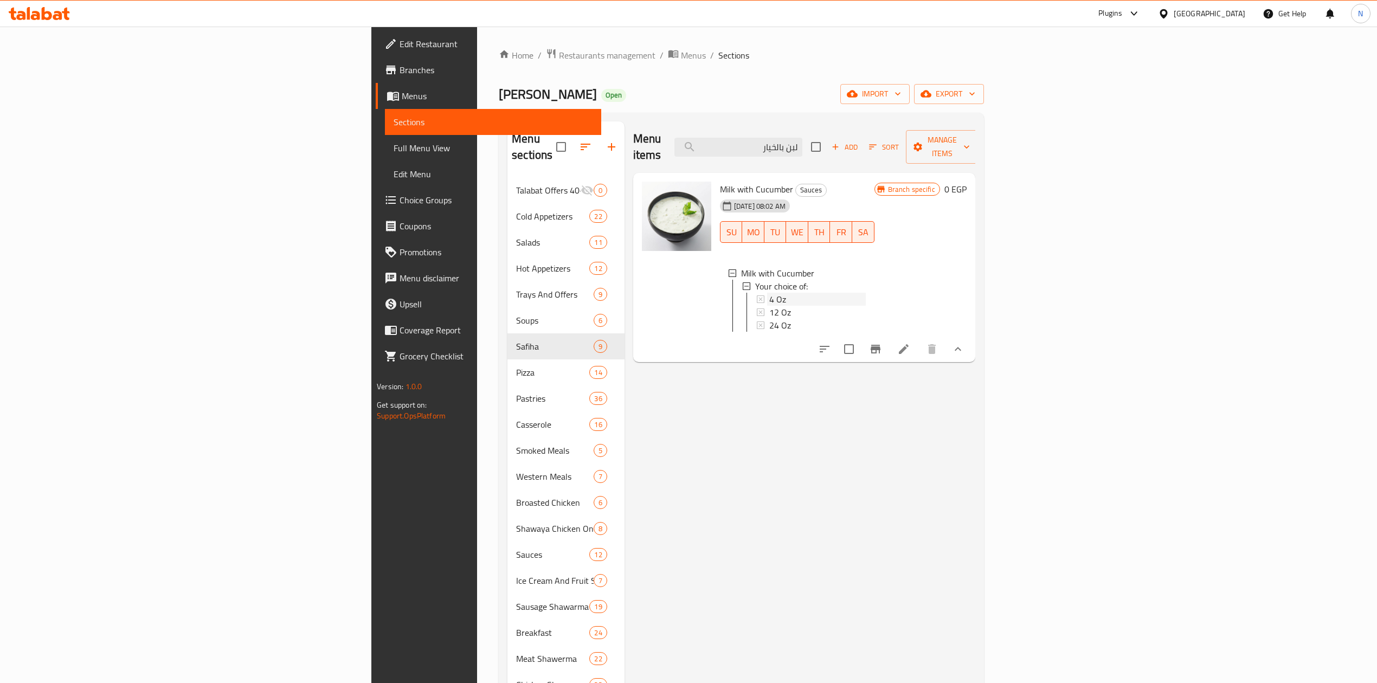
click at [769, 293] on div "4 Oz" at bounding box center [817, 299] width 96 height 13
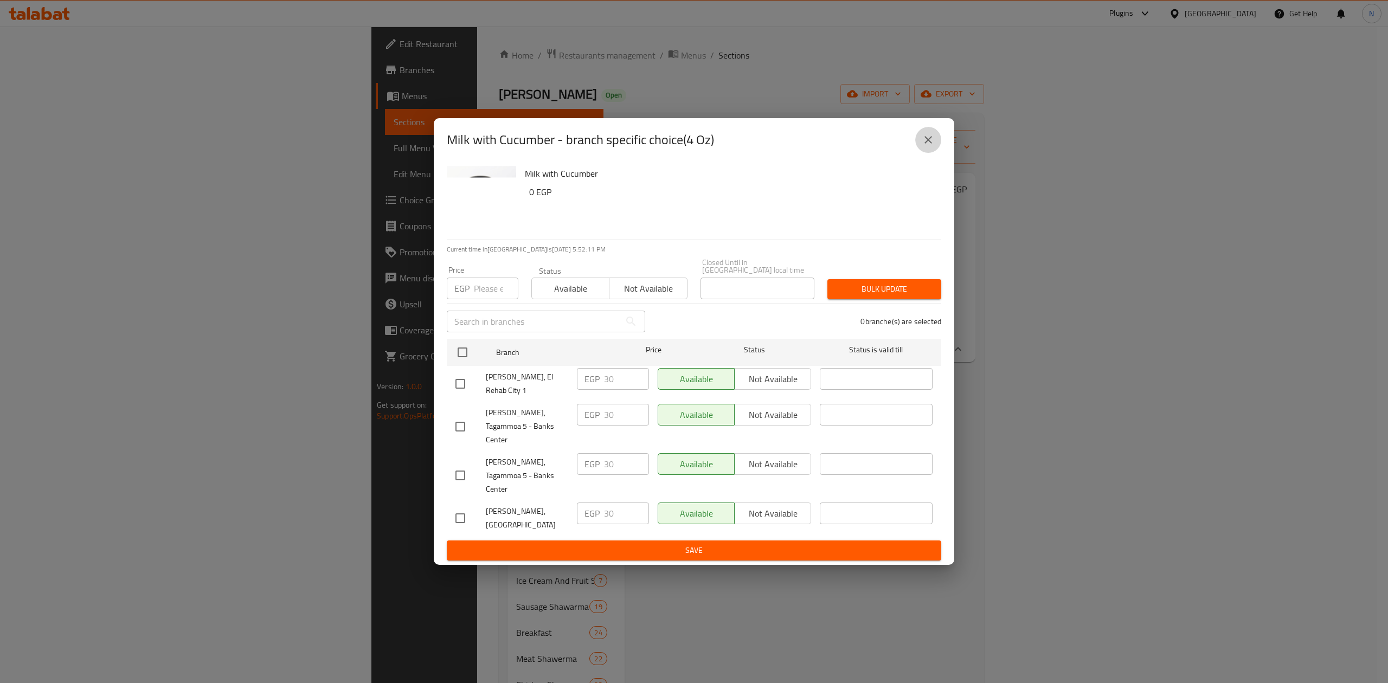
click at [919, 153] on button "close" at bounding box center [928, 140] width 26 height 26
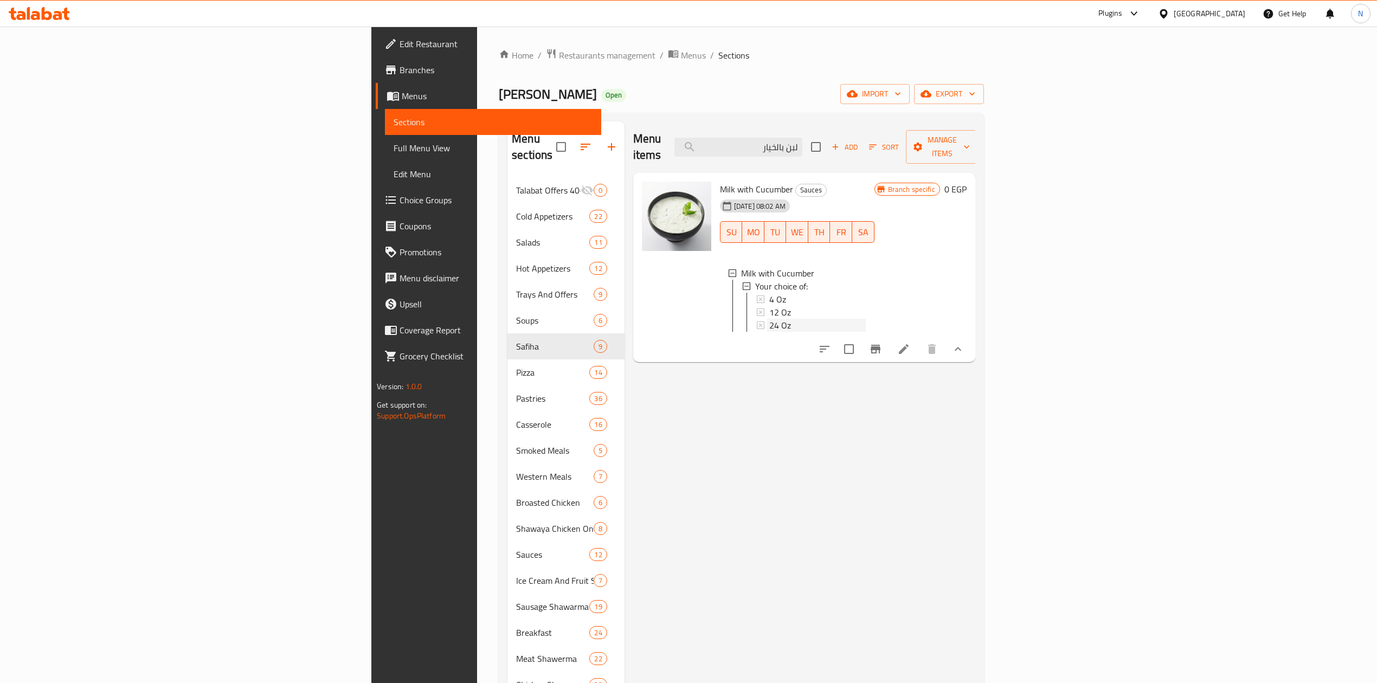
click at [769, 319] on div "24 Oz" at bounding box center [817, 325] width 96 height 13
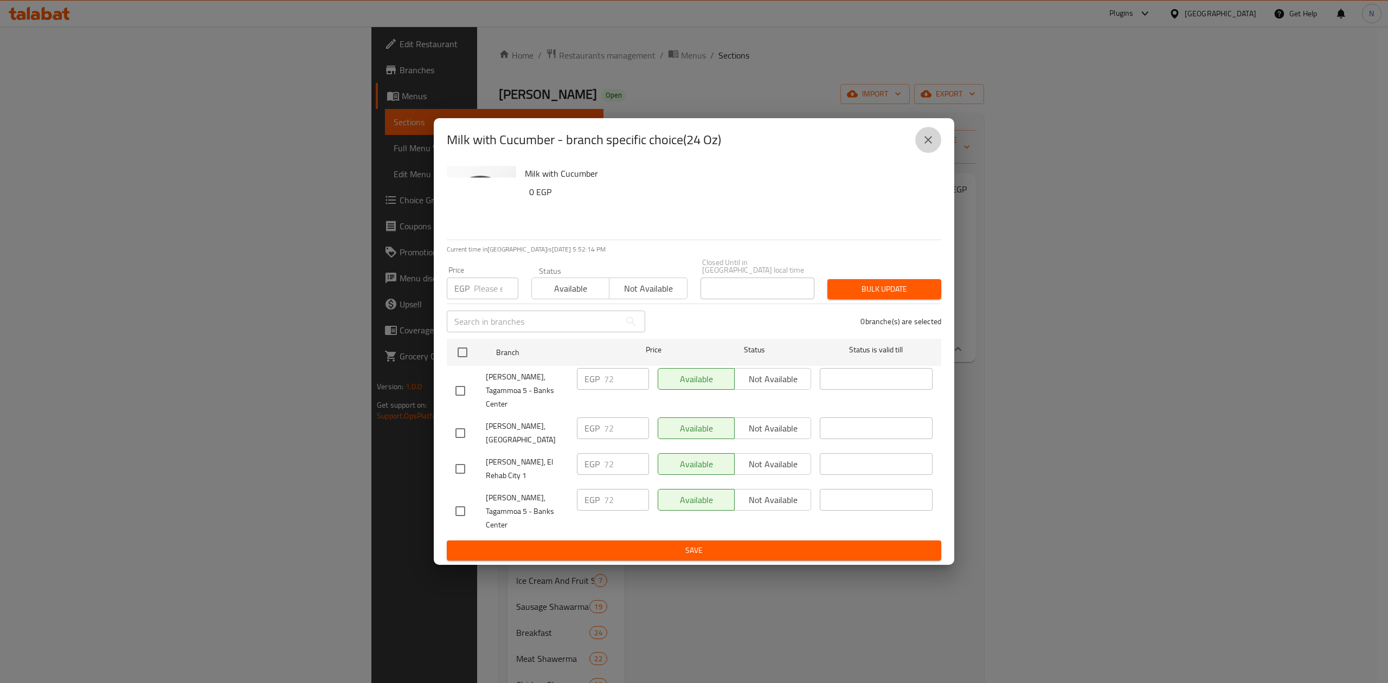
click at [935, 153] on button "close" at bounding box center [928, 140] width 26 height 26
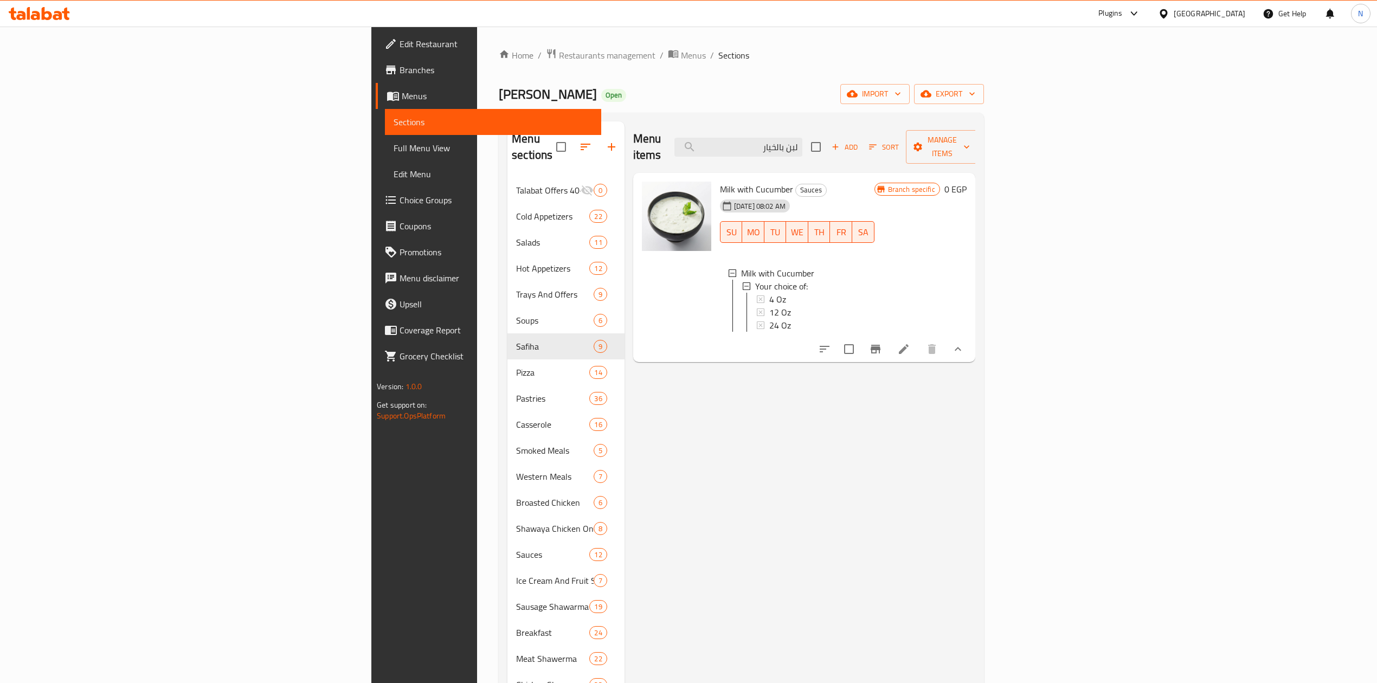
click at [954, 549] on div "Menu items لبن بالخيار Add Sort Manage items Milk with Cucumber Sauces 15-07-20…" at bounding box center [800, 567] width 351 height 893
click at [720, 334] on div "Milk with Cucumber Your choice of: 4 Oz 12 Oz 24 Oz" at bounding box center [797, 301] width 155 height 87
click at [769, 319] on div "24 Oz" at bounding box center [817, 325] width 96 height 13
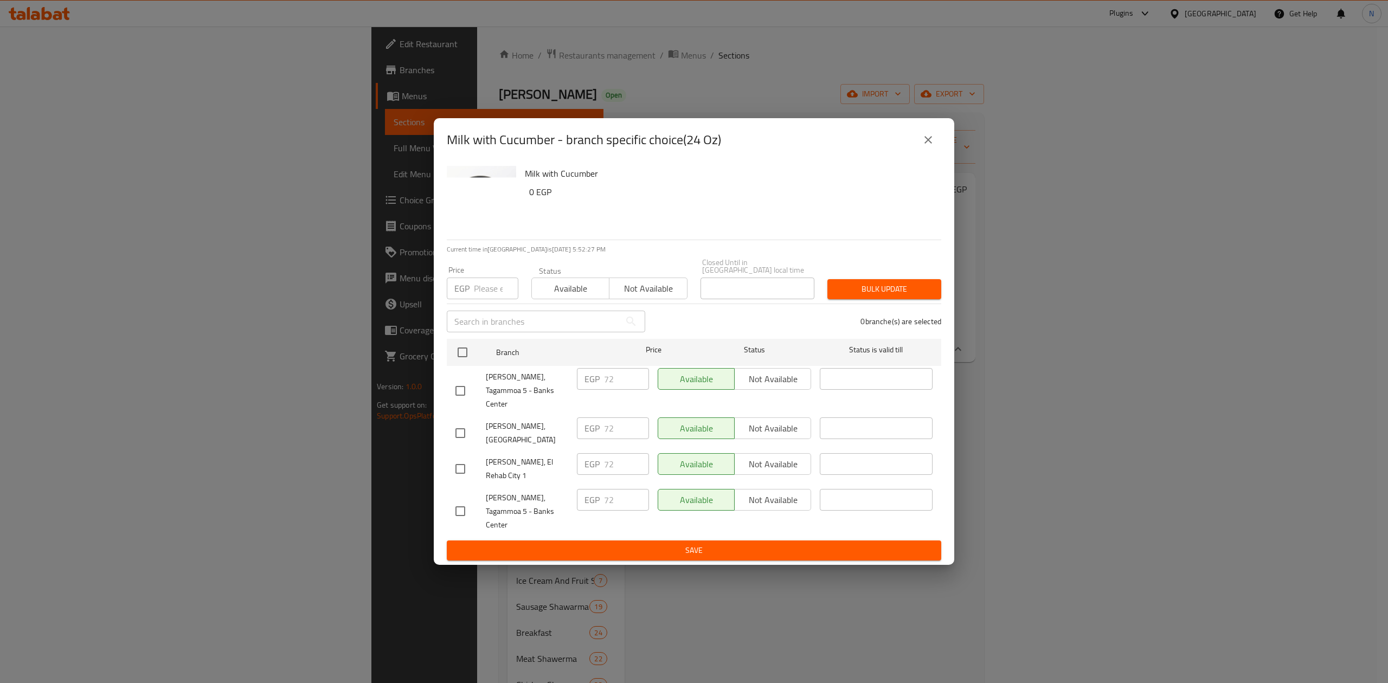
click at [942, 161] on div "Milk with Cucumber - branch specific choice(24 Oz)" at bounding box center [694, 139] width 520 height 43
click at [934, 146] on icon "close" at bounding box center [928, 139] width 13 height 13
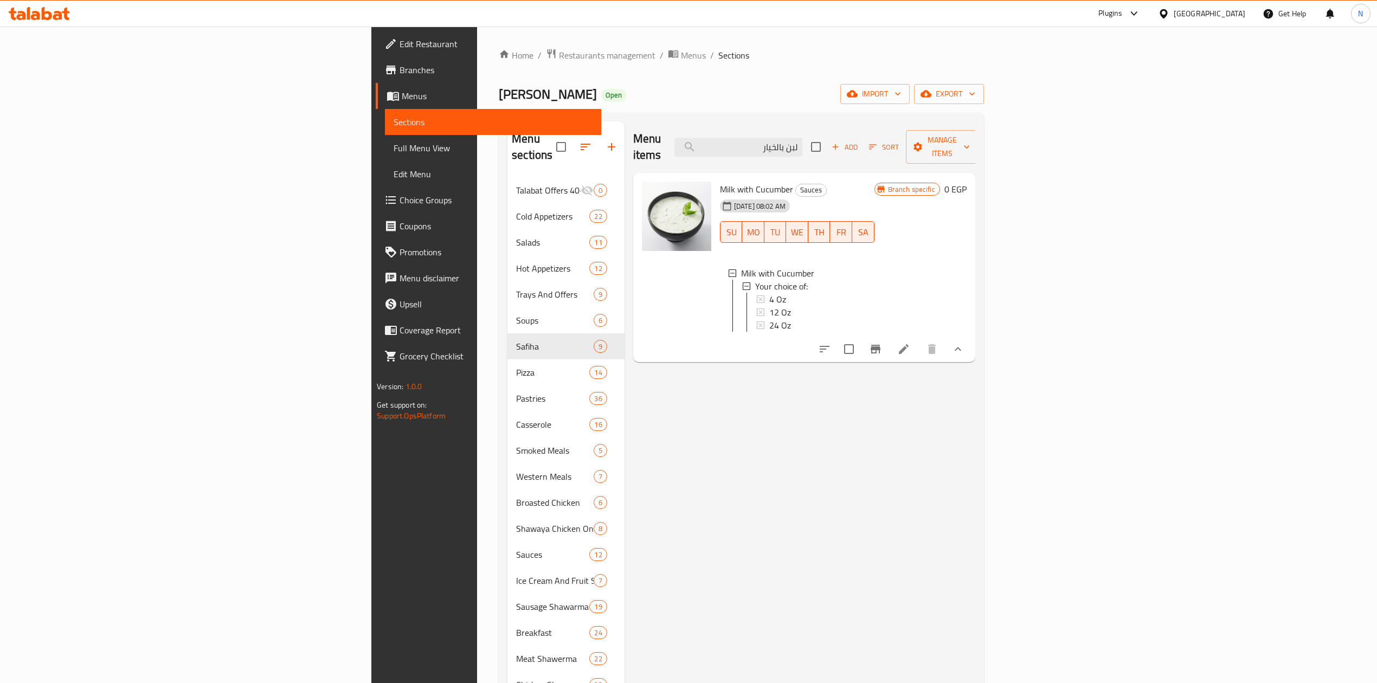
click at [631, 387] on div "Menu items لبن بالخيار Add Sort Manage items Milk with Cucumber Sauces 15-07-20…" at bounding box center [800, 567] width 351 height 893
click at [757, 293] on div "4 Oz" at bounding box center [811, 299] width 109 height 13
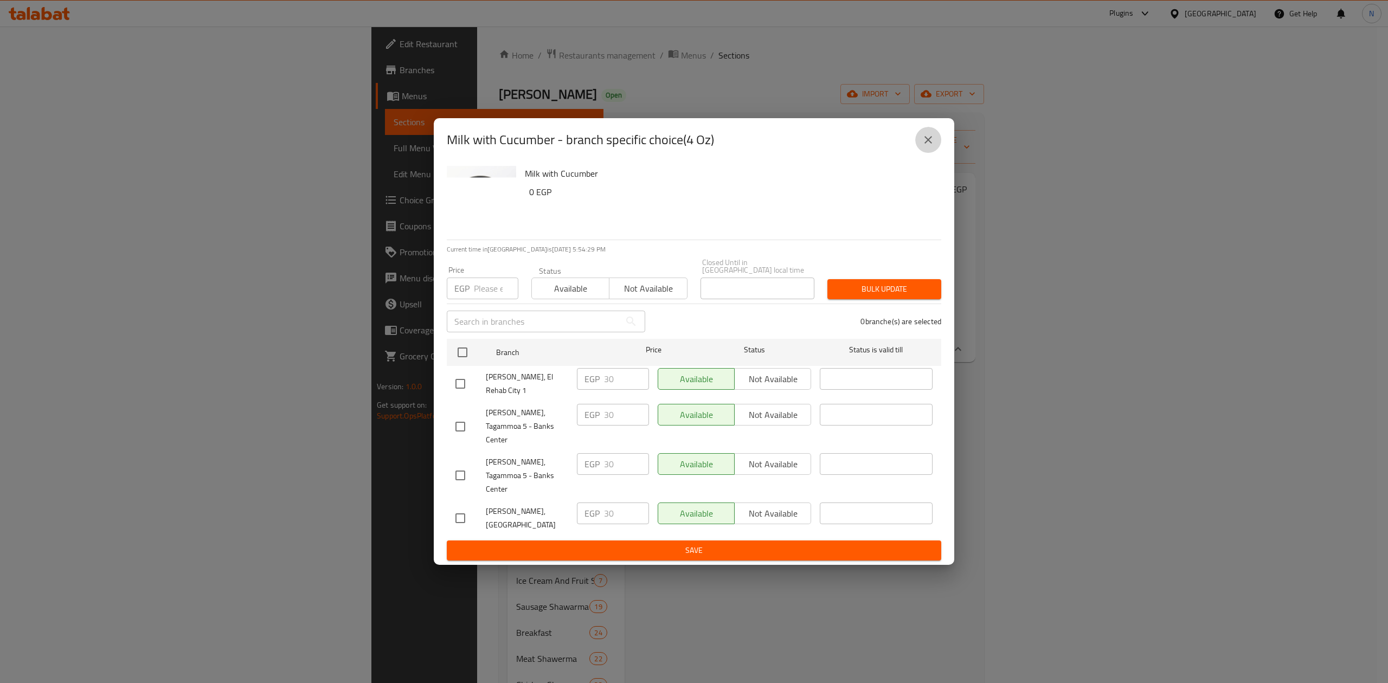
drag, startPoint x: 933, startPoint y: 165, endPoint x: 1032, endPoint y: 67, distance: 139.2
click at [934, 146] on icon "close" at bounding box center [928, 139] width 13 height 13
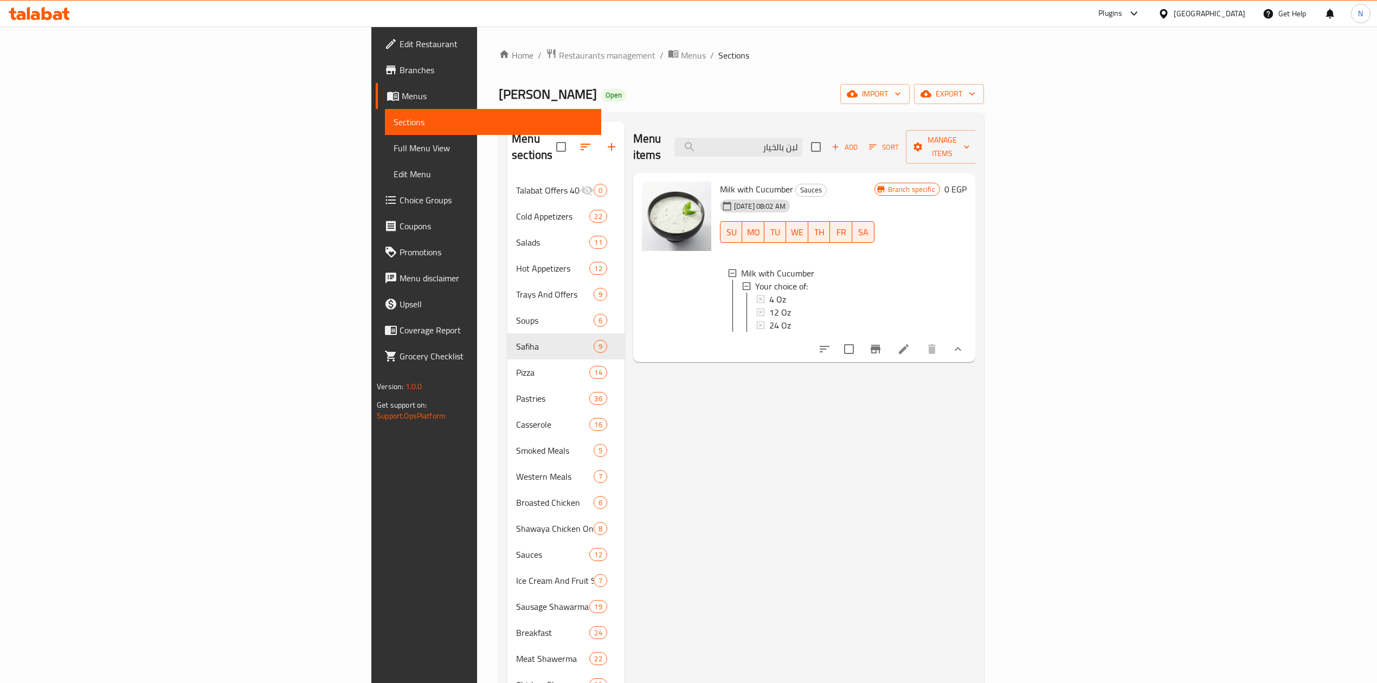
click at [910, 343] on icon at bounding box center [903, 349] width 13 height 13
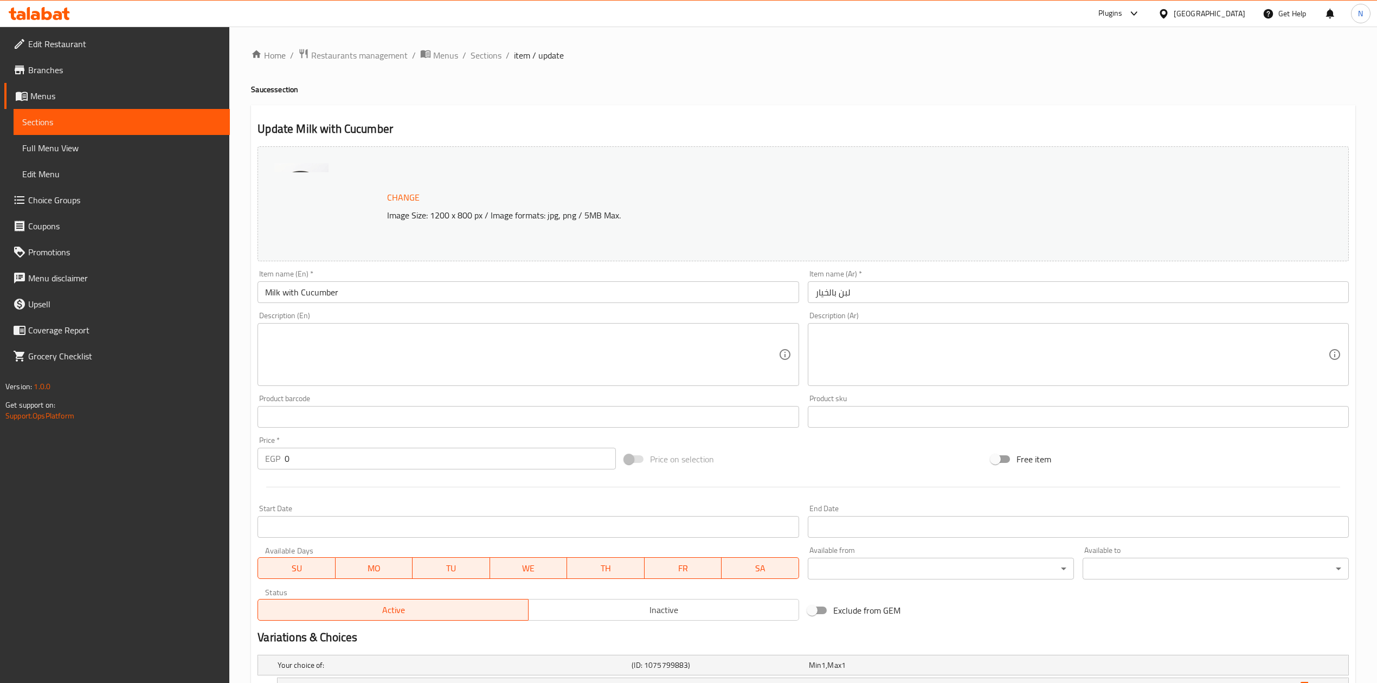
click at [463, 267] on div "Item name (En)   * Milk with Cucumber Item name (En) *" at bounding box center [528, 287] width 550 height 42
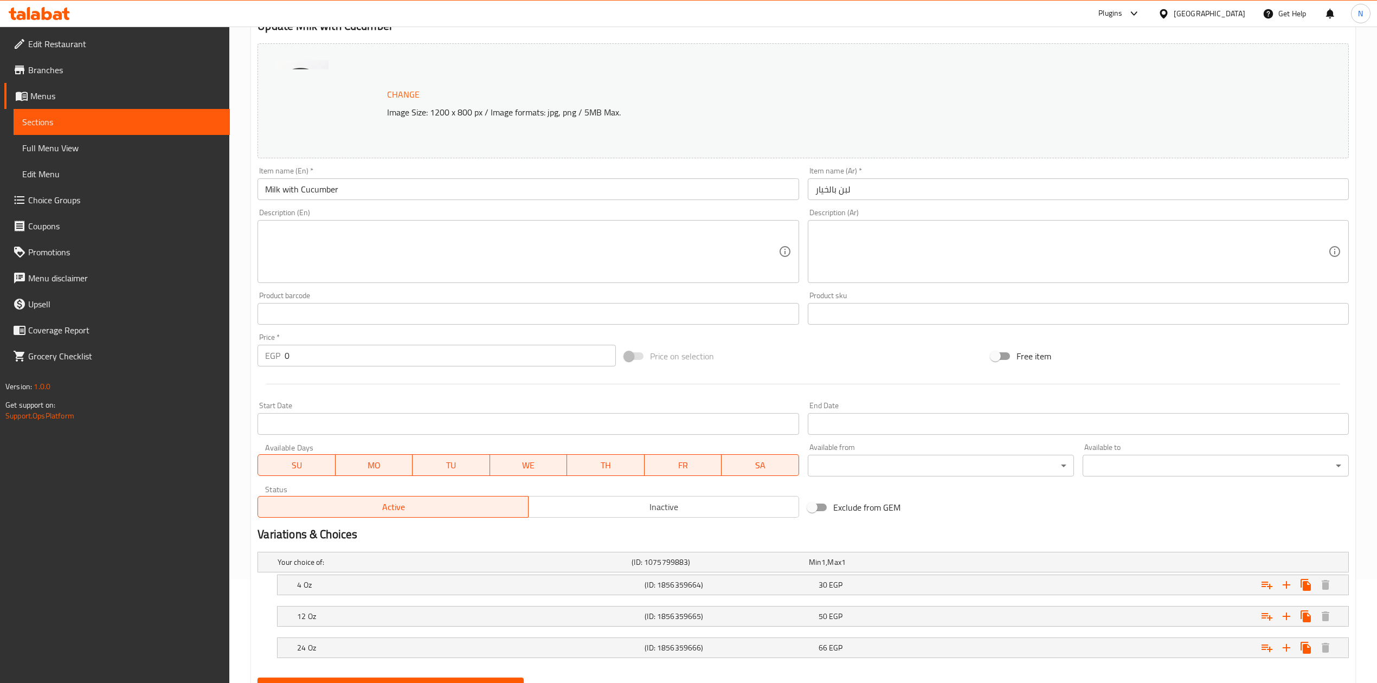
scroll to position [156, 0]
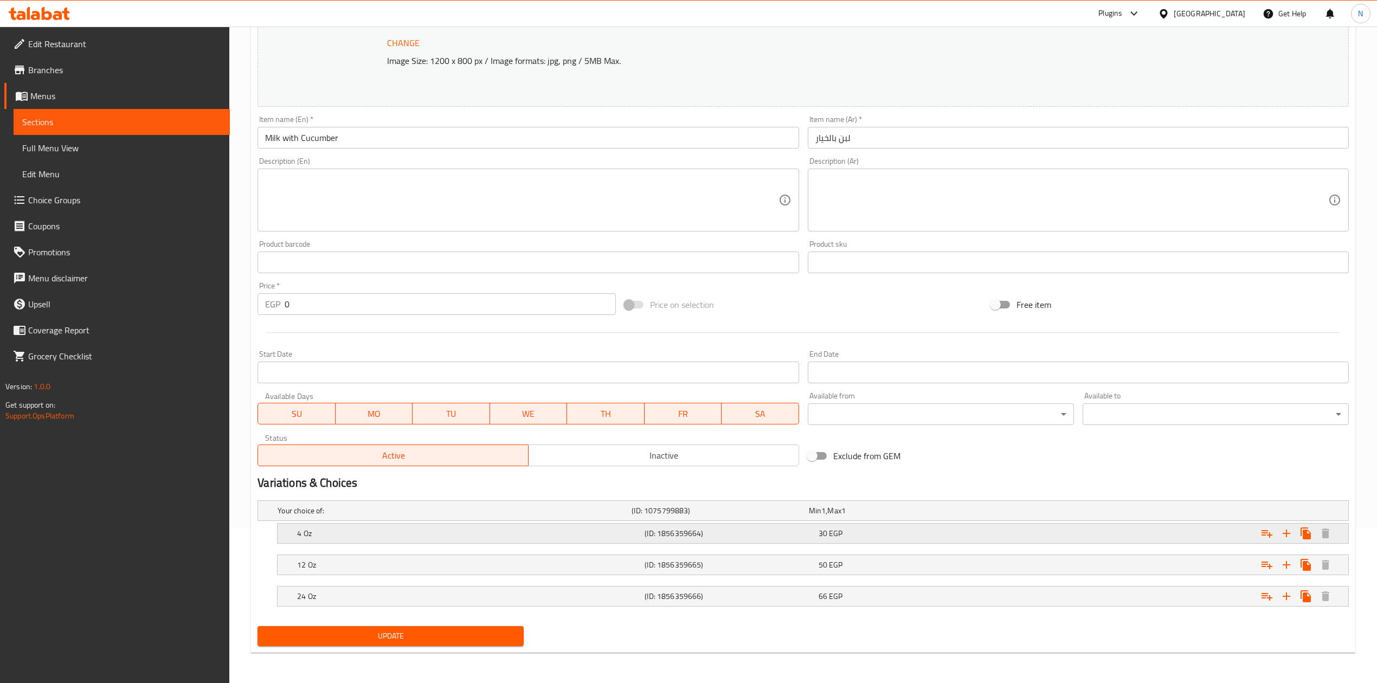
click at [526, 539] on div "4 Oz" at bounding box center [468, 533] width 347 height 15
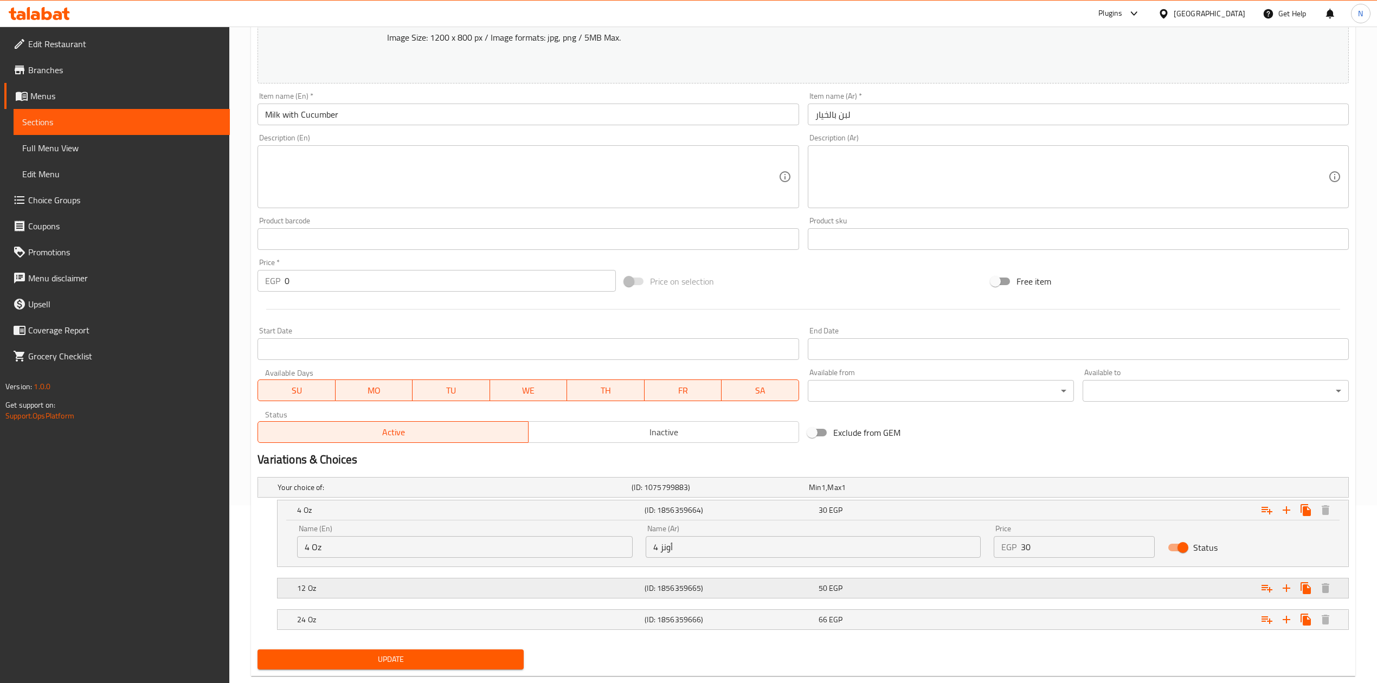
scroll to position [202, 0]
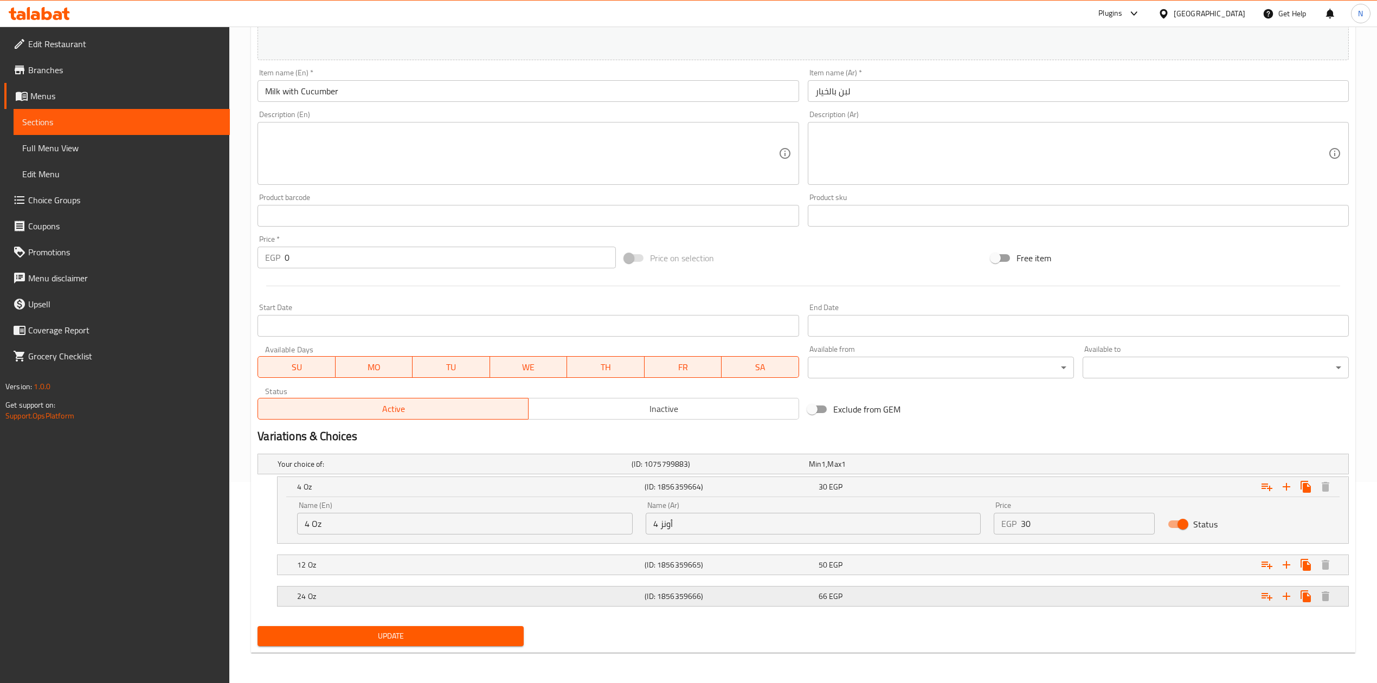
click at [656, 588] on div "24 Oz (ID: 1856359666) 66 EGP" at bounding box center [816, 596] width 1042 height 24
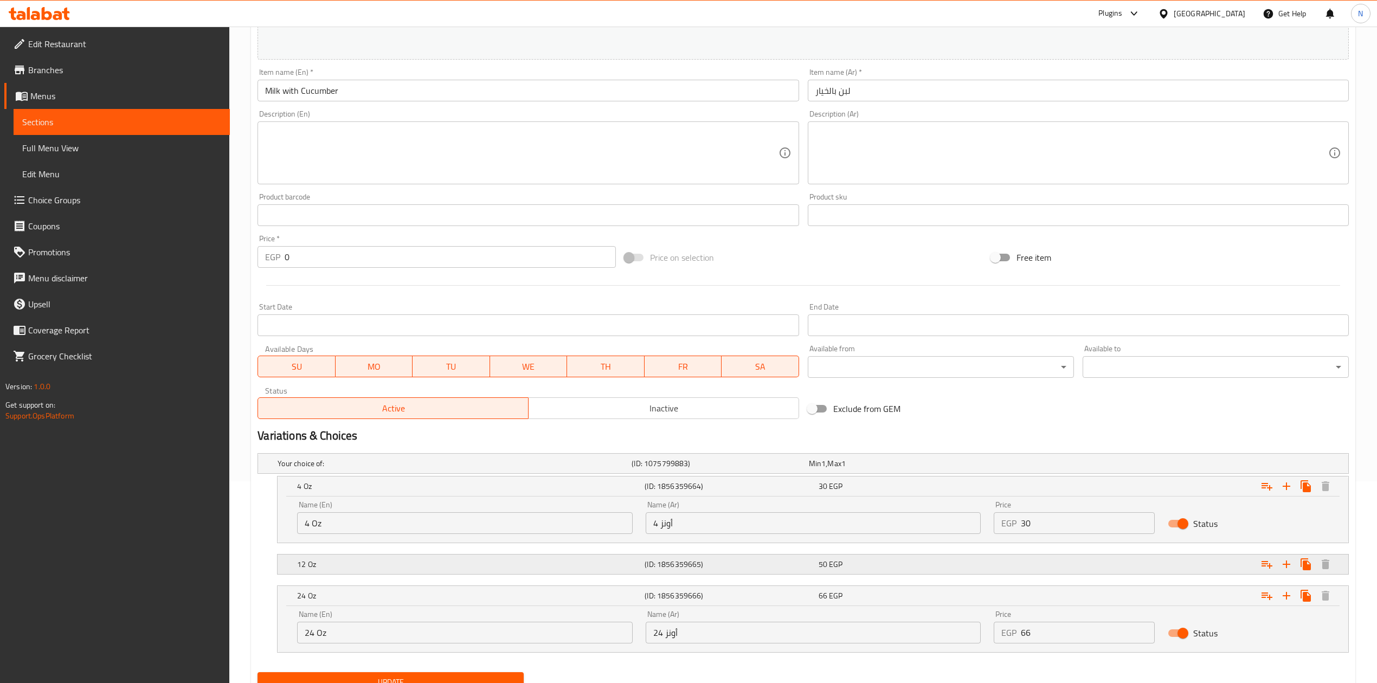
click at [654, 561] on h5 "(ID: 1856359665)" at bounding box center [729, 564] width 169 height 11
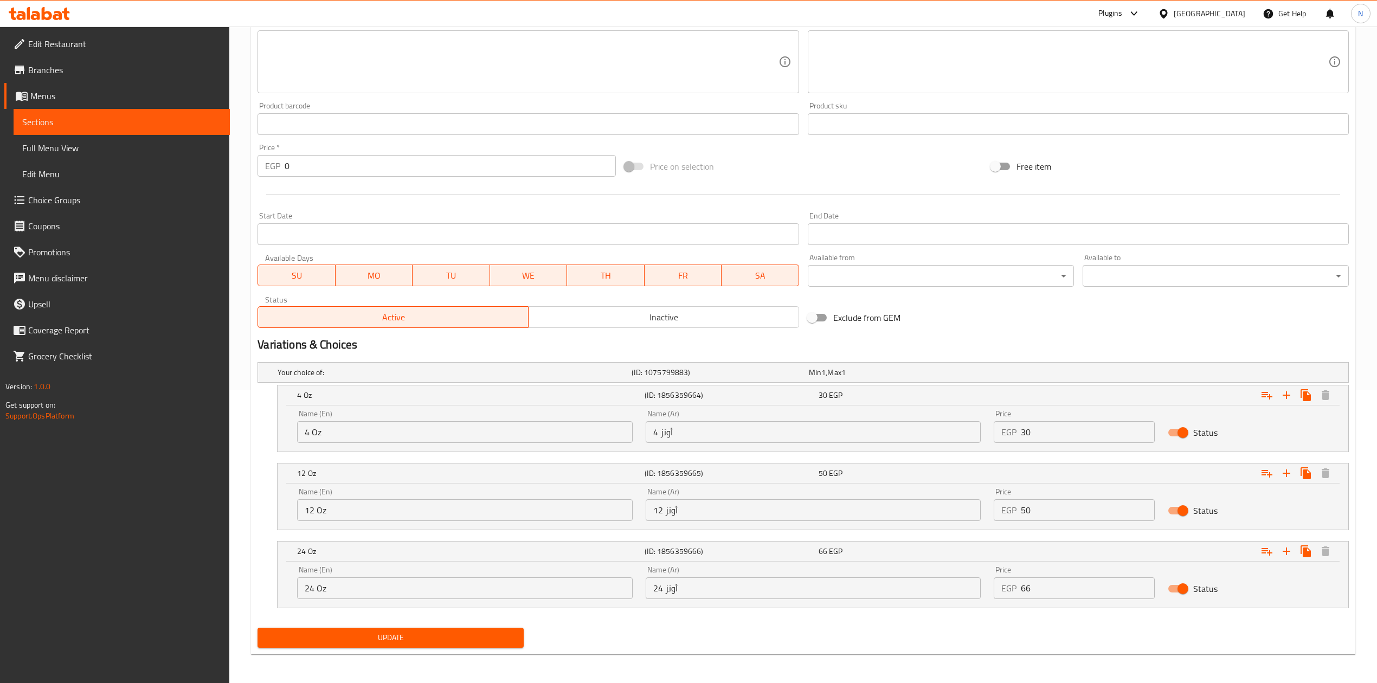
scroll to position [295, 0]
click at [673, 395] on h5 "(ID: 1856359664)" at bounding box center [729, 393] width 169 height 11
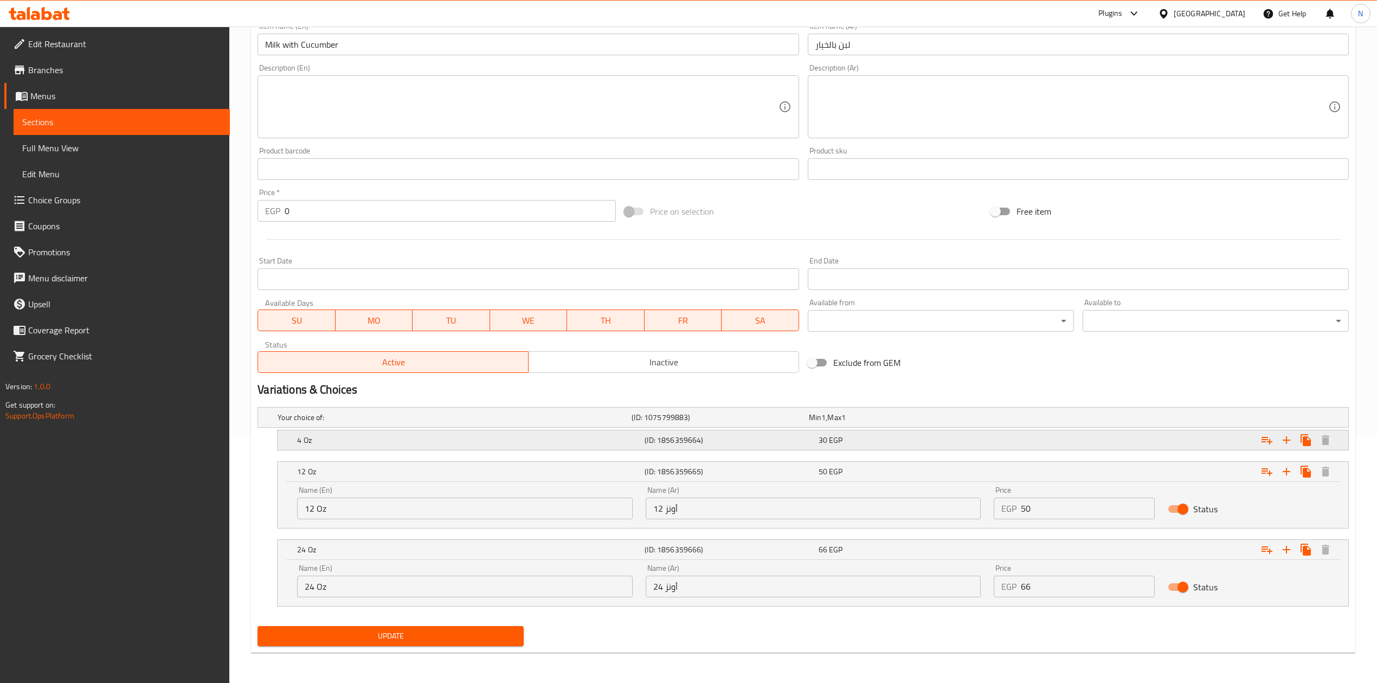
scroll to position [249, 0]
drag, startPoint x: 714, startPoint y: 441, endPoint x: 660, endPoint y: 441, distance: 54.2
click at [661, 441] on h5 "(ID: 1856359664)" at bounding box center [729, 440] width 169 height 11
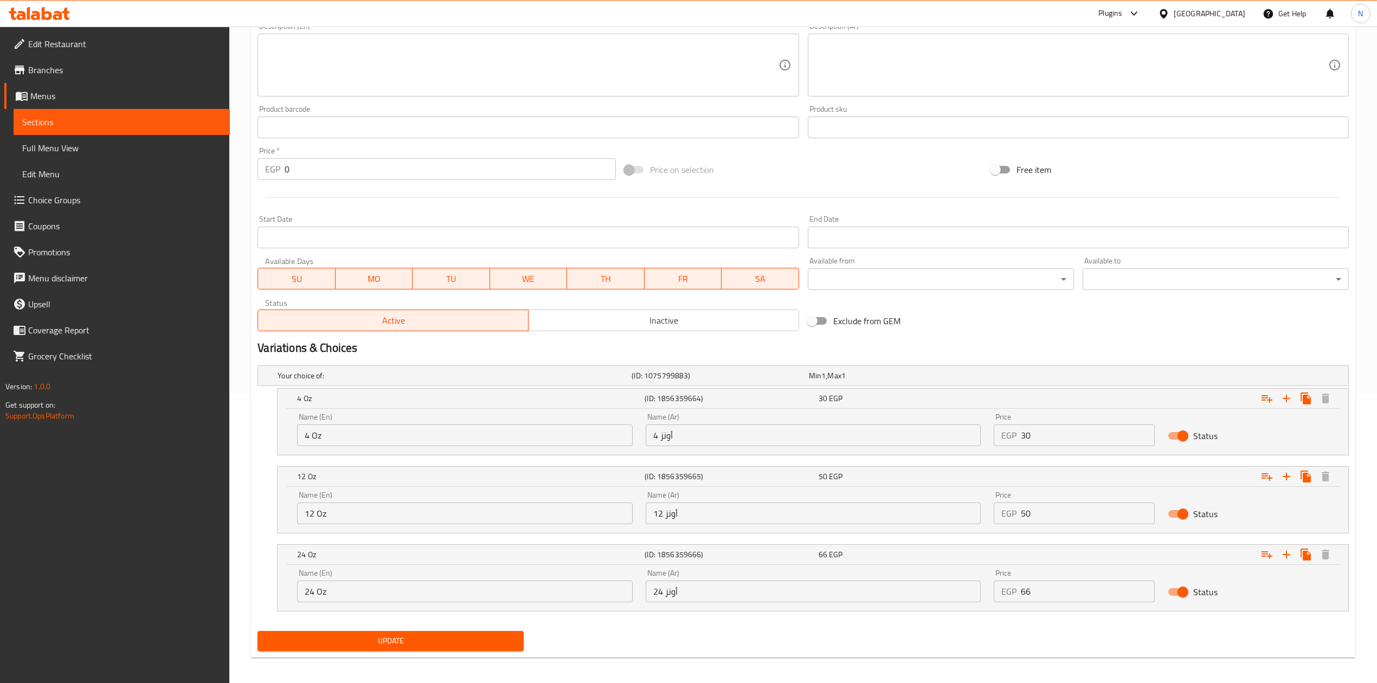
scroll to position [295, 0]
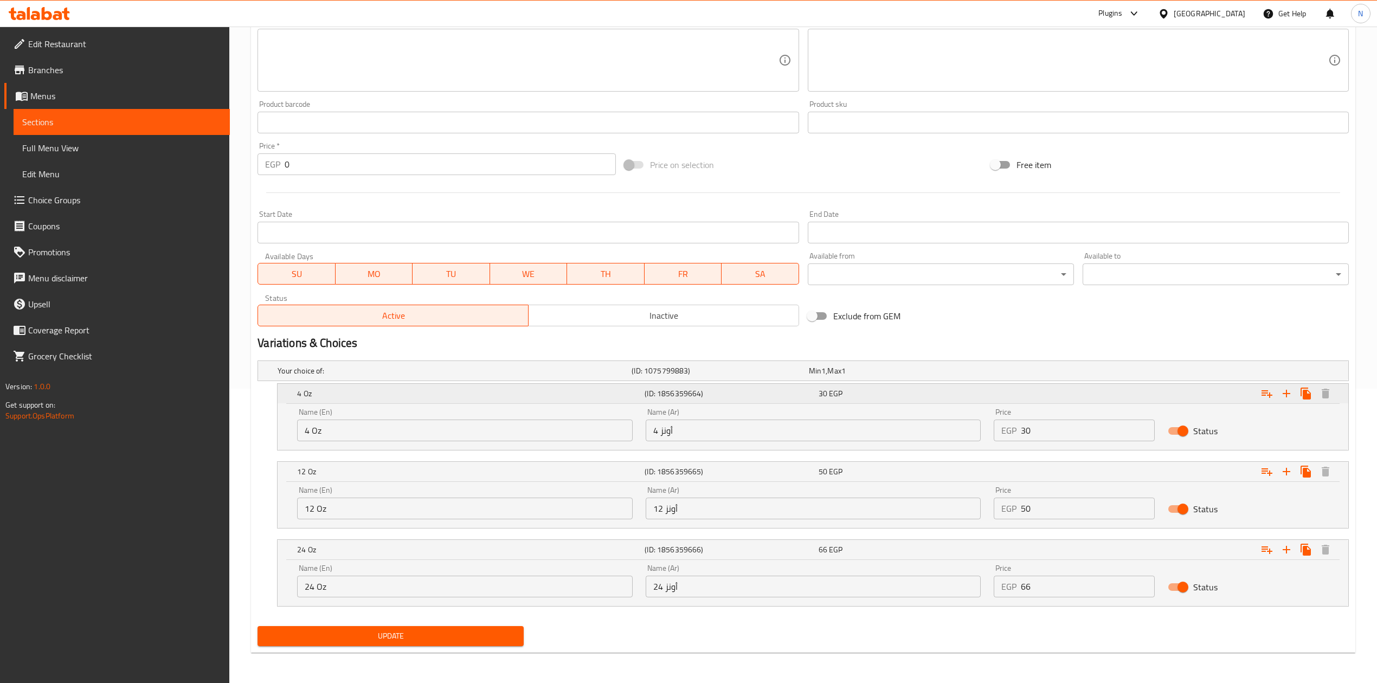
drag, startPoint x: 657, startPoint y: 391, endPoint x: 720, endPoint y: 403, distance: 64.6
click at [719, 402] on div "4 Oz (ID: 1856359664) 30 EGP" at bounding box center [816, 394] width 1042 height 24
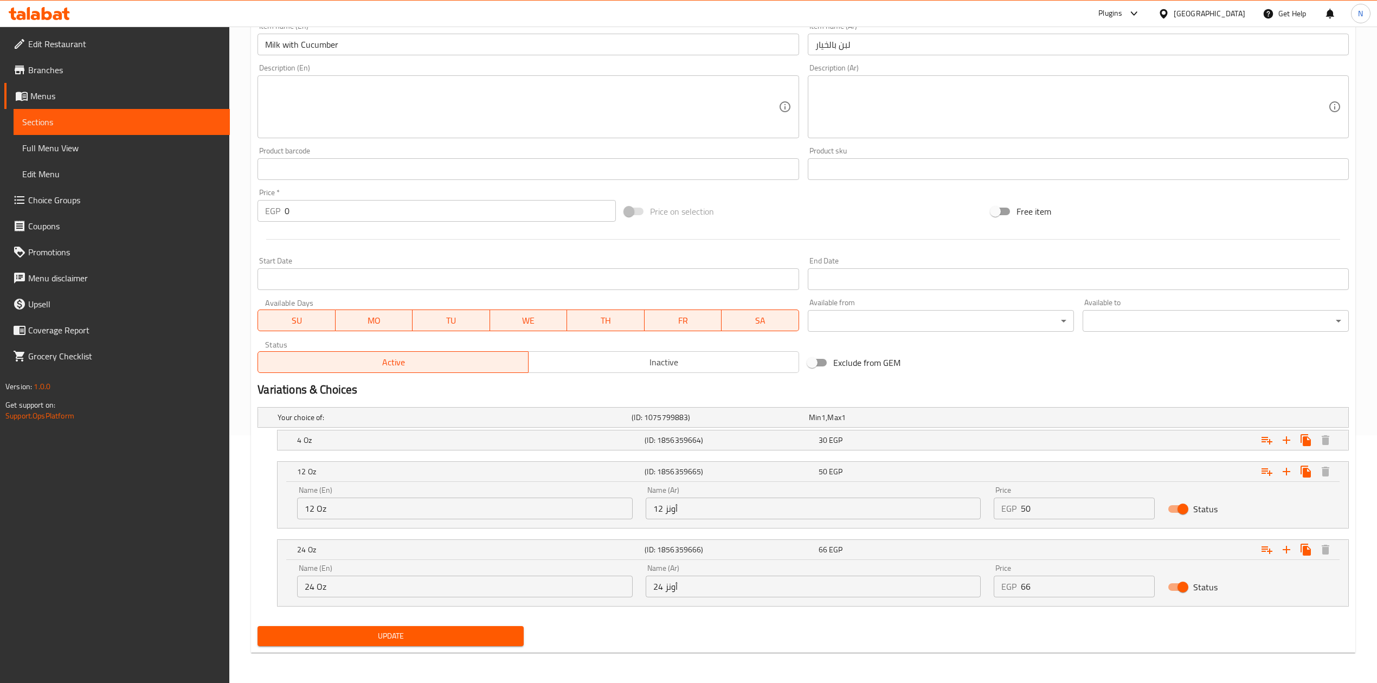
scroll to position [249, 0]
drag, startPoint x: 710, startPoint y: 468, endPoint x: 666, endPoint y: 471, distance: 43.5
click at [666, 471] on h5 "(ID: 1856359665)" at bounding box center [729, 471] width 169 height 11
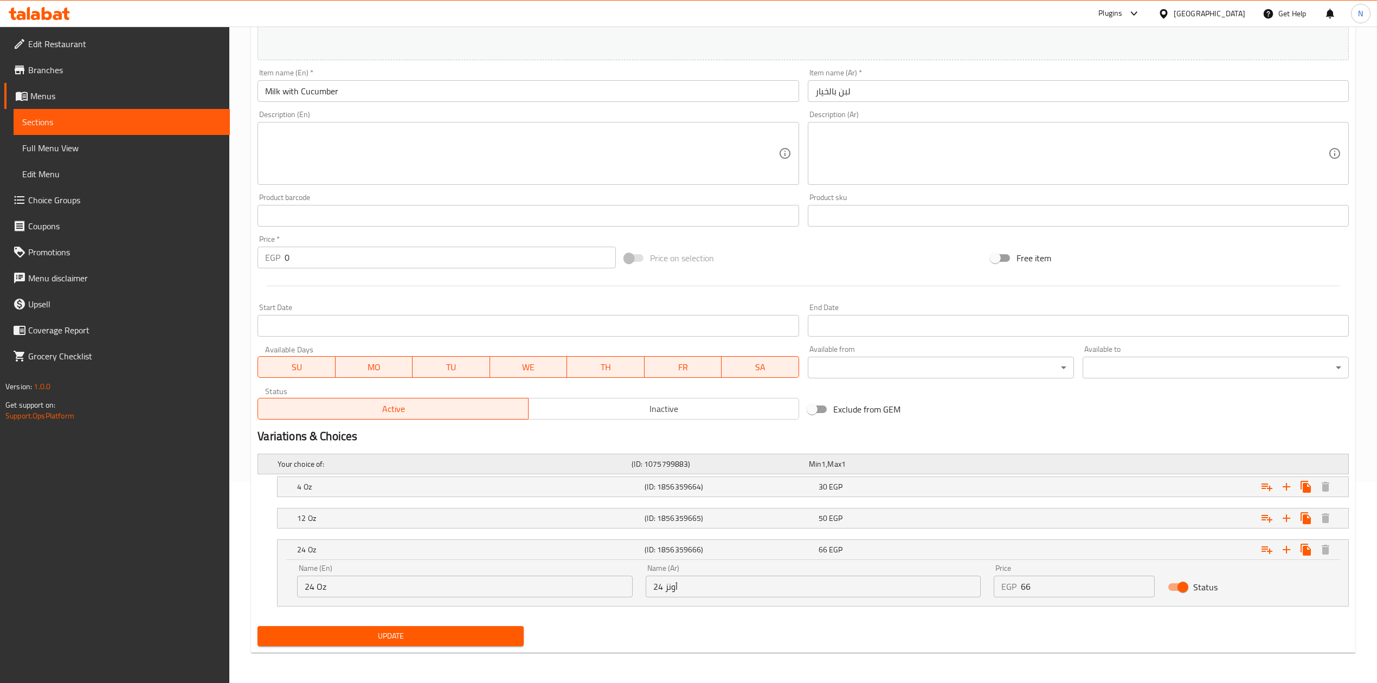
click at [688, 464] on h5 "(ID: 1075799883)" at bounding box center [718, 464] width 172 height 11
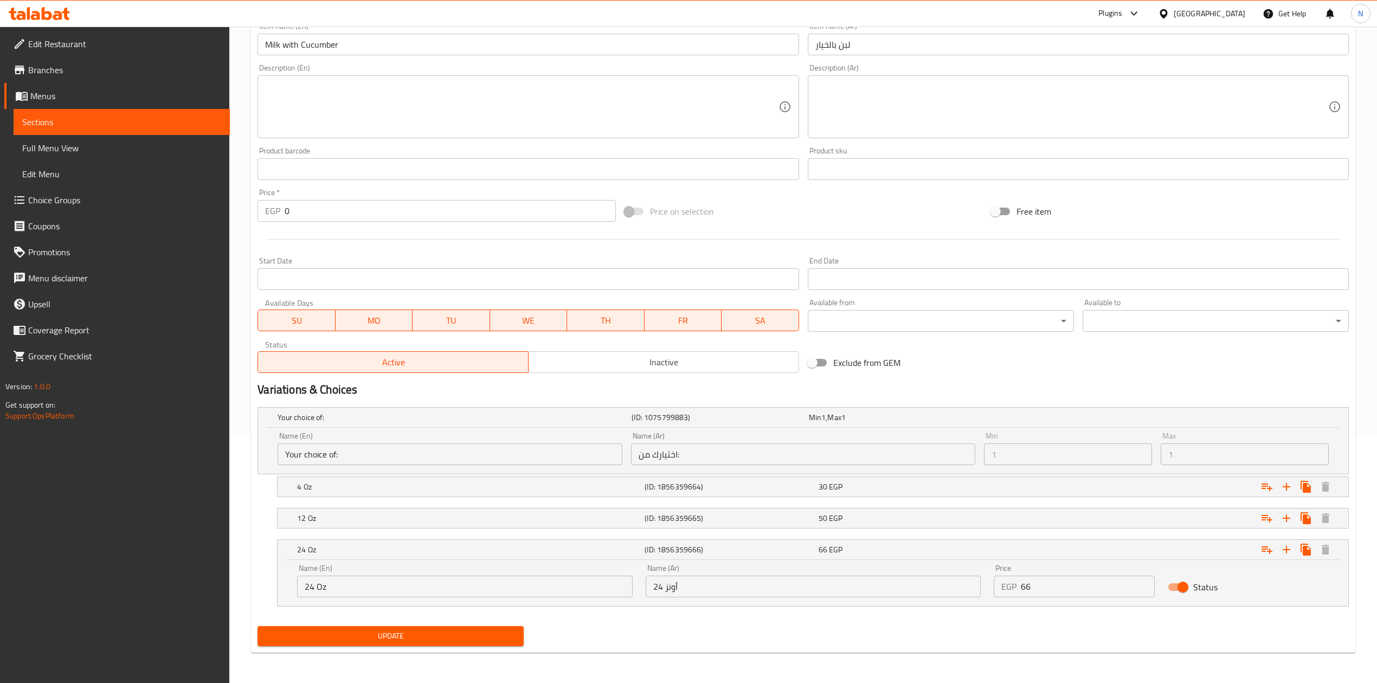
drag, startPoint x: 710, startPoint y: 484, endPoint x: 673, endPoint y: 505, distance: 43.2
click at [671, 507] on div "Your choice of: (ID: 1075799883) Min 1 , Max 1 Name (En) Your choice of: Name (…" at bounding box center [803, 512] width 1100 height 219
click at [666, 491] on h5 "(ID: 1856359664)" at bounding box center [729, 486] width 169 height 11
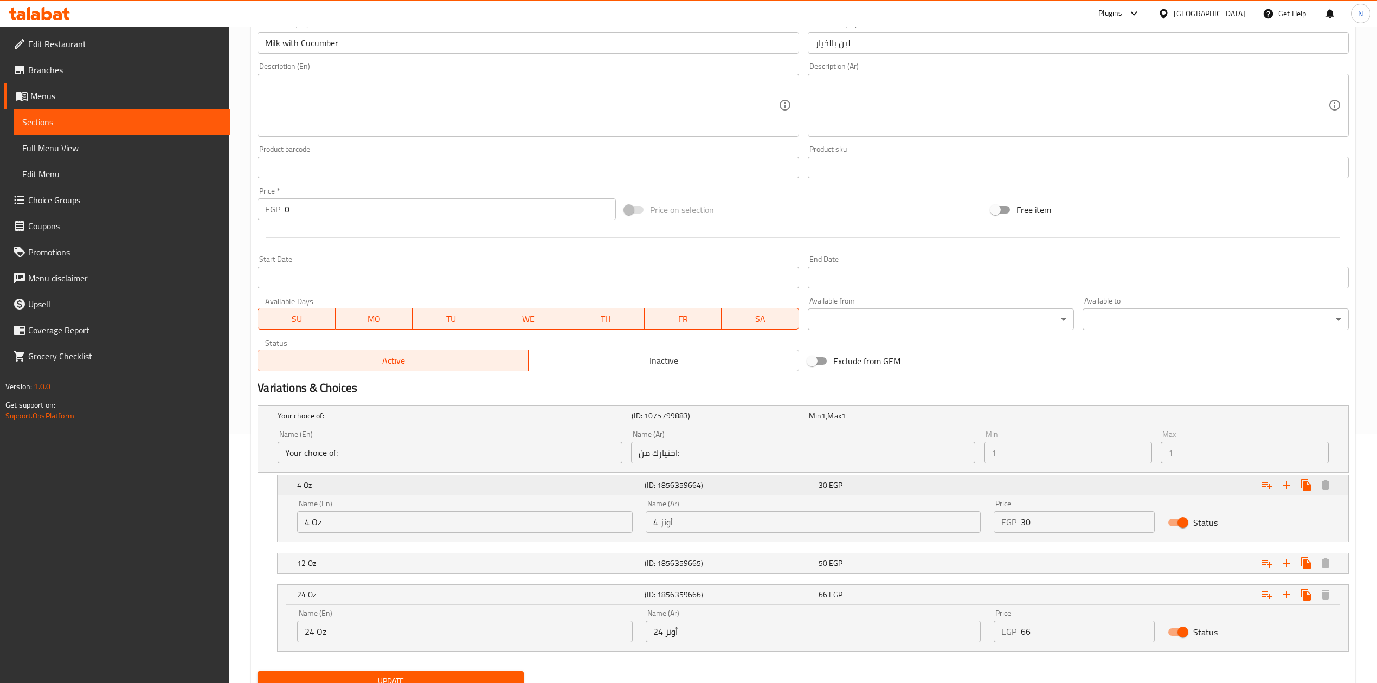
drag, startPoint x: 659, startPoint y: 488, endPoint x: 733, endPoint y: 490, distance: 73.7
click at [733, 490] on h5 "(ID: 1856359664)" at bounding box center [729, 485] width 169 height 11
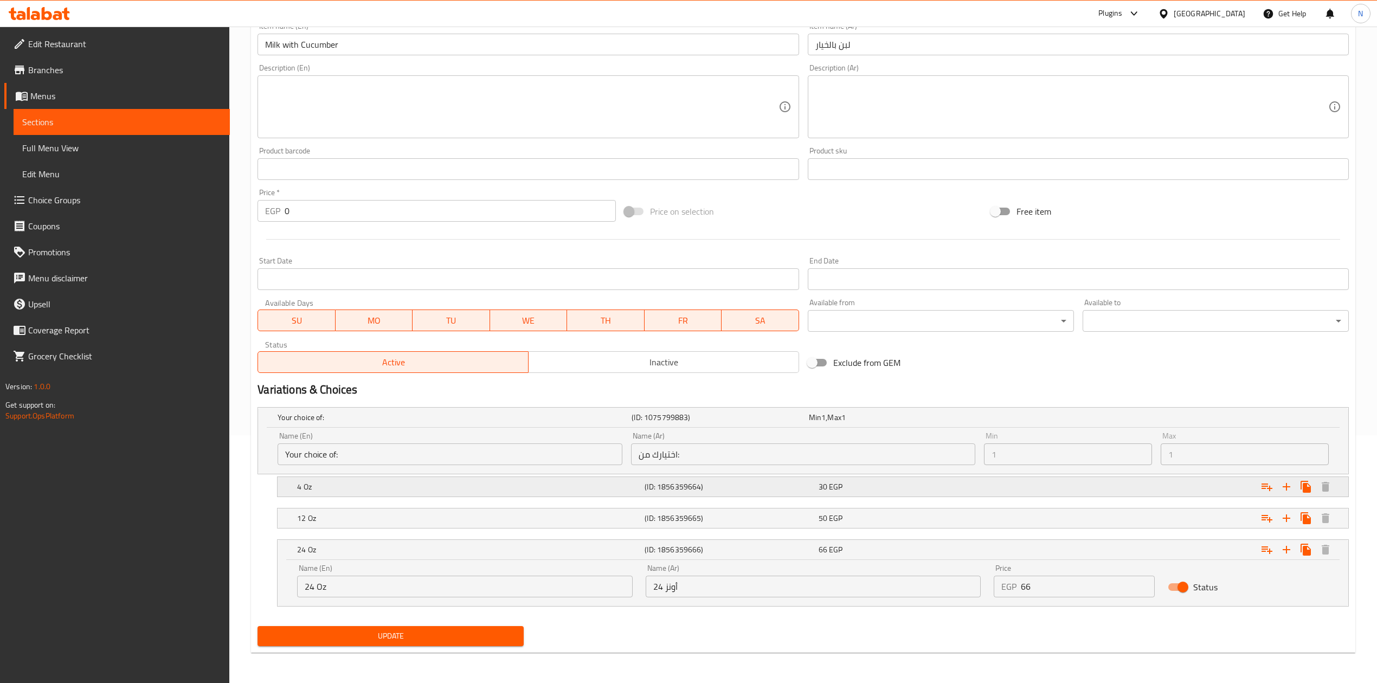
click at [746, 484] on h5 "(ID: 1856359664)" at bounding box center [729, 486] width 169 height 11
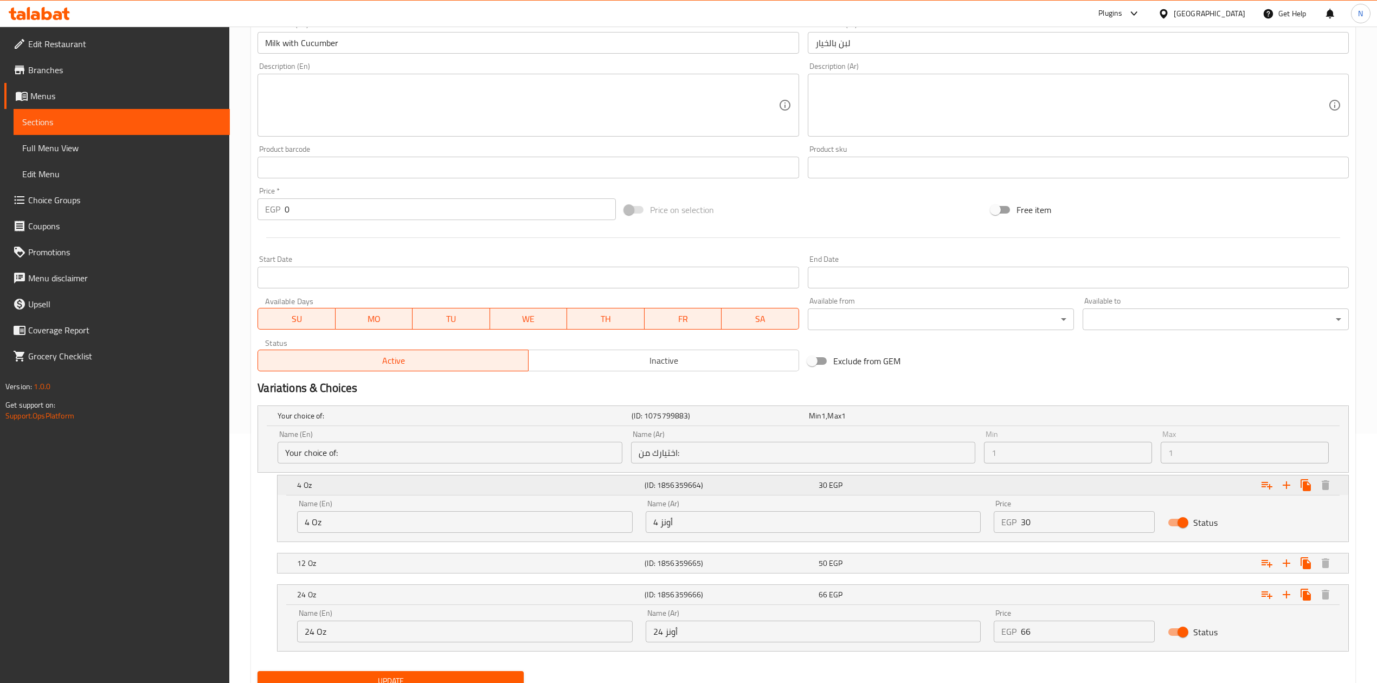
drag, startPoint x: 746, startPoint y: 484, endPoint x: 587, endPoint y: 485, distance: 159.9
click at [587, 485] on div "4 Oz (ID: 1856359664) 30 EGP" at bounding box center [816, 485] width 1042 height 24
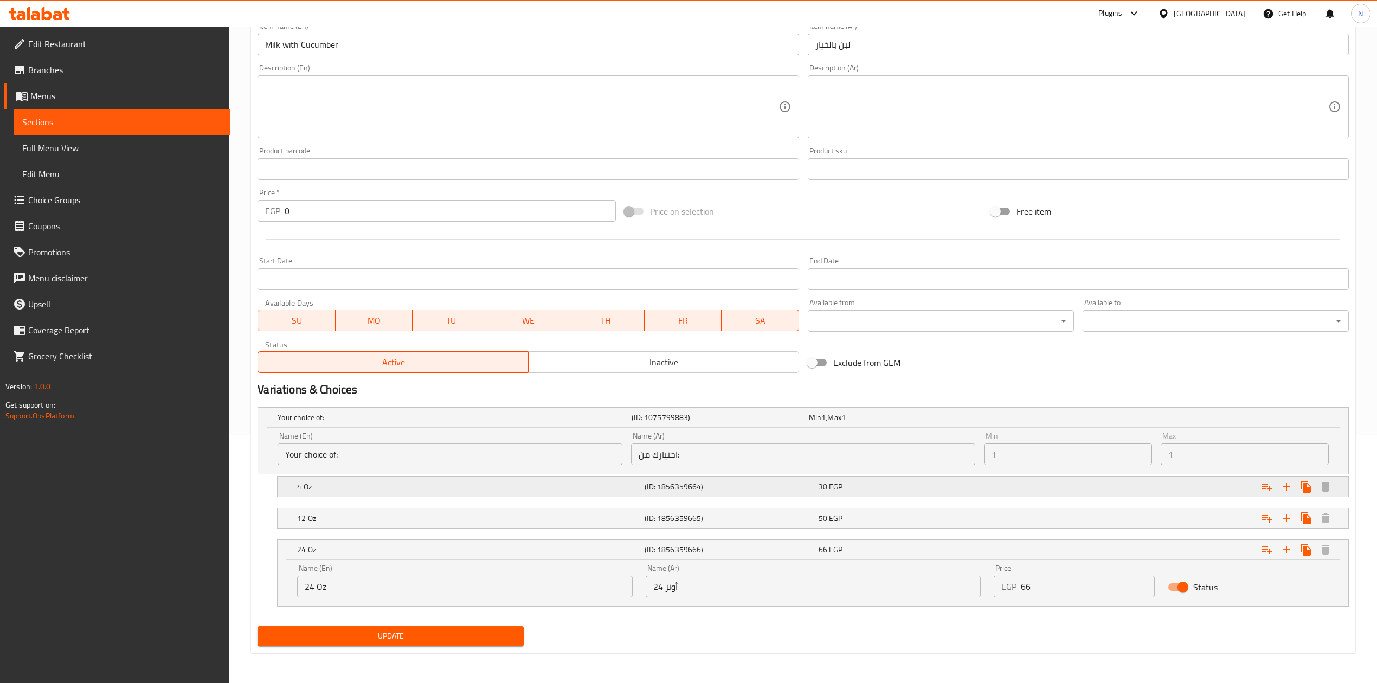
click at [587, 485] on h5 "4 Oz" at bounding box center [468, 486] width 343 height 11
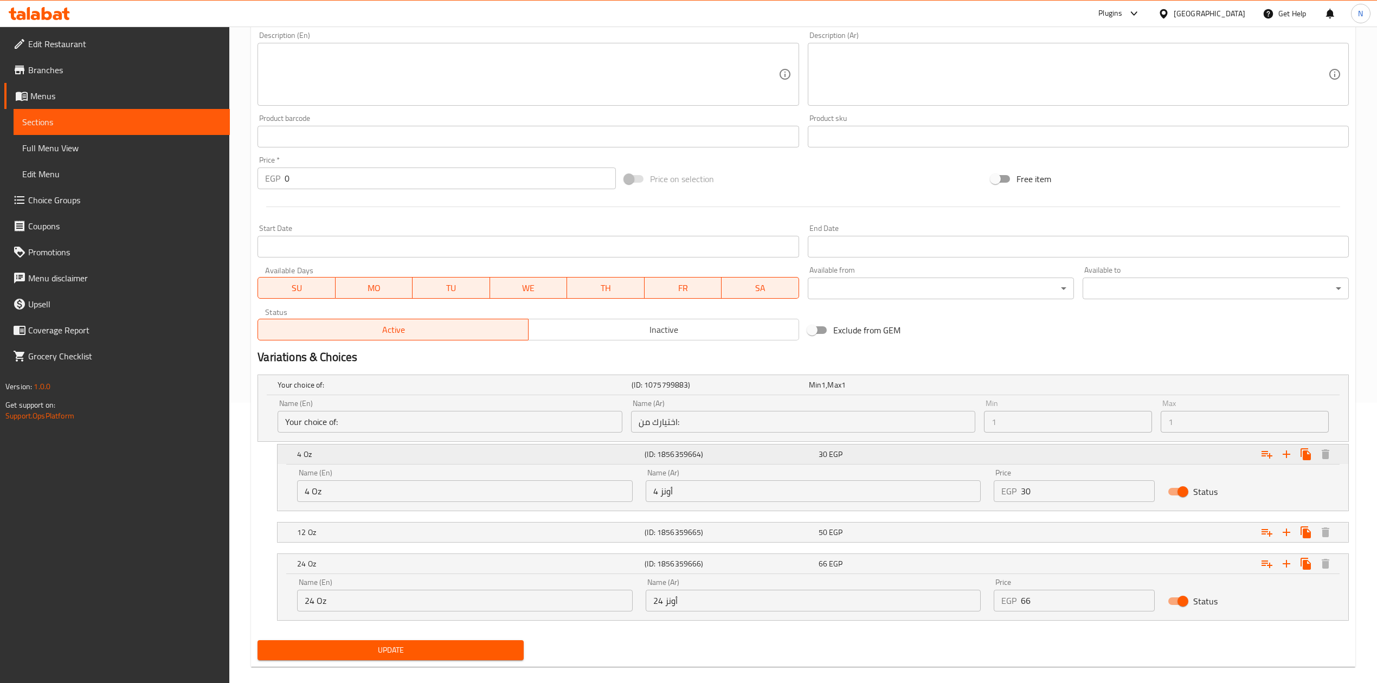
scroll to position [296, 0]
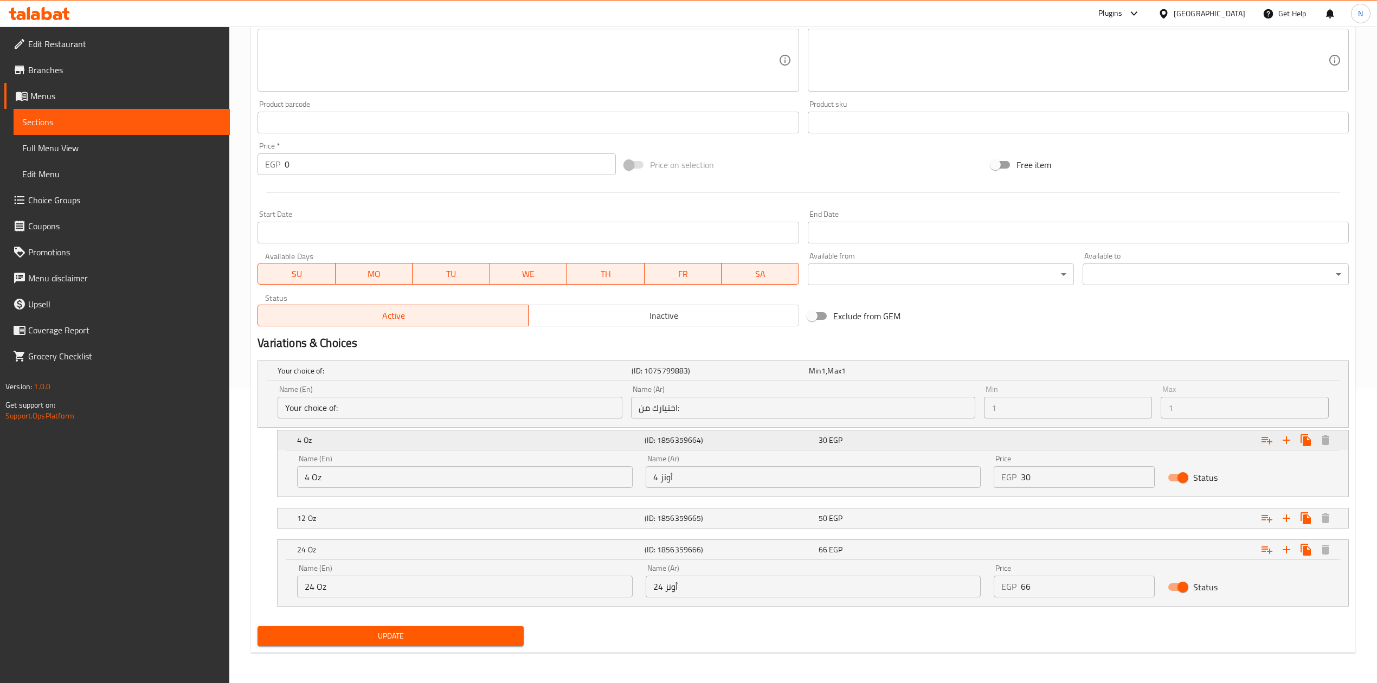
drag, startPoint x: 623, startPoint y: 433, endPoint x: 712, endPoint y: 443, distance: 89.5
click at [712, 443] on div "4 Oz (ID: 1856359664) 30 EGP" at bounding box center [816, 440] width 1042 height 24
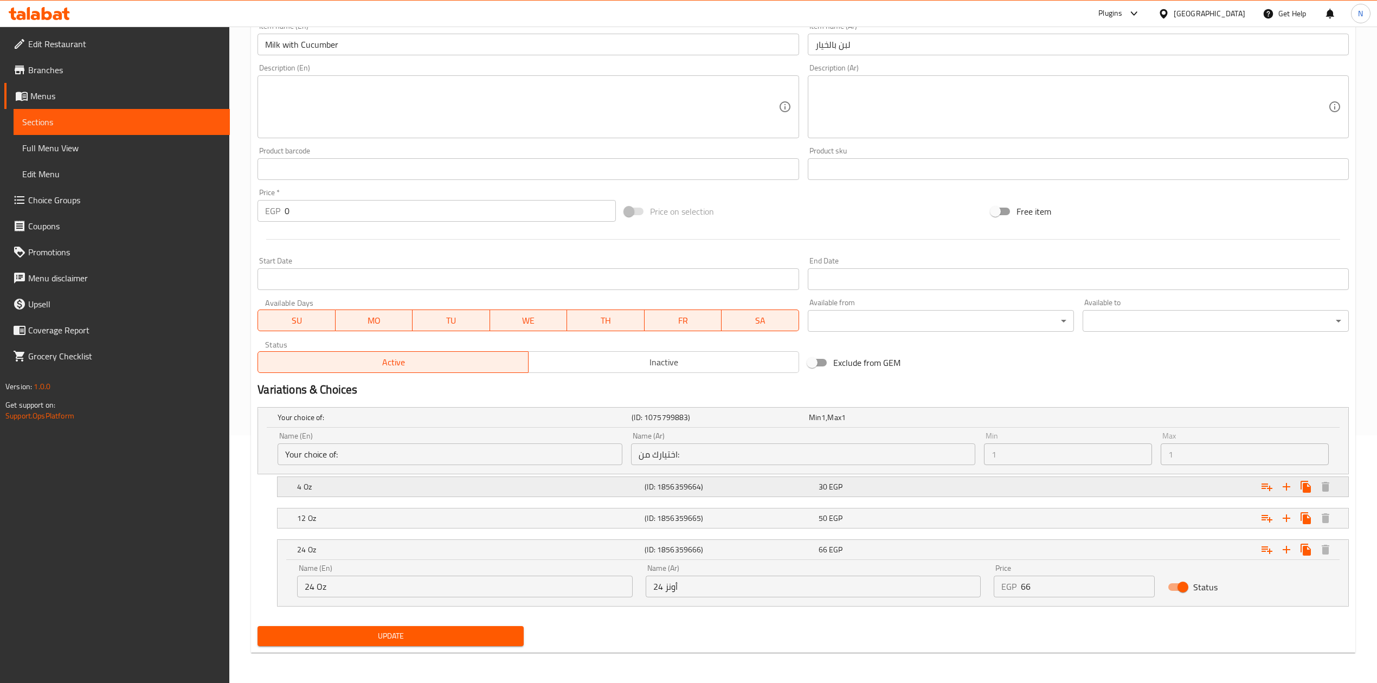
click at [675, 491] on h5 "(ID: 1856359664)" at bounding box center [729, 486] width 169 height 11
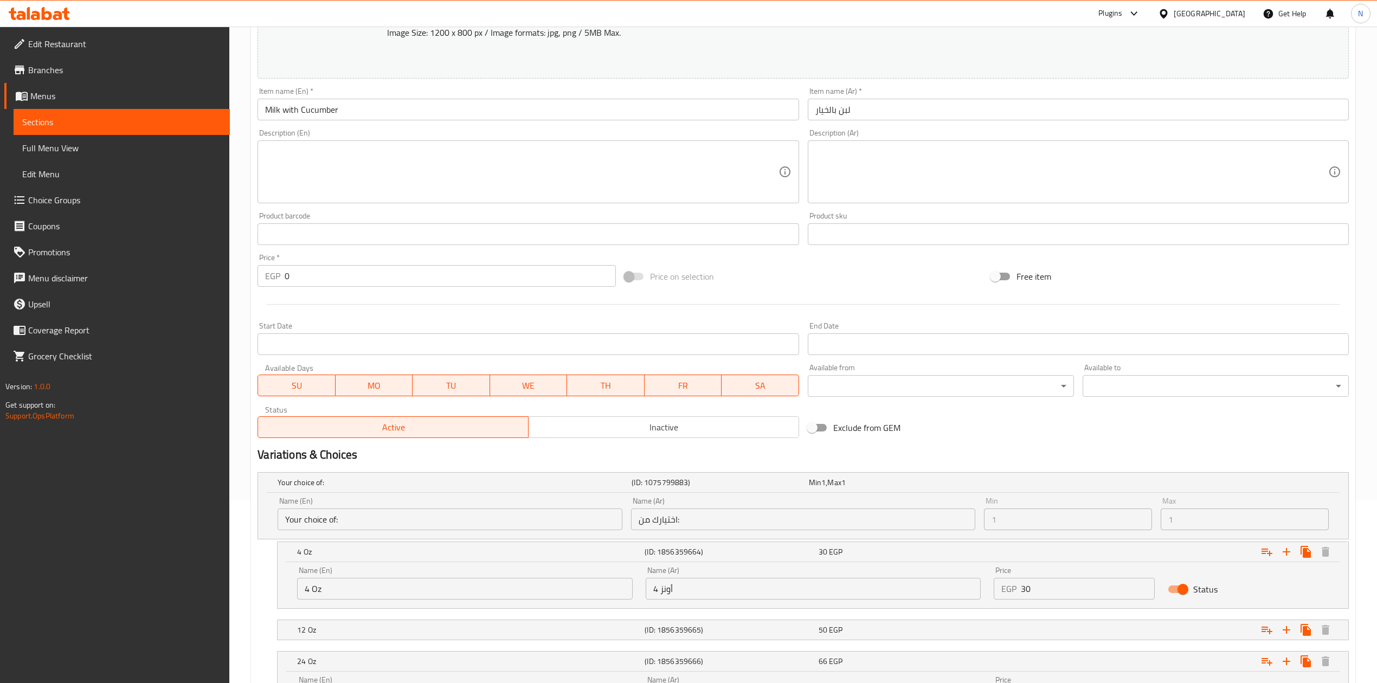
scroll to position [0, 0]
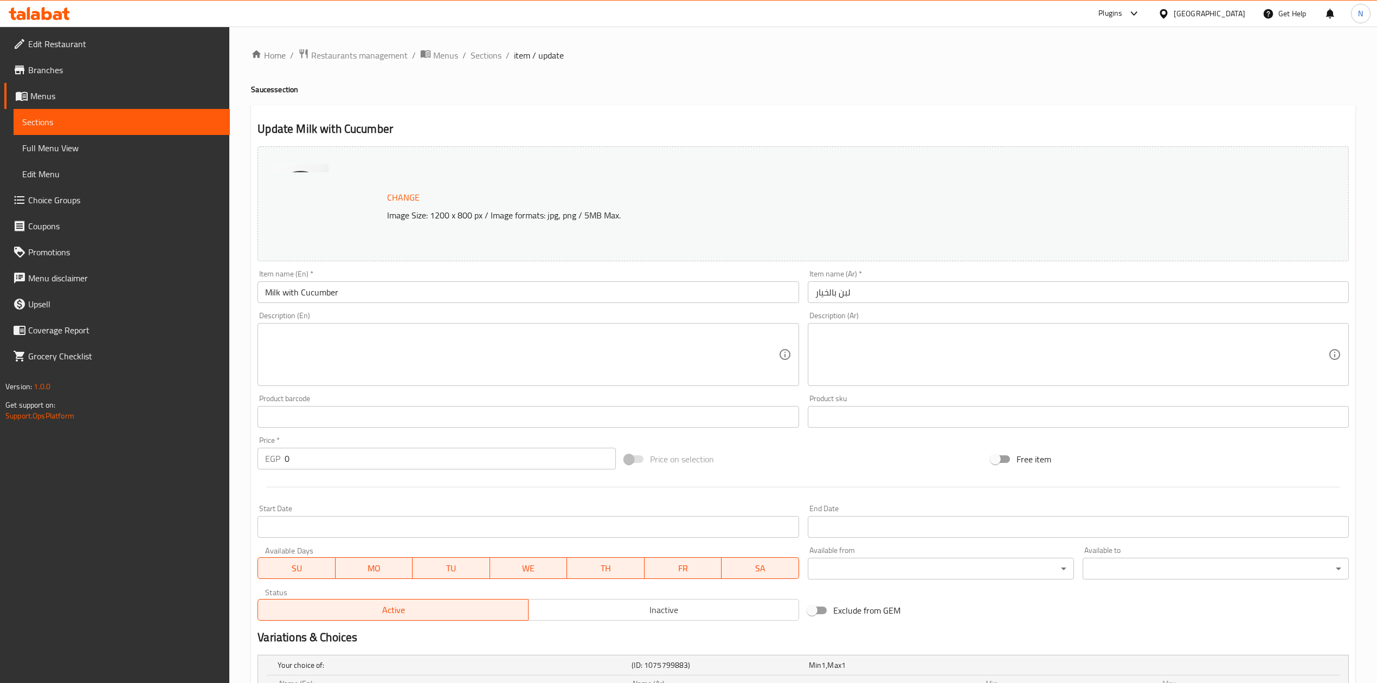
click at [477, 63] on div "Home / Restaurants management / Menus / Sections / item / update Sauces section…" at bounding box center [803, 501] width 1104 height 907
click at [475, 50] on span "Sections" at bounding box center [486, 55] width 31 height 13
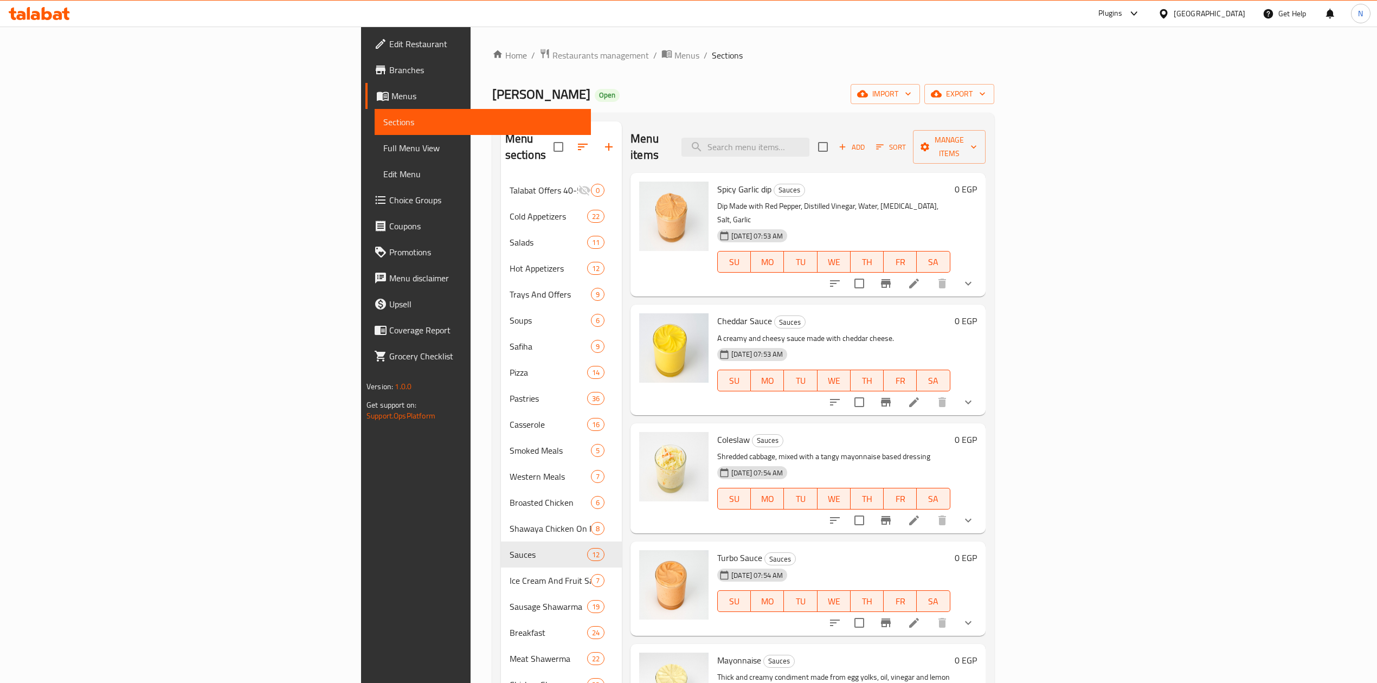
click at [492, 96] on div "Ibn Alsham Open import export" at bounding box center [743, 94] width 502 height 20
click at [383, 142] on span "Full Menu View" at bounding box center [482, 147] width 199 height 13
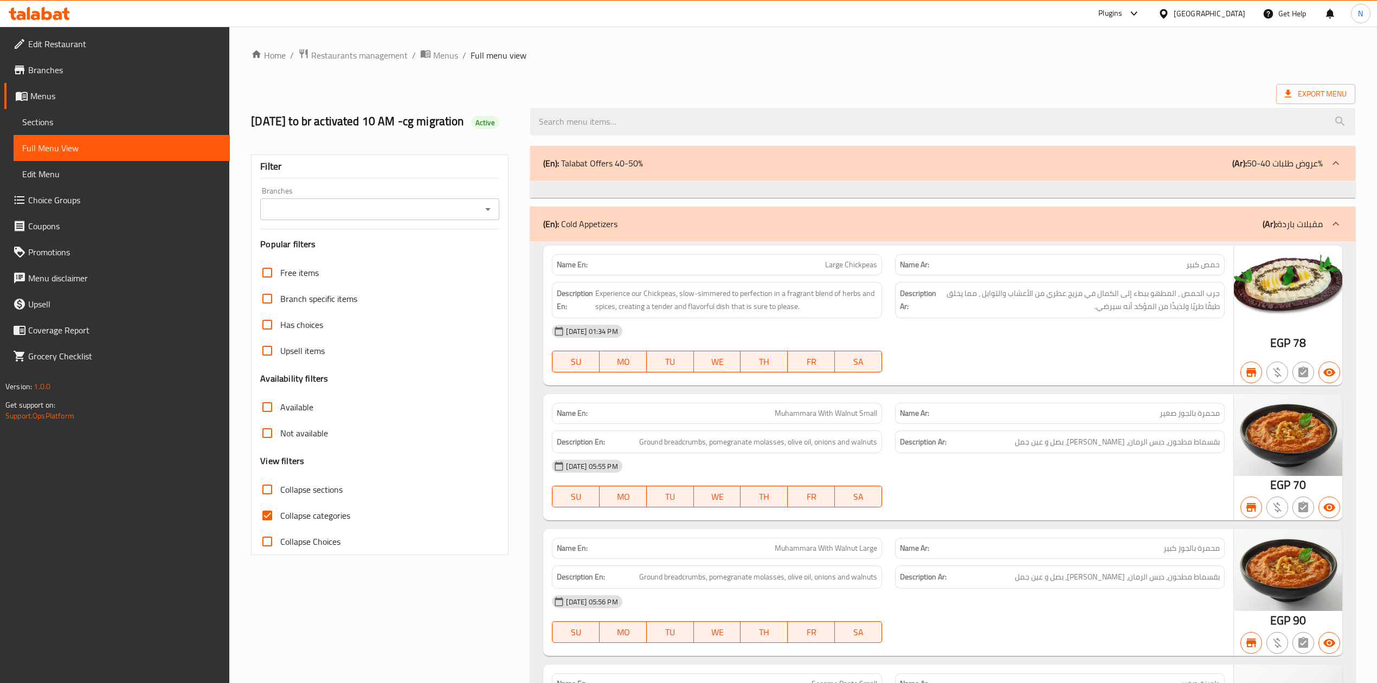
click at [473, 217] on input "Branches" at bounding box center [370, 209] width 215 height 15
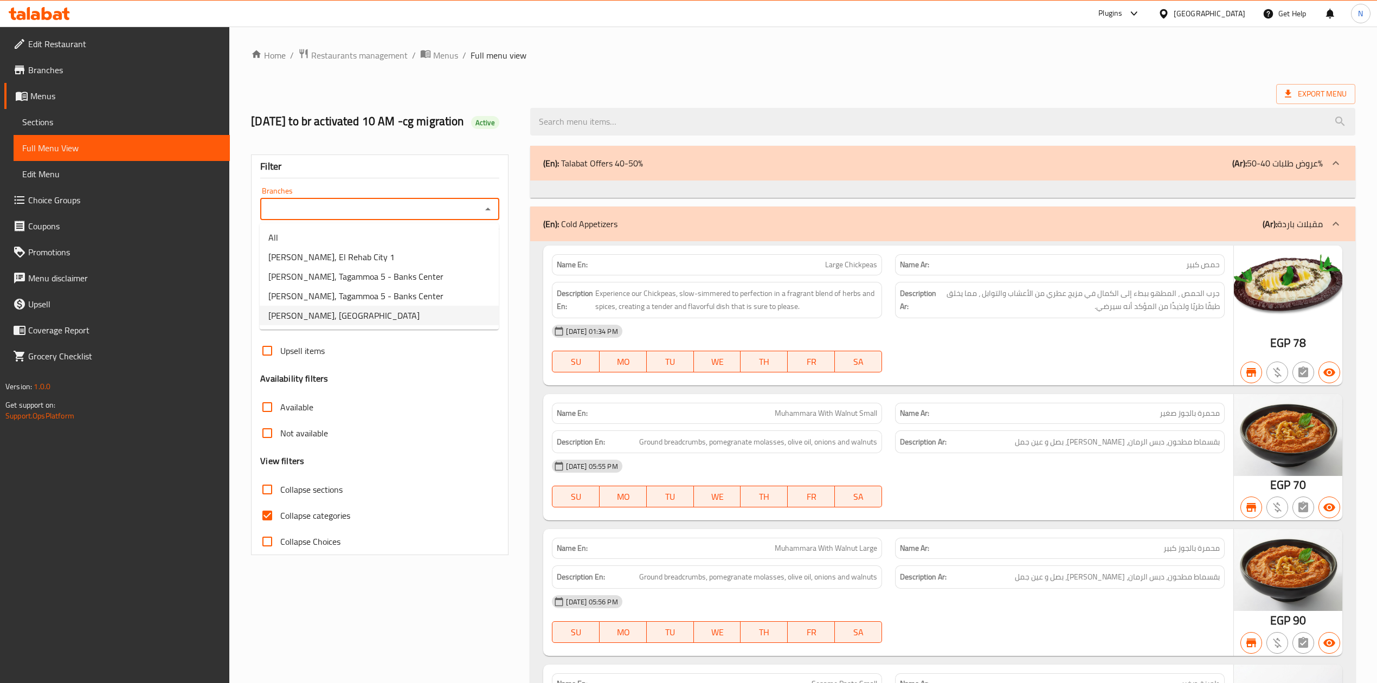
drag, startPoint x: 275, startPoint y: 514, endPoint x: 539, endPoint y: 94, distance: 495.9
click at [274, 514] on input "Collapse categories" at bounding box center [267, 516] width 26 height 26
checkbox input "false"
click at [539, 94] on div "Export Menu" at bounding box center [803, 94] width 1104 height 20
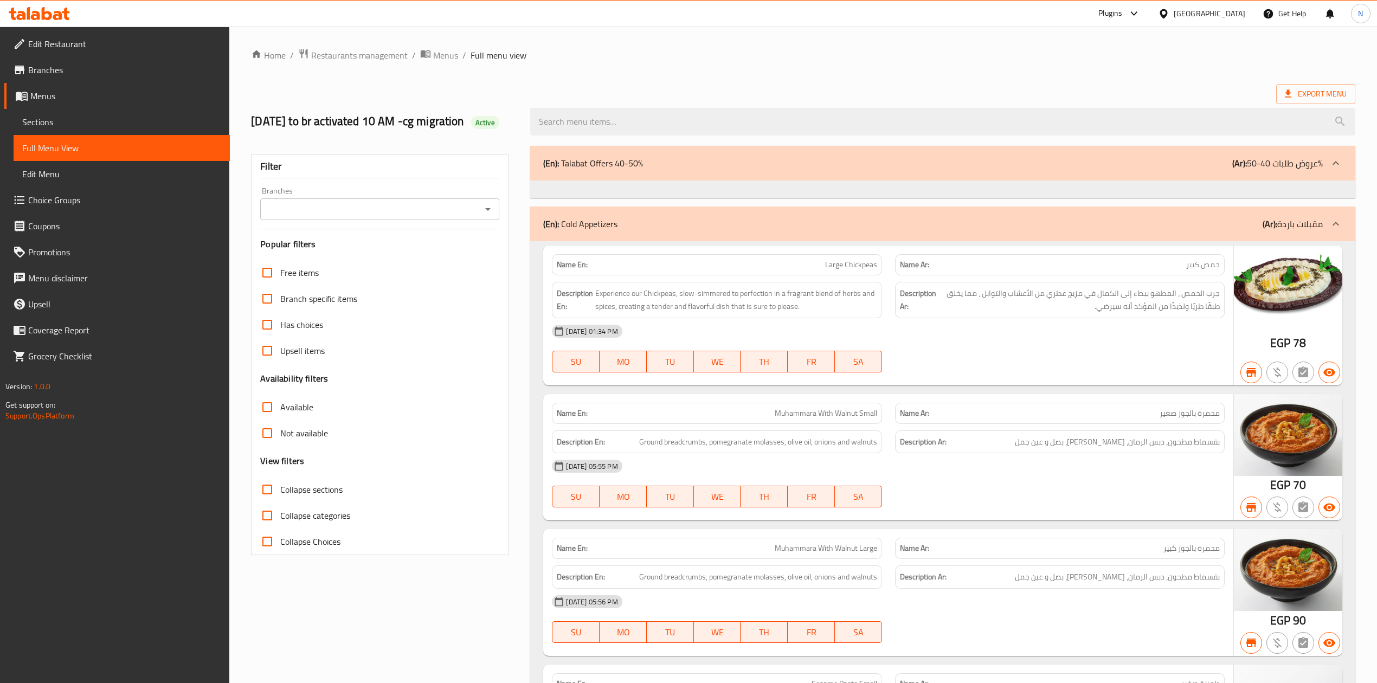
scroll to position [12436, 0]
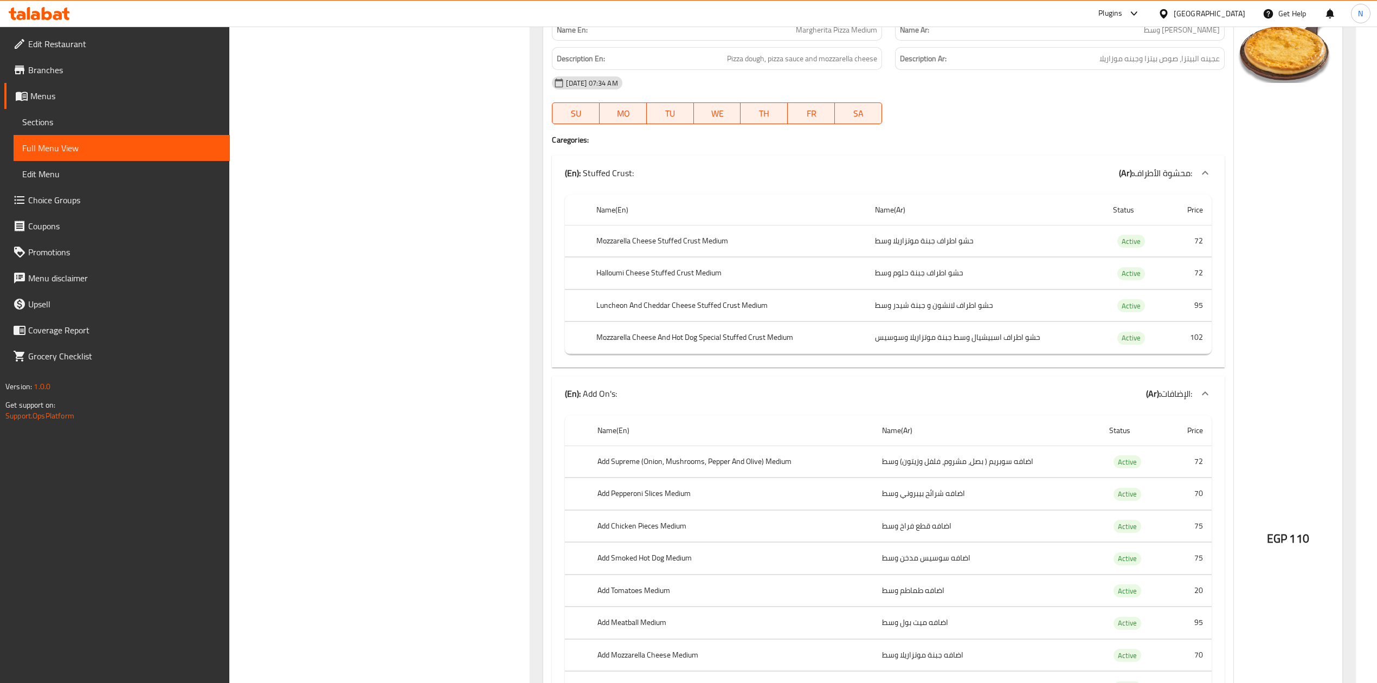
click at [653, 289] on th "Halloumi Cheese Stuffed Crust Medium" at bounding box center [727, 274] width 279 height 32
copy th "Halloumi Cheese Stuffed Crust Medium"
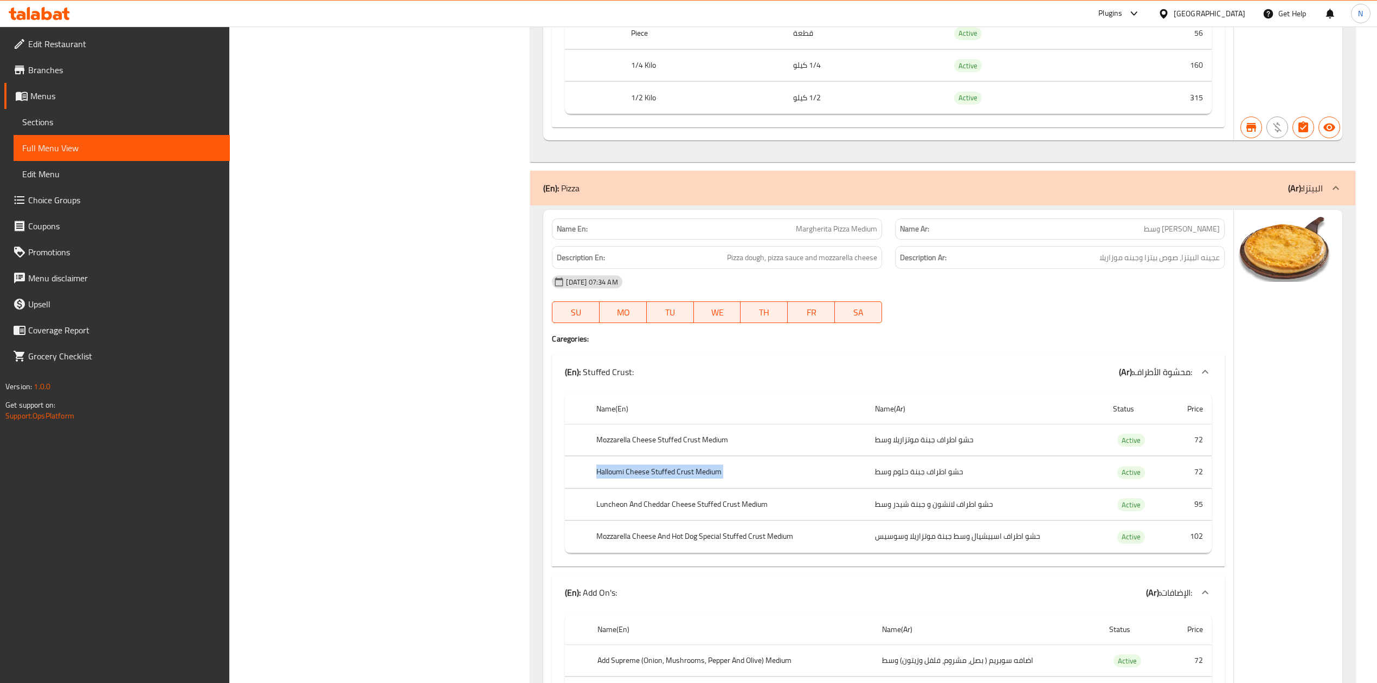
scroll to position [12220, 0]
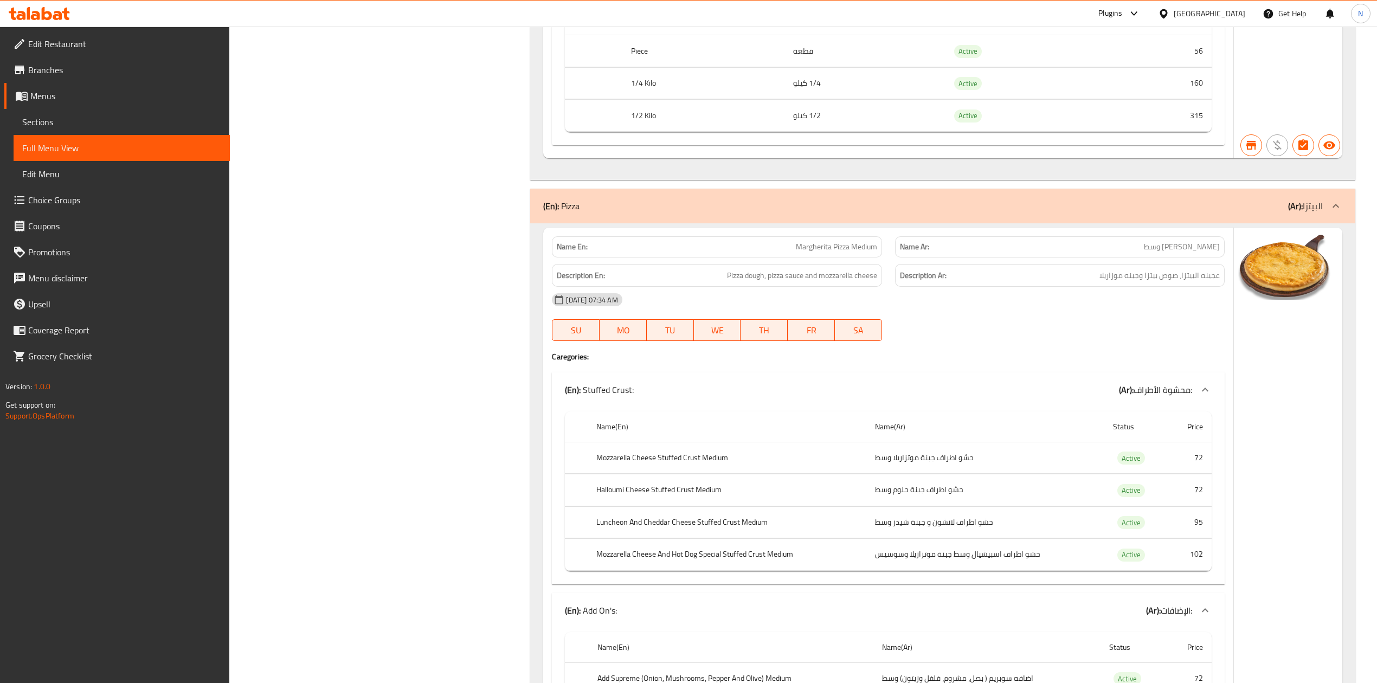
click at [638, 67] on th "Piece" at bounding box center [703, 51] width 162 height 32
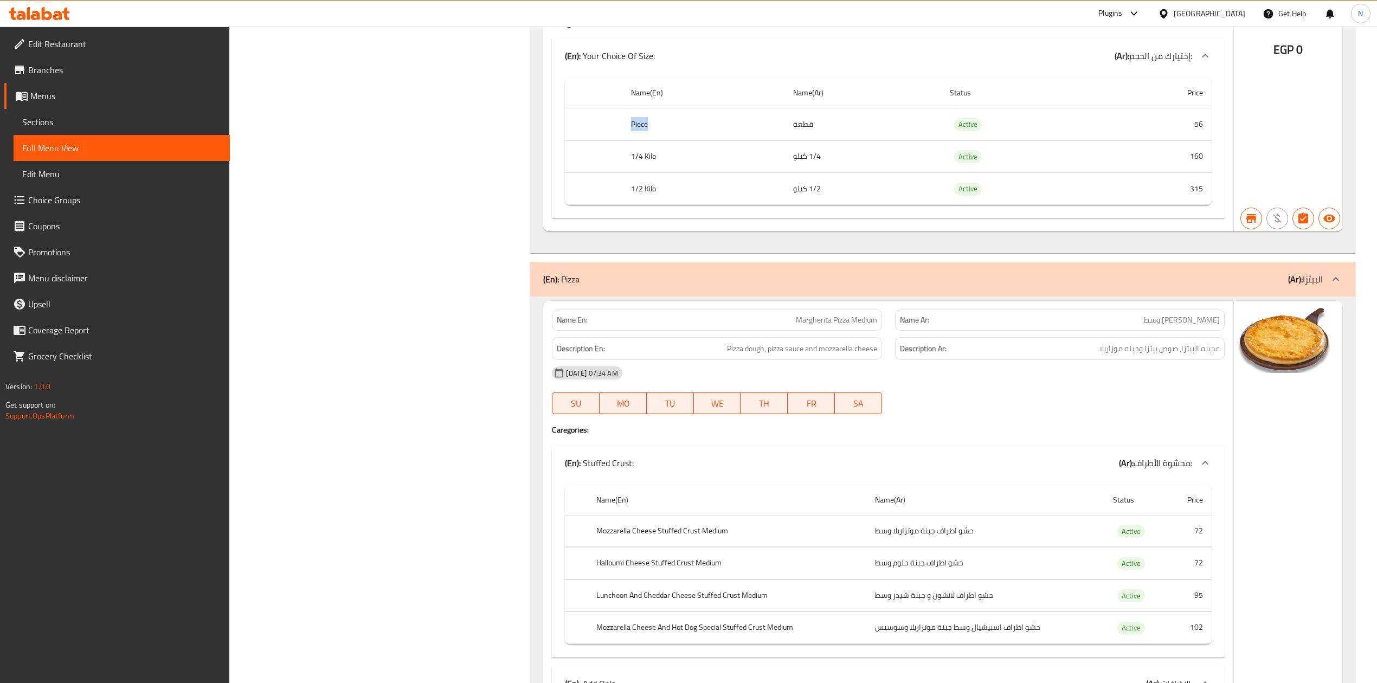
scroll to position [11931, 0]
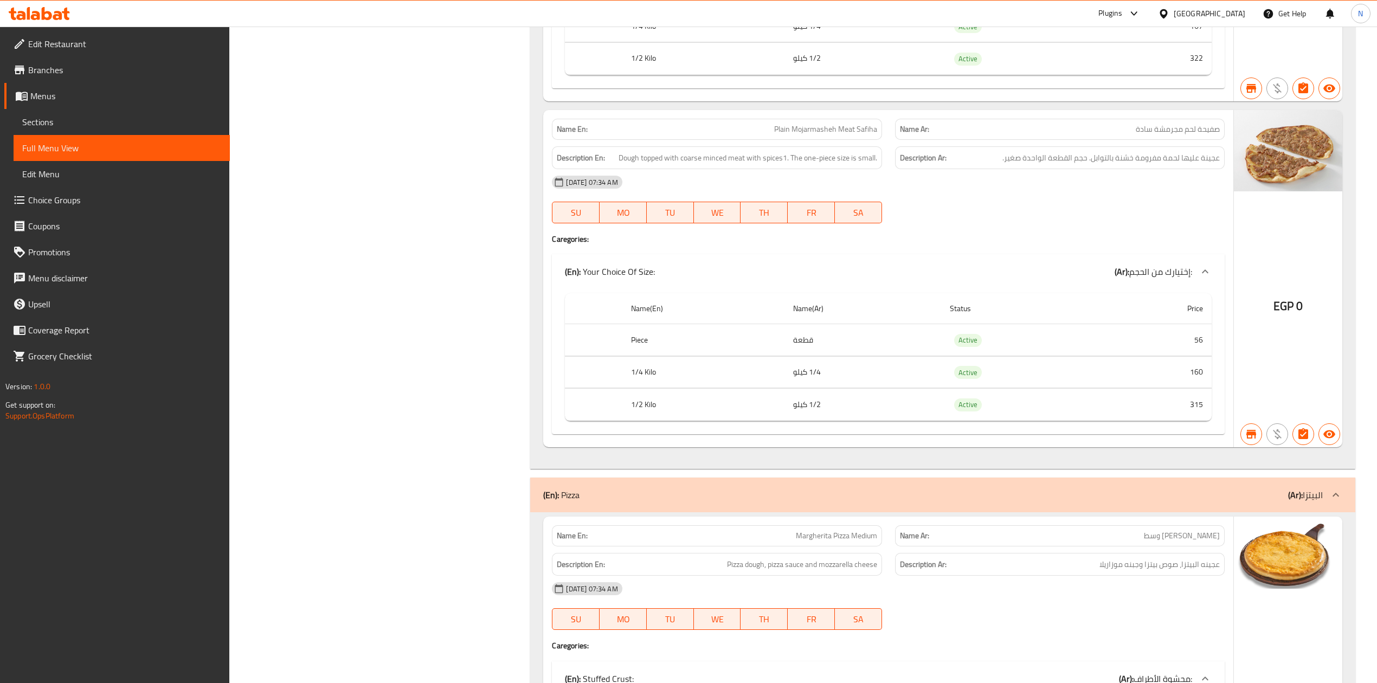
click at [870, 135] on span "Plain Mojarmasheh Meat Safiha" at bounding box center [825, 129] width 103 height 11
copy span "Plain Mojarmasheh Meat Safiha"
click at [640, 356] on th "Piece" at bounding box center [703, 340] width 162 height 32
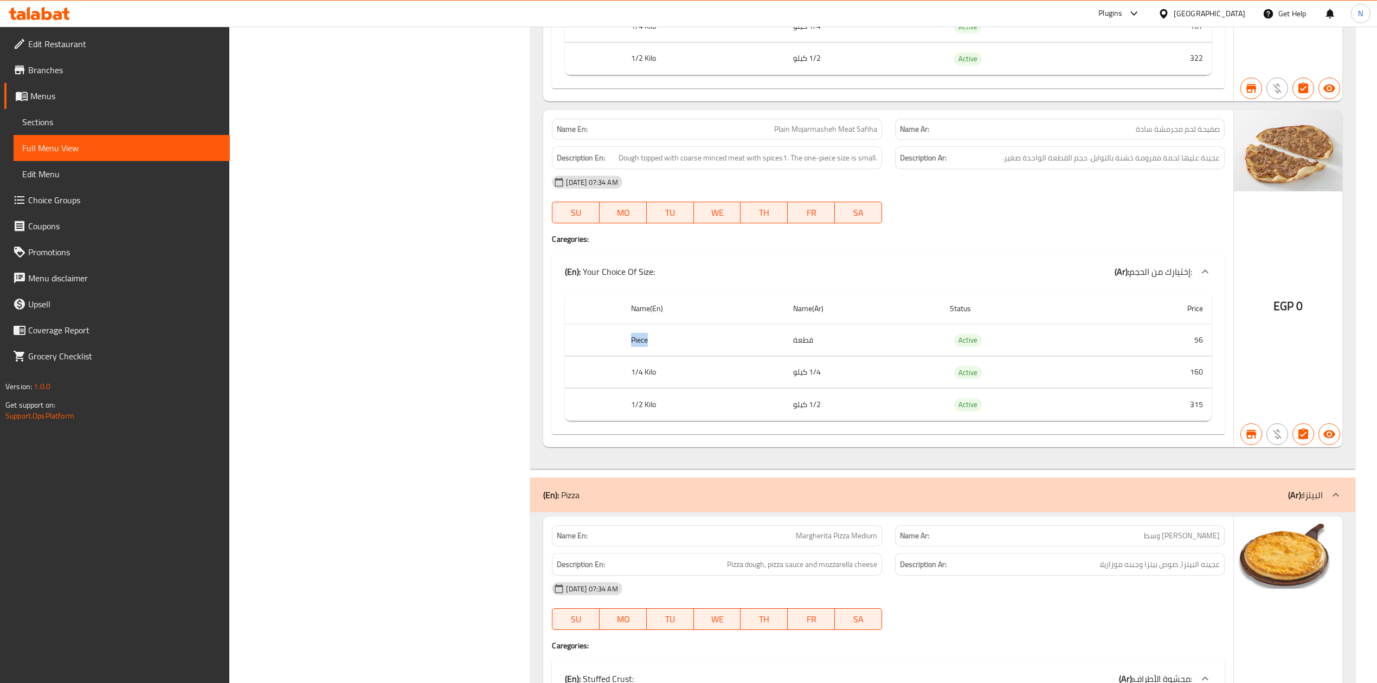
click at [640, 356] on th "Piece" at bounding box center [703, 340] width 162 height 32
copy th "Piece"
click at [812, 135] on span "Plain Mojarmasheh Meat Safiha" at bounding box center [825, 129] width 103 height 11
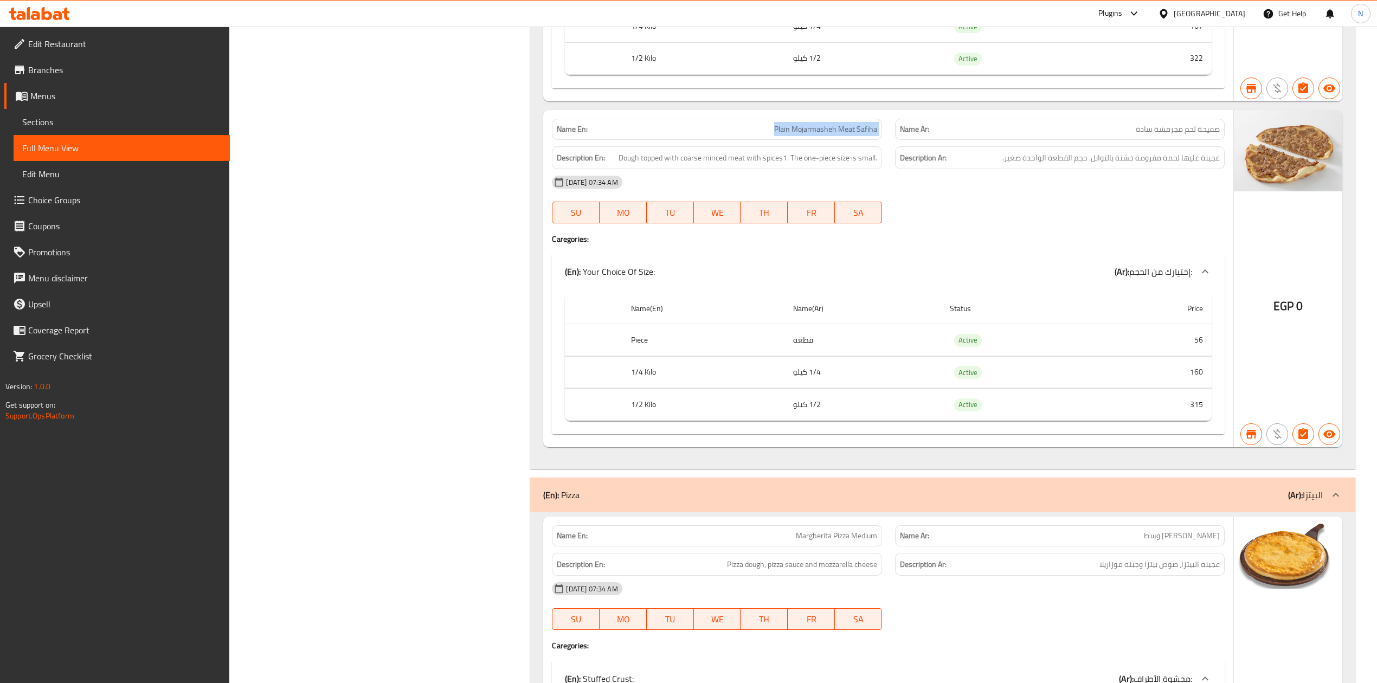
copy span "Plain Mojarmasheh Meat Safiha"
click at [803, 421] on td "1/2 كيلو" at bounding box center [862, 405] width 157 height 32
copy td "1/2 كيلو"
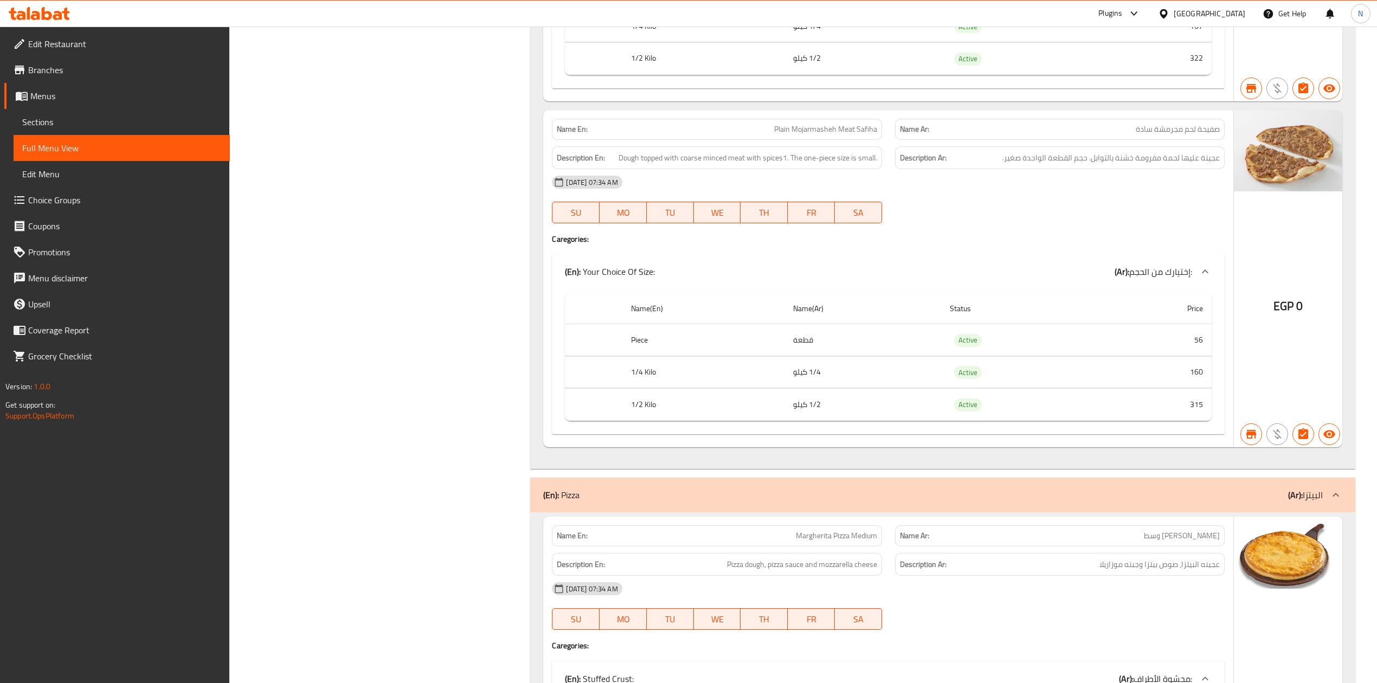
click at [626, 421] on th "1/2 Kilo" at bounding box center [703, 405] width 162 height 32
click at [638, 421] on th "1/2 Kilo" at bounding box center [703, 405] width 162 height 32
copy th "1/2 Kilo"
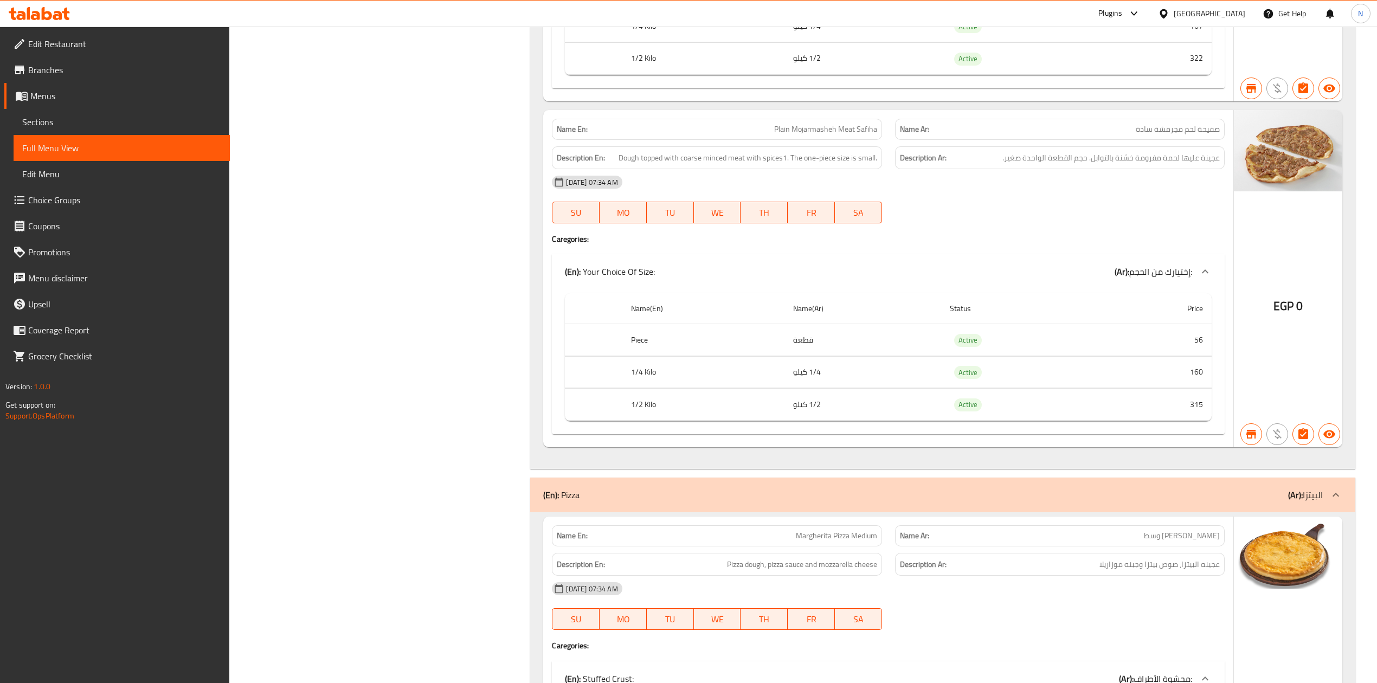
scroll to position [10239, 0]
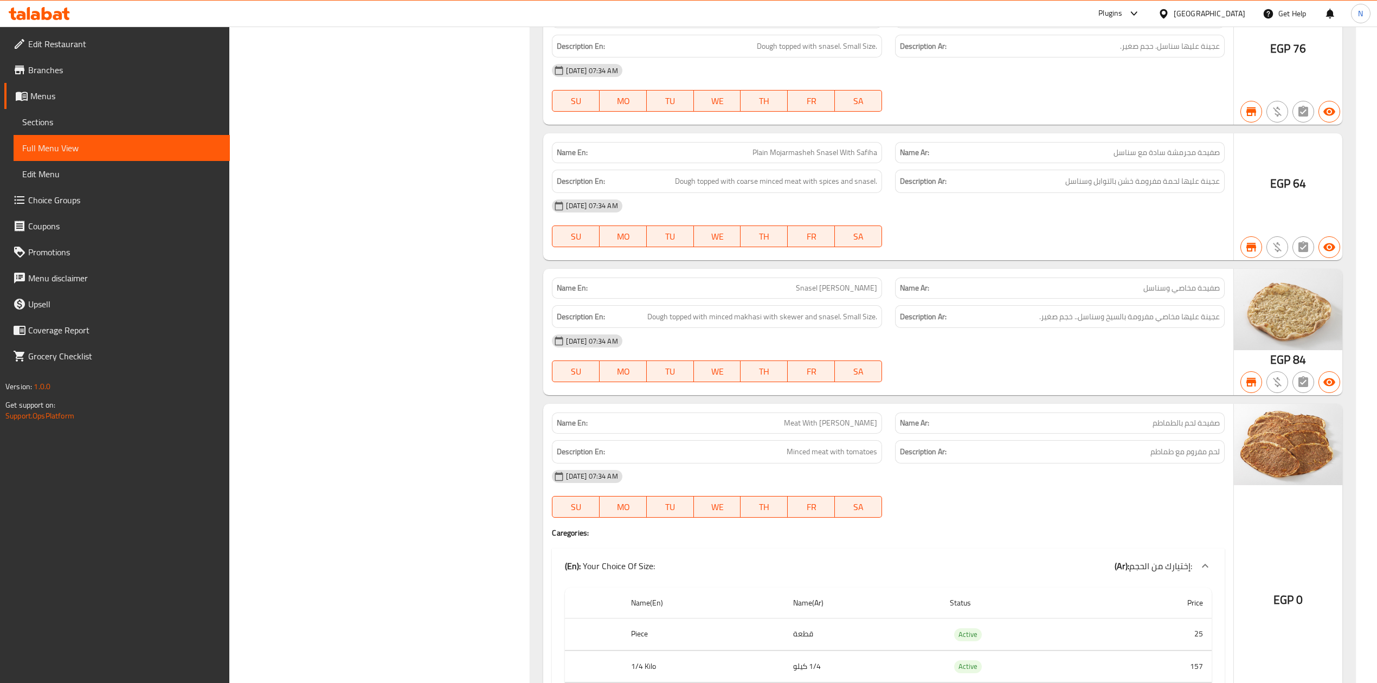
click at [814, 294] on span "Snasel [PERSON_NAME]" at bounding box center [836, 287] width 81 height 11
copy span "Snasel [PERSON_NAME]"
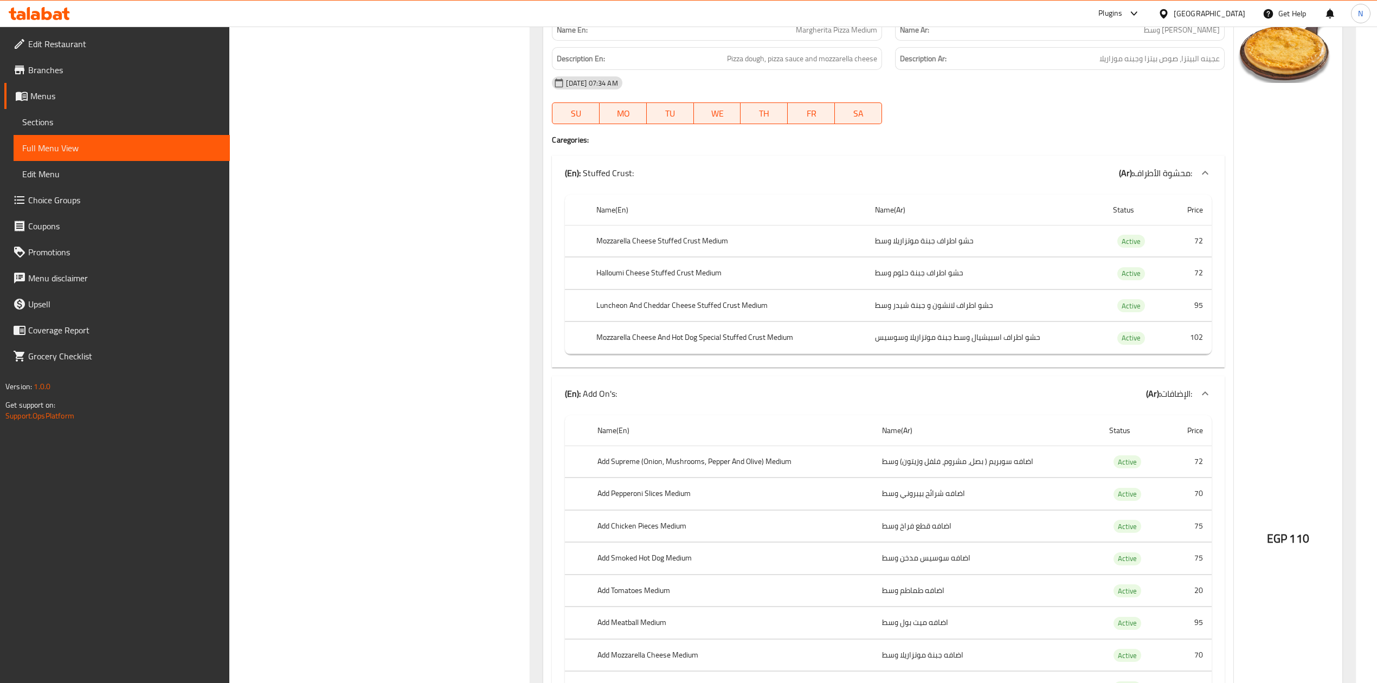
click at [636, 289] on th "Halloumi Cheese Stuffed Crust Medium" at bounding box center [727, 274] width 279 height 32
click at [634, 289] on th "Halloumi Cheese Stuffed Crust Medium" at bounding box center [727, 274] width 279 height 32
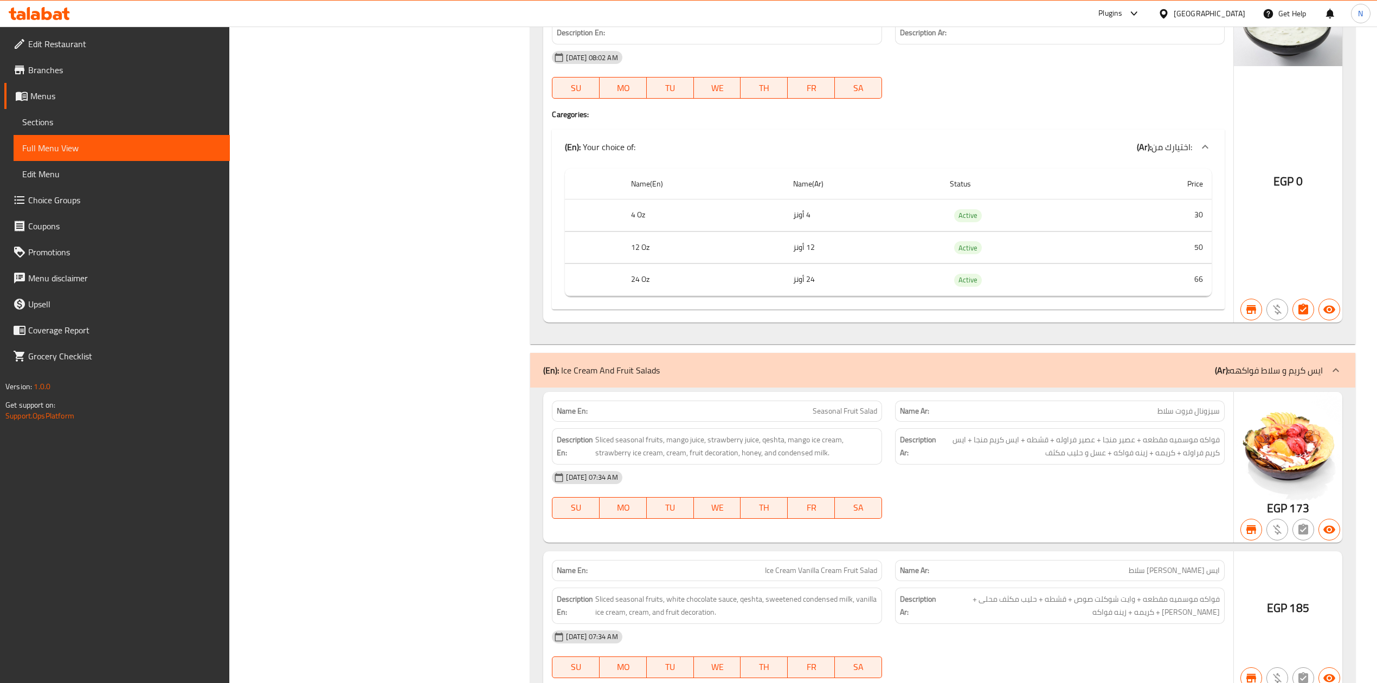
scroll to position [42843, 0]
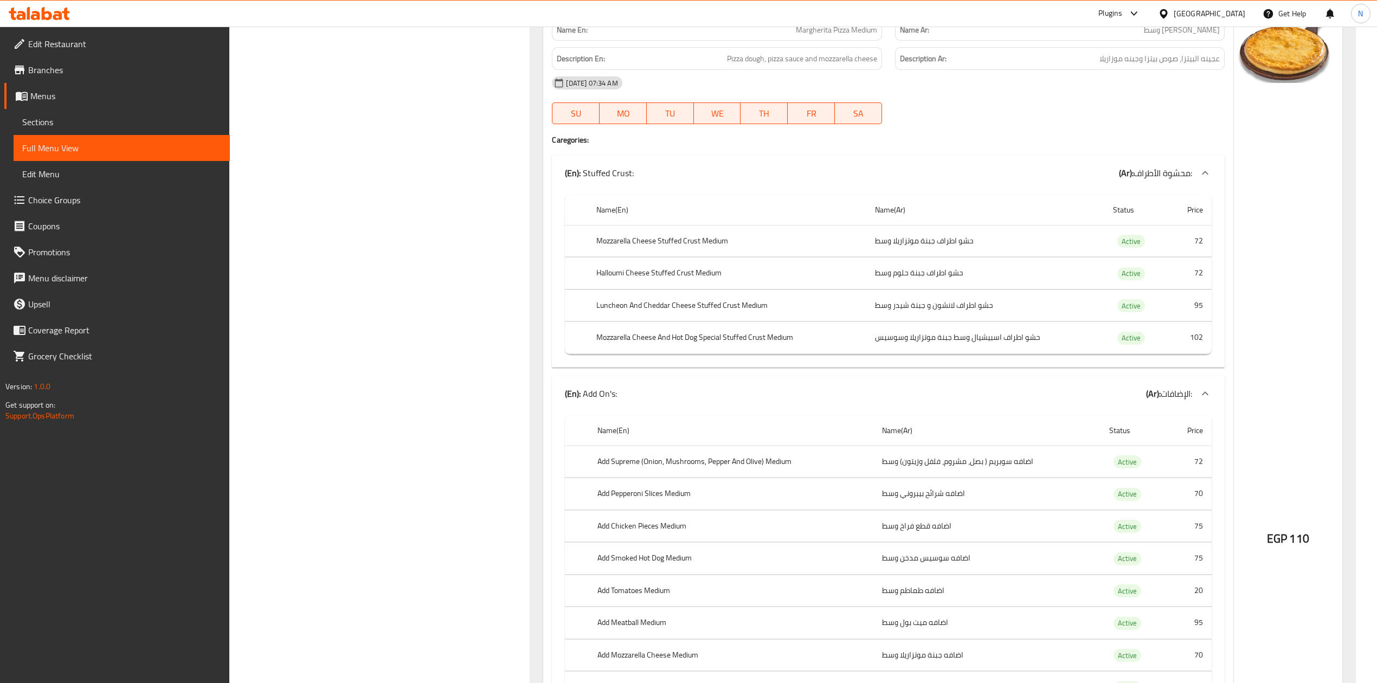
click at [677, 289] on th "Halloumi Cheese Stuffed Crust Medium" at bounding box center [727, 274] width 279 height 32
click at [1167, 14] on icon at bounding box center [1164, 13] width 8 height 9
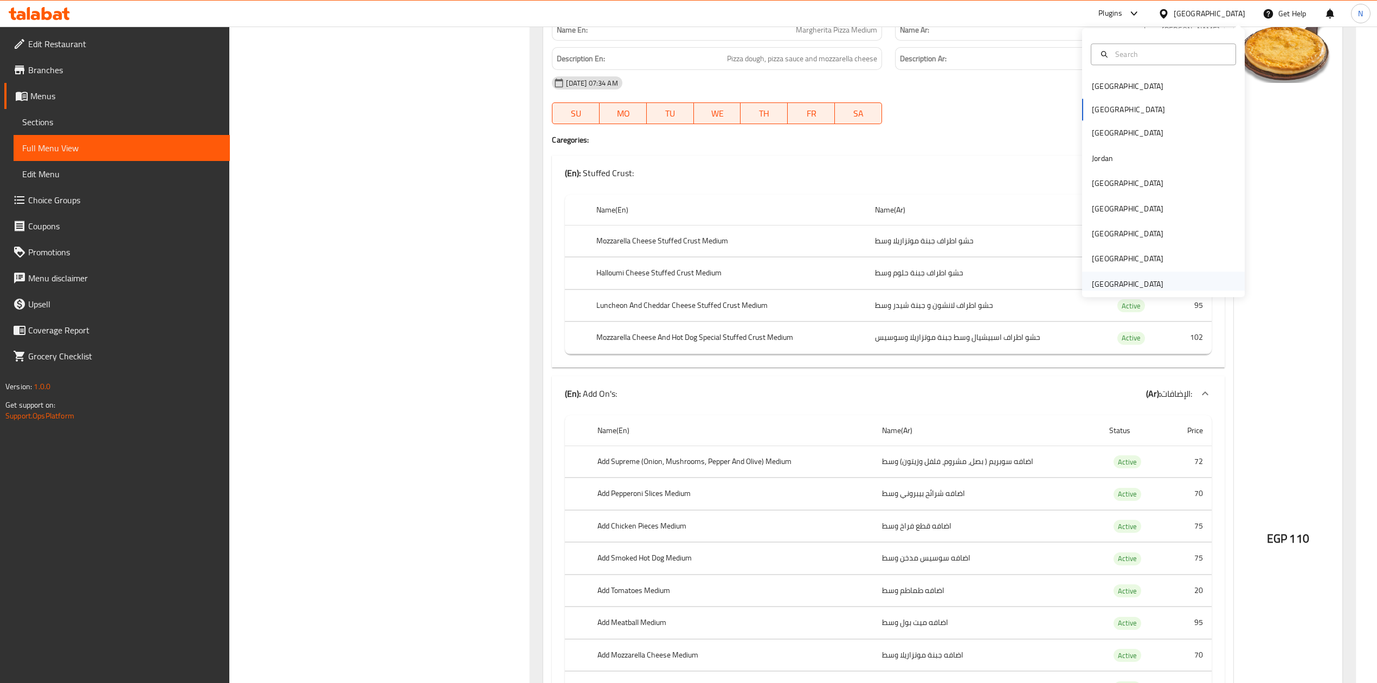
click at [1150, 275] on div "United Arab Emirates" at bounding box center [1127, 284] width 89 height 25
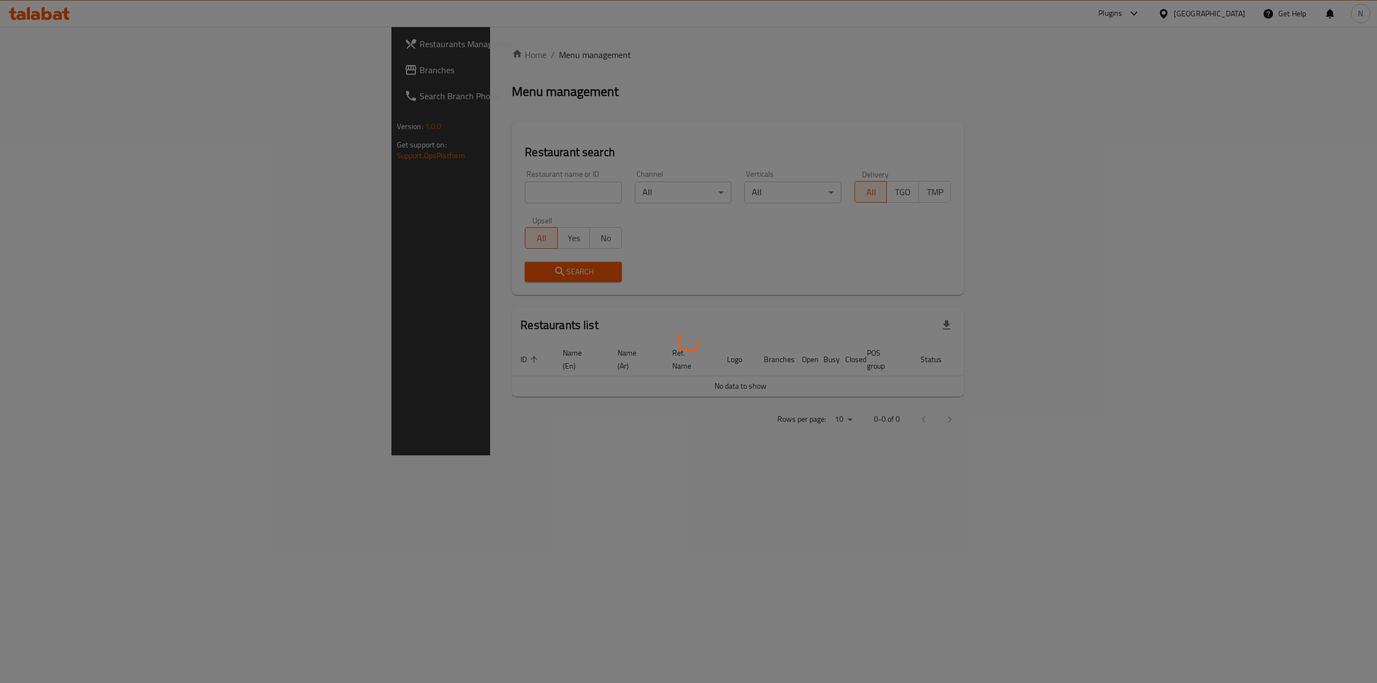
click at [306, 195] on div at bounding box center [688, 341] width 1377 height 683
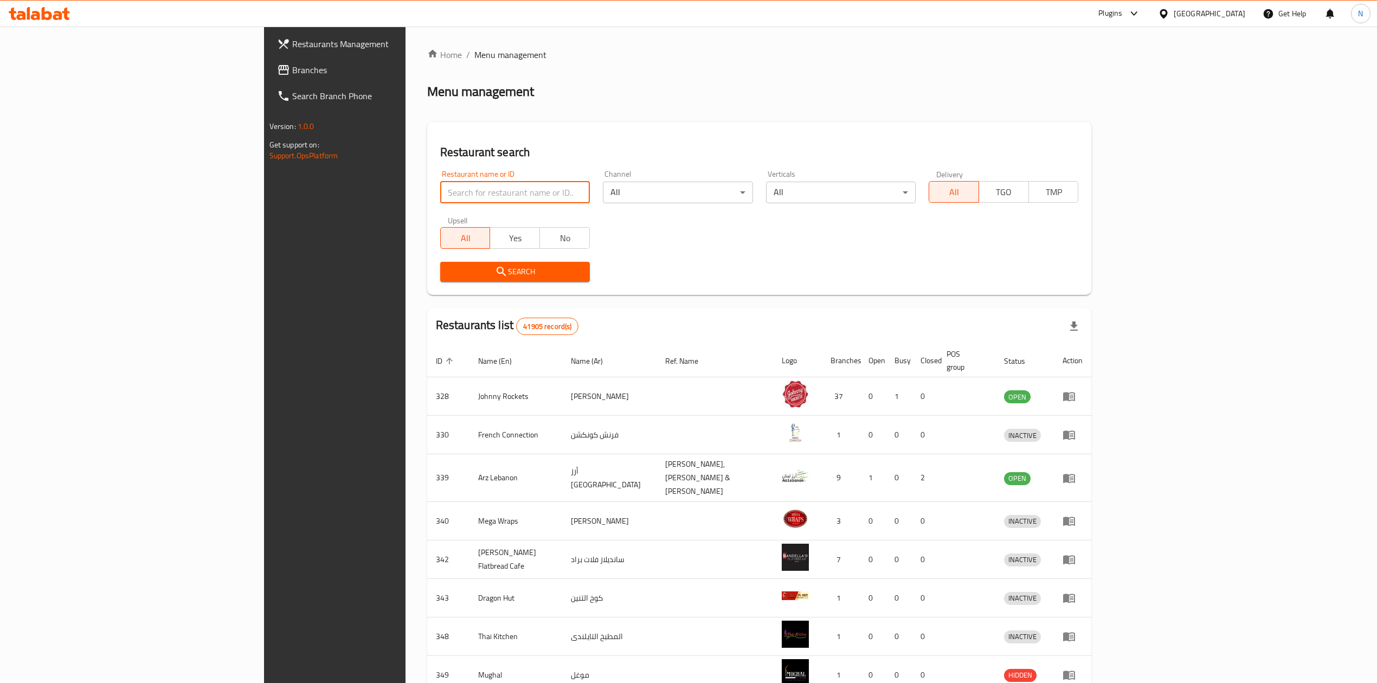
click at [440, 189] on input "search" at bounding box center [515, 193] width 150 height 22
click at [440, 191] on input "V" at bounding box center [515, 193] width 150 height 22
click at [440, 198] on input "V" at bounding box center [515, 193] width 150 height 22
paste input "Wagamama"
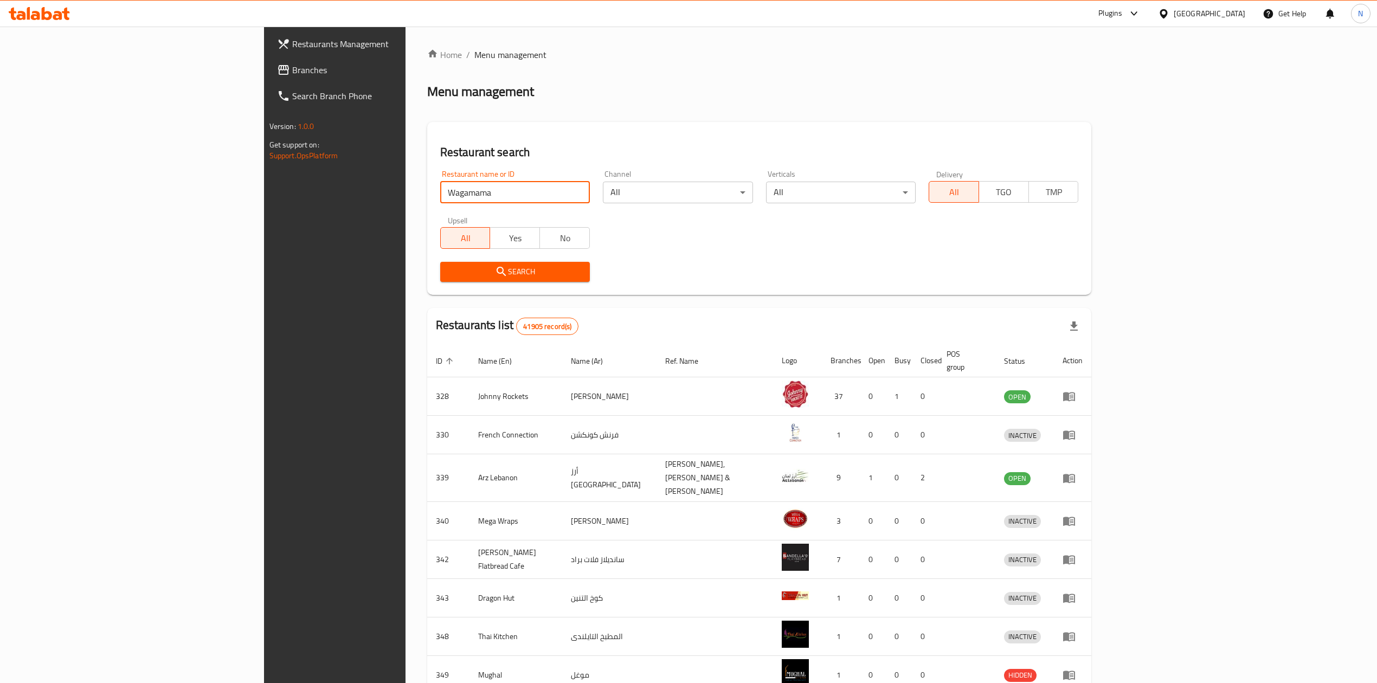
click button "Search" at bounding box center [515, 272] width 150 height 20
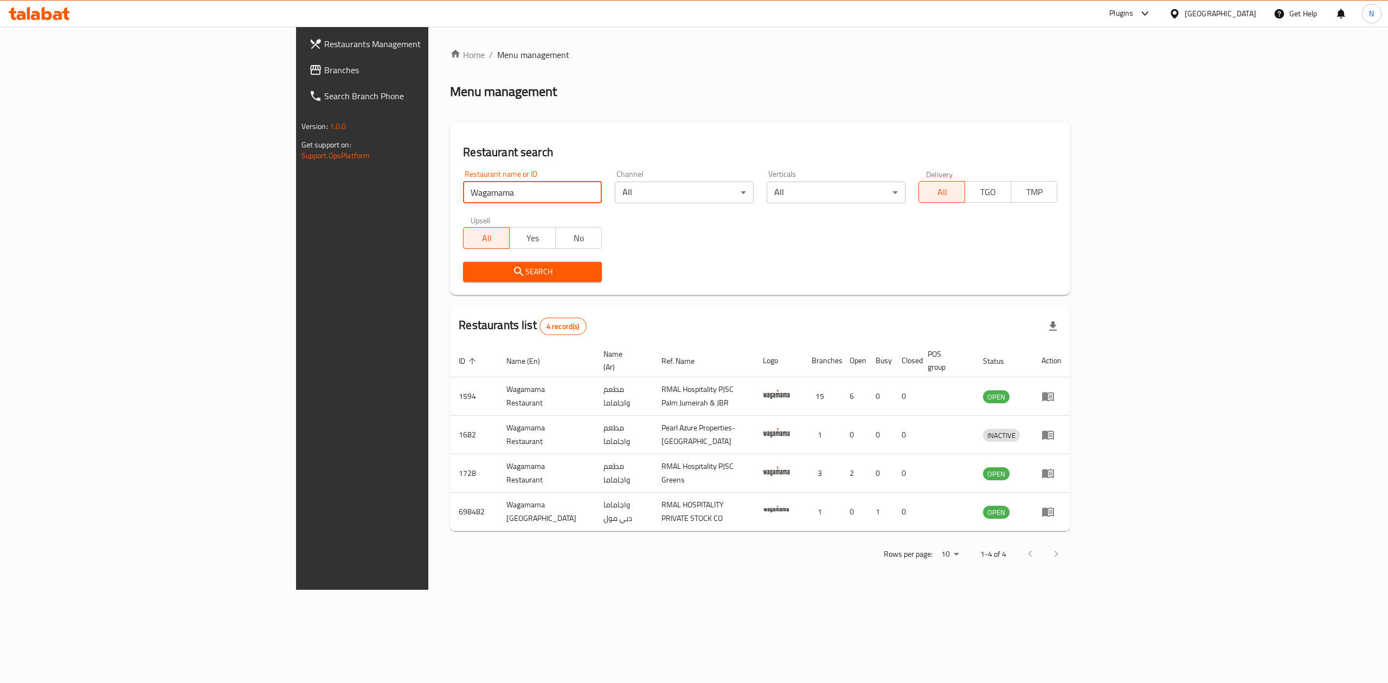
type input "Wagamama"
click at [515, 193] on input "Wagamama" at bounding box center [532, 193] width 139 height 22
click at [463, 194] on input "search" at bounding box center [532, 193] width 139 height 22
click at [1207, 16] on div "United Arab Emirates" at bounding box center [1221, 14] width 72 height 12
click at [1109, 110] on div "[GEOGRAPHIC_DATA]" at bounding box center [1139, 111] width 72 height 12
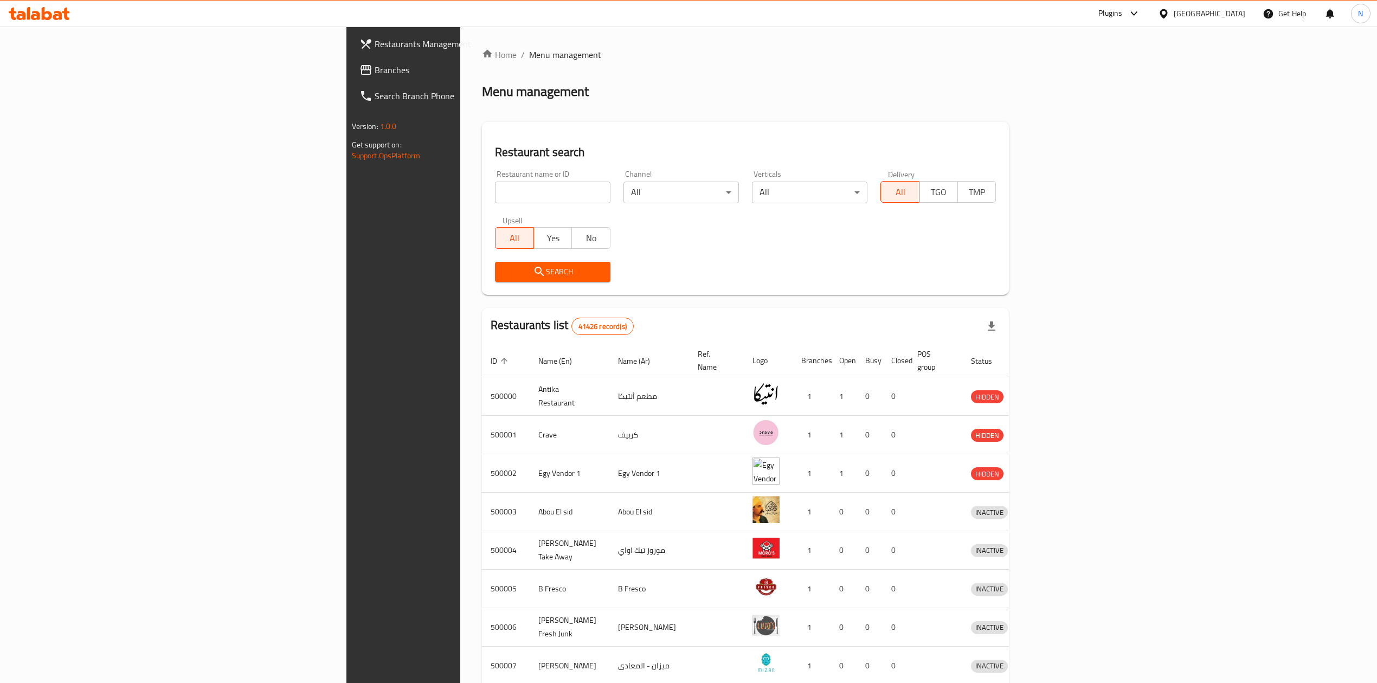
click at [294, 193] on div at bounding box center [688, 341] width 1377 height 683
click at [495, 194] on input "search" at bounding box center [552, 193] width 115 height 22
paste input "645906"
type input "645906"
click button "Search" at bounding box center [552, 272] width 115 height 20
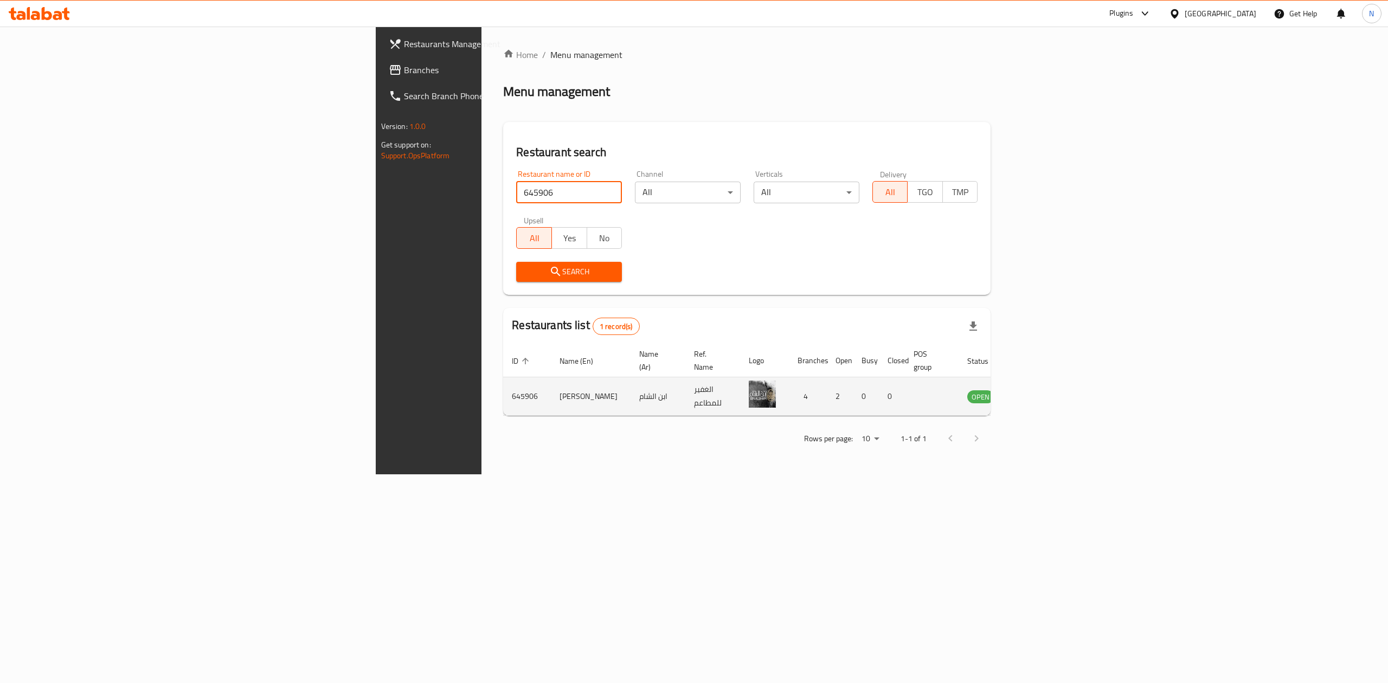
click at [551, 390] on td "Ibn Alsham" at bounding box center [591, 396] width 80 height 38
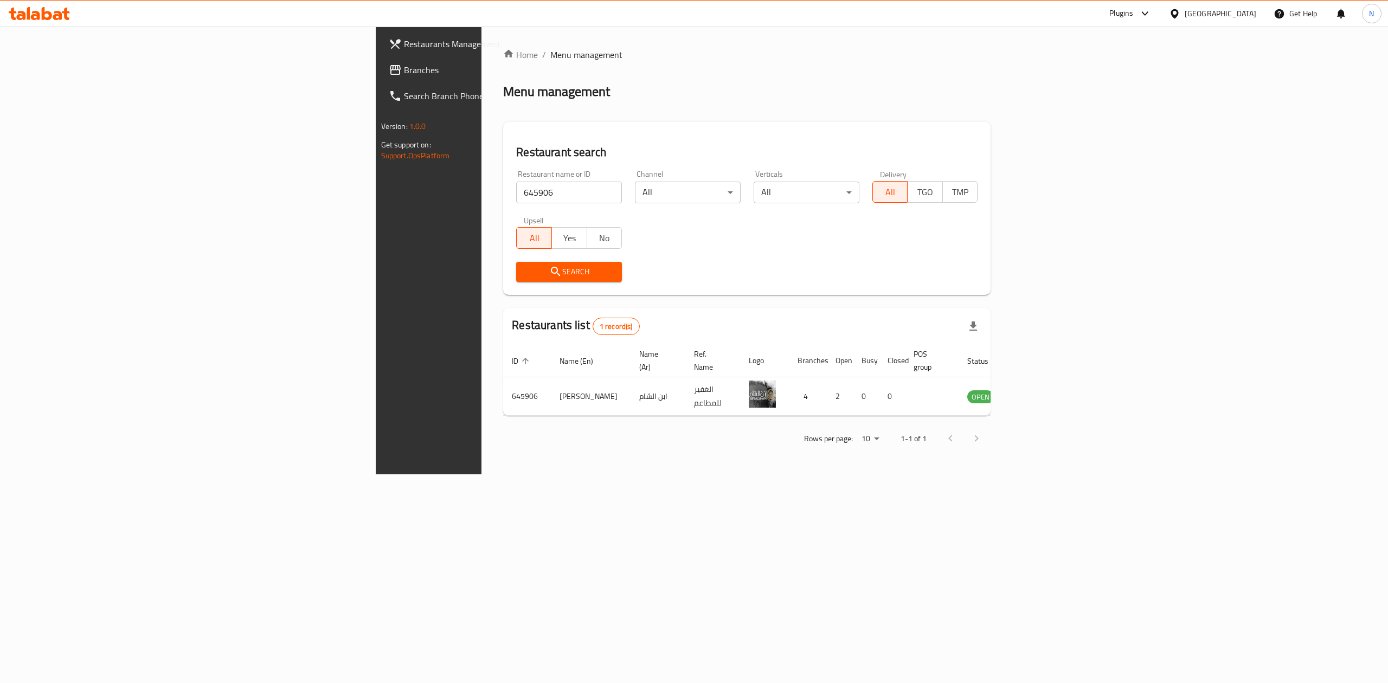
drag, startPoint x: 1109, startPoint y: 450, endPoint x: 1243, endPoint y: 434, distance: 134.8
click at [1012, 451] on div "Home / Menu management Menu management Restaurant search Restaurant name or ID …" at bounding box center [746, 251] width 531 height 448
click at [1037, 392] on icon "enhanced table" at bounding box center [1031, 396] width 12 height 9
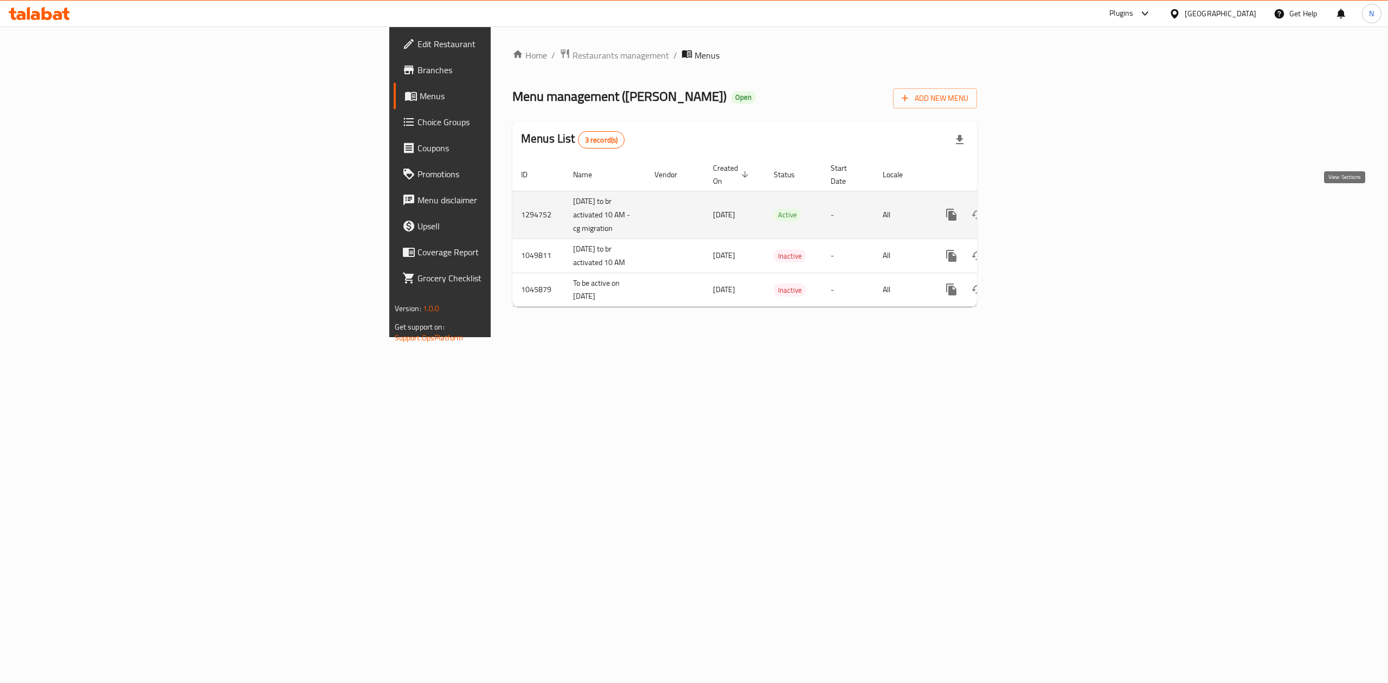
click at [1036, 208] on icon "enhanced table" at bounding box center [1029, 214] width 13 height 13
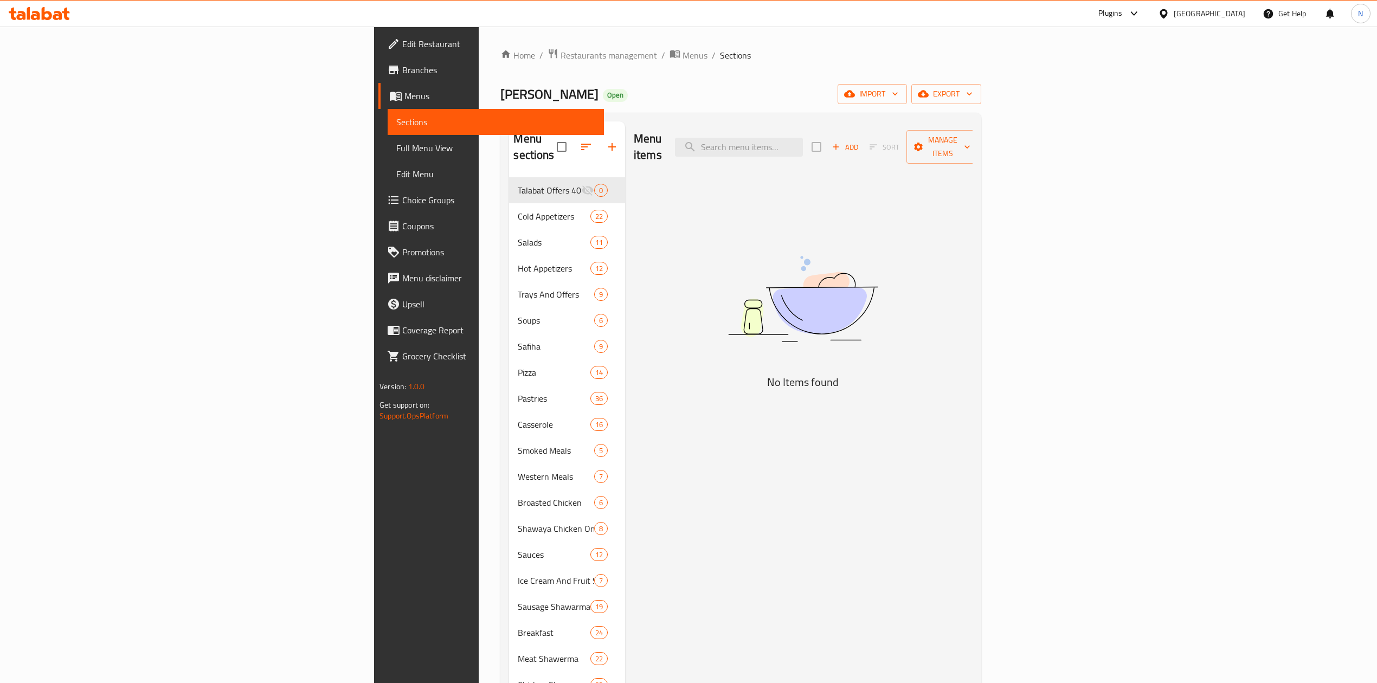
click at [396, 151] on span "Full Menu View" at bounding box center [495, 147] width 199 height 13
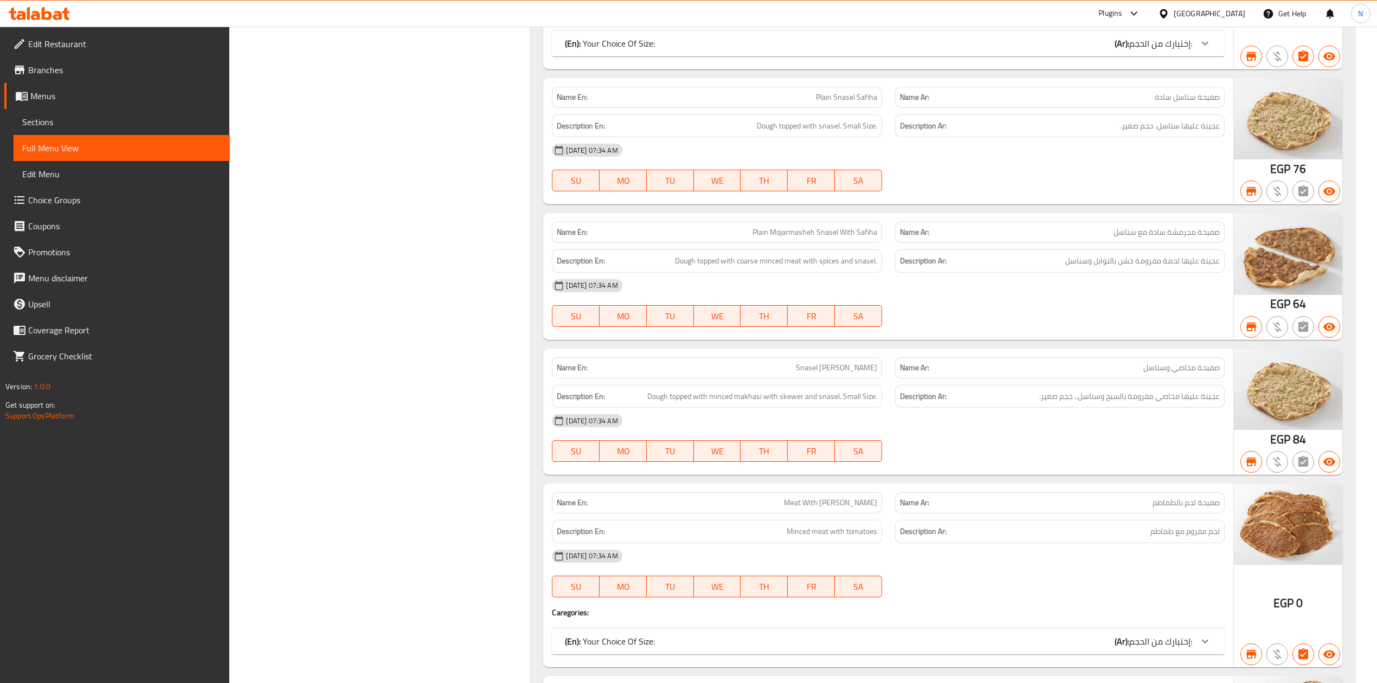
scroll to position [9413, 0]
click at [818, 374] on span "Snasel [PERSON_NAME]" at bounding box center [836, 368] width 81 height 11
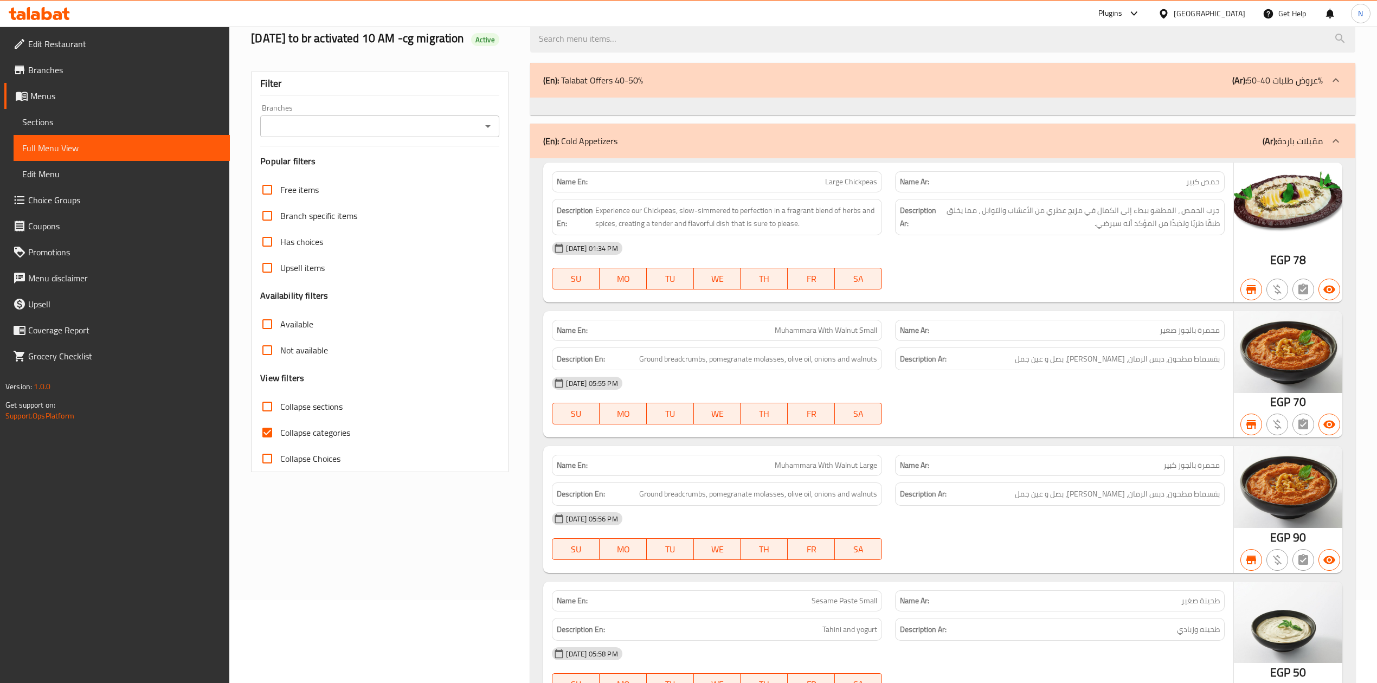
scroll to position [144, 0]
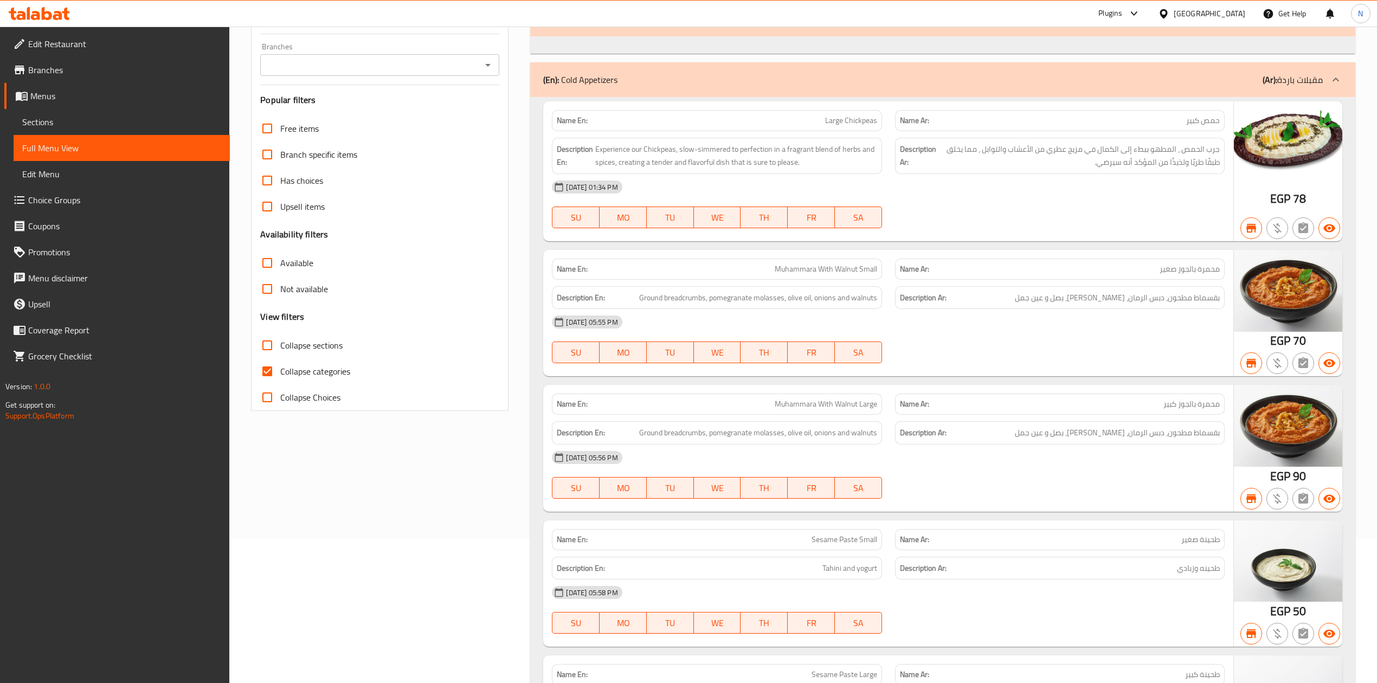
click at [278, 370] on input "Collapse categories" at bounding box center [267, 371] width 26 height 26
checkbox input "false"
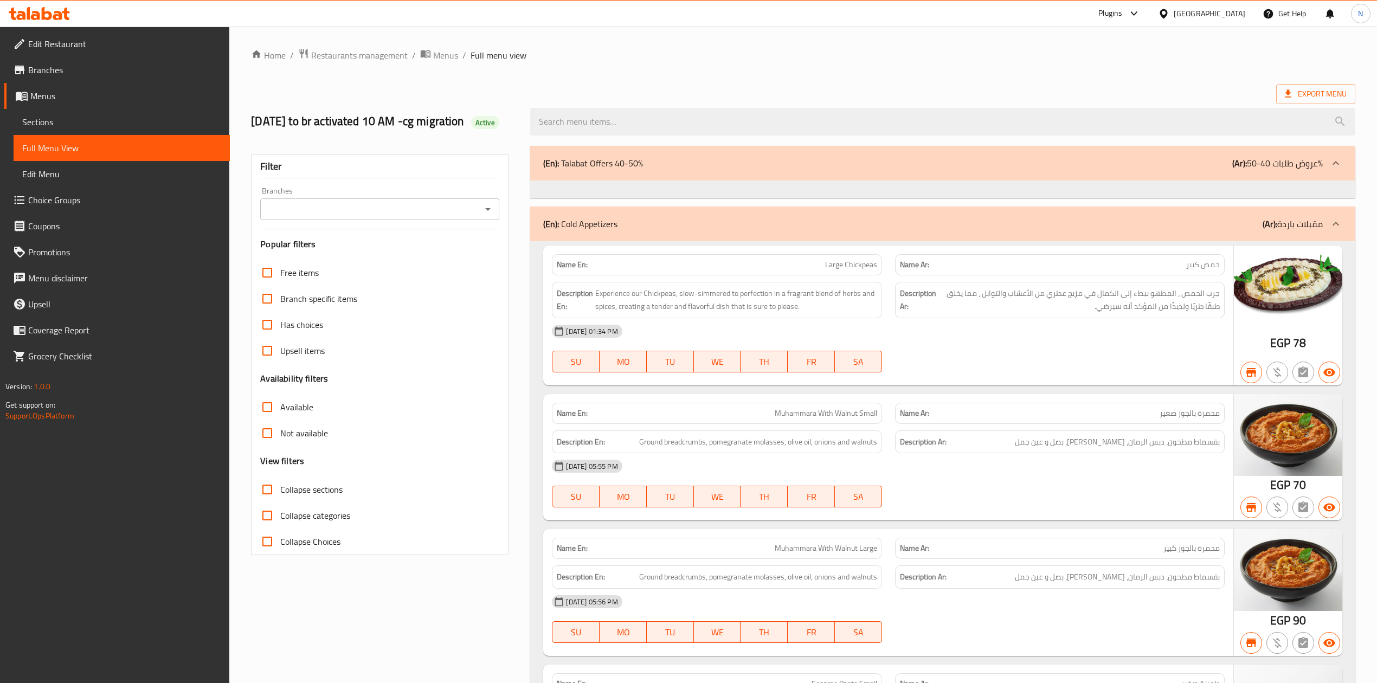
scroll to position [12436, 0]
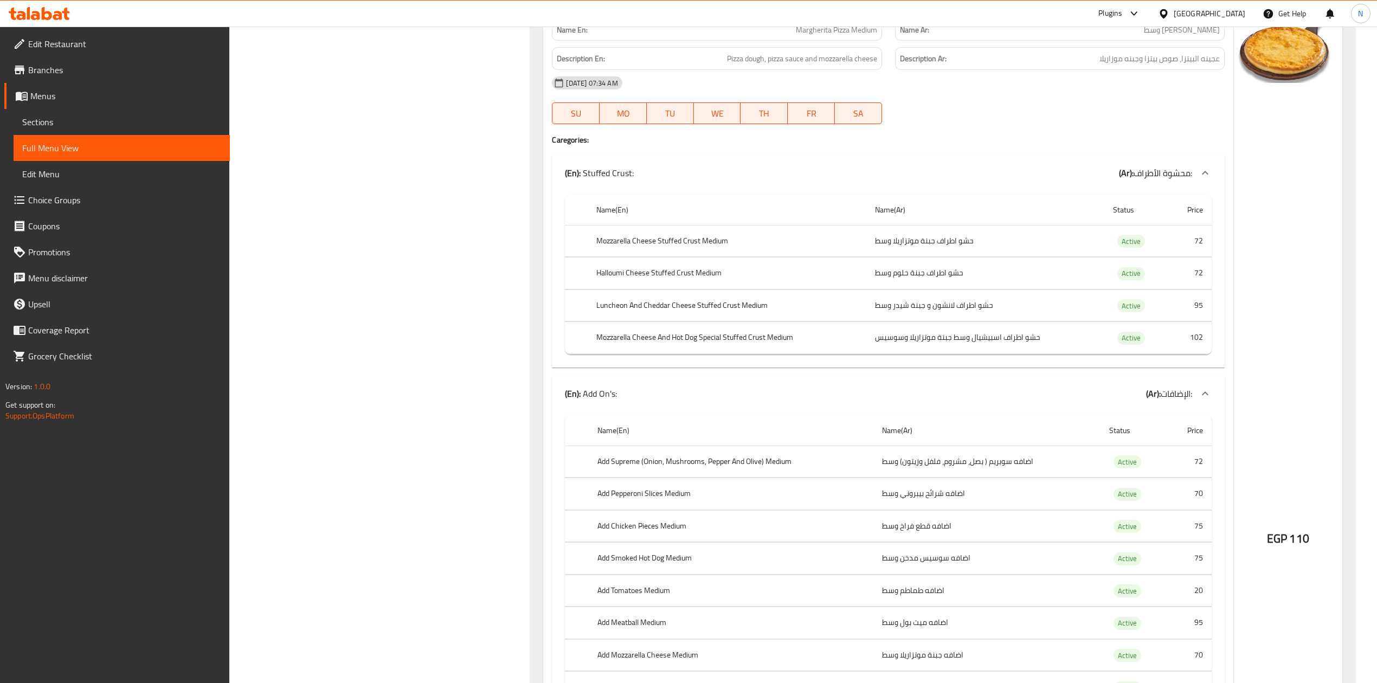
click at [708, 289] on th "Halloumi Cheese Stuffed Crust Medium" at bounding box center [727, 274] width 279 height 32
click at [700, 289] on th "Halloumi Cheese Stuffed Crust Medium" at bounding box center [727, 274] width 279 height 32
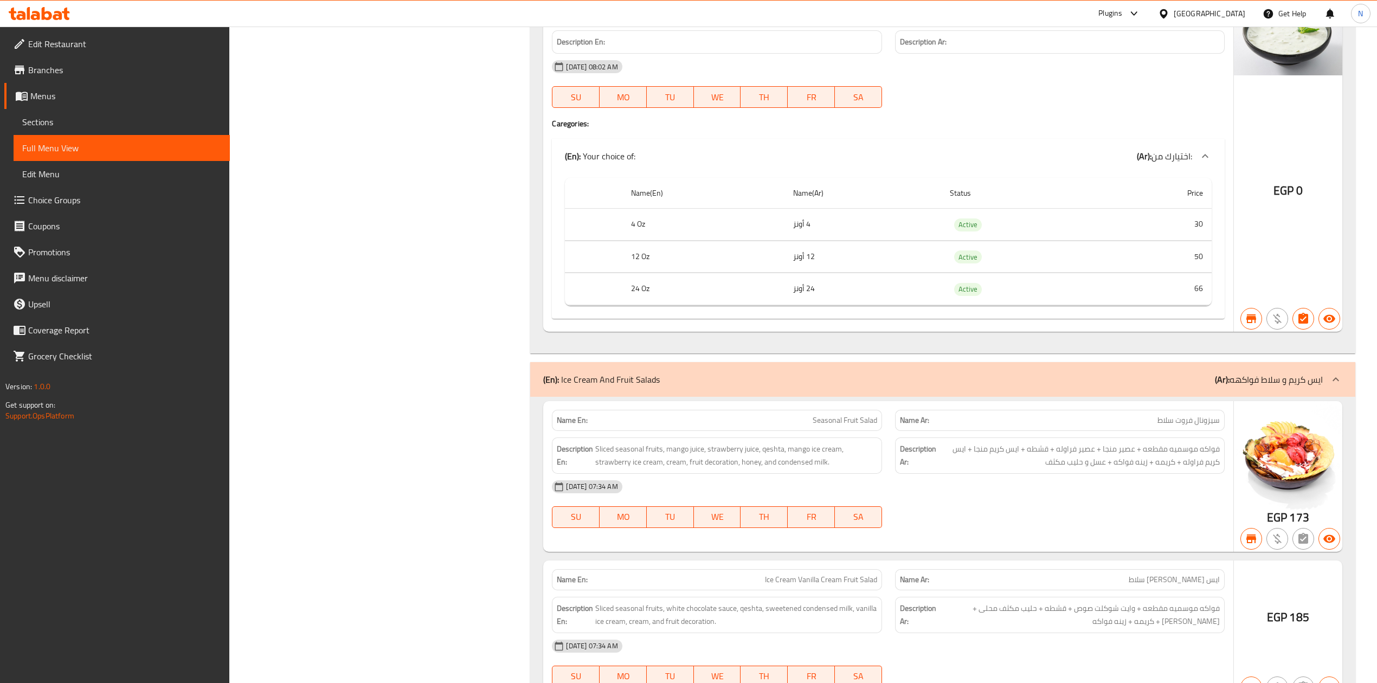
click at [812, 19] on p "Name En: Milk with Cucumber" at bounding box center [717, 13] width 320 height 11
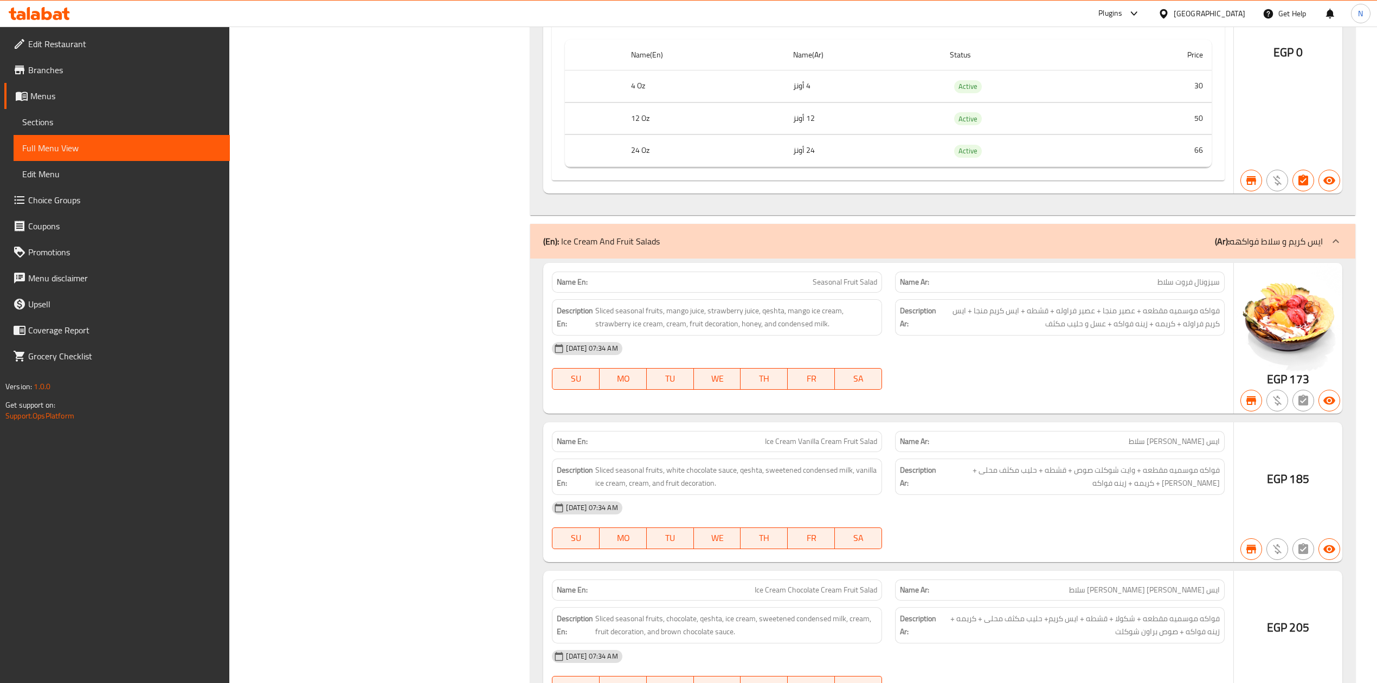
scroll to position [42987, 0]
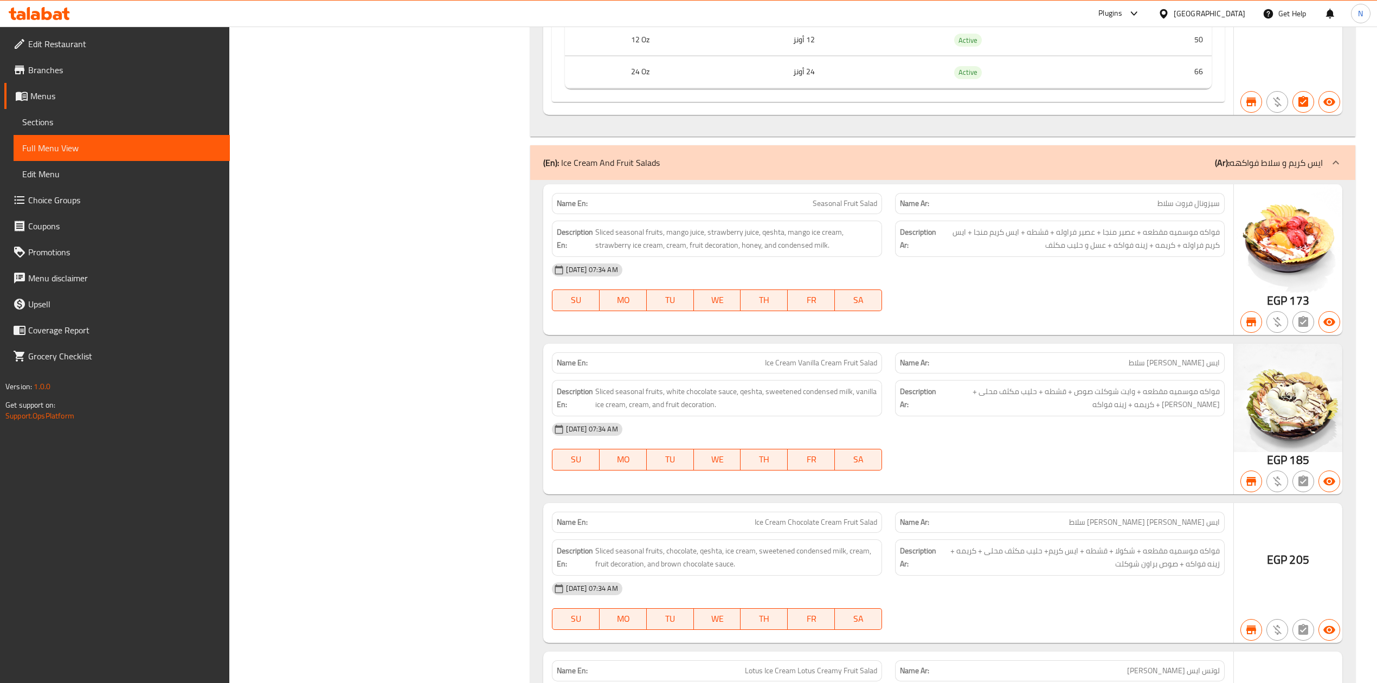
drag, startPoint x: 764, startPoint y: 363, endPoint x: 835, endPoint y: 378, distance: 72.1
click at [835, 56] on tr "12 Oz 12 أونز Active 50" at bounding box center [888, 40] width 646 height 32
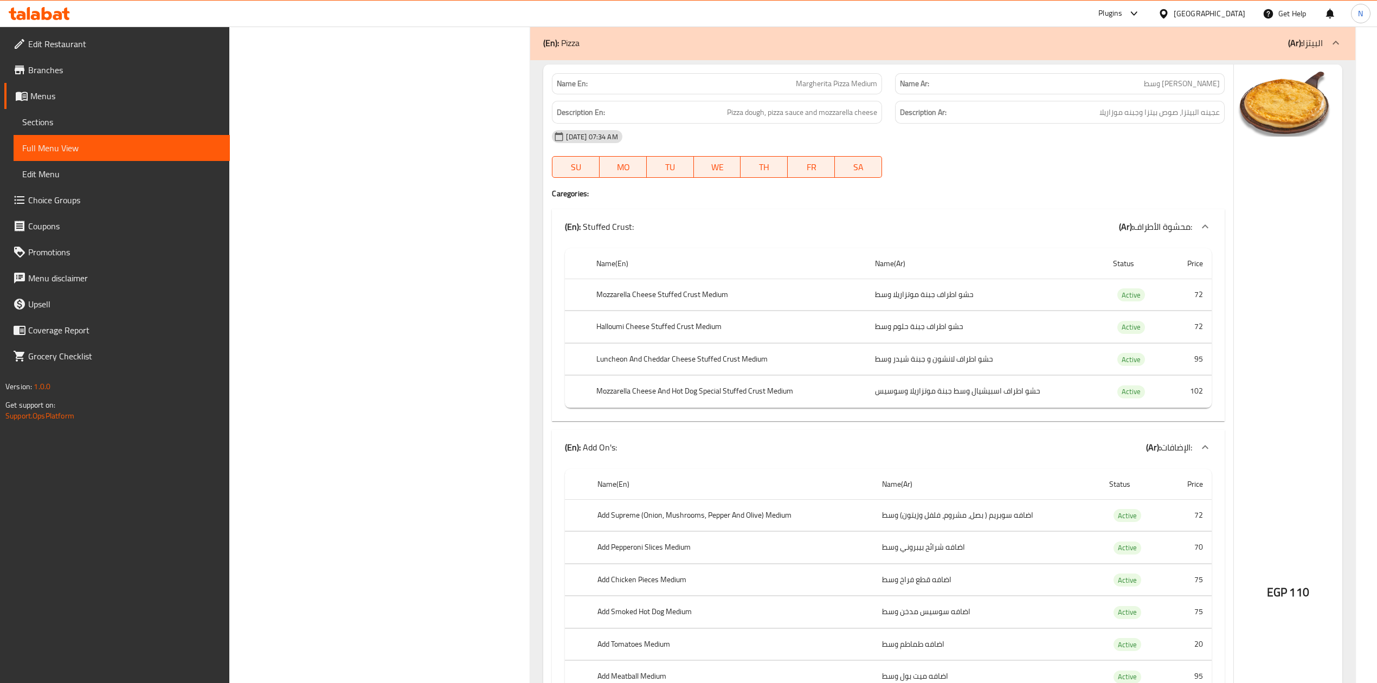
scroll to position [12364, 0]
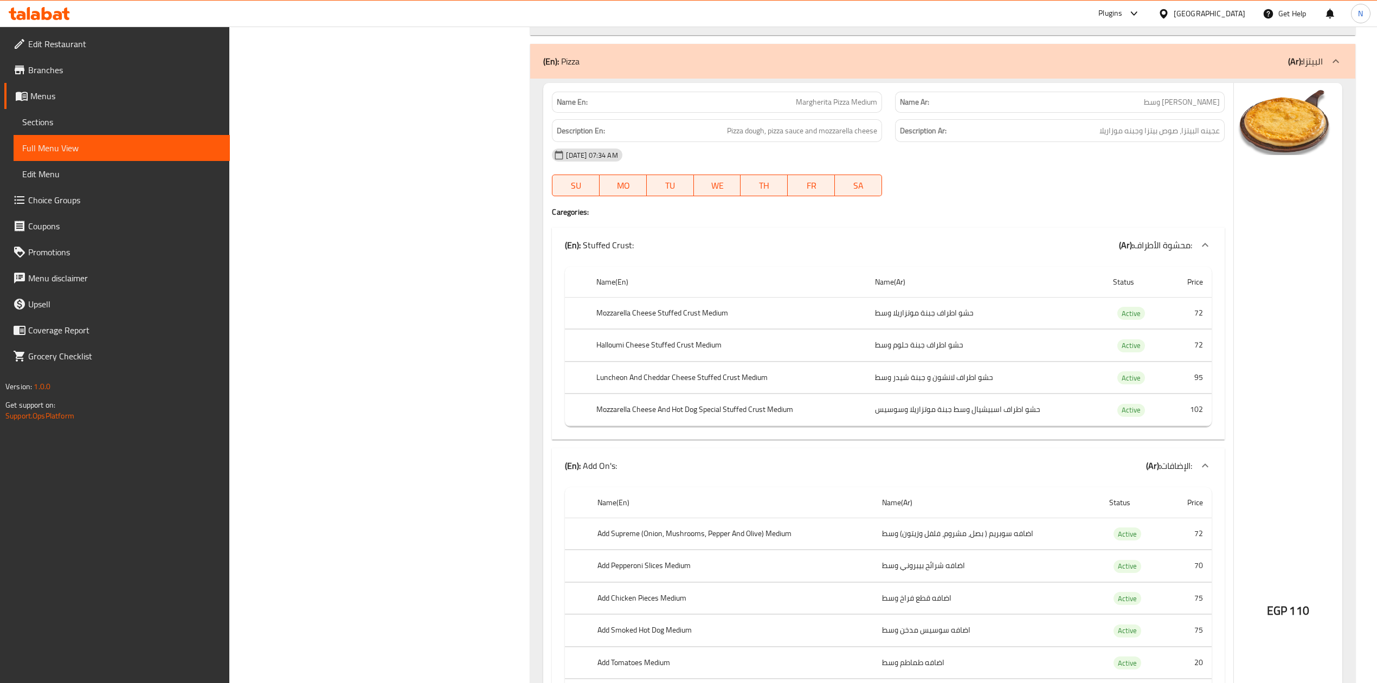
click at [986, 362] on td "حشو اطراف جبنة حلوم وسط" at bounding box center [985, 346] width 238 height 32
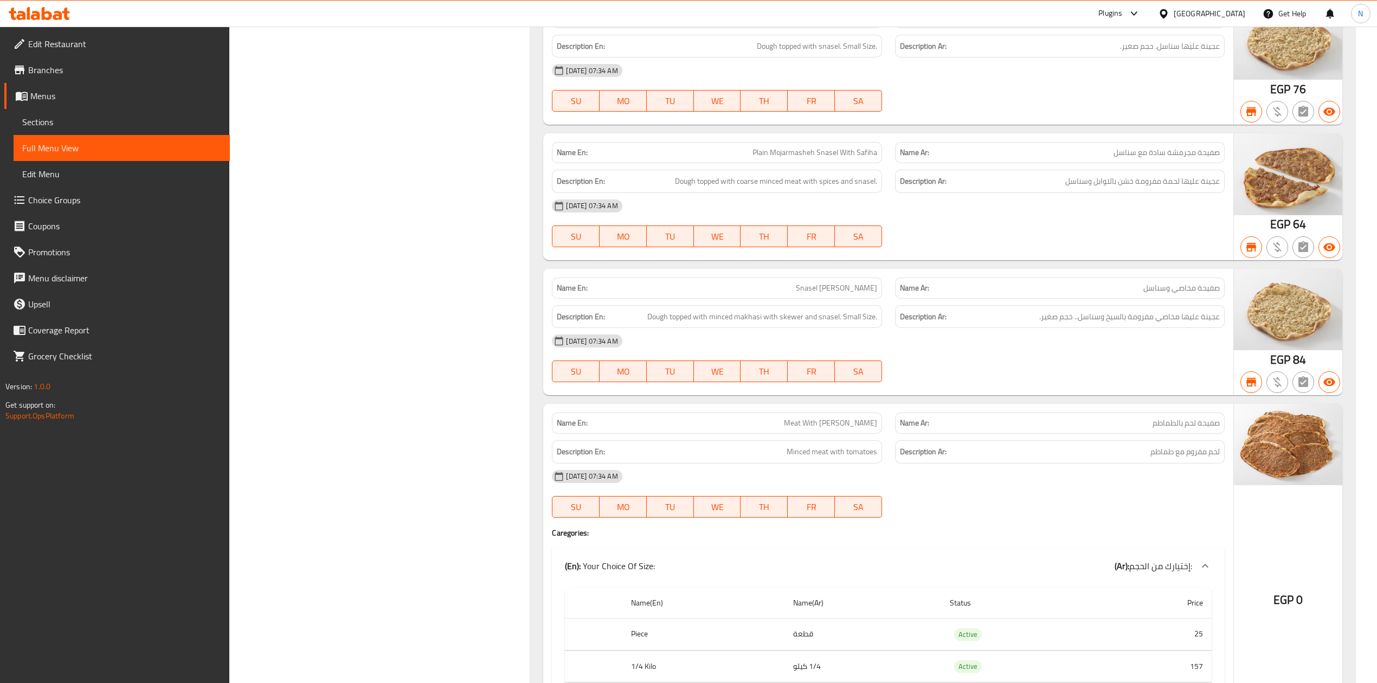
drag, startPoint x: 824, startPoint y: 351, endPoint x: 825, endPoint y: 346, distance: 5.4
click at [824, 299] on div "Name En: Snasel Makhasi Safiha" at bounding box center [717, 288] width 330 height 21
click at [825, 294] on span "Snasel [PERSON_NAME]" at bounding box center [836, 287] width 81 height 11
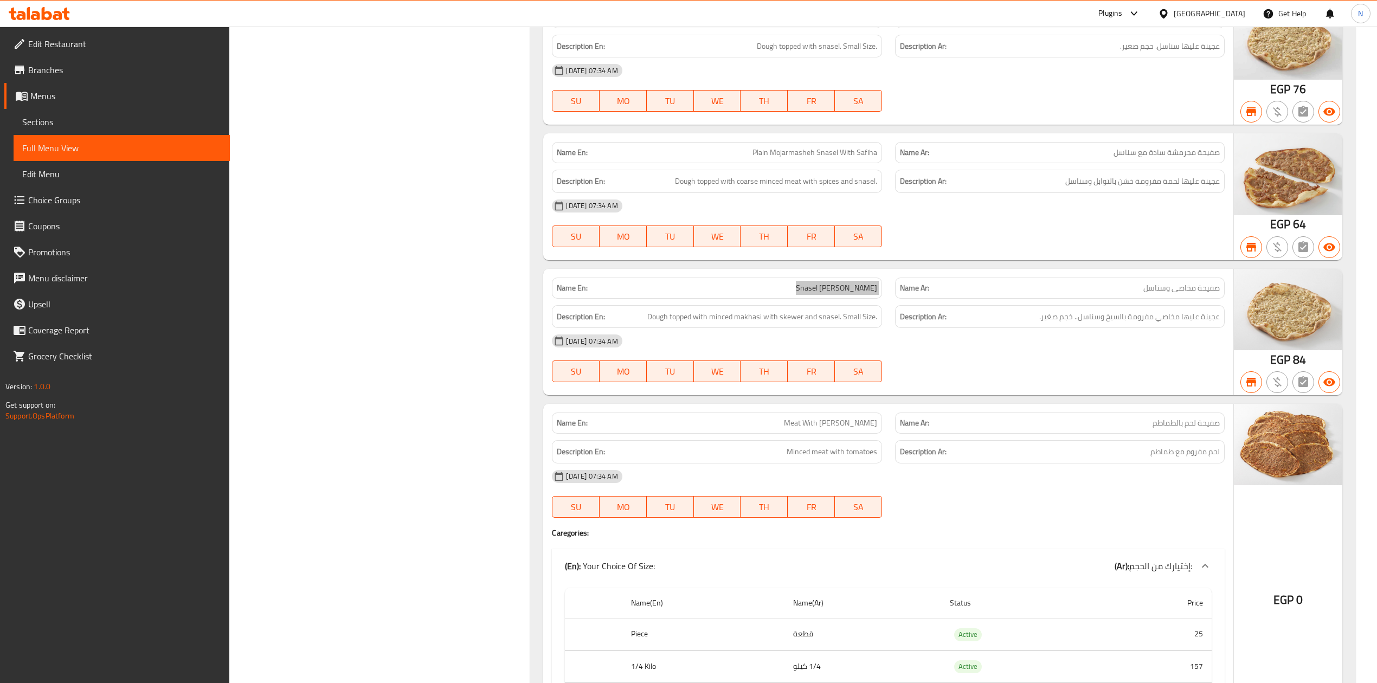
scroll to position [12436, 0]
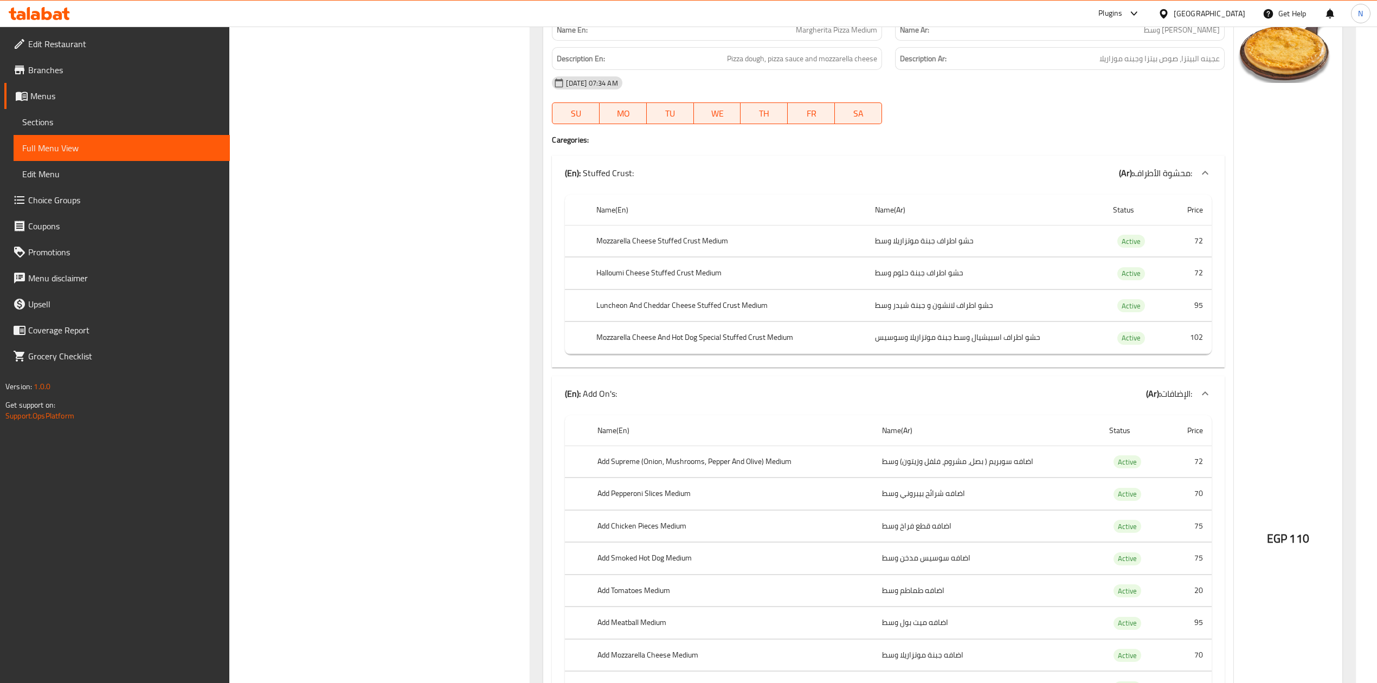
click at [660, 289] on th "Halloumi Cheese Stuffed Crust Medium" at bounding box center [727, 274] width 279 height 32
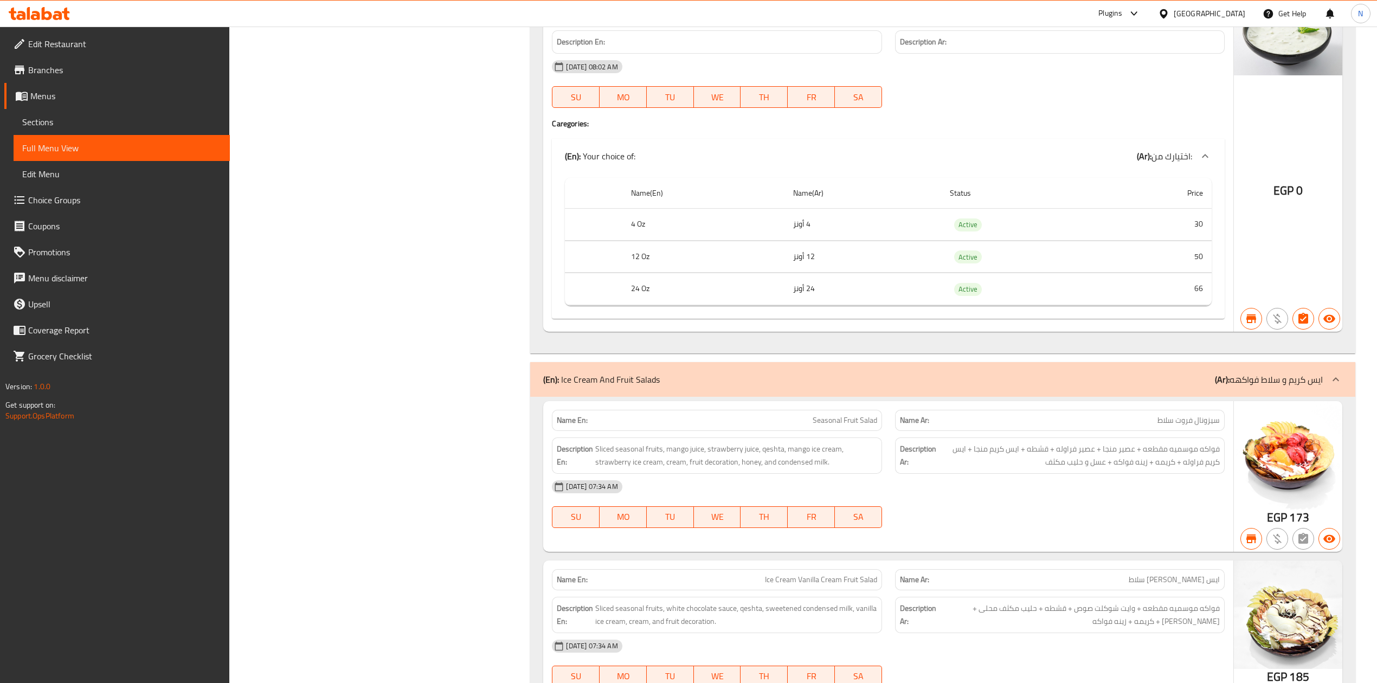
click at [840, 19] on span "Milk with Cucumber" at bounding box center [845, 13] width 63 height 11
click at [59, 68] on span "Branches" at bounding box center [124, 69] width 193 height 13
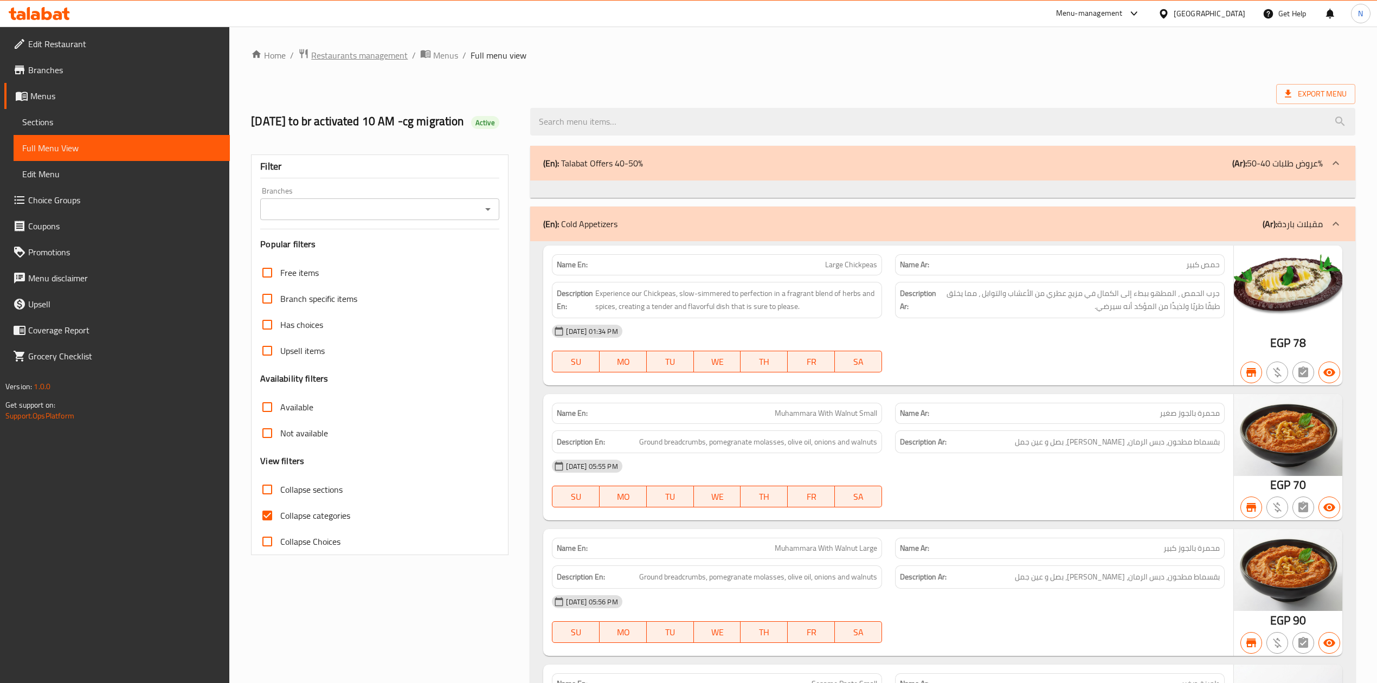
click at [345, 56] on span "Restaurants management" at bounding box center [359, 55] width 96 height 13
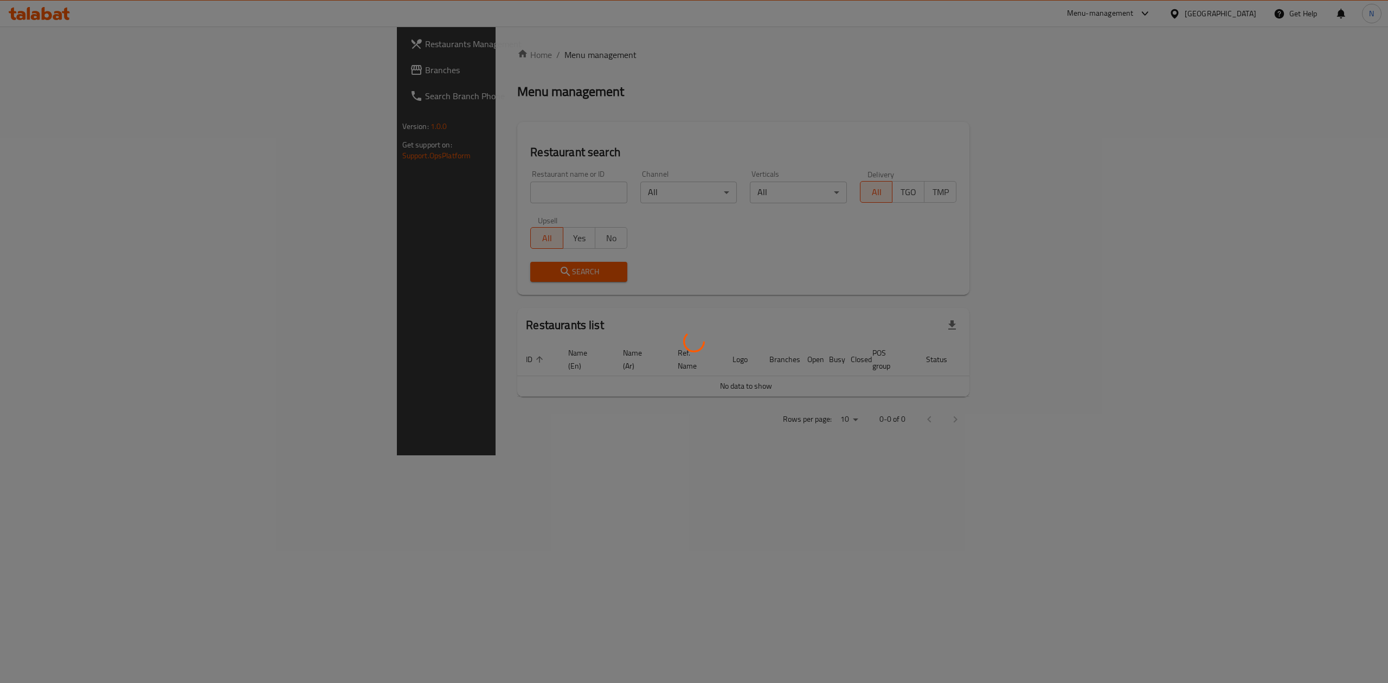
click at [317, 189] on div at bounding box center [694, 341] width 1388 height 683
drag, startPoint x: 317, startPoint y: 189, endPoint x: 295, endPoint y: 190, distance: 21.7
click at [295, 190] on div at bounding box center [694, 341] width 1388 height 683
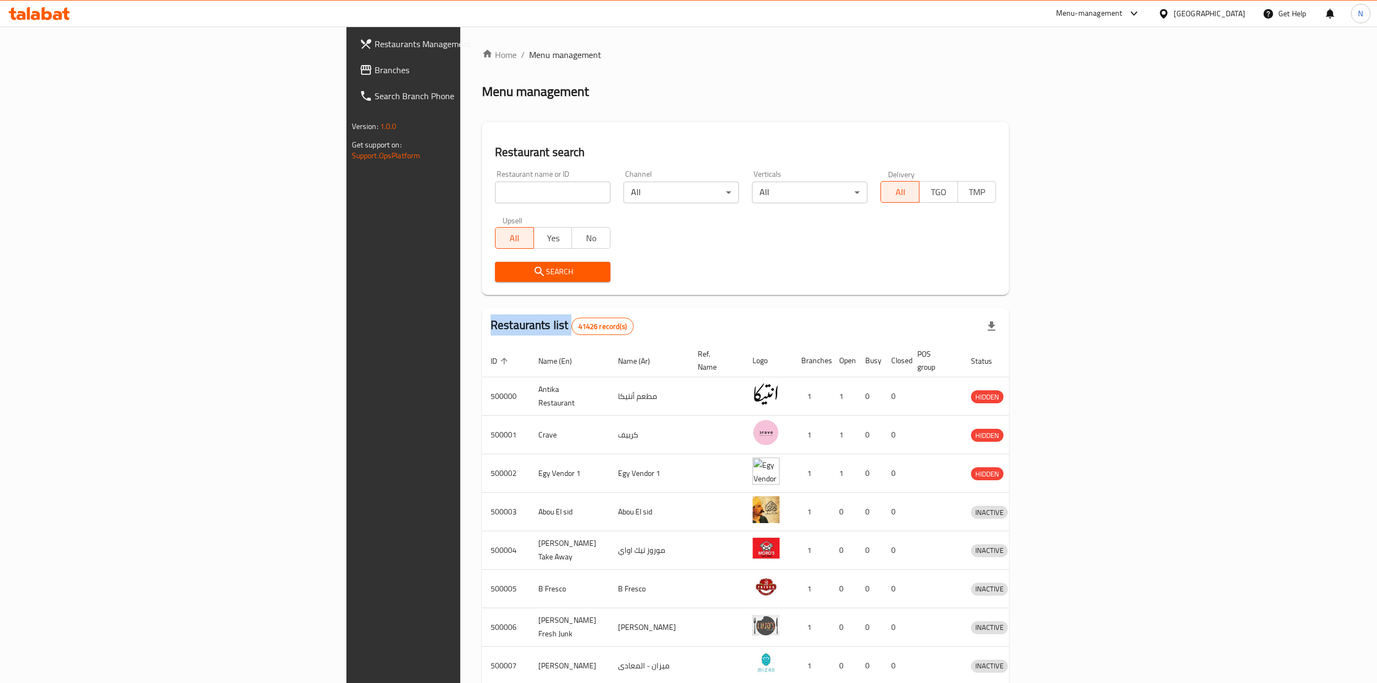
click at [482, 190] on div "Home / Menu management Menu management Restaurant search Restaurant name or ID …" at bounding box center [745, 423] width 527 height 751
click at [495, 190] on input "search" at bounding box center [552, 193] width 115 height 22
paste input "680094"
type input "680094"
click at [533, 276] on icon "submit" at bounding box center [539, 271] width 13 height 13
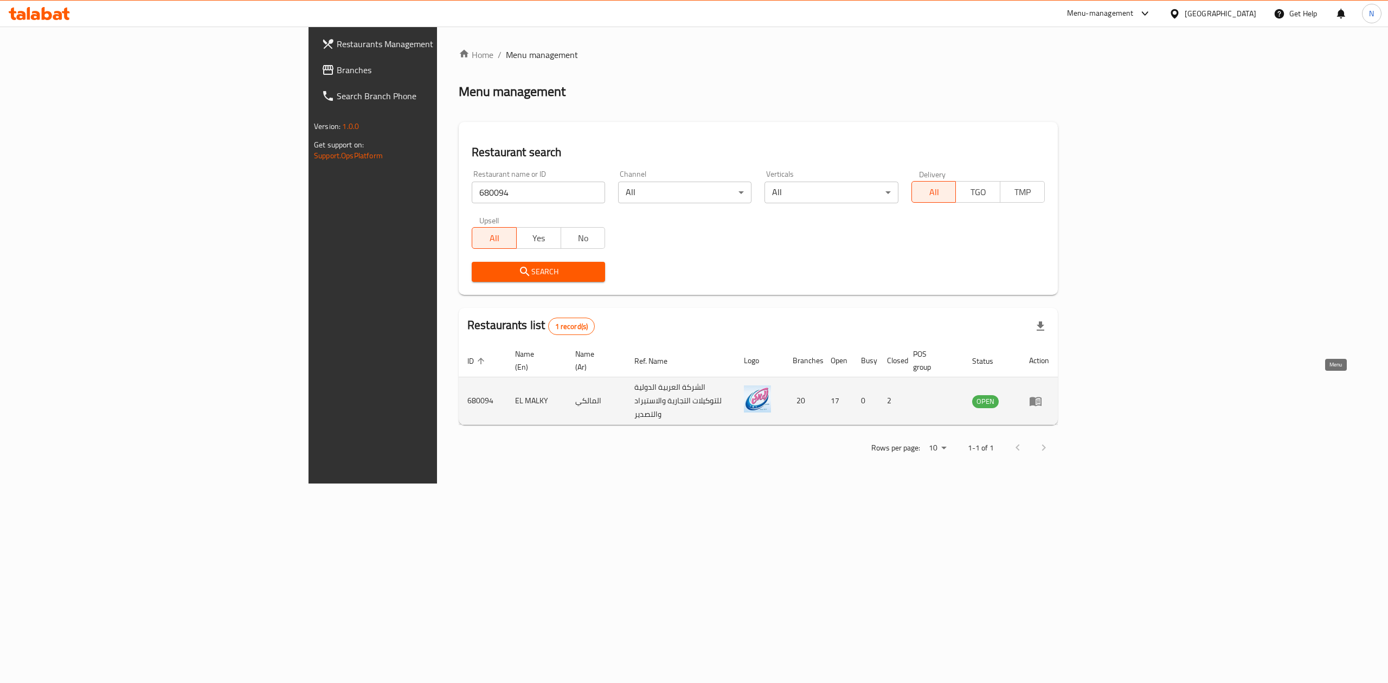
click at [1040, 400] on icon "enhanced table" at bounding box center [1038, 402] width 4 height 4
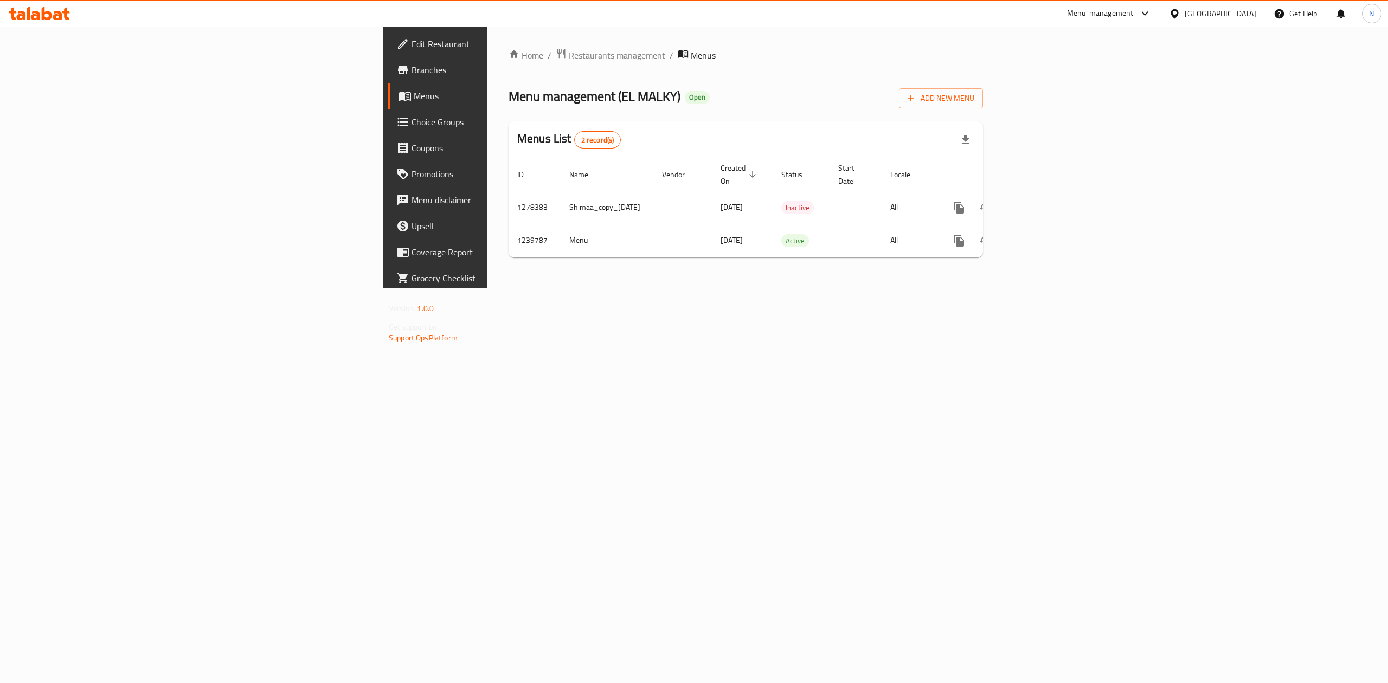
click at [411, 69] on span "Branches" at bounding box center [508, 69] width 195 height 13
